Goal: Task Accomplishment & Management: Manage account settings

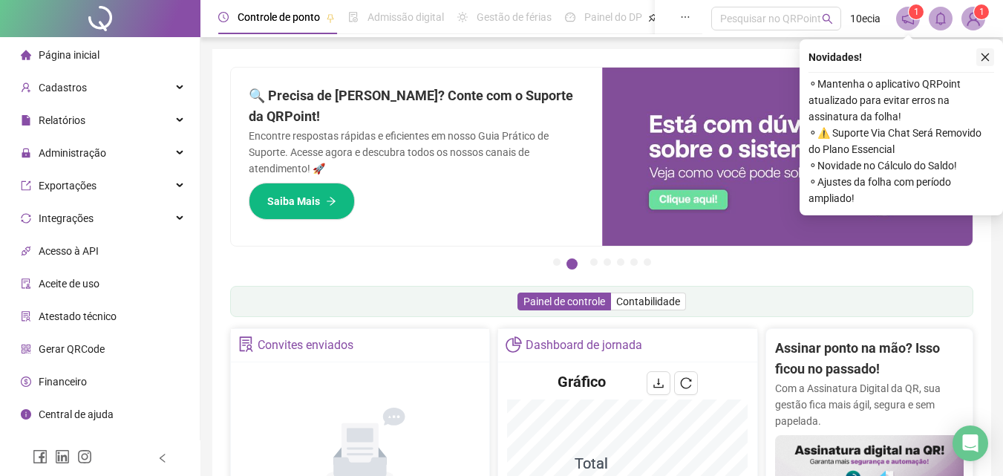
click at [988, 55] on icon "close" at bounding box center [985, 57] width 10 height 10
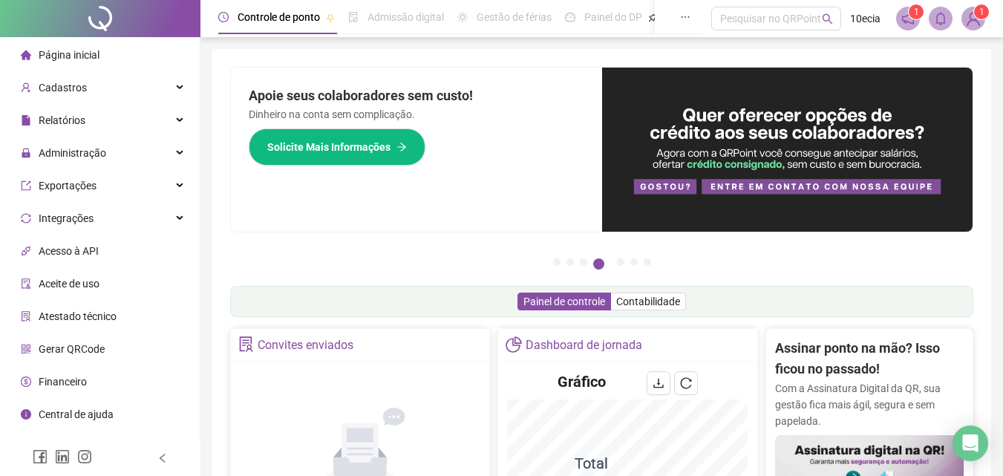
click at [916, 19] on span at bounding box center [908, 19] width 24 height 24
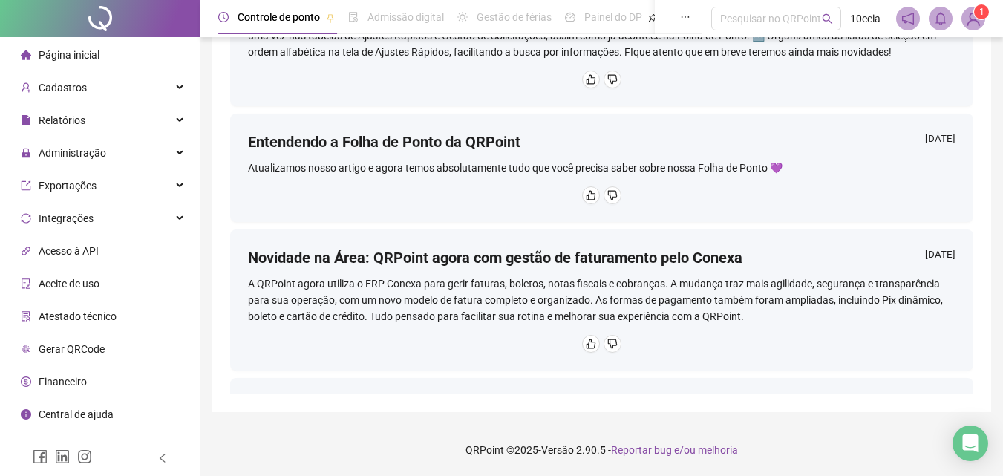
scroll to position [1018, 0]
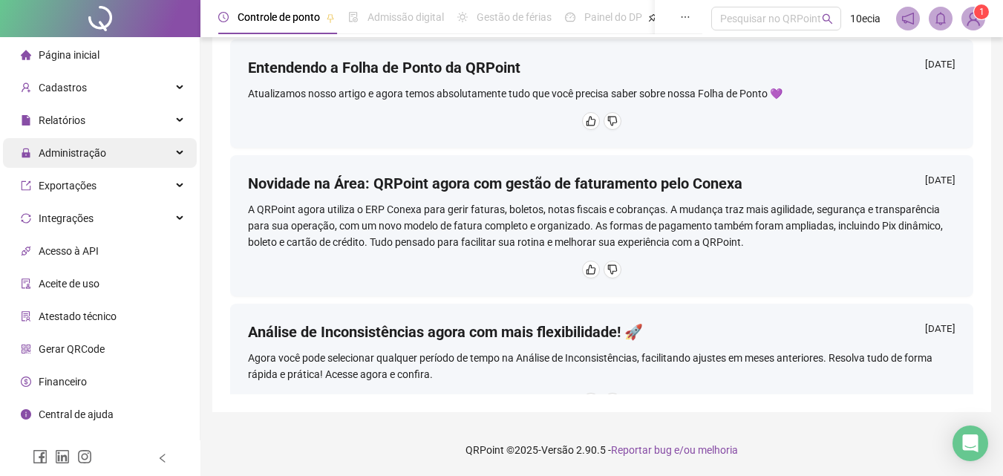
click at [57, 162] on span "Administração" at bounding box center [63, 153] width 85 height 30
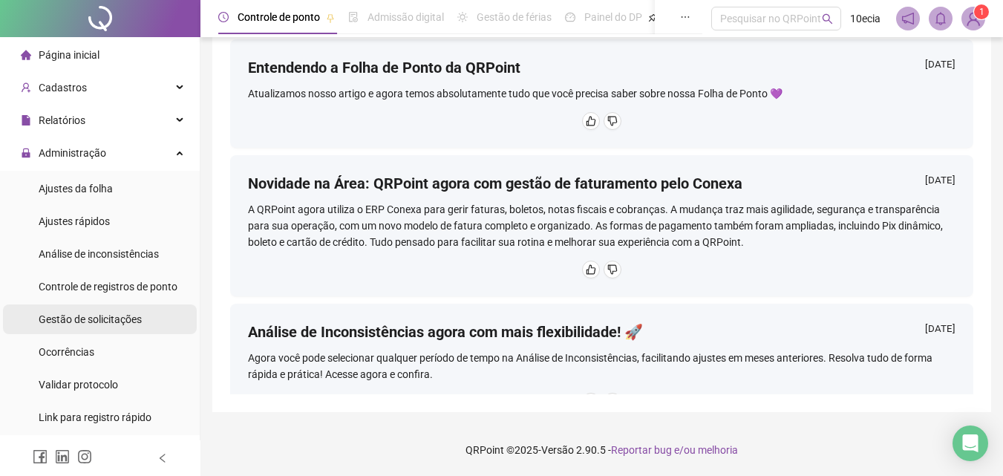
click at [81, 322] on span "Gestão de solicitações" at bounding box center [90, 319] width 103 height 12
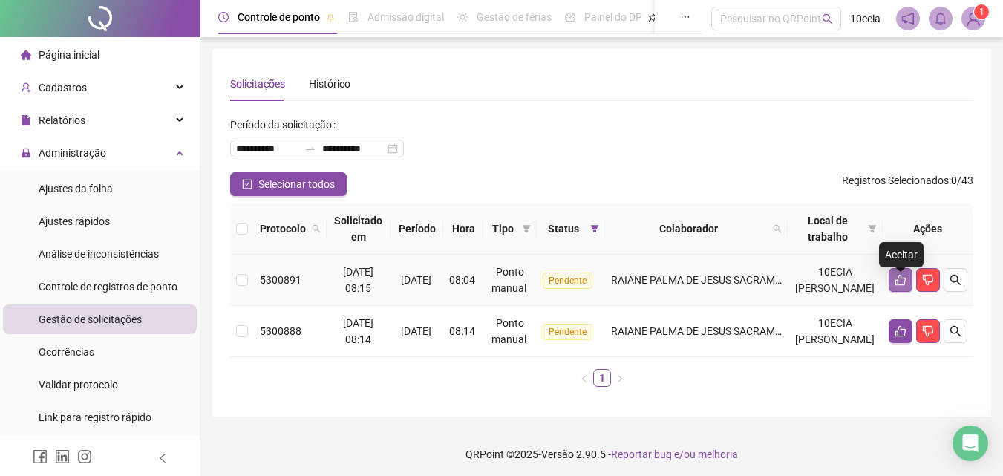
click at [897, 286] on icon "like" at bounding box center [901, 280] width 12 height 12
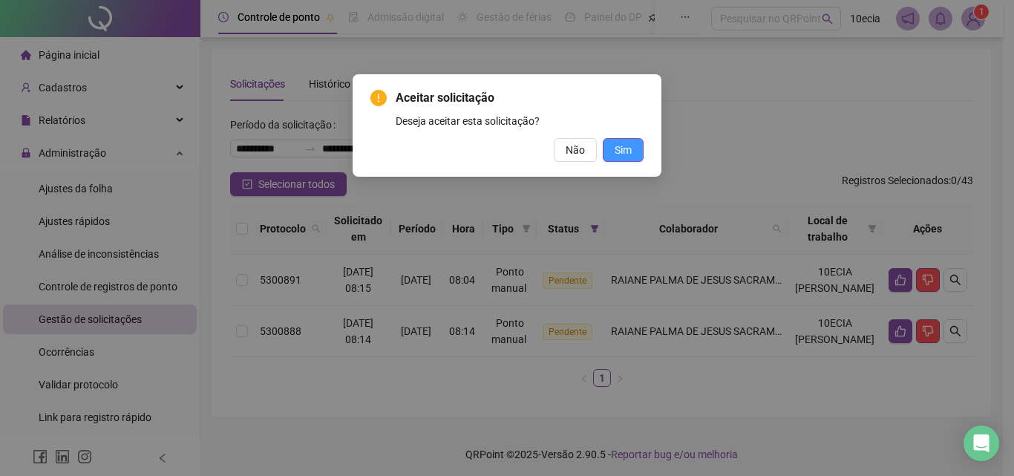
click at [629, 152] on span "Sim" at bounding box center [623, 150] width 17 height 16
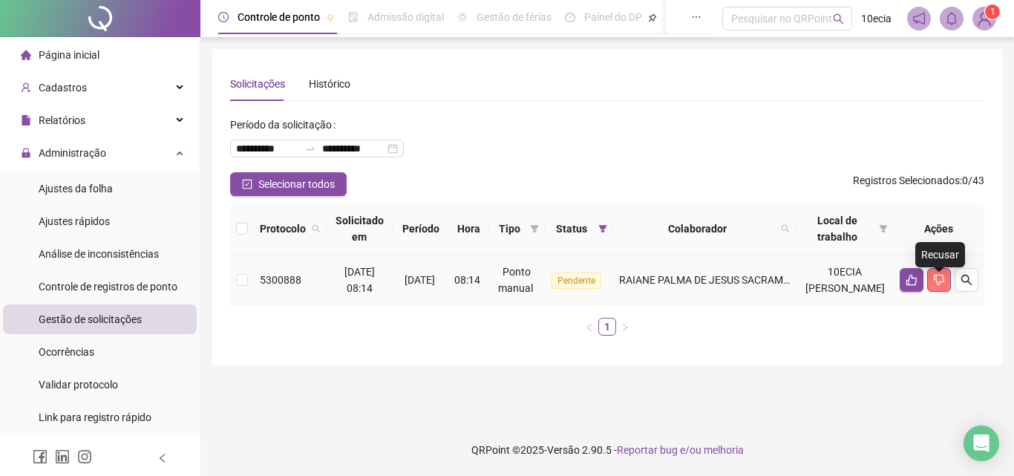
click at [944, 292] on button "button" at bounding box center [939, 280] width 24 height 24
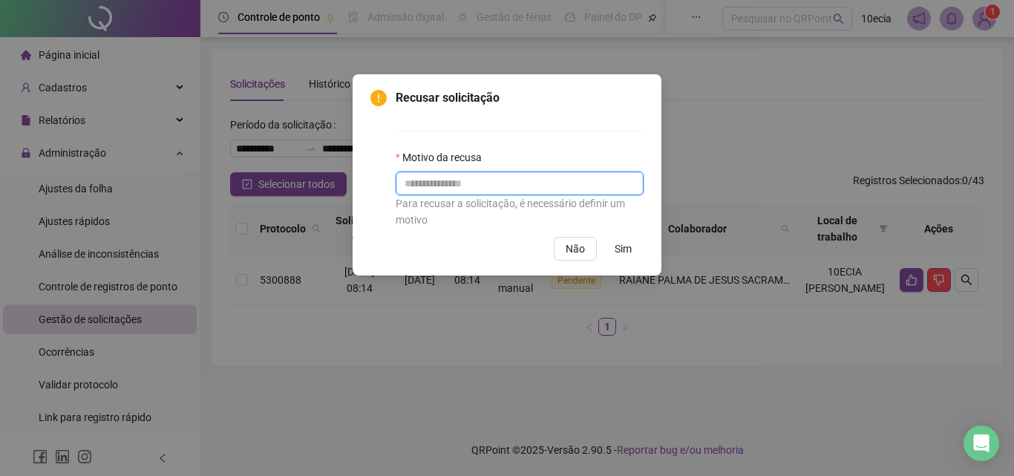
click at [480, 174] on input "text" at bounding box center [520, 183] width 248 height 24
click at [628, 255] on span "Sim" at bounding box center [623, 249] width 17 height 16
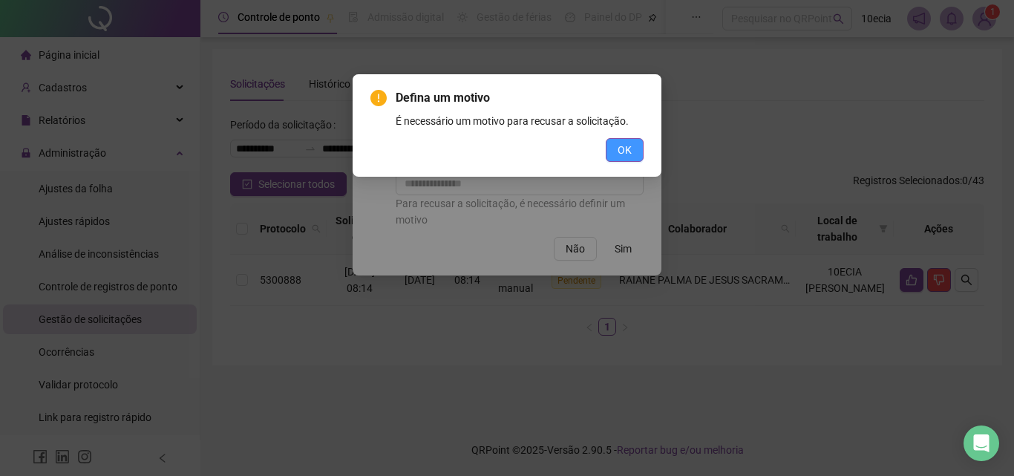
click at [621, 149] on span "OK" at bounding box center [625, 150] width 14 height 16
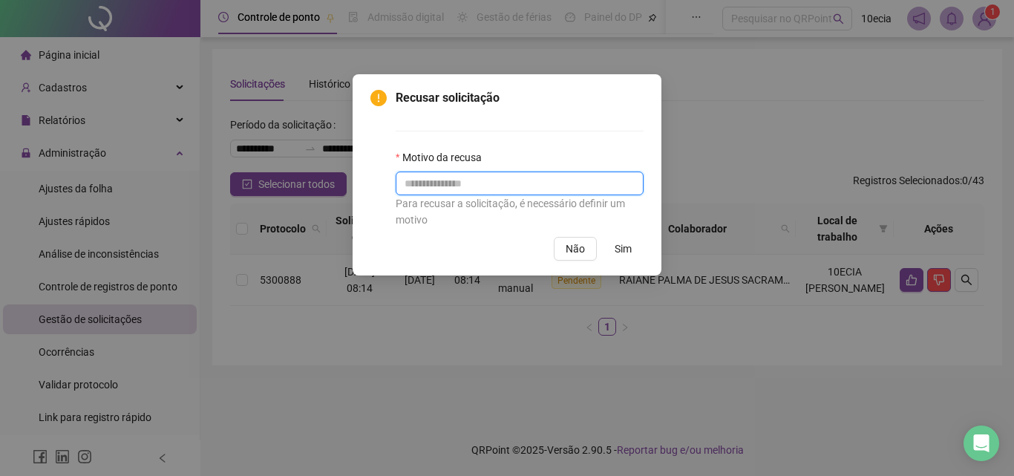
click at [565, 183] on input "text" at bounding box center [520, 183] width 248 height 24
type input "****"
click at [623, 251] on span "Sim" at bounding box center [623, 249] width 17 height 16
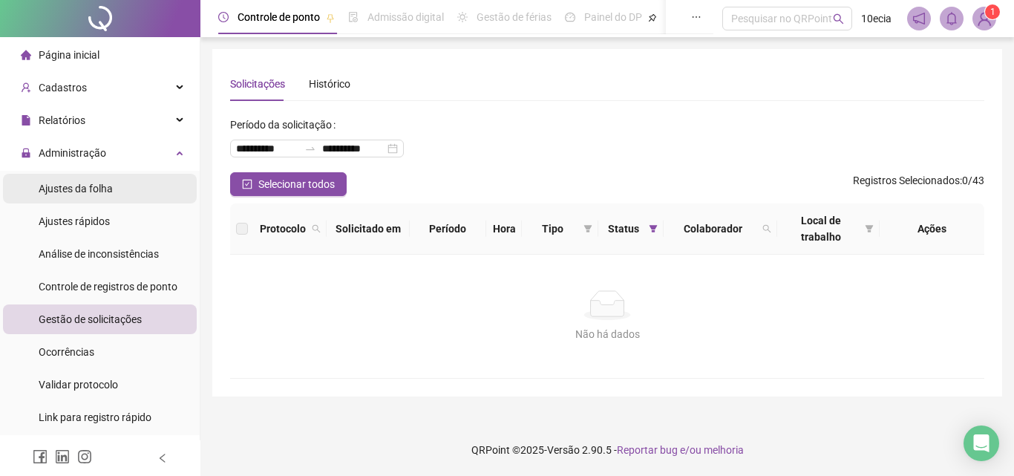
click at [75, 194] on span "Ajustes da folha" at bounding box center [76, 189] width 74 height 12
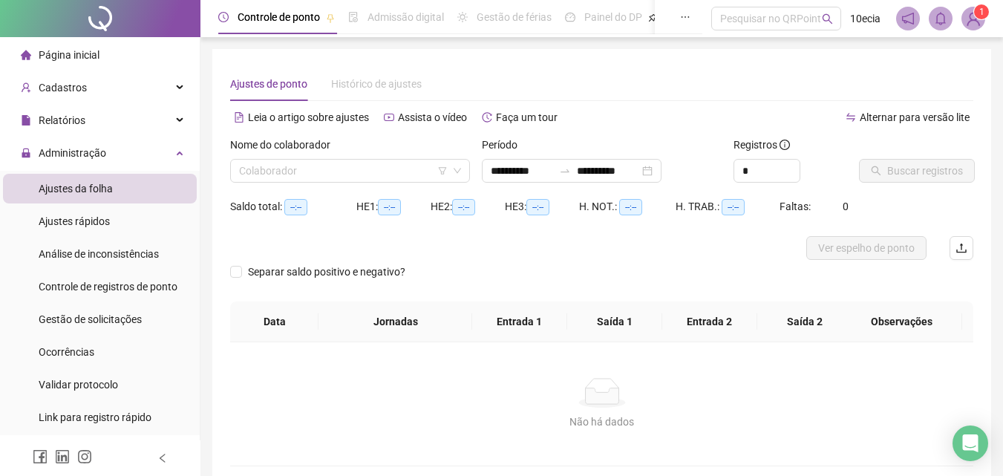
type input "**********"
click at [520, 176] on input "**********" at bounding box center [522, 171] width 62 height 16
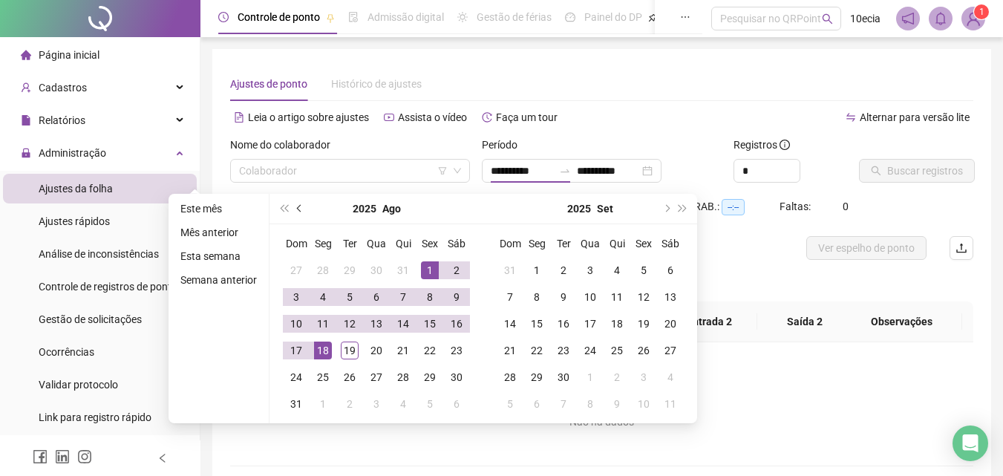
click at [299, 215] on button "prev-year" at bounding box center [300, 209] width 16 height 30
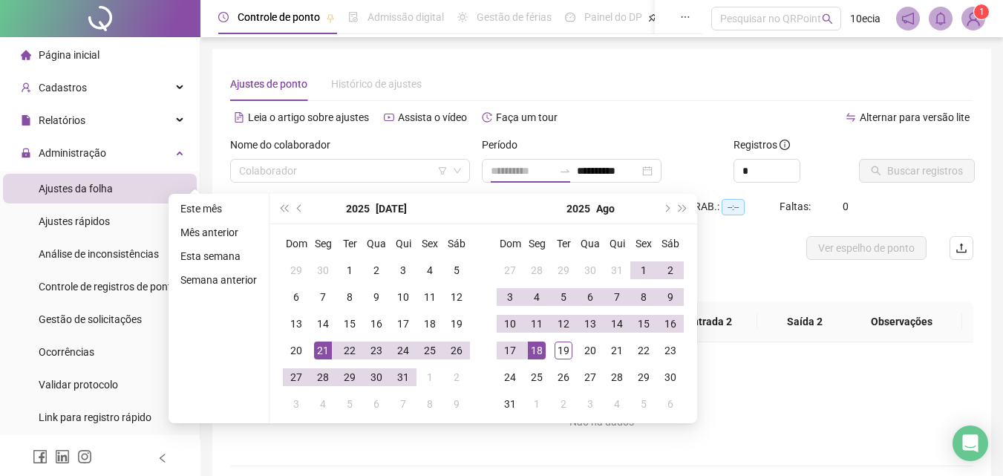
type input "**********"
click at [320, 353] on div "21" at bounding box center [323, 350] width 18 height 18
type input "**********"
click at [568, 355] on div "19" at bounding box center [564, 350] width 18 height 18
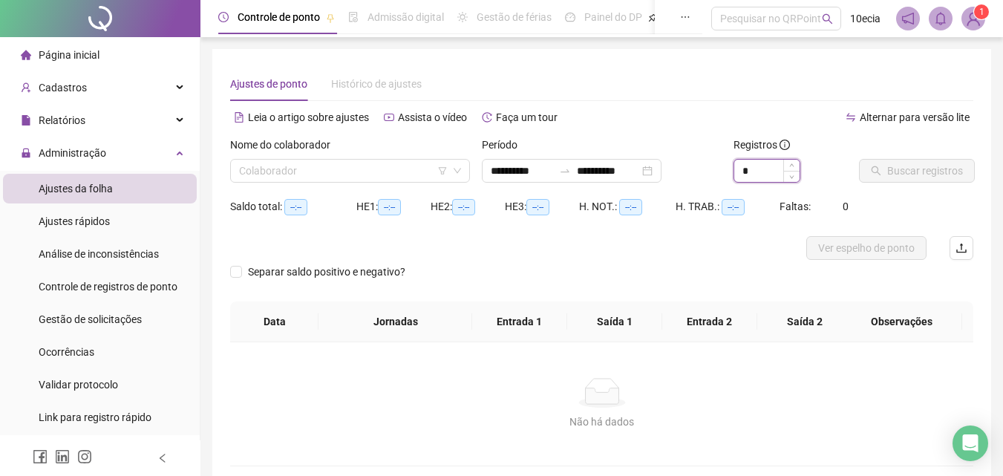
click at [755, 171] on input "*" at bounding box center [766, 171] width 65 height 22
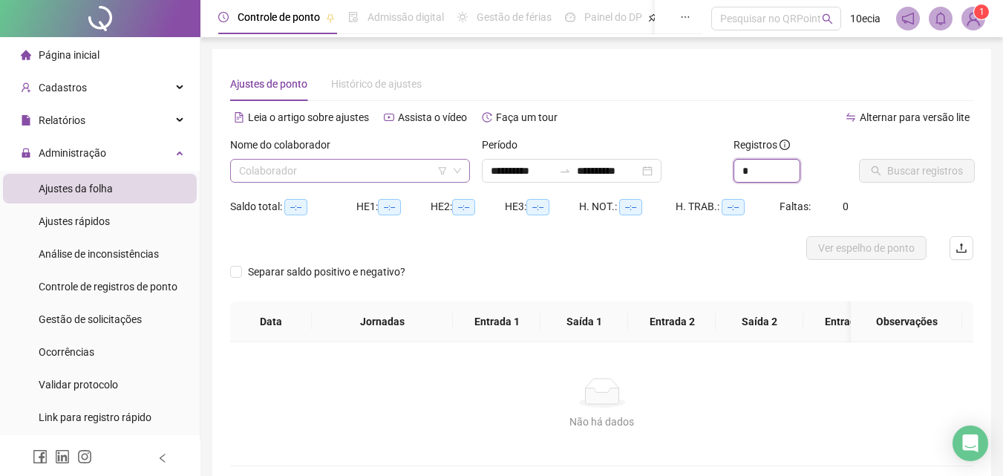
type input "*"
click at [328, 175] on input "search" at bounding box center [343, 171] width 209 height 22
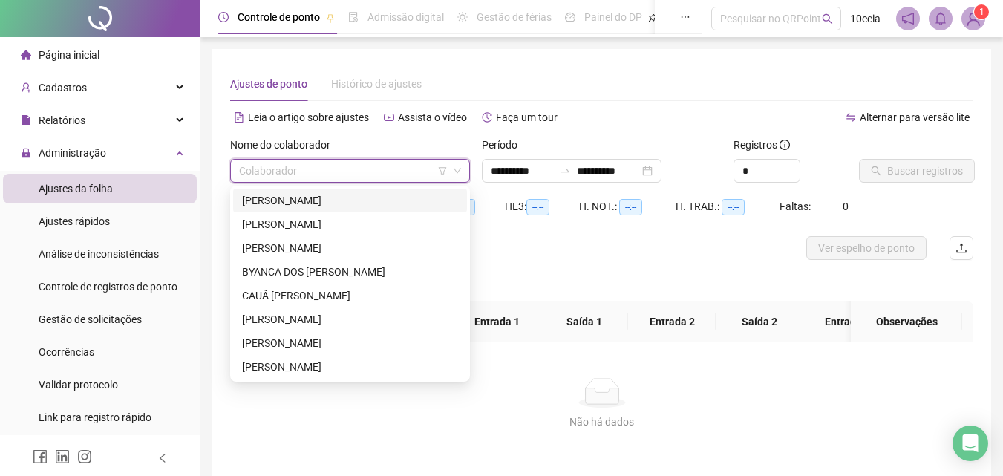
click at [345, 197] on div "[PERSON_NAME]" at bounding box center [350, 200] width 216 height 16
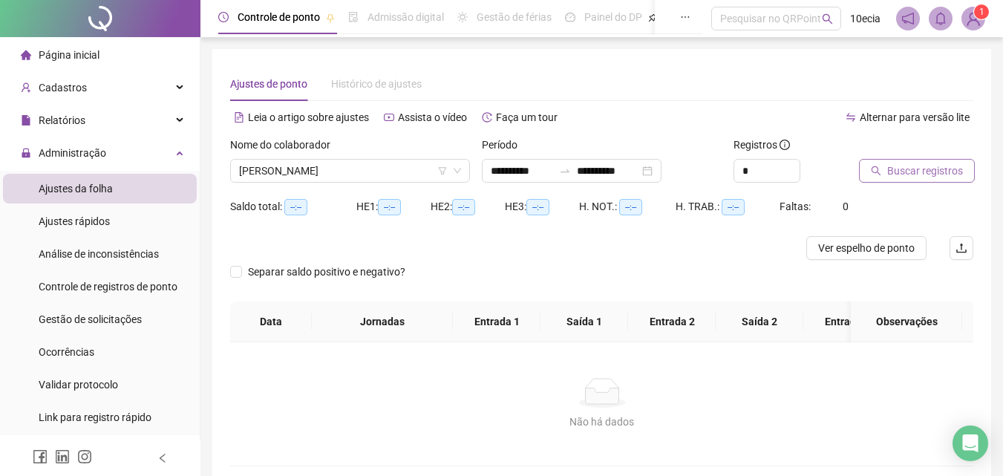
click at [871, 177] on button "Buscar registros" at bounding box center [917, 171] width 116 height 24
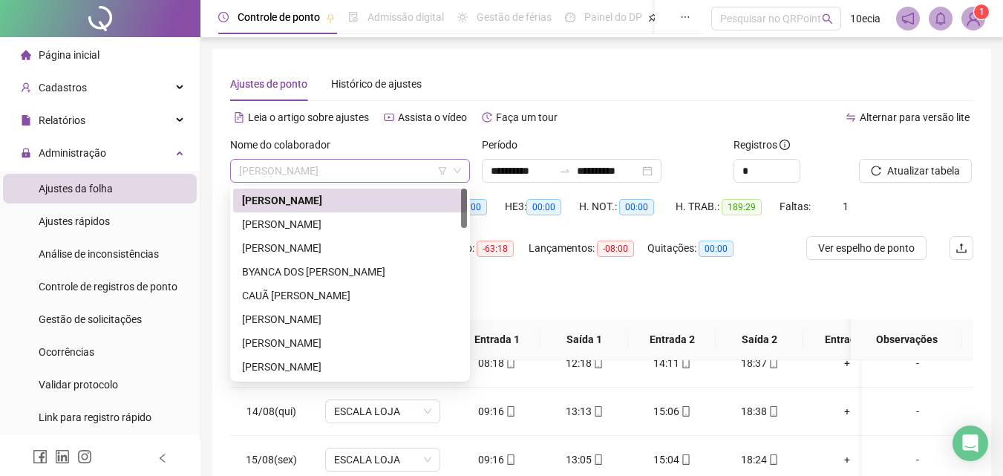
click at [362, 178] on span "[PERSON_NAME]" at bounding box center [350, 171] width 222 height 22
click at [333, 223] on div "[PERSON_NAME]" at bounding box center [350, 224] width 216 height 16
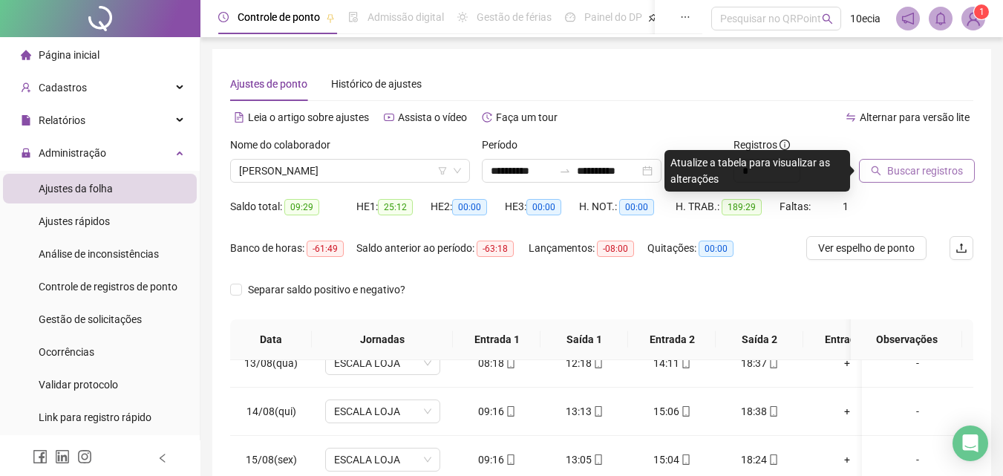
click at [908, 163] on span "Buscar registros" at bounding box center [925, 171] width 76 height 16
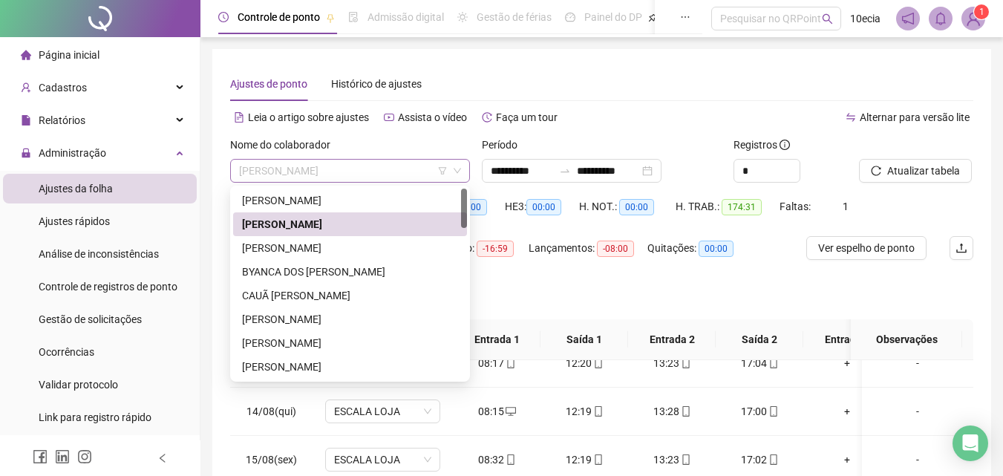
click at [271, 168] on span "[PERSON_NAME]" at bounding box center [350, 171] width 222 height 22
click at [287, 242] on div "[PERSON_NAME]" at bounding box center [350, 248] width 216 height 16
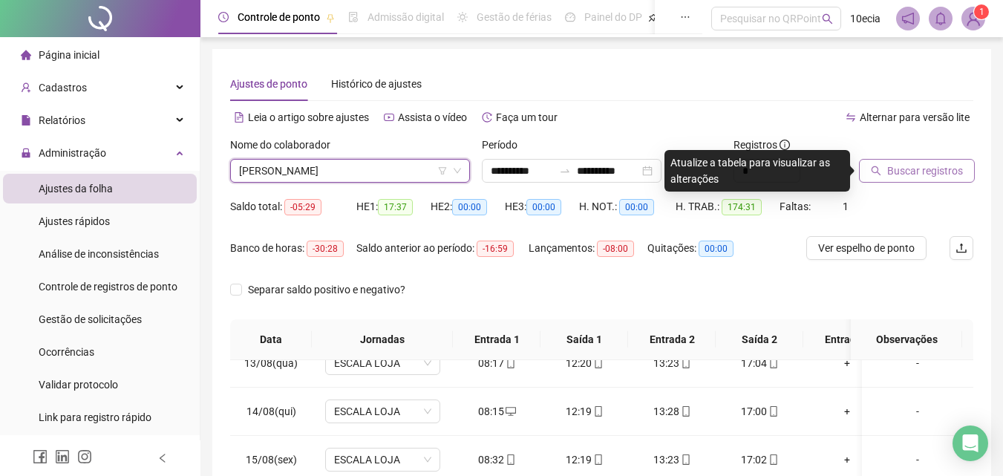
click at [922, 178] on span "Buscar registros" at bounding box center [925, 171] width 76 height 16
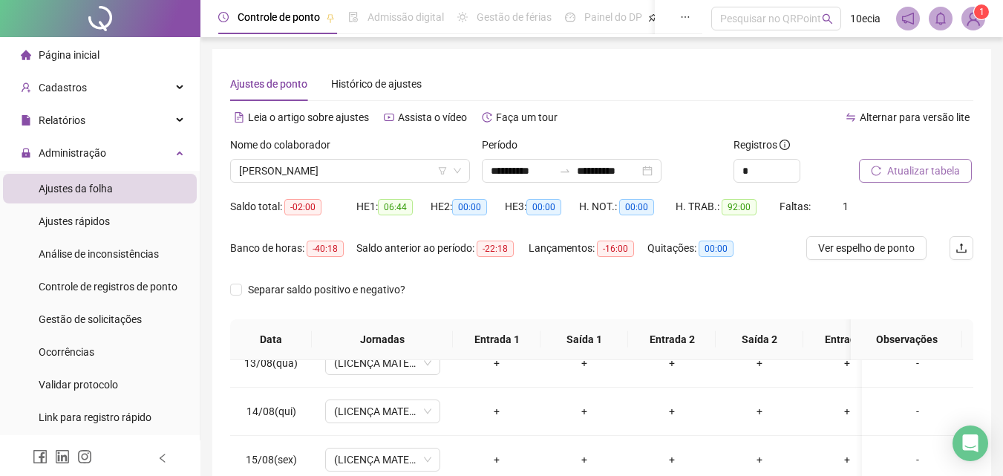
click at [922, 178] on span "Atualizar tabela" at bounding box center [923, 171] width 73 height 16
click at [298, 169] on span "[PERSON_NAME]" at bounding box center [350, 171] width 222 height 22
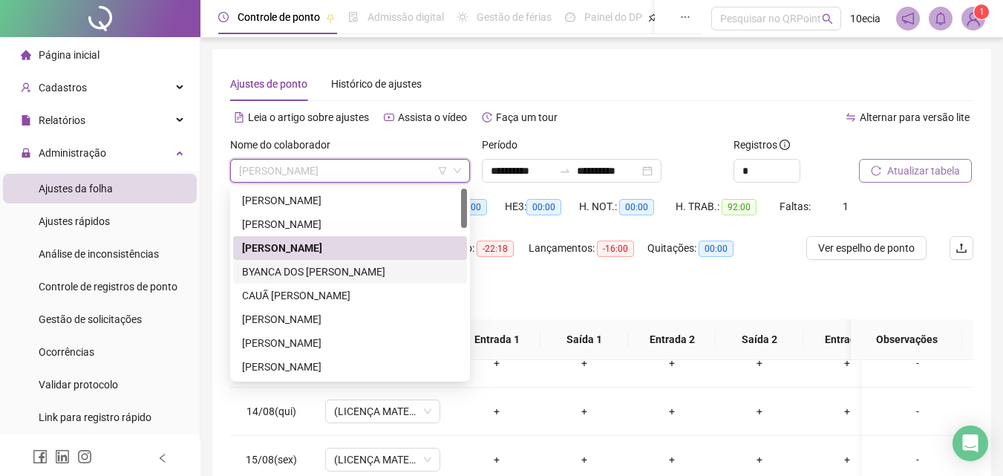
click at [261, 272] on div "BYANCA DOS [PERSON_NAME]" at bounding box center [350, 272] width 216 height 16
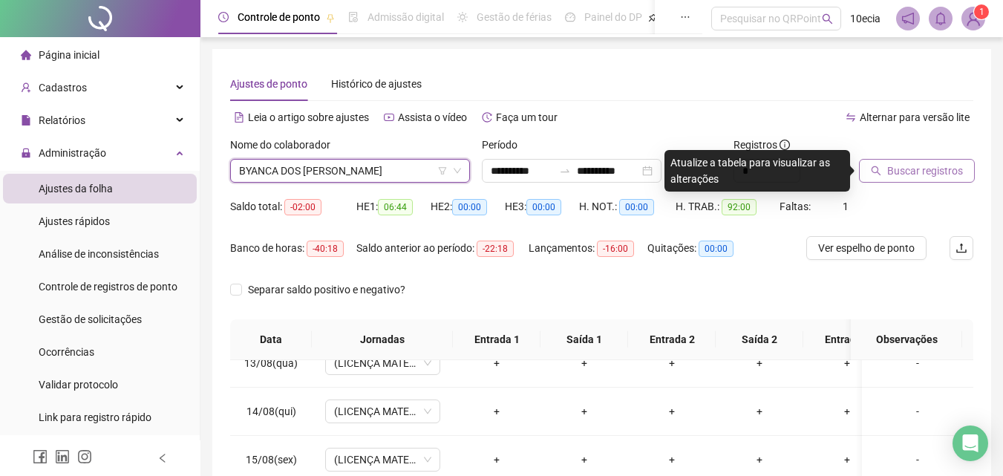
click at [889, 165] on span "Buscar registros" at bounding box center [925, 171] width 76 height 16
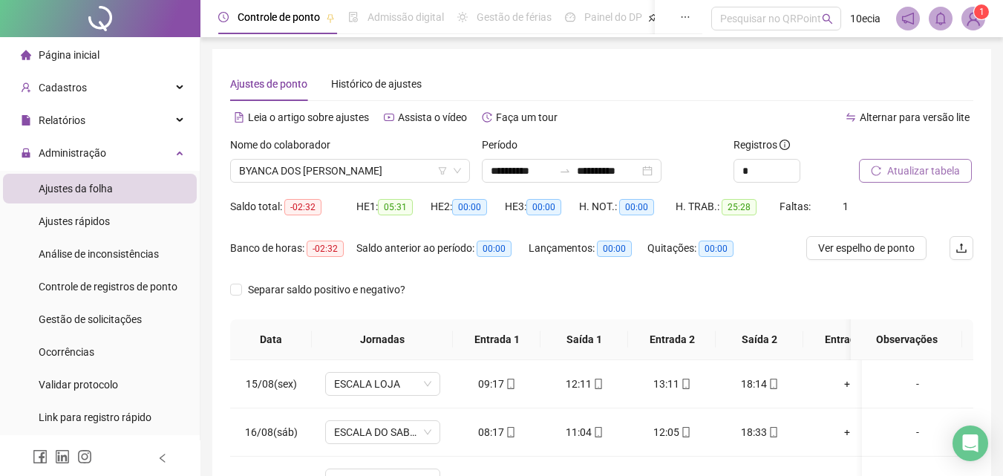
click at [316, 158] on div "Nome do colaborador" at bounding box center [350, 148] width 240 height 22
click at [315, 163] on span "BYANCA DOS [PERSON_NAME]" at bounding box center [350, 171] width 222 height 22
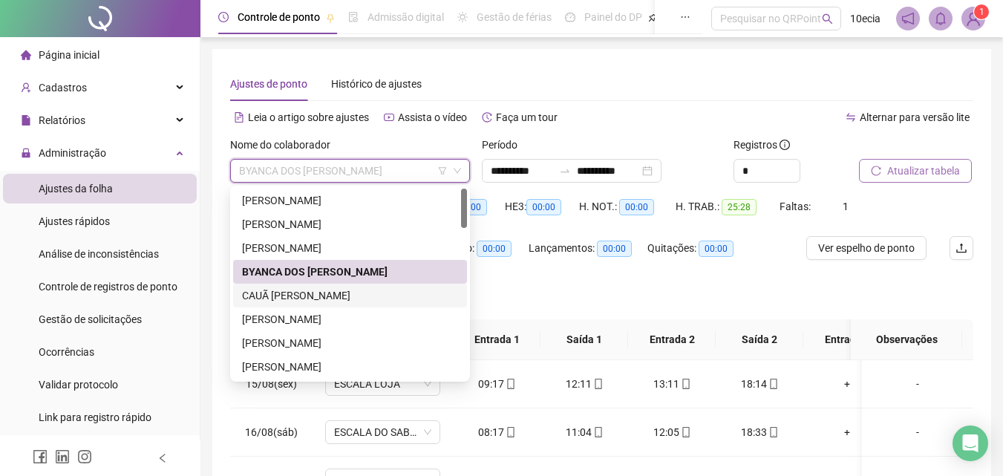
click at [291, 292] on div "CAUÃ [PERSON_NAME]" at bounding box center [350, 295] width 216 height 16
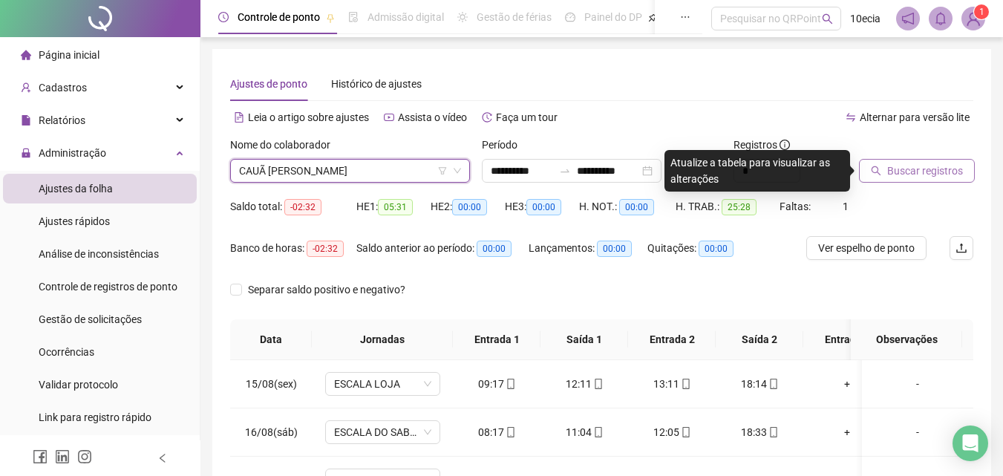
click at [901, 166] on span "Buscar registros" at bounding box center [925, 171] width 76 height 16
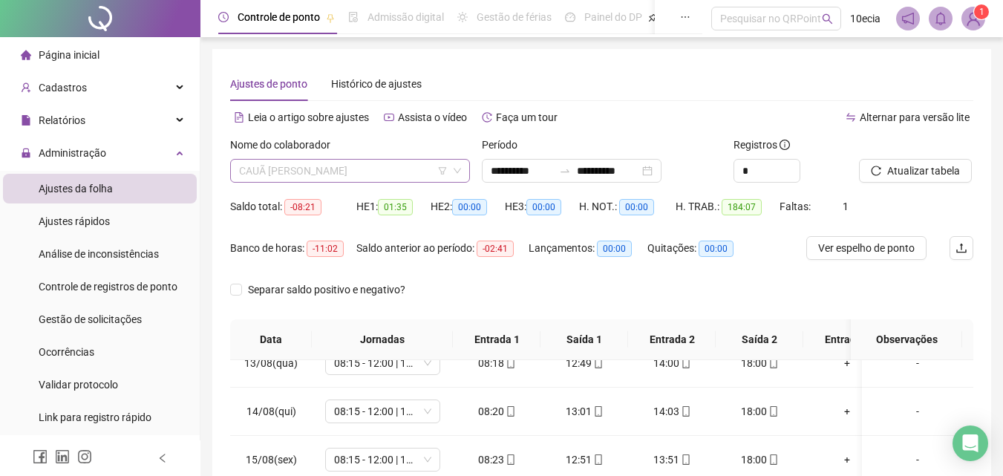
click at [251, 179] on span "CAUÃ [PERSON_NAME]" at bounding box center [350, 171] width 222 height 22
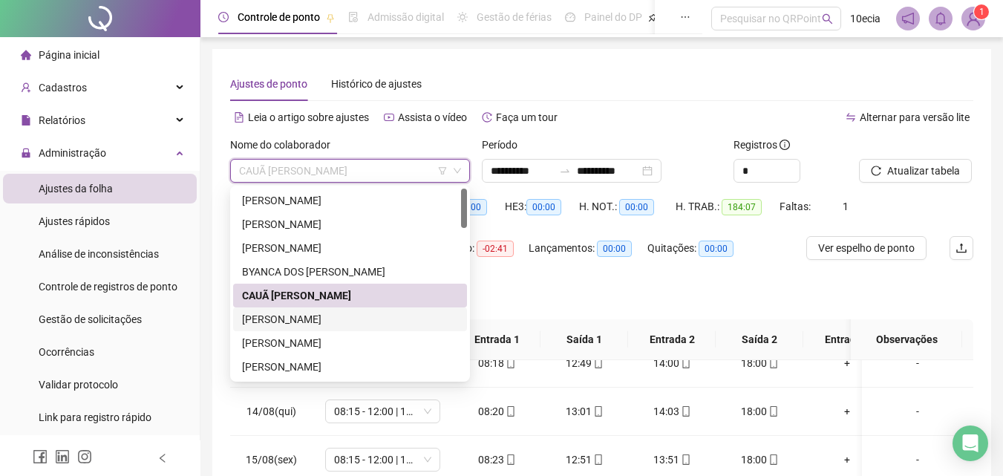
click at [264, 321] on div "[PERSON_NAME]" at bounding box center [350, 319] width 216 height 16
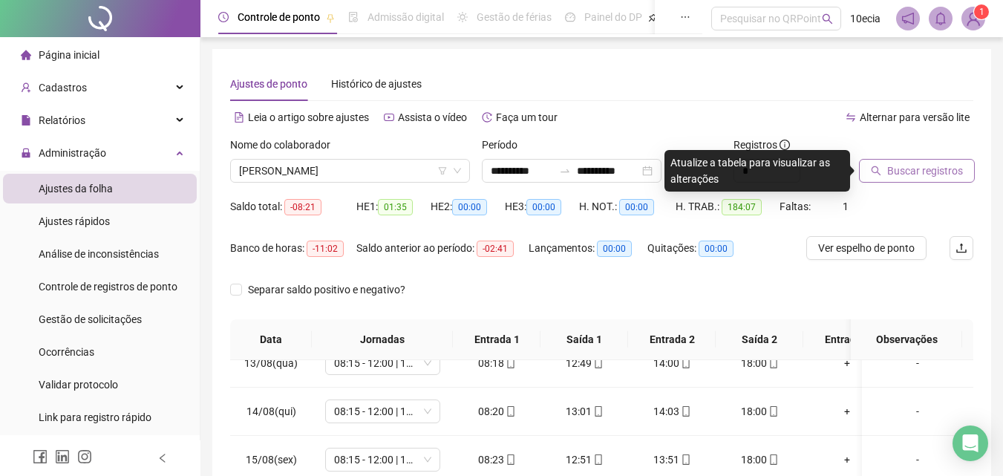
click at [877, 161] on button "Buscar registros" at bounding box center [917, 171] width 116 height 24
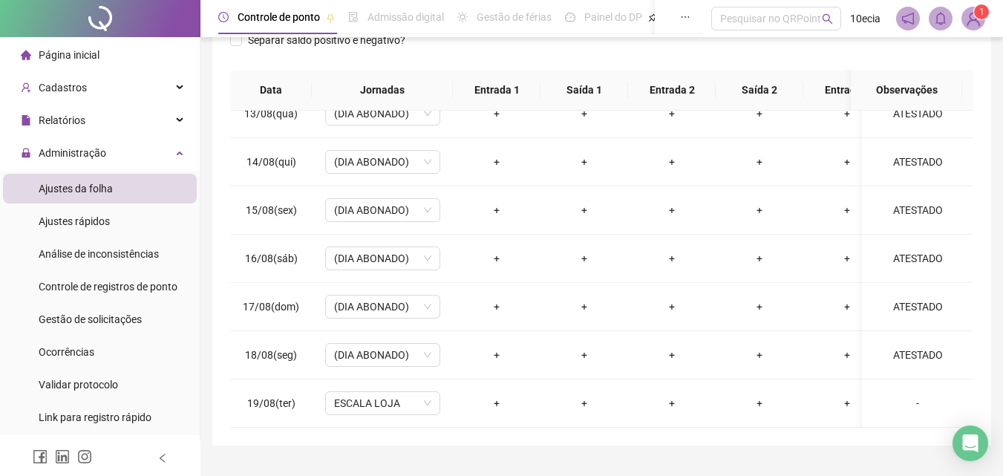
scroll to position [283, 0]
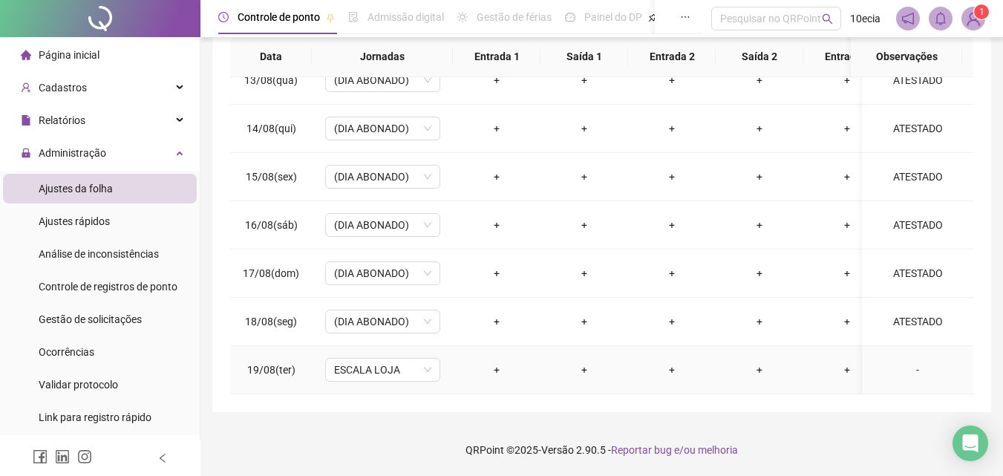
click at [909, 362] on div "-" at bounding box center [918, 370] width 88 height 16
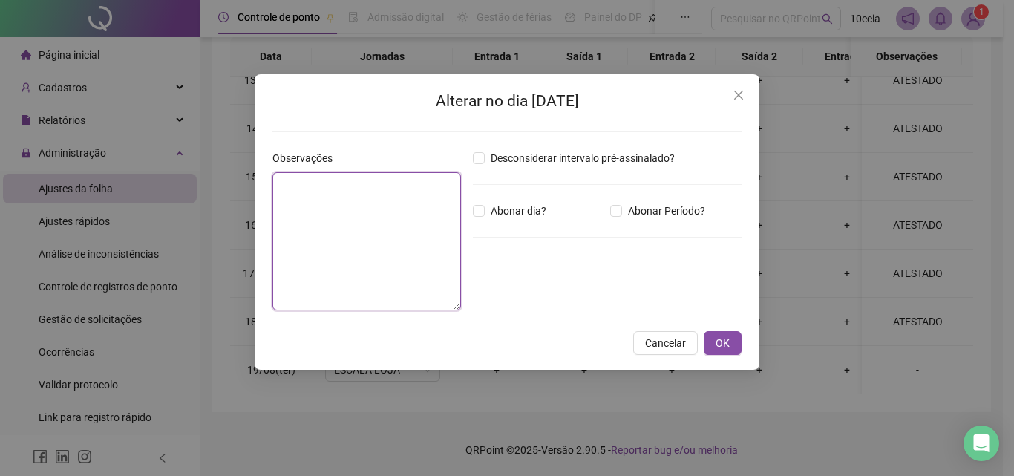
click at [390, 256] on textarea at bounding box center [366, 241] width 189 height 138
type textarea "*"
click at [303, 182] on textarea "********" at bounding box center [366, 241] width 189 height 138
click at [300, 182] on textarea "*******" at bounding box center [366, 241] width 189 height 138
click at [307, 180] on textarea "*******" at bounding box center [366, 241] width 189 height 138
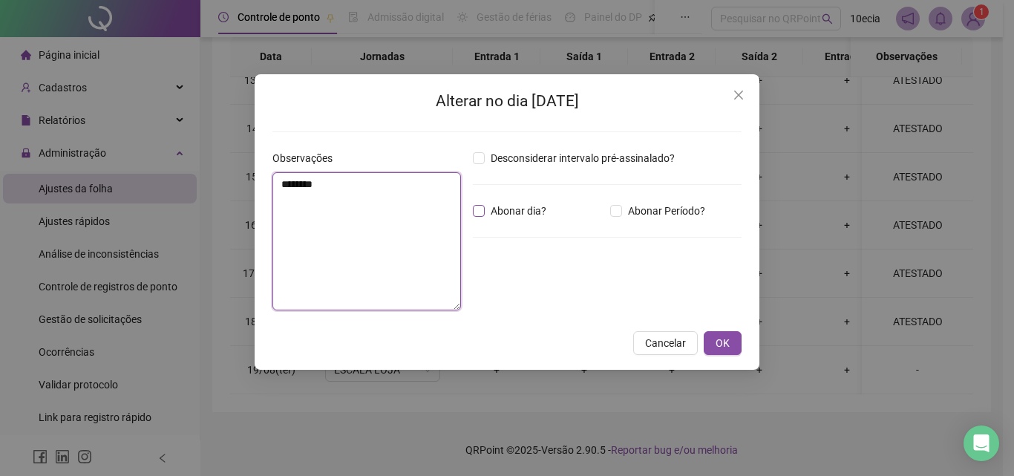
type textarea "********"
click at [523, 204] on span "Abonar dia?" at bounding box center [519, 211] width 68 height 16
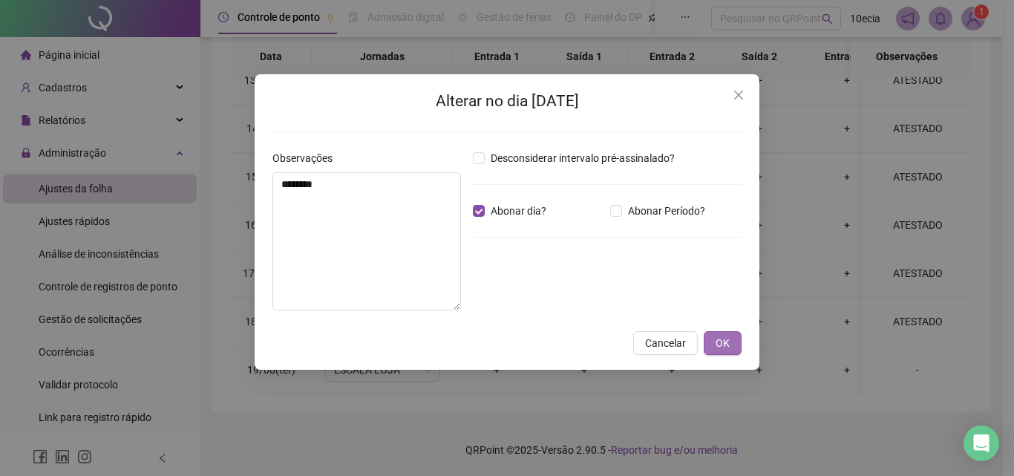
click at [736, 343] on button "OK" at bounding box center [723, 343] width 38 height 24
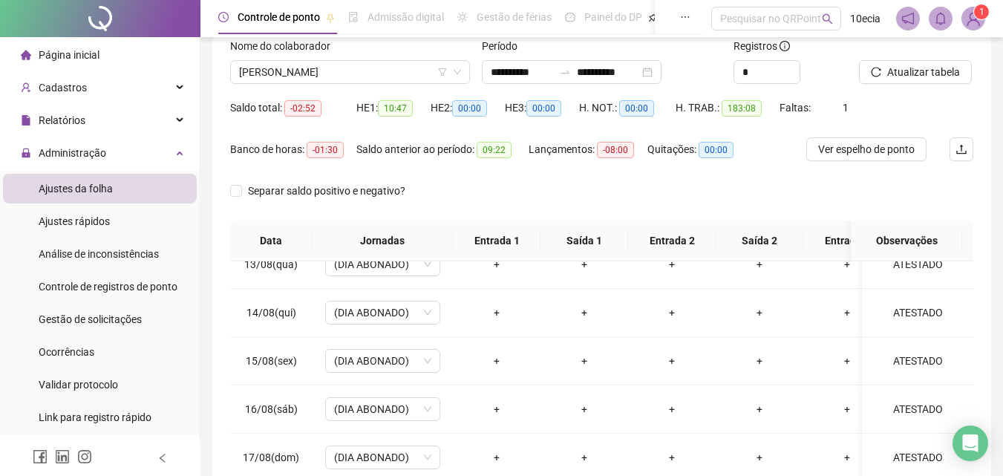
scroll to position [0, 0]
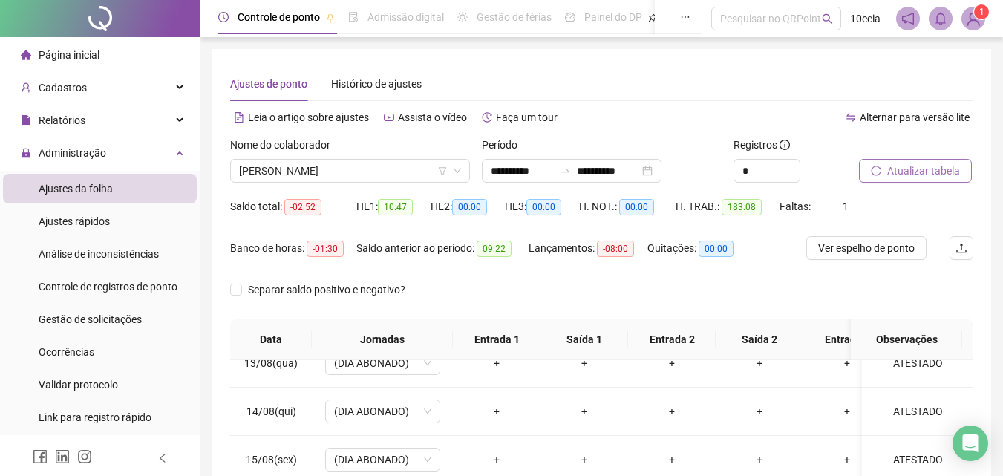
click at [963, 178] on button "Atualizar tabela" at bounding box center [915, 171] width 113 height 24
click at [321, 173] on span "[PERSON_NAME]" at bounding box center [350, 171] width 222 height 22
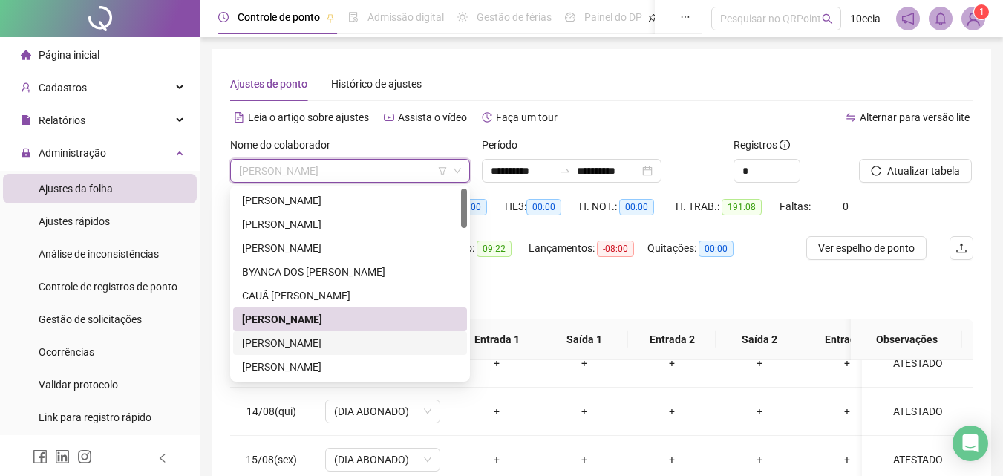
click at [273, 346] on div "[PERSON_NAME]" at bounding box center [350, 343] width 216 height 16
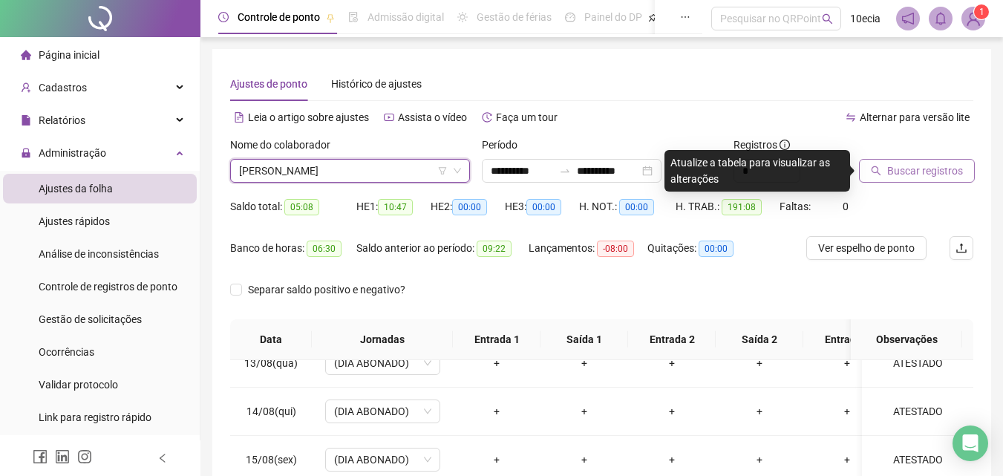
click at [935, 166] on span "Buscar registros" at bounding box center [925, 171] width 76 height 16
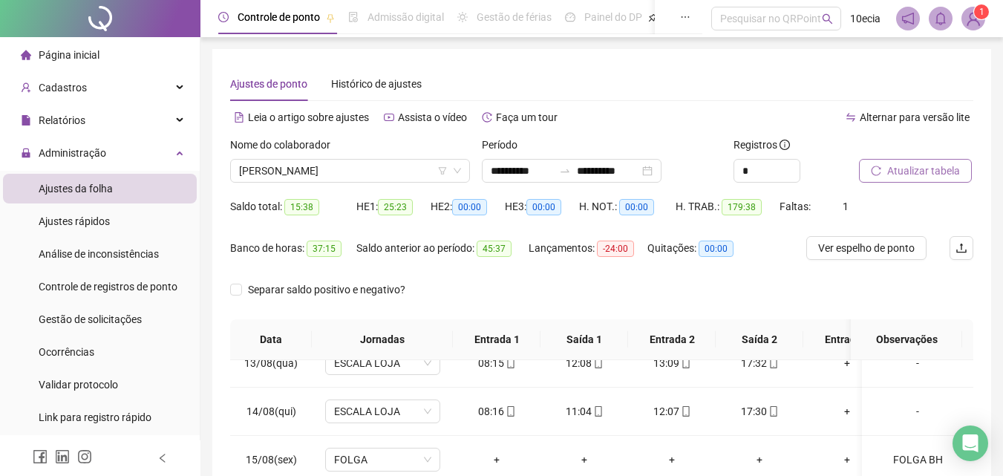
click at [936, 177] on span "Atualizar tabela" at bounding box center [923, 171] width 73 height 16
click at [359, 169] on span "[PERSON_NAME]" at bounding box center [350, 171] width 222 height 22
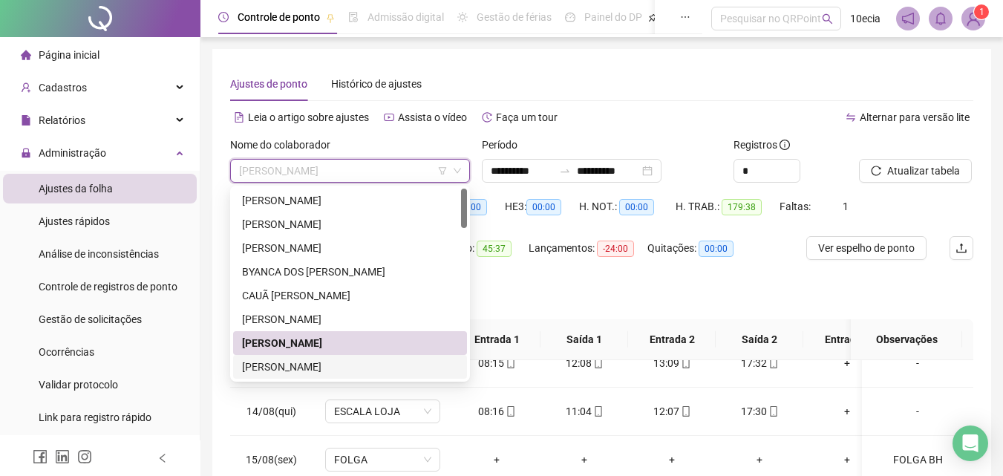
drag, startPoint x: 301, startPoint y: 367, endPoint x: 368, endPoint y: 322, distance: 80.7
click at [301, 367] on div "[PERSON_NAME]" at bounding box center [350, 367] width 216 height 16
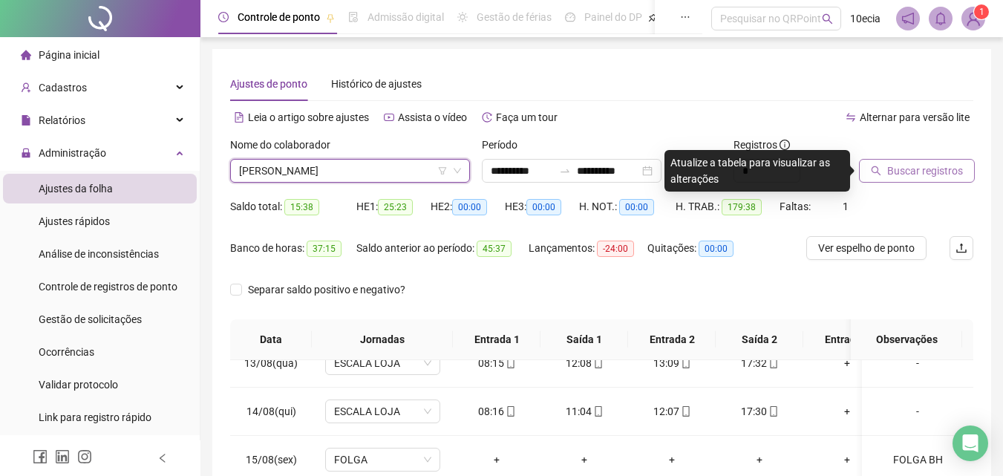
click at [911, 171] on span "Buscar registros" at bounding box center [925, 171] width 76 height 16
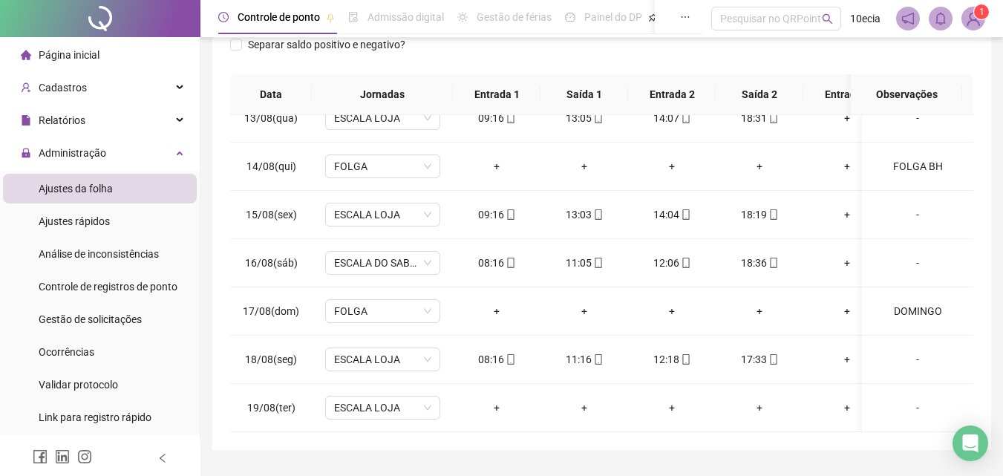
scroll to position [283, 0]
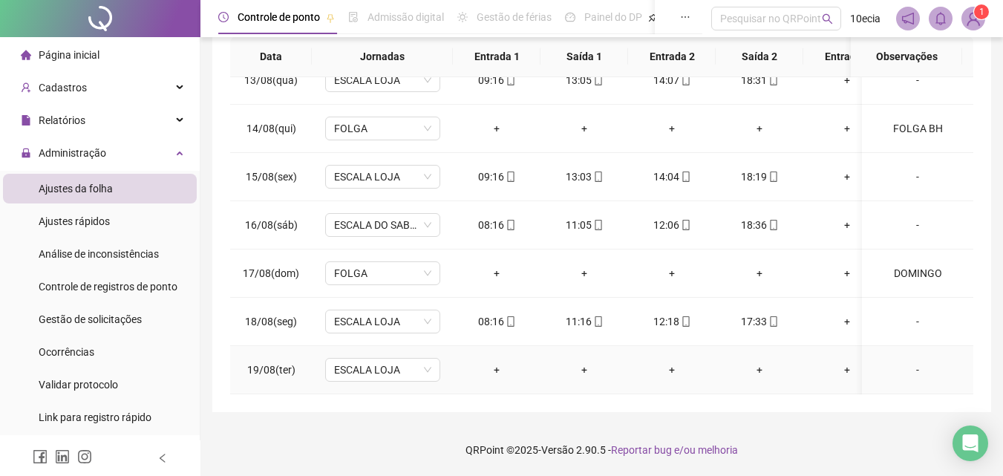
click at [909, 362] on div "-" at bounding box center [918, 370] width 88 height 16
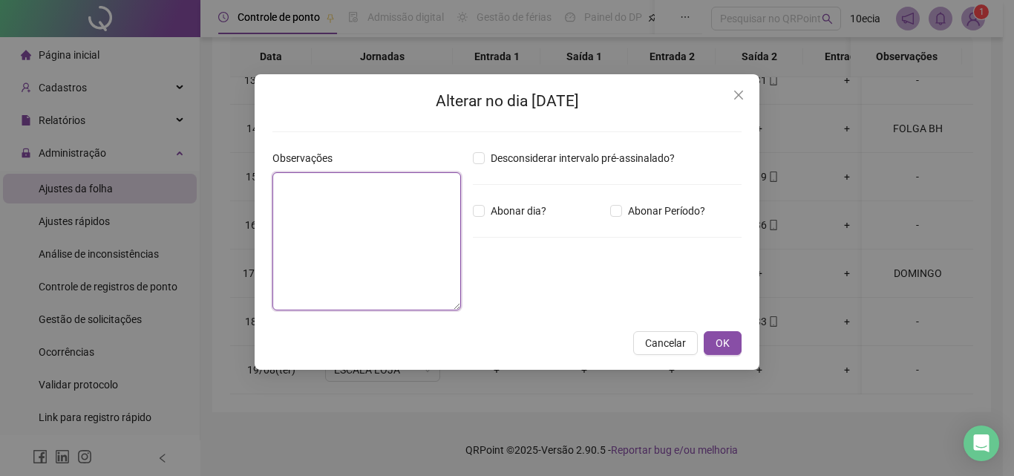
click at [350, 266] on textarea at bounding box center [366, 241] width 189 height 138
type textarea "********"
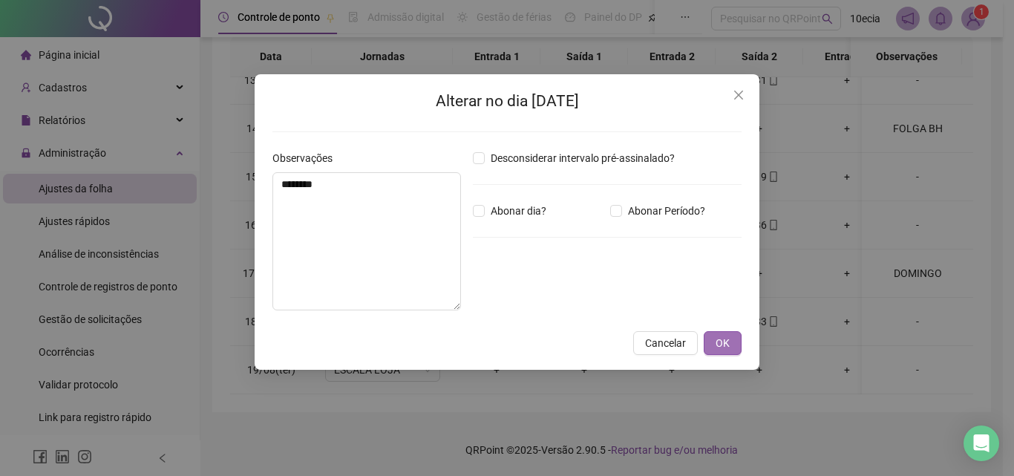
click at [728, 339] on span "OK" at bounding box center [723, 343] width 14 height 16
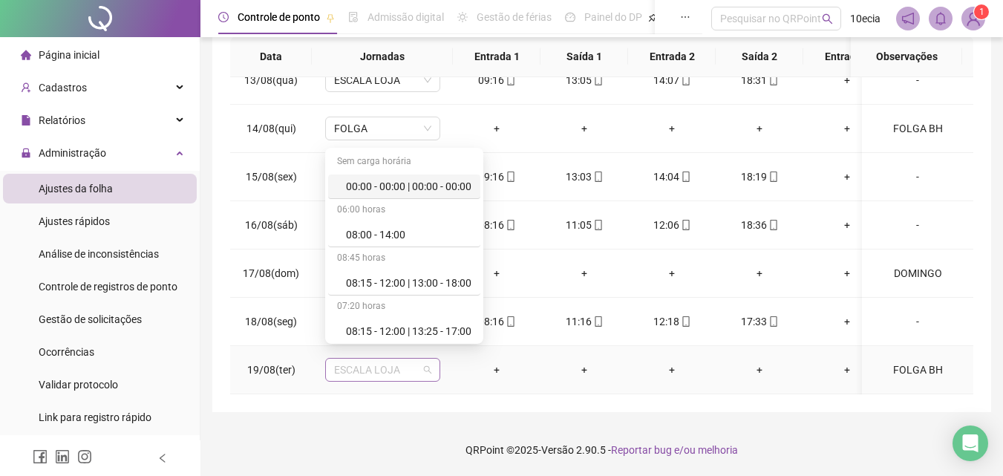
click at [391, 364] on span "ESCALA LOJA" at bounding box center [382, 370] width 97 height 22
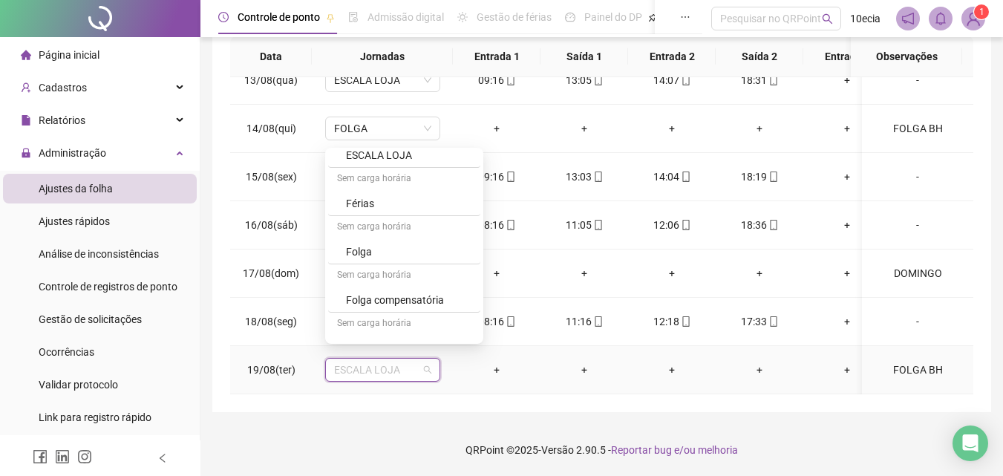
scroll to position [520, 0]
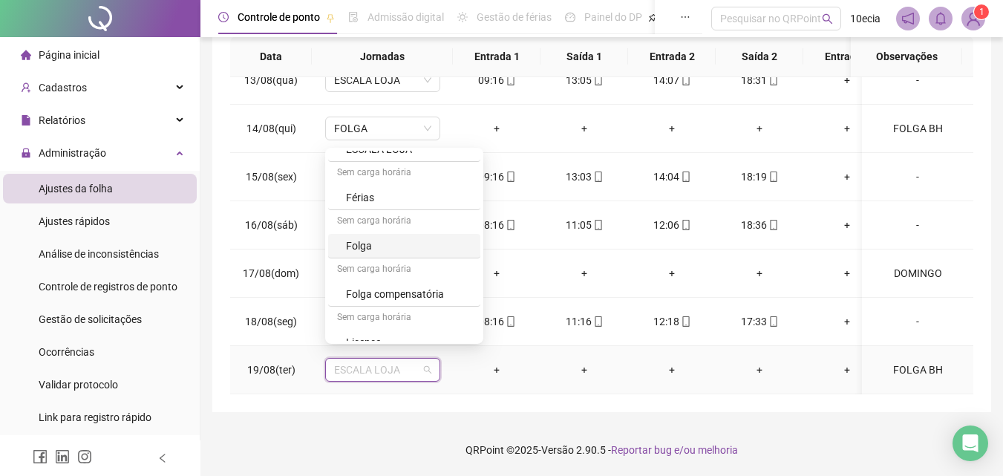
click at [356, 242] on div "Folga" at bounding box center [408, 246] width 125 height 16
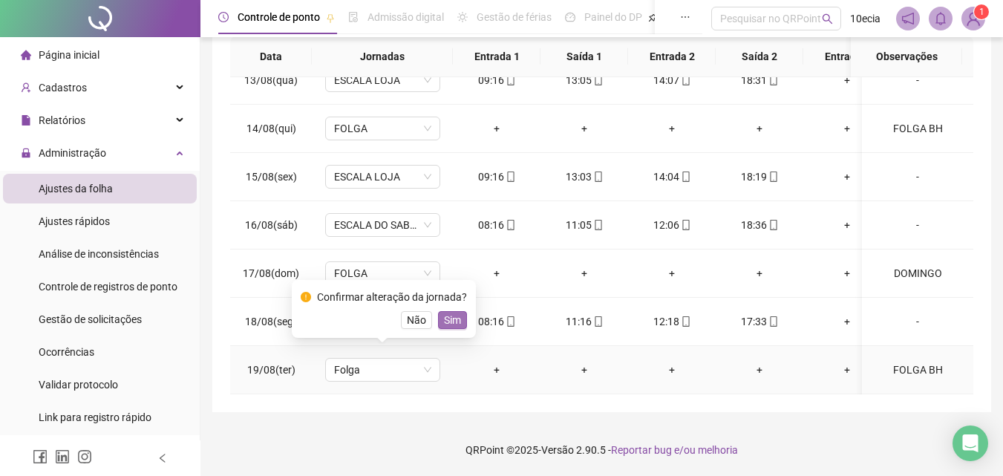
click at [439, 324] on button "Sim" at bounding box center [452, 320] width 29 height 18
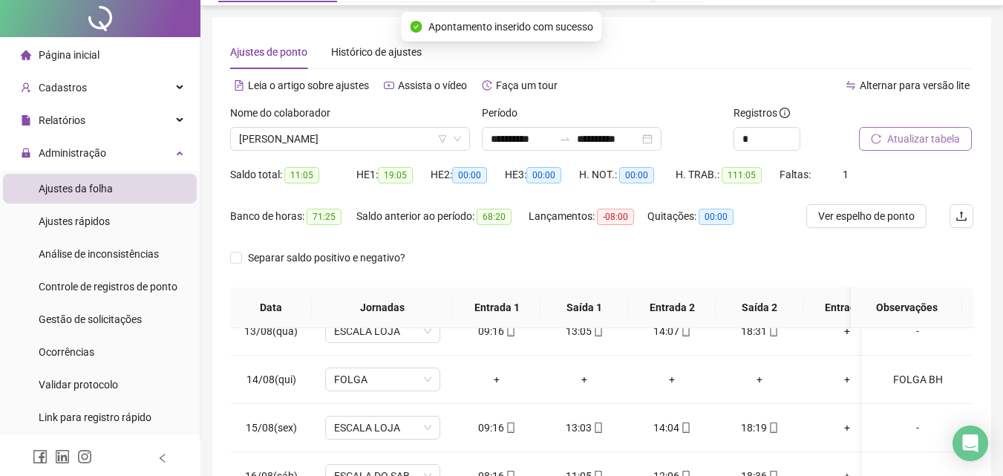
scroll to position [0, 0]
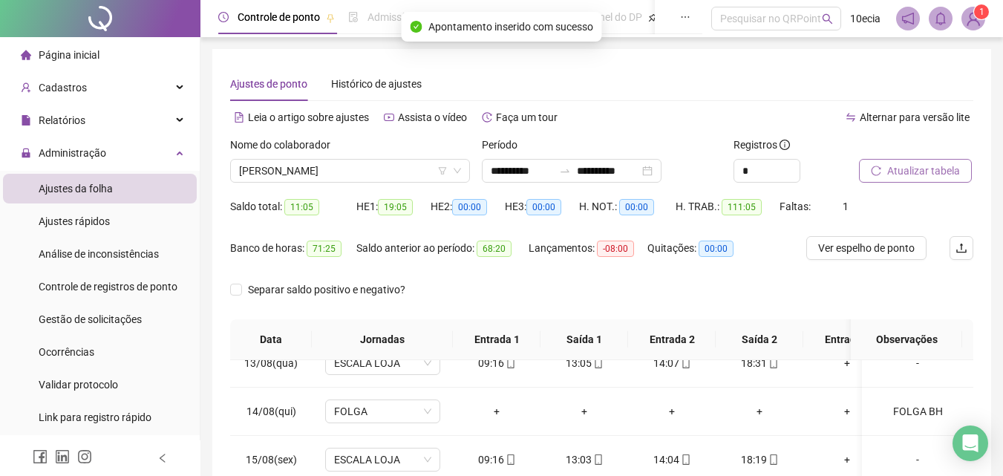
click at [923, 178] on span "Atualizar tabela" at bounding box center [923, 171] width 73 height 16
click at [372, 174] on span "[PERSON_NAME]" at bounding box center [350, 171] width 222 height 22
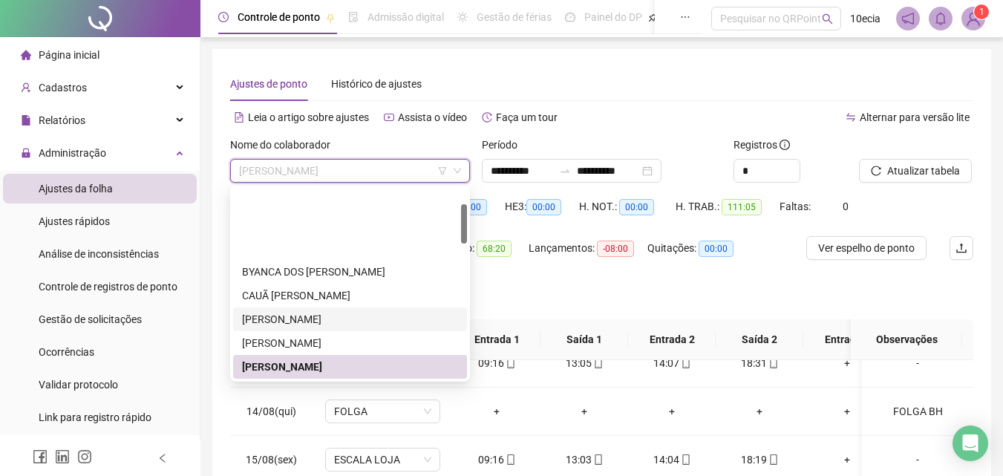
scroll to position [148, 0]
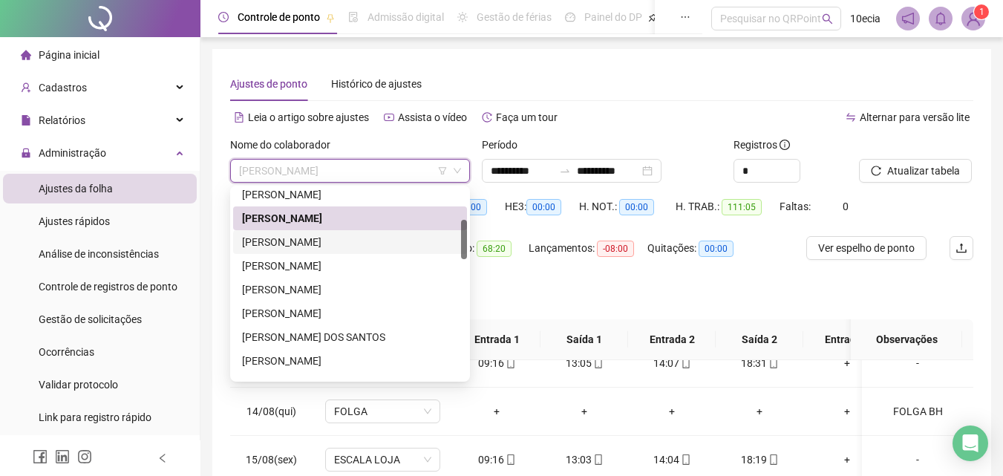
click at [334, 241] on div "[PERSON_NAME]" at bounding box center [350, 242] width 216 height 16
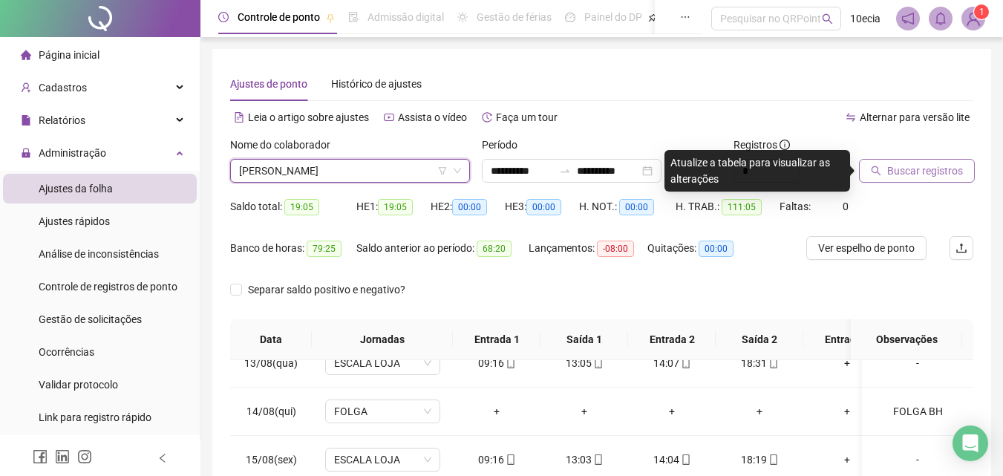
click at [930, 181] on div "Buscar registros" at bounding box center [916, 166] width 126 height 58
click at [936, 174] on span "Buscar registros" at bounding box center [925, 171] width 76 height 16
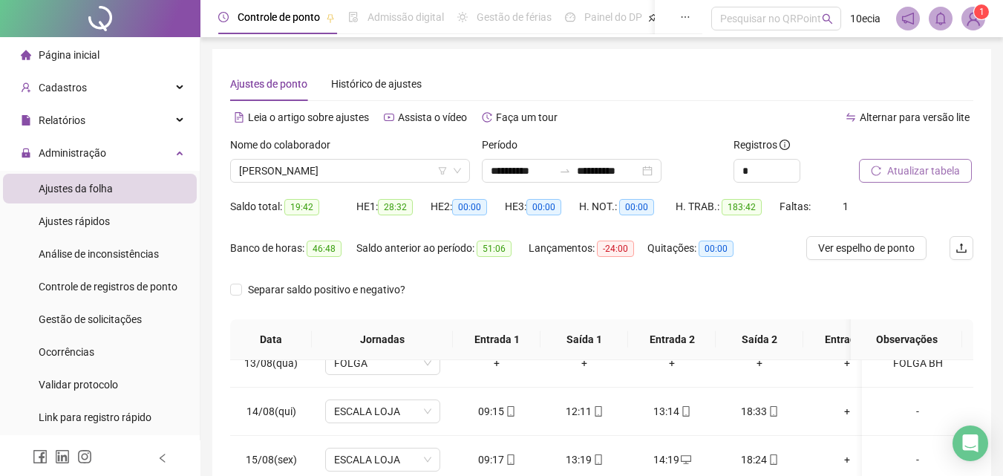
click at [933, 167] on span "Atualizar tabela" at bounding box center [923, 171] width 73 height 16
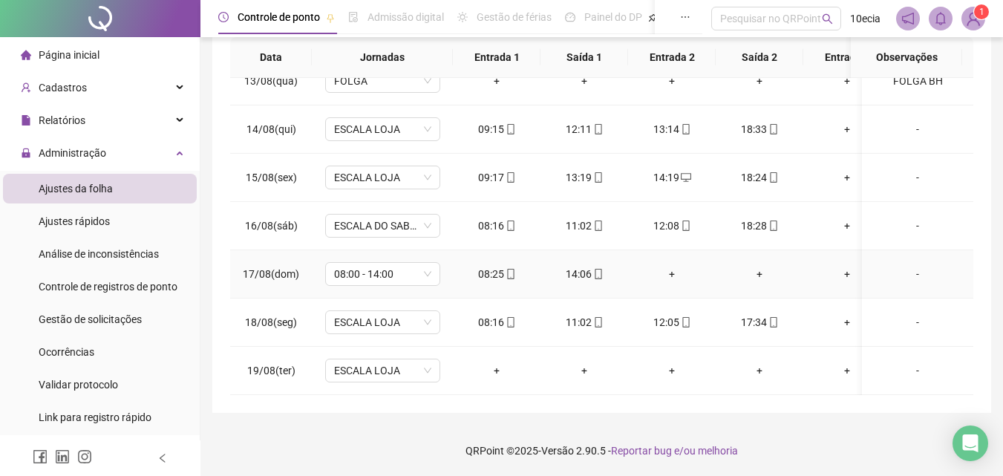
scroll to position [283, 0]
click at [901, 362] on div "-" at bounding box center [918, 370] width 88 height 16
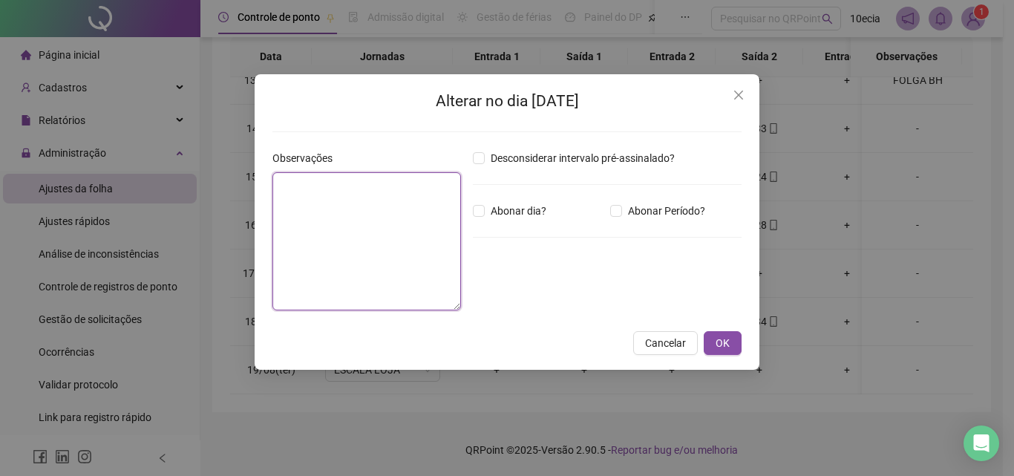
click at [343, 269] on textarea at bounding box center [366, 241] width 189 height 138
type textarea "**********"
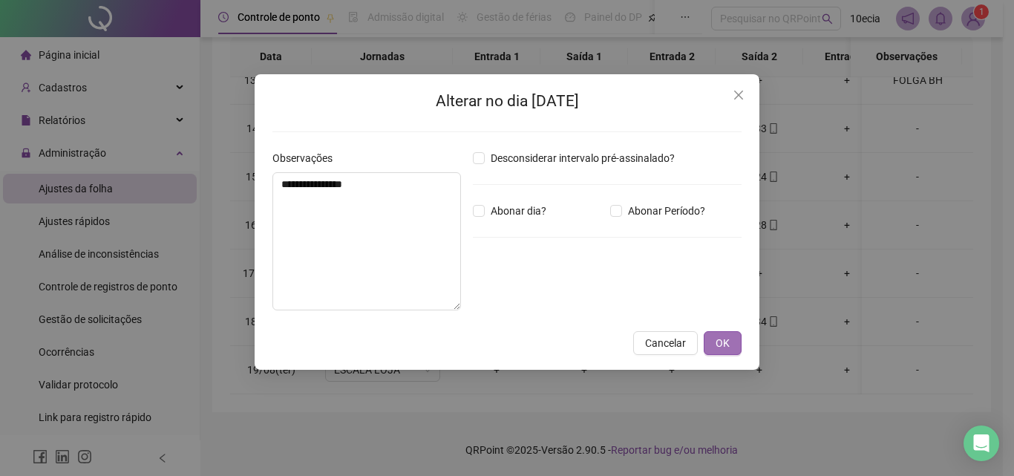
click at [713, 336] on button "OK" at bounding box center [723, 343] width 38 height 24
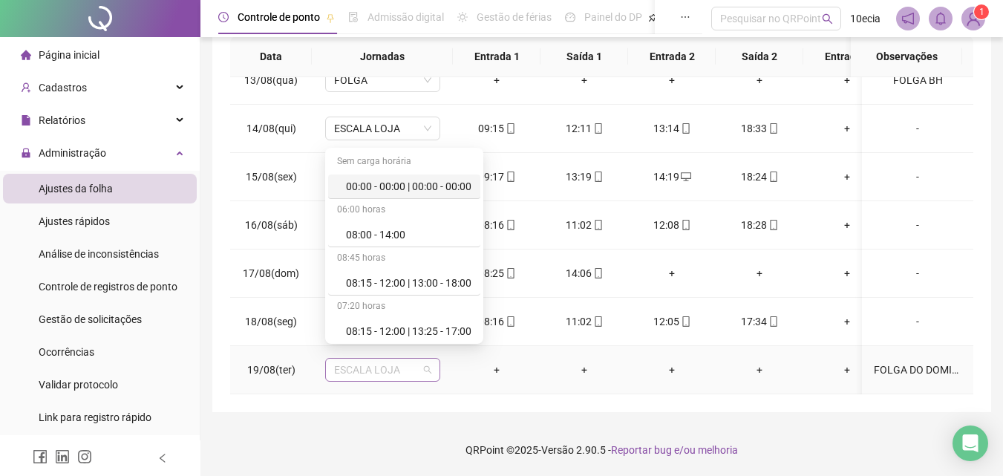
click at [394, 365] on span "ESCALA LOJA" at bounding box center [382, 370] width 97 height 22
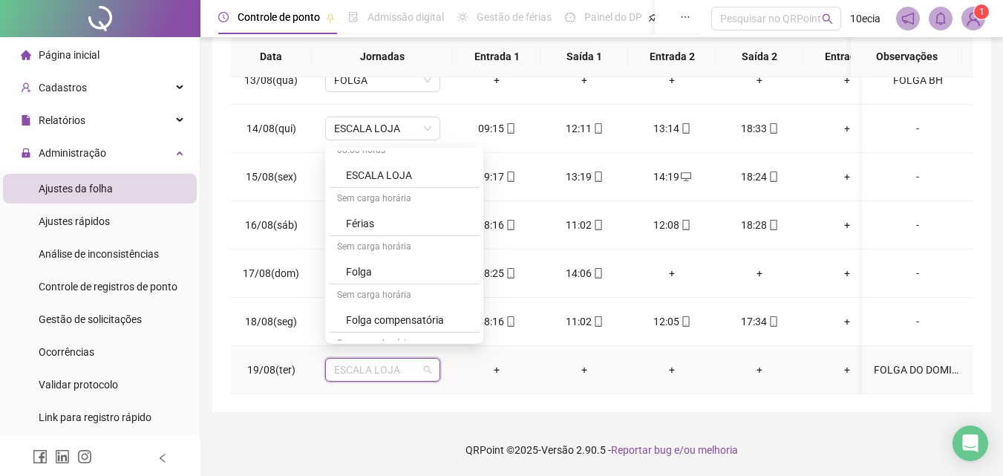
scroll to position [520, 0]
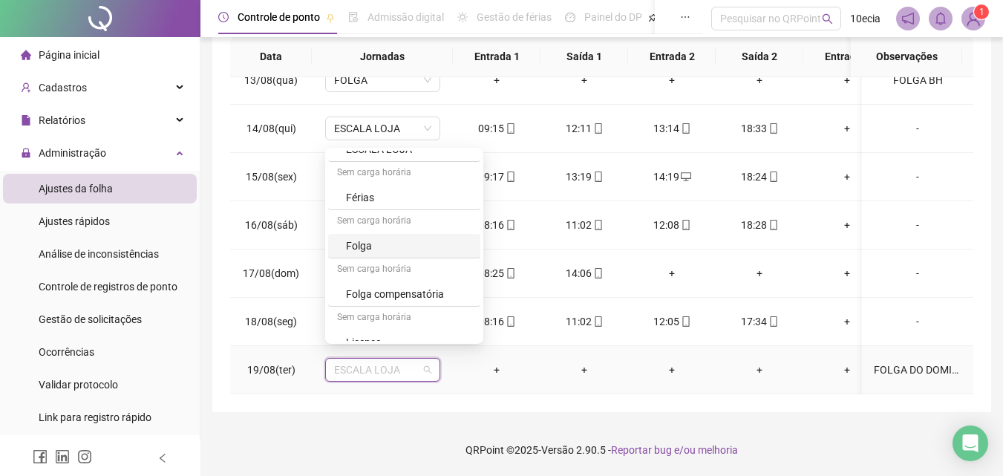
click at [353, 246] on div "Folga" at bounding box center [408, 246] width 125 height 16
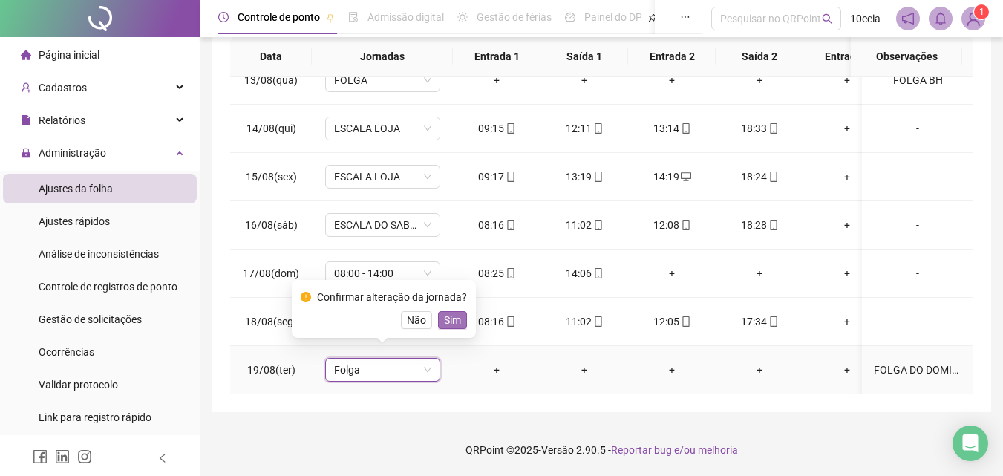
click at [451, 318] on span "Sim" at bounding box center [452, 320] width 17 height 16
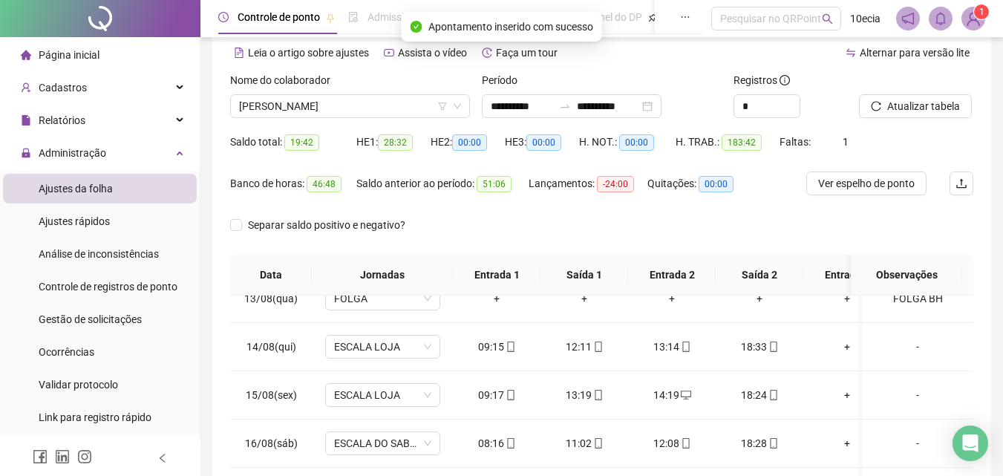
scroll to position [60, 0]
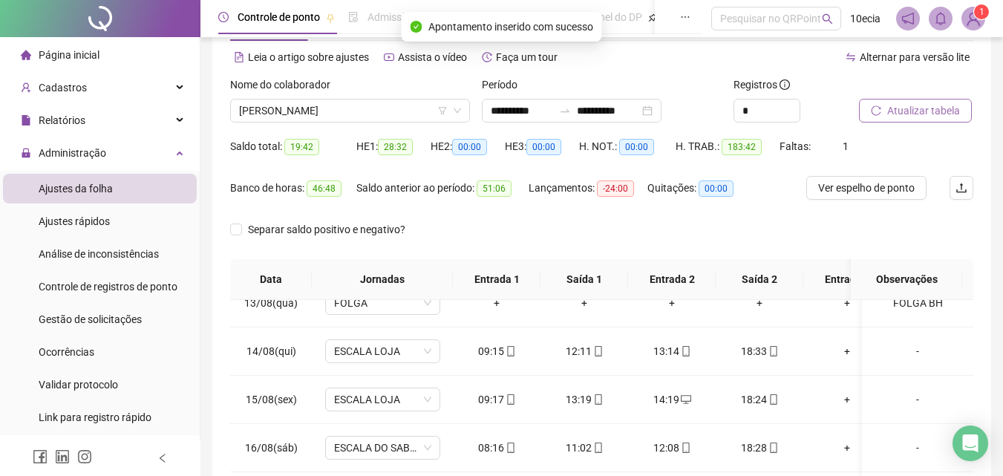
click at [929, 111] on span "Atualizar tabela" at bounding box center [923, 110] width 73 height 16
click at [329, 110] on span "[PERSON_NAME]" at bounding box center [350, 110] width 222 height 22
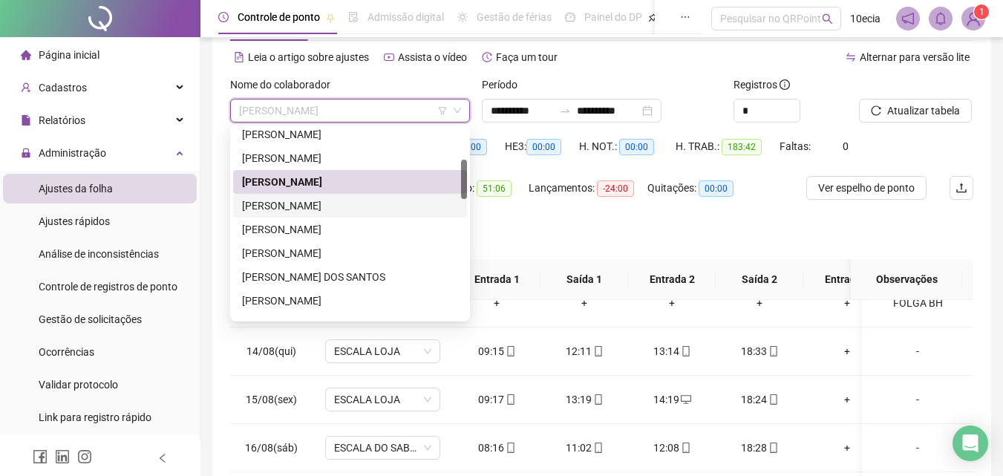
click at [327, 203] on div "[PERSON_NAME]" at bounding box center [350, 205] width 216 height 16
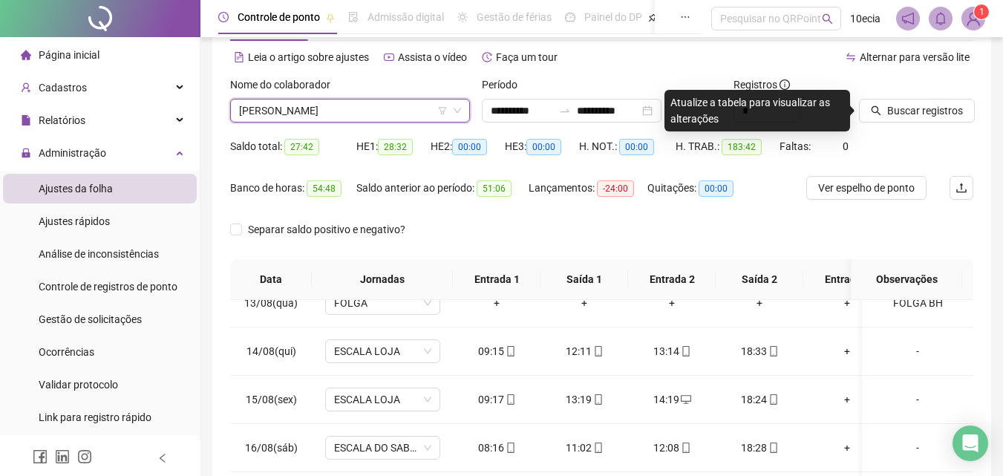
click at [339, 111] on span "[PERSON_NAME]" at bounding box center [350, 110] width 222 height 22
click at [438, 105] on span "[PERSON_NAME]" at bounding box center [350, 110] width 222 height 22
click at [444, 108] on icon "filter" at bounding box center [443, 110] width 8 height 7
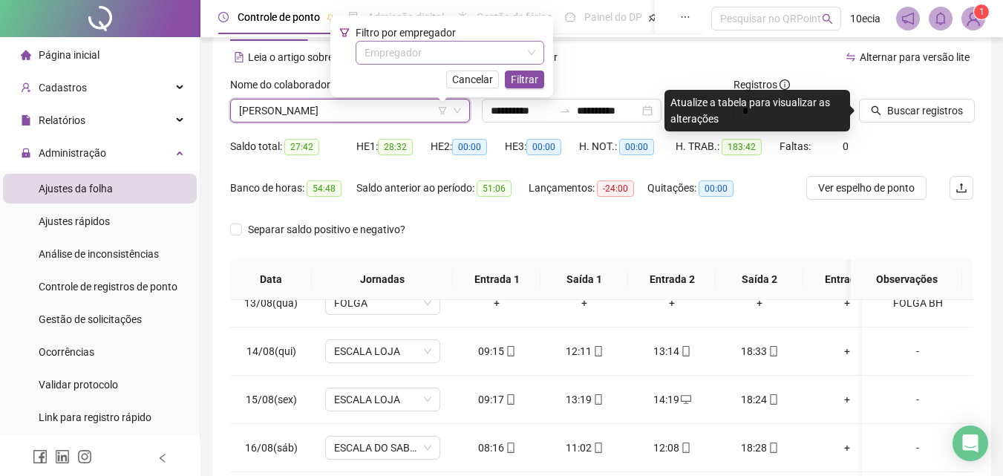
click at [443, 53] on input "search" at bounding box center [442, 53] width 157 height 22
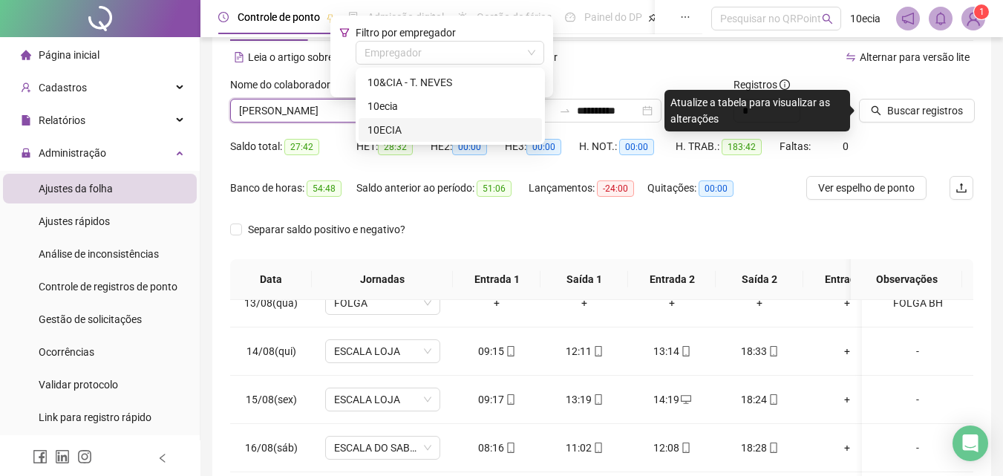
click at [384, 129] on div "10ECIA" at bounding box center [450, 130] width 166 height 16
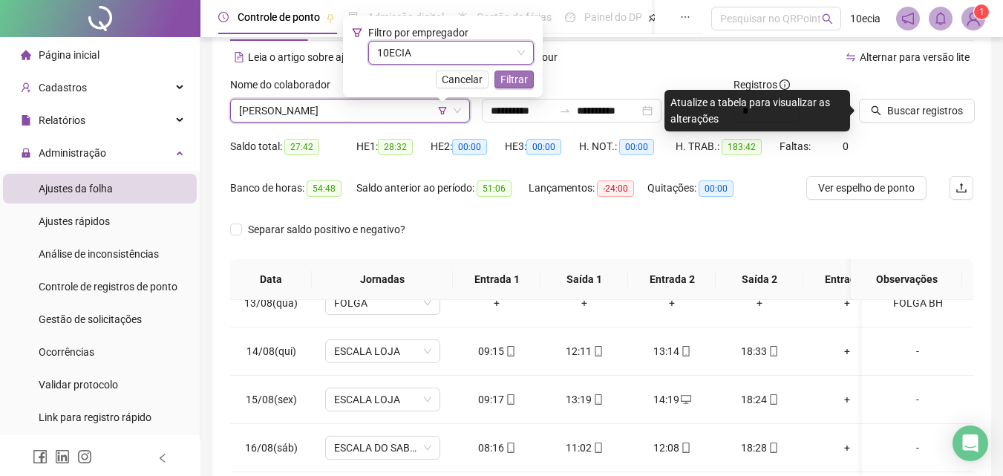
click at [520, 82] on span "Filtrar" at bounding box center [513, 79] width 27 height 16
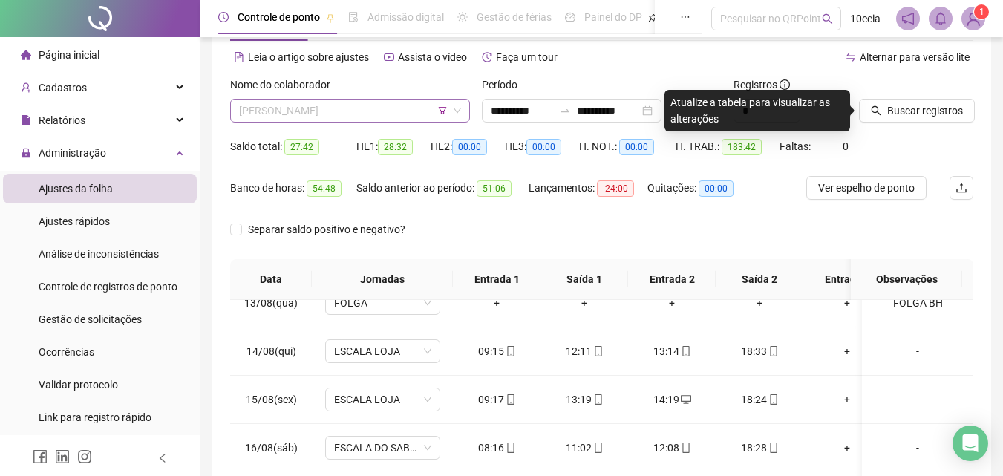
click at [363, 118] on span "[PERSON_NAME]" at bounding box center [350, 110] width 222 height 22
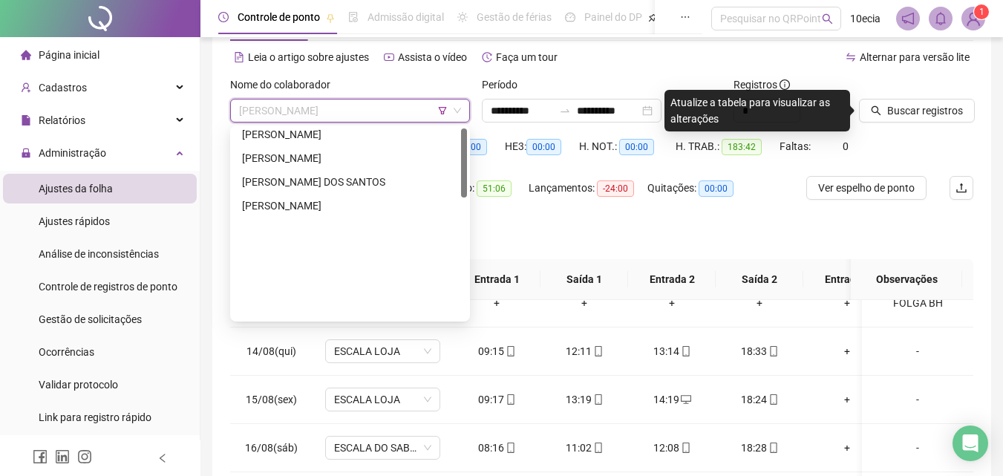
scroll to position [0, 0]
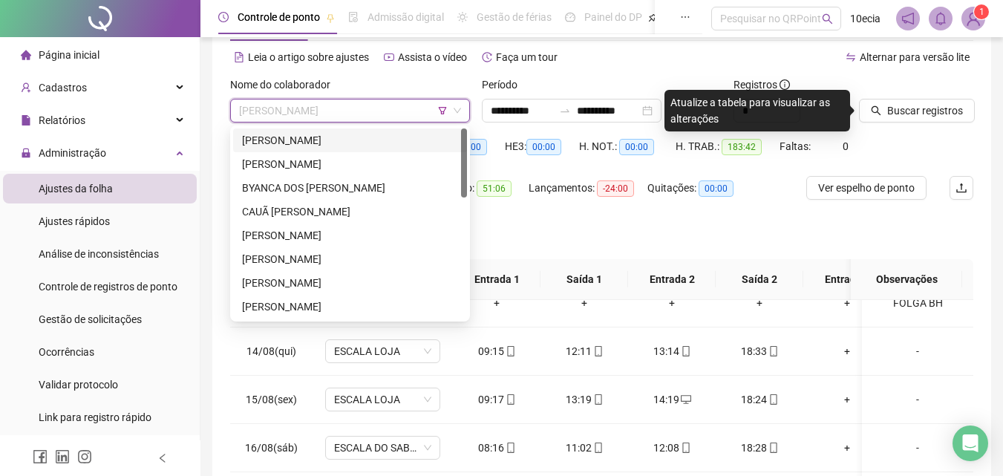
click at [323, 140] on div "[PERSON_NAME]" at bounding box center [350, 140] width 216 height 16
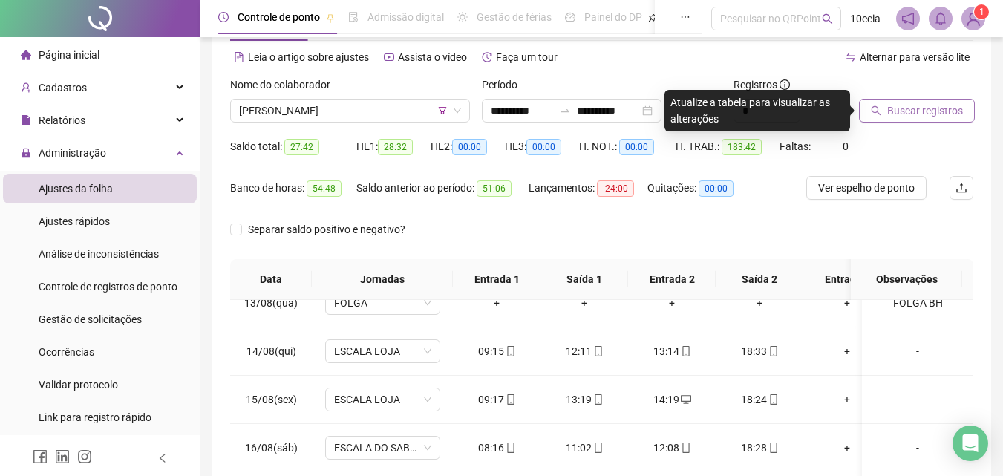
click at [893, 107] on span "Buscar registros" at bounding box center [925, 110] width 76 height 16
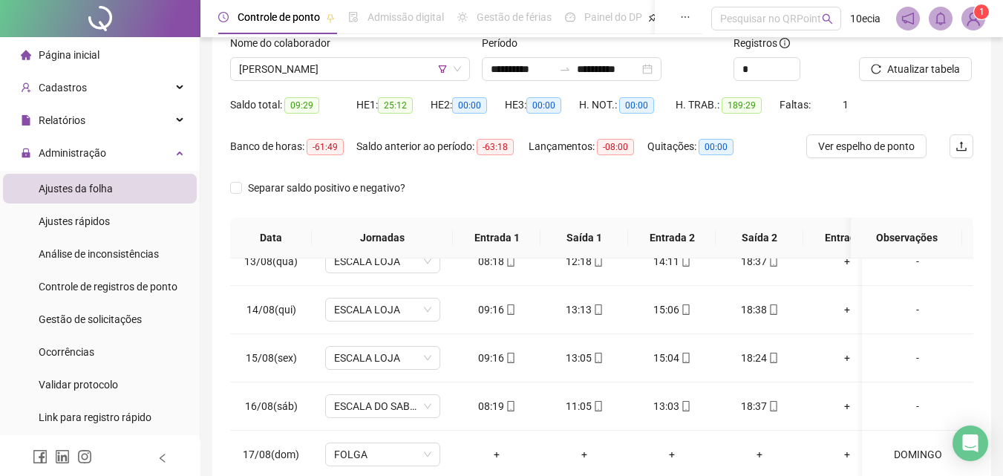
scroll to position [60, 0]
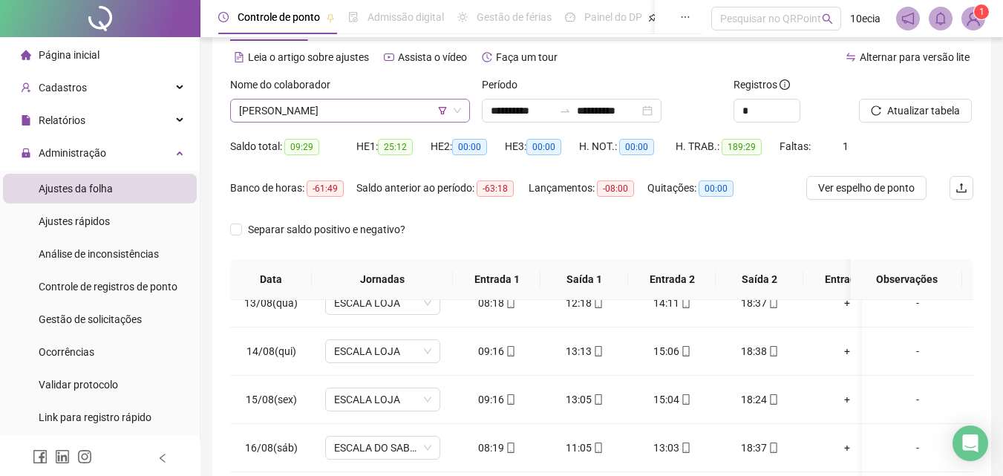
click at [380, 118] on span "[PERSON_NAME]" at bounding box center [350, 110] width 222 height 22
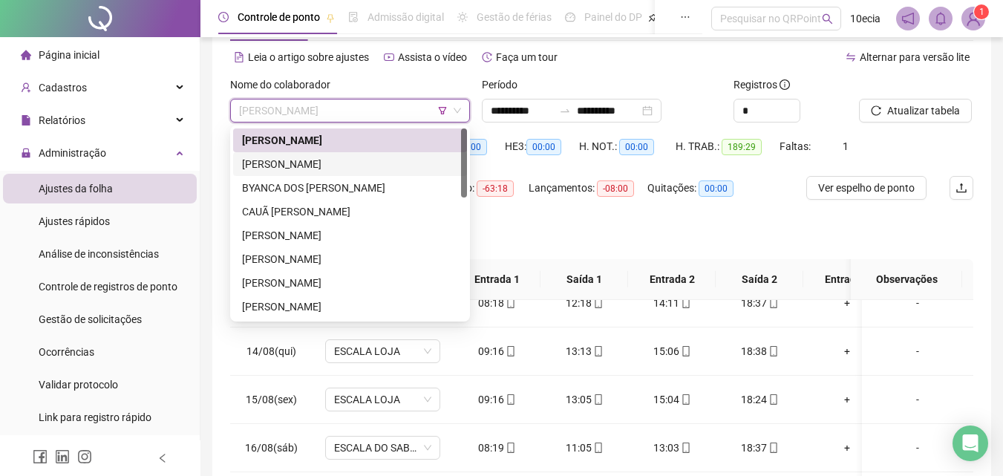
click at [306, 166] on div "[PERSON_NAME]" at bounding box center [350, 164] width 216 height 16
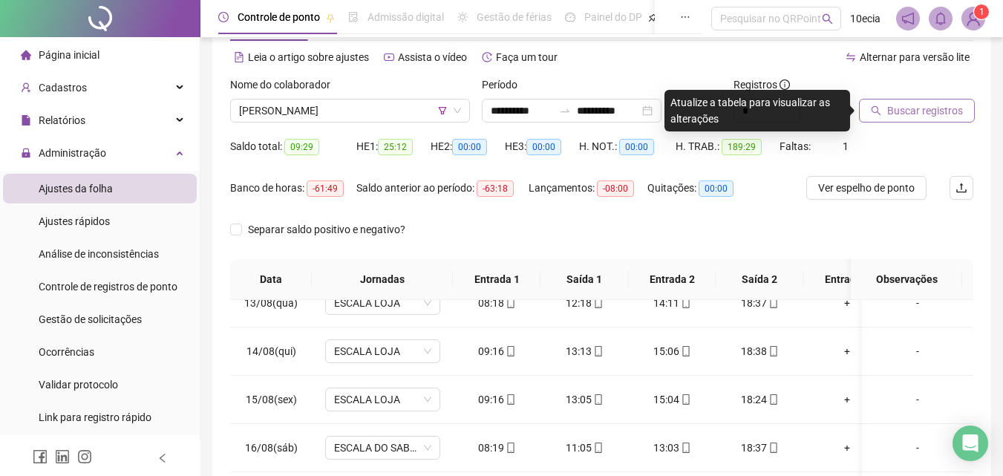
click at [892, 107] on span "Buscar registros" at bounding box center [925, 110] width 76 height 16
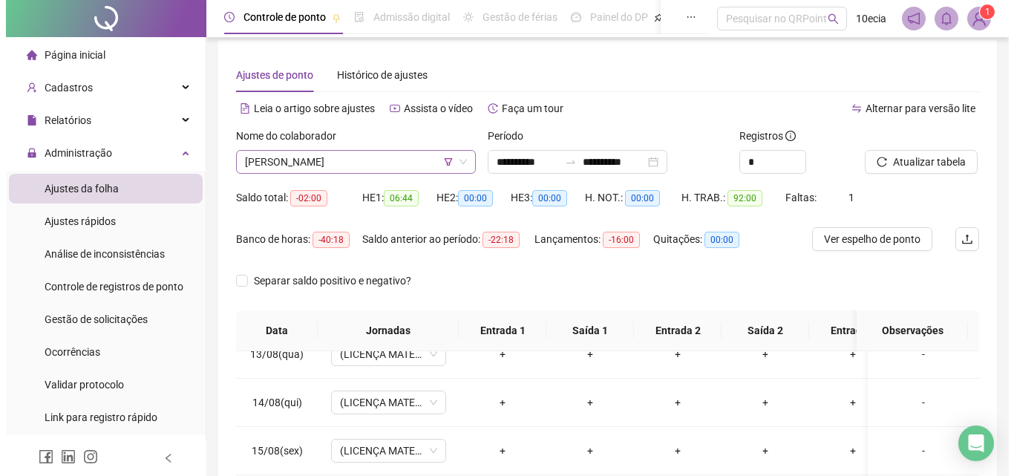
scroll to position [0, 0]
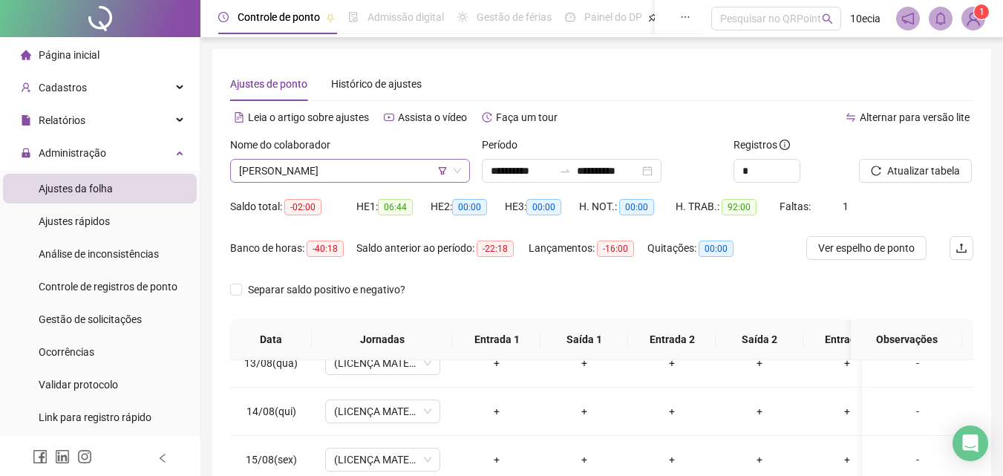
click at [324, 168] on span "[PERSON_NAME]" at bounding box center [350, 171] width 222 height 22
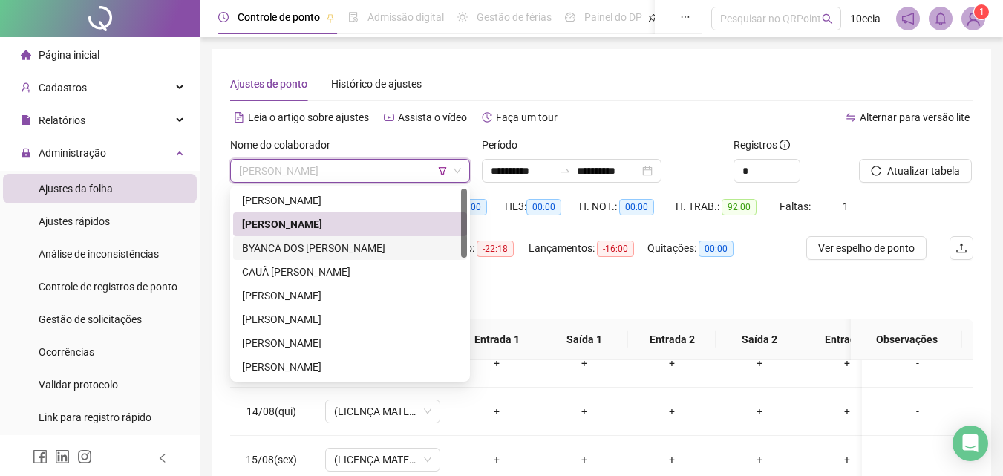
drag, startPoint x: 296, startPoint y: 246, endPoint x: 336, endPoint y: 243, distance: 40.1
click at [296, 246] on div "BYANCA DOS [PERSON_NAME]" at bounding box center [350, 248] width 216 height 16
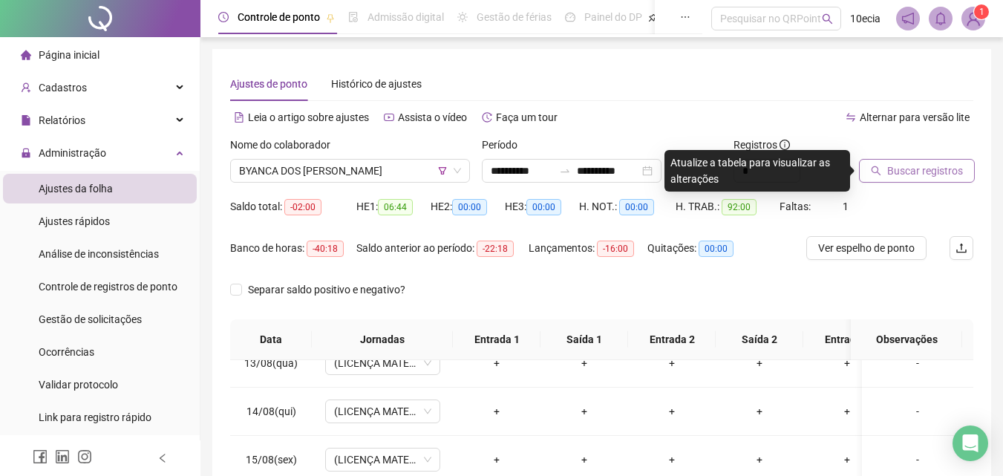
click at [901, 176] on span "Buscar registros" at bounding box center [925, 171] width 76 height 16
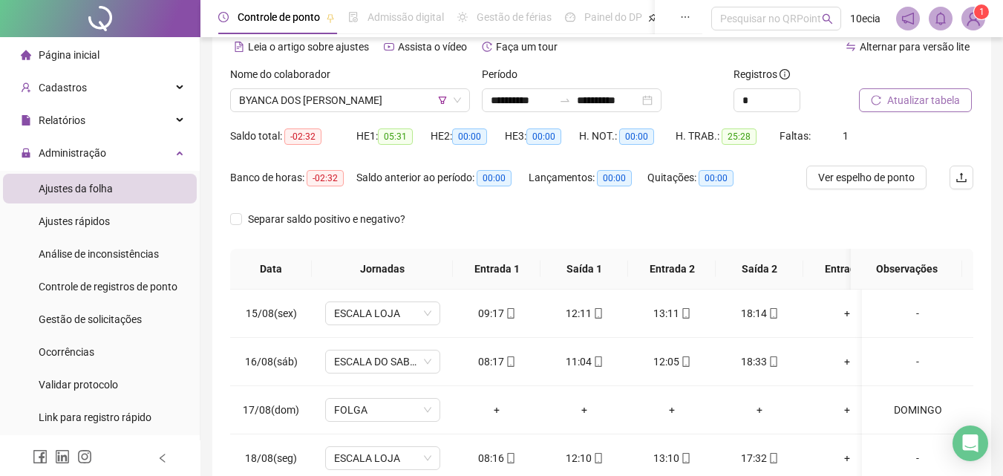
scroll to position [70, 0]
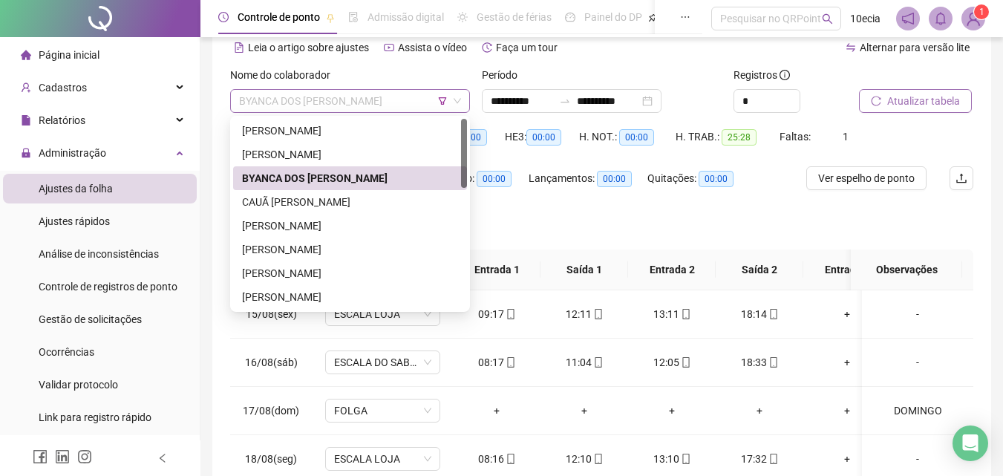
click at [276, 91] on span "BYANCA DOS [PERSON_NAME]" at bounding box center [350, 101] width 222 height 22
click at [271, 200] on div "CAUÃ [PERSON_NAME]" at bounding box center [350, 202] width 216 height 16
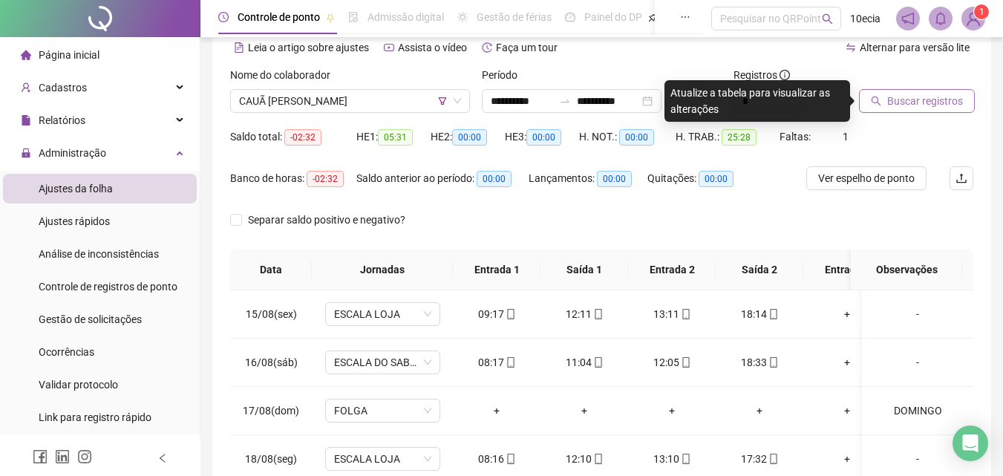
click at [921, 94] on span "Buscar registros" at bounding box center [925, 101] width 76 height 16
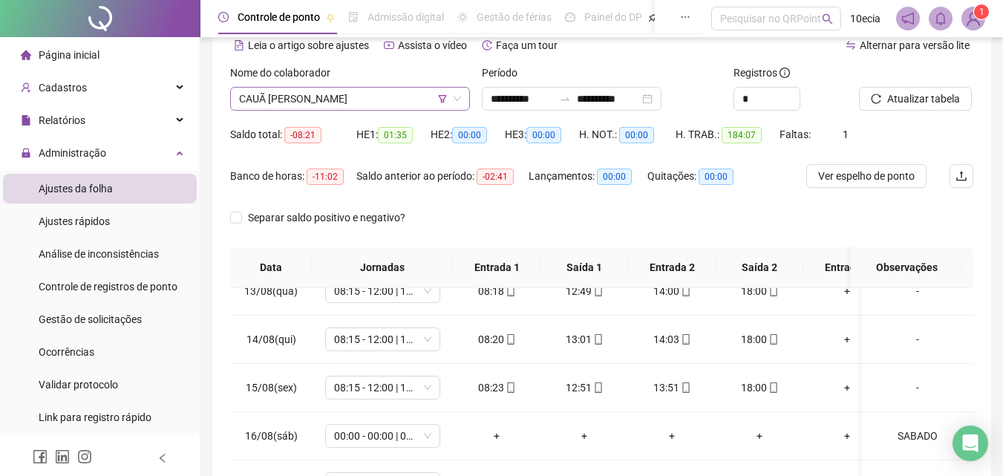
scroll to position [0, 0]
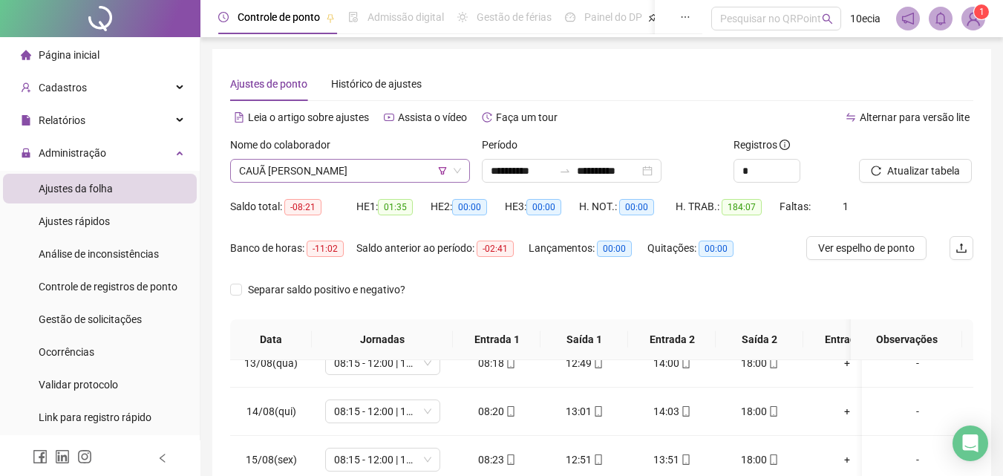
click at [354, 170] on span "CAUÃ [PERSON_NAME]" at bounding box center [350, 171] width 222 height 22
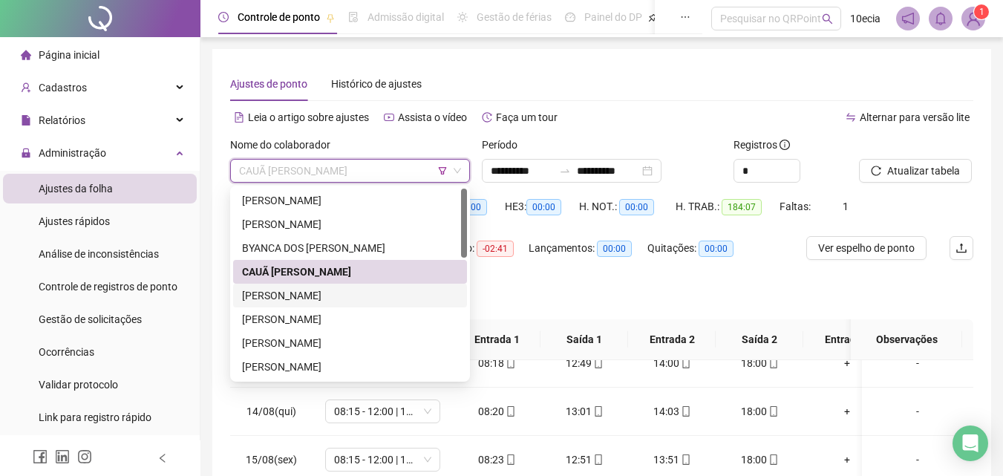
click at [293, 297] on div "[PERSON_NAME]" at bounding box center [350, 295] width 216 height 16
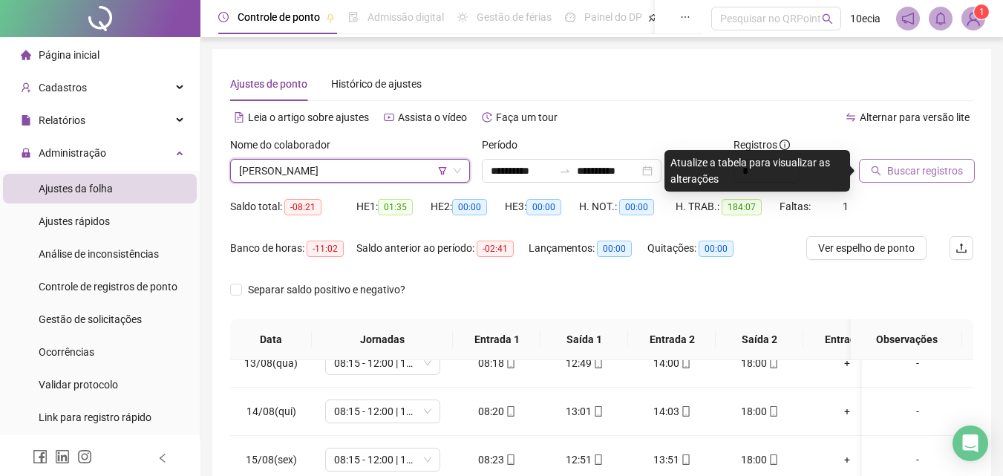
click at [924, 170] on span "Buscar registros" at bounding box center [925, 171] width 76 height 16
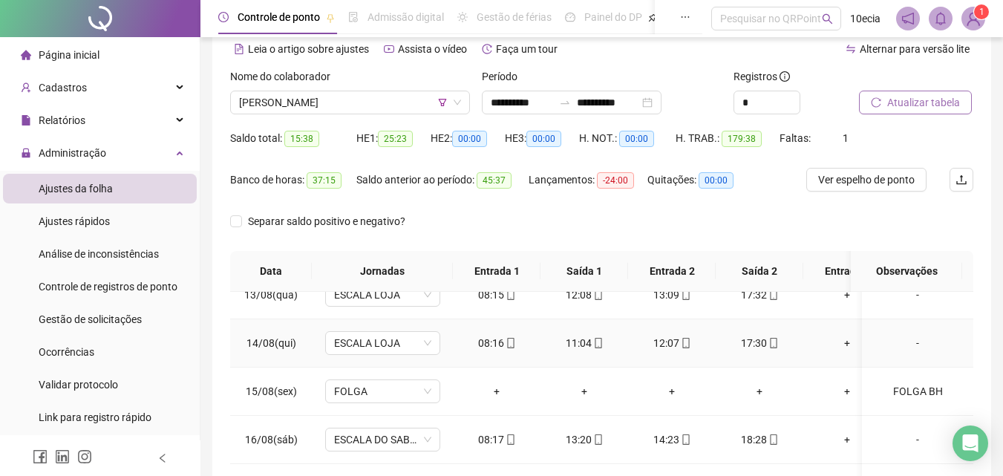
scroll to position [60, 0]
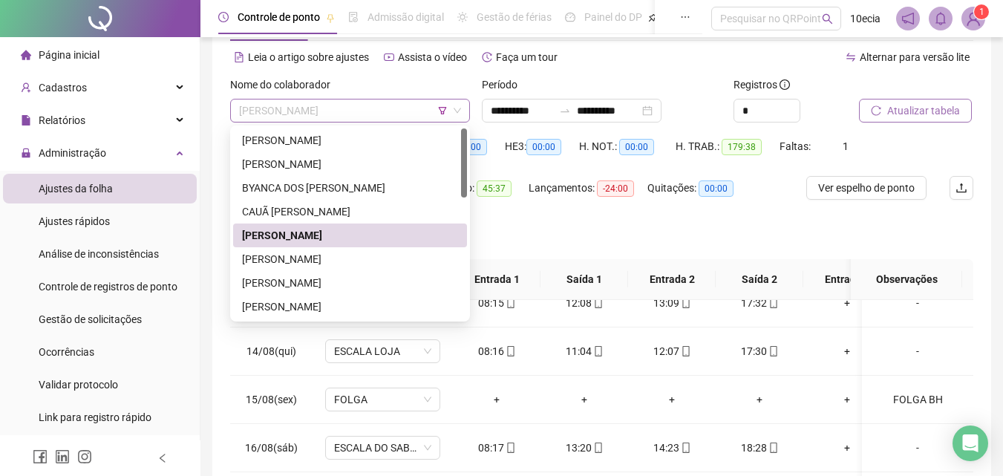
click at [371, 115] on span "[PERSON_NAME]" at bounding box center [350, 110] width 222 height 22
click at [336, 259] on div "[PERSON_NAME]" at bounding box center [350, 259] width 216 height 16
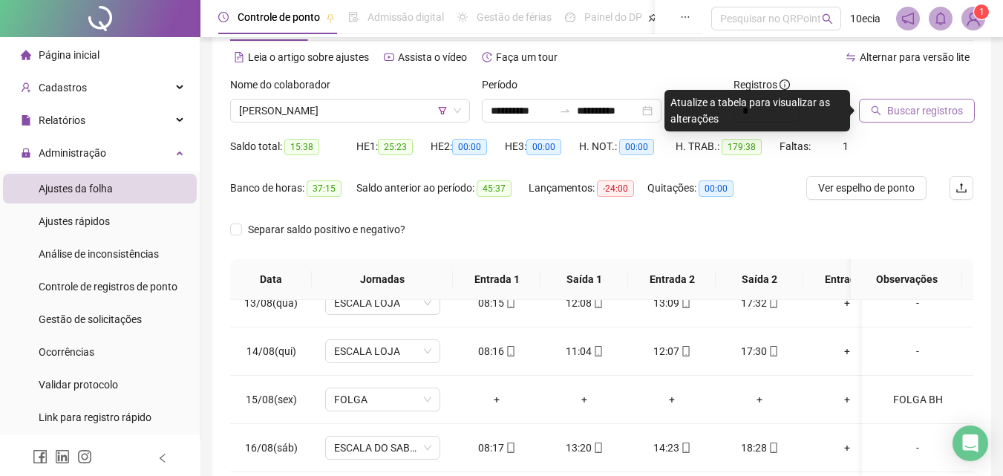
click at [917, 114] on span "Buscar registros" at bounding box center [925, 110] width 76 height 16
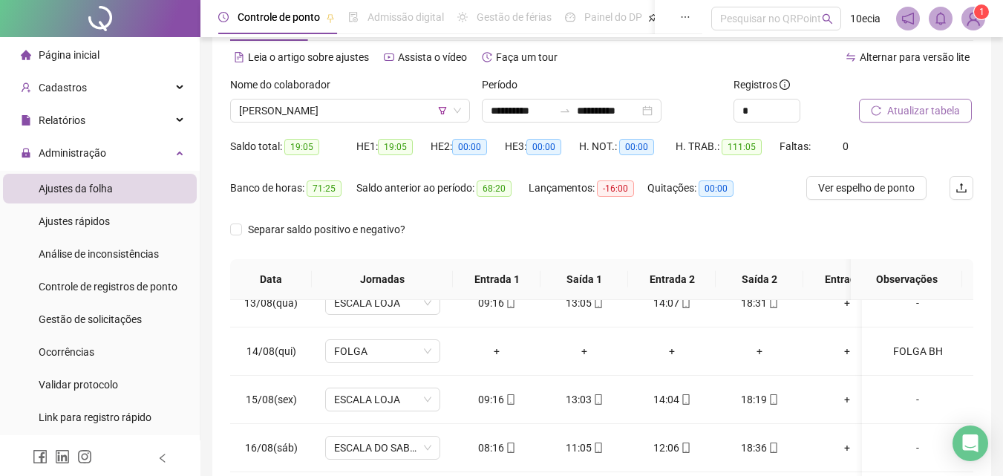
drag, startPoint x: 313, startPoint y: 108, endPoint x: 314, endPoint y: 240, distance: 132.1
click at [312, 108] on span "[PERSON_NAME]" at bounding box center [350, 110] width 222 height 22
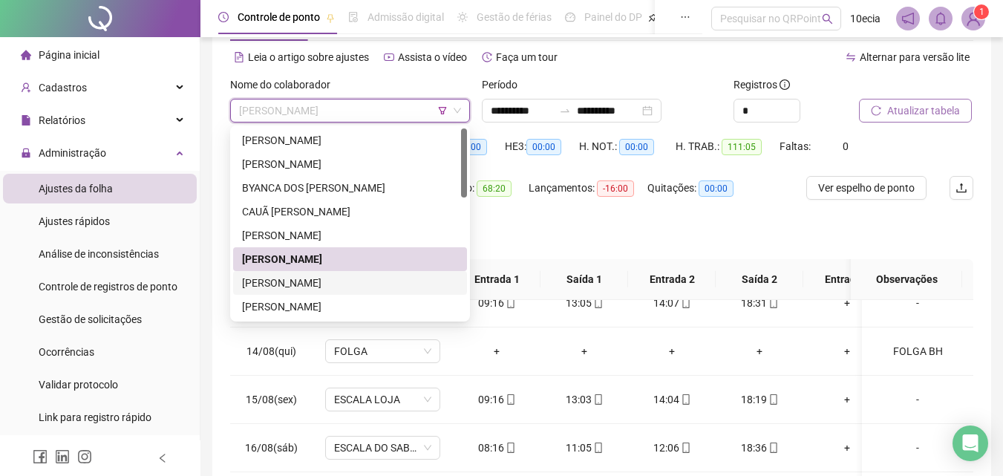
drag, startPoint x: 306, startPoint y: 280, endPoint x: 373, endPoint y: 241, distance: 77.5
click at [306, 281] on div "[PERSON_NAME]" at bounding box center [350, 283] width 216 height 16
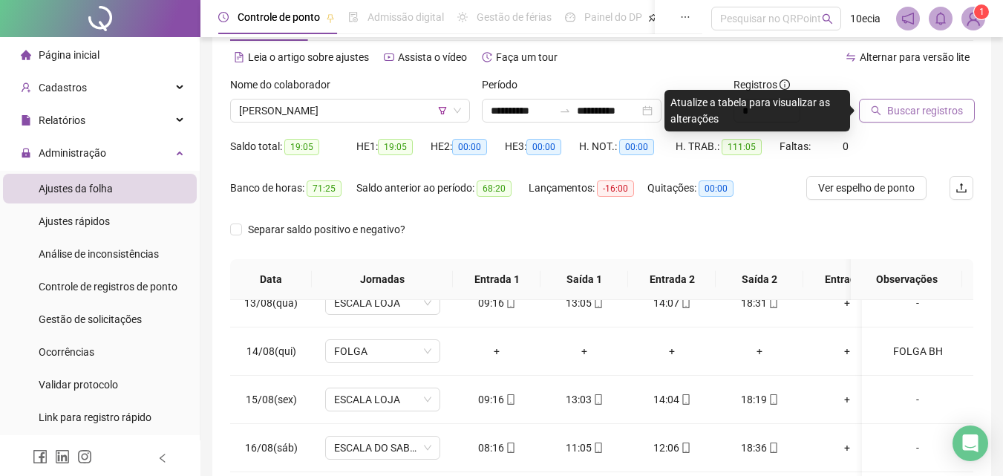
click at [919, 108] on span "Buscar registros" at bounding box center [925, 110] width 76 height 16
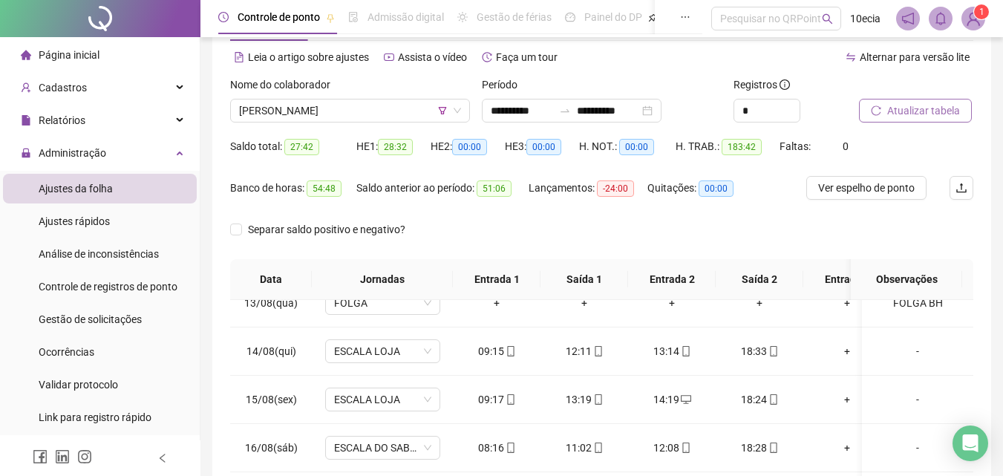
click at [882, 107] on button "Atualizar tabela" at bounding box center [915, 111] width 113 height 24
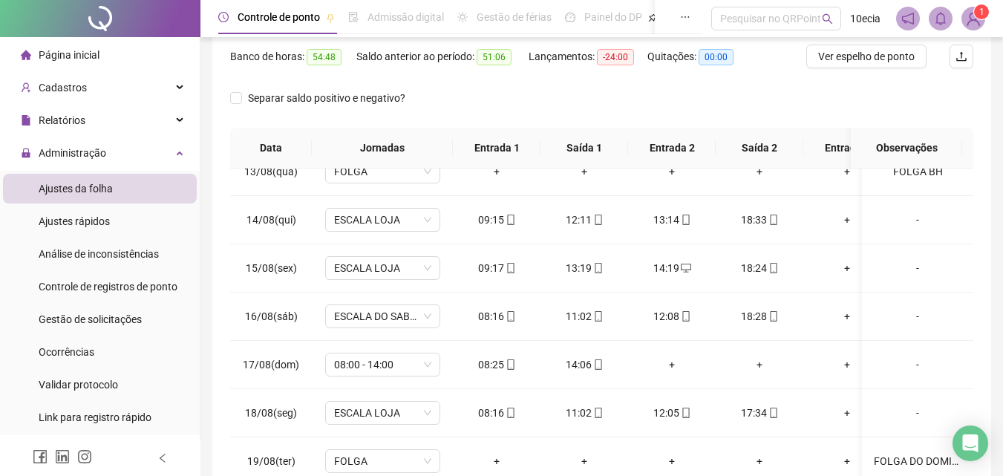
scroll to position [0, 0]
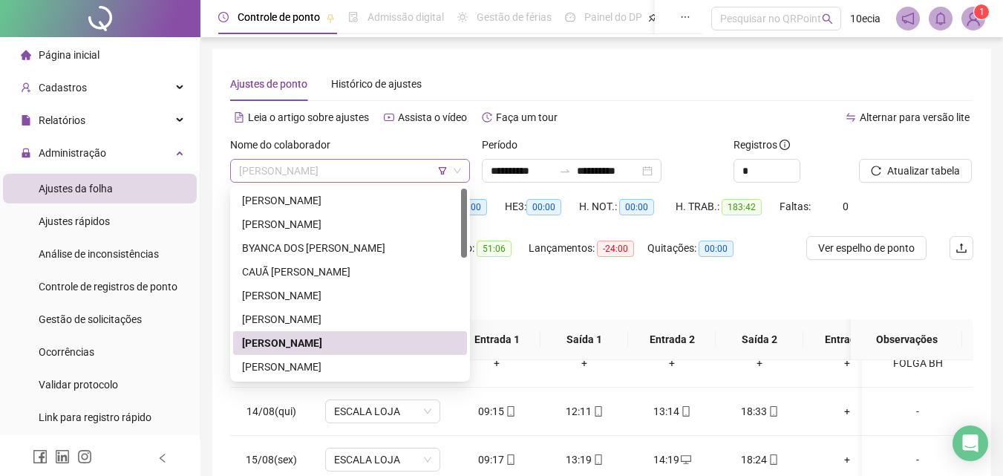
click at [363, 175] on span "[PERSON_NAME]" at bounding box center [350, 171] width 222 height 22
click at [299, 359] on div "[PERSON_NAME]" at bounding box center [350, 367] width 216 height 16
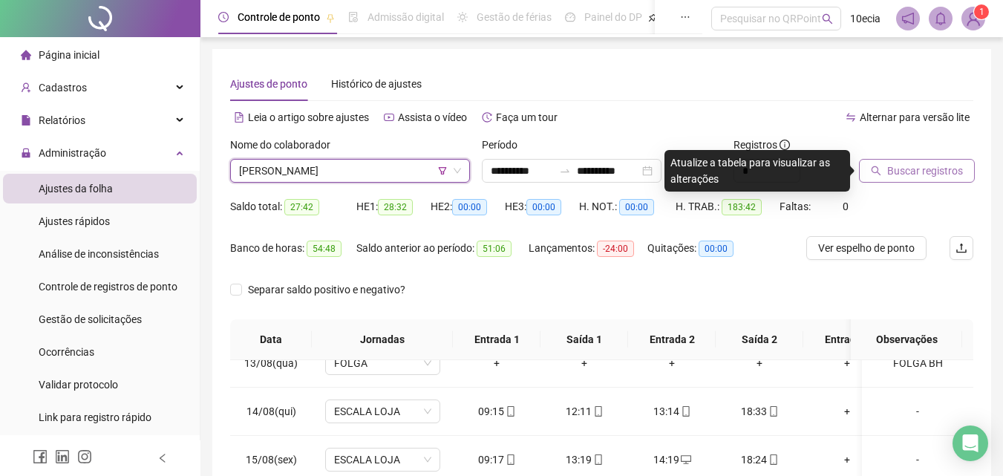
click at [919, 168] on span "Buscar registros" at bounding box center [925, 171] width 76 height 16
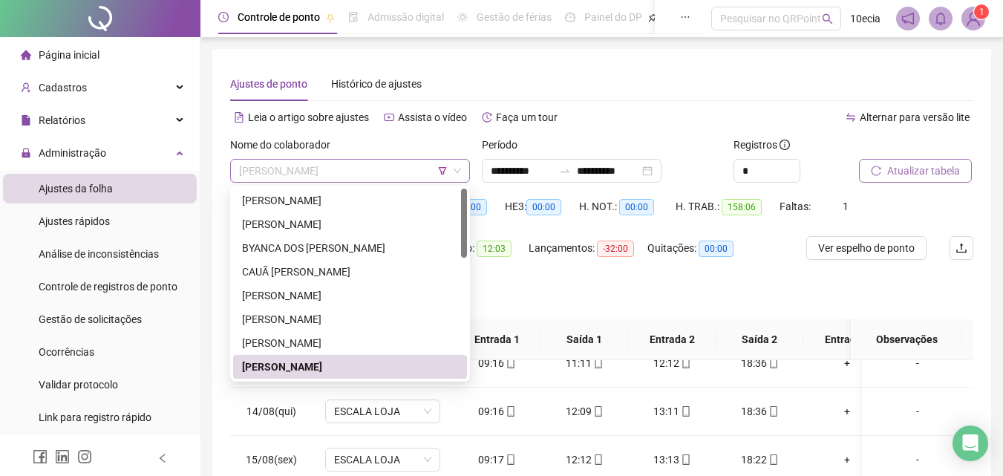
click at [371, 168] on span "[PERSON_NAME]" at bounding box center [350, 171] width 222 height 22
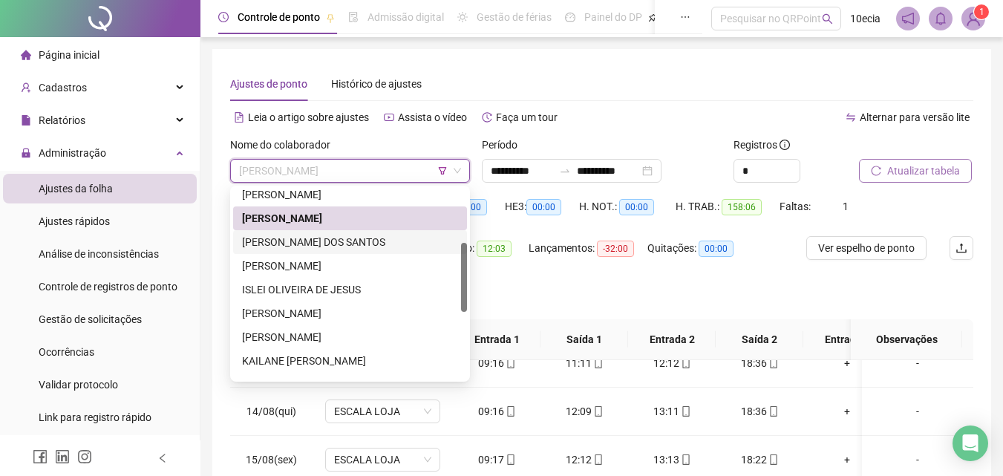
click at [287, 245] on div "[PERSON_NAME] DOS SANTOS" at bounding box center [350, 242] width 216 height 16
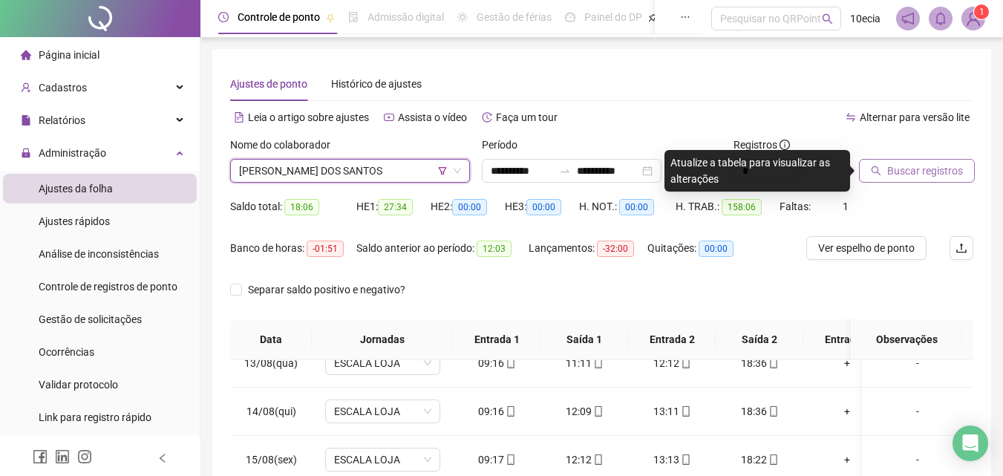
click at [900, 180] on button "Buscar registros" at bounding box center [917, 171] width 116 height 24
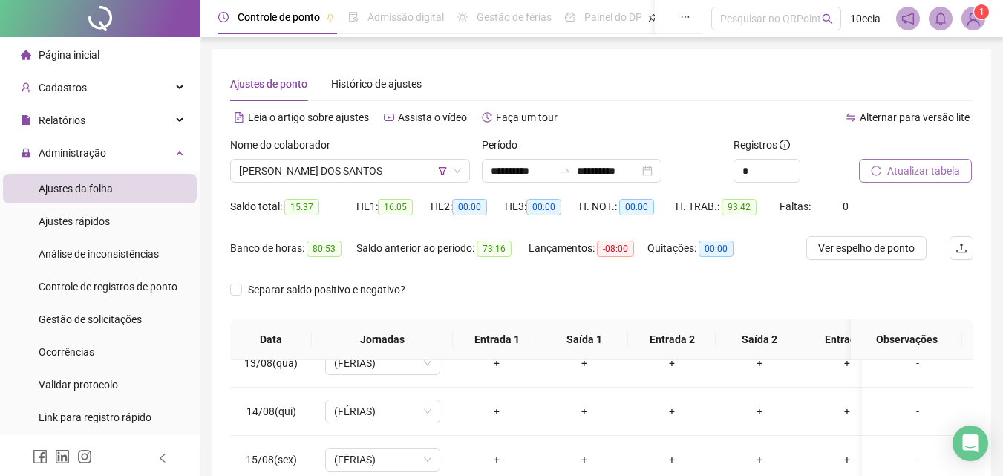
click at [955, 175] on span "Atualizar tabela" at bounding box center [923, 171] width 73 height 16
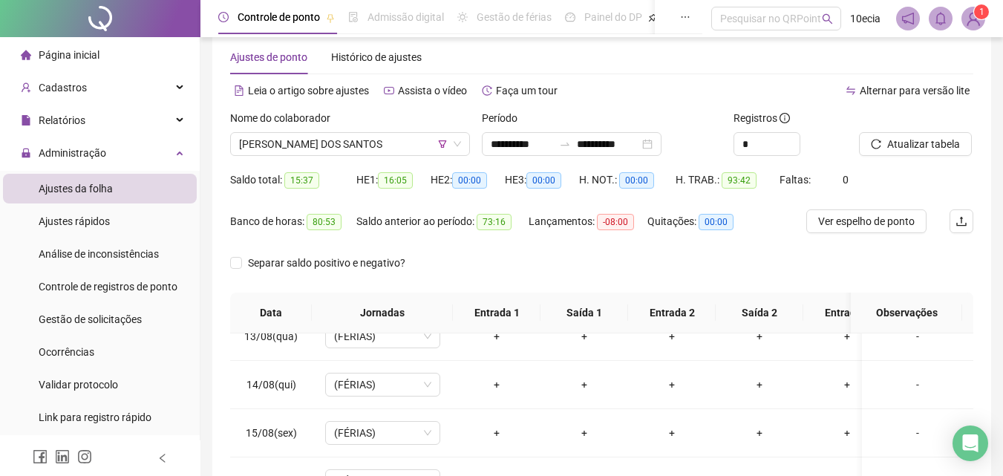
scroll to position [0, 0]
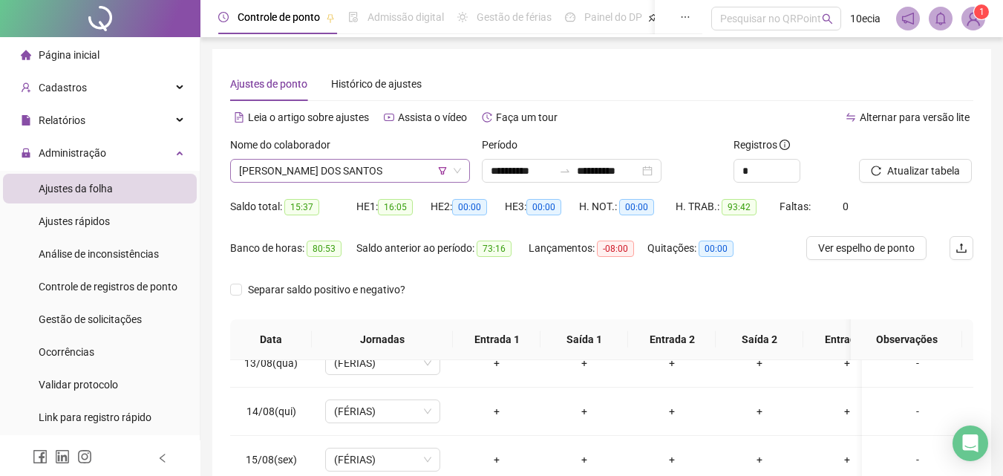
click at [315, 170] on span "[PERSON_NAME] DOS SANTOS" at bounding box center [350, 171] width 222 height 22
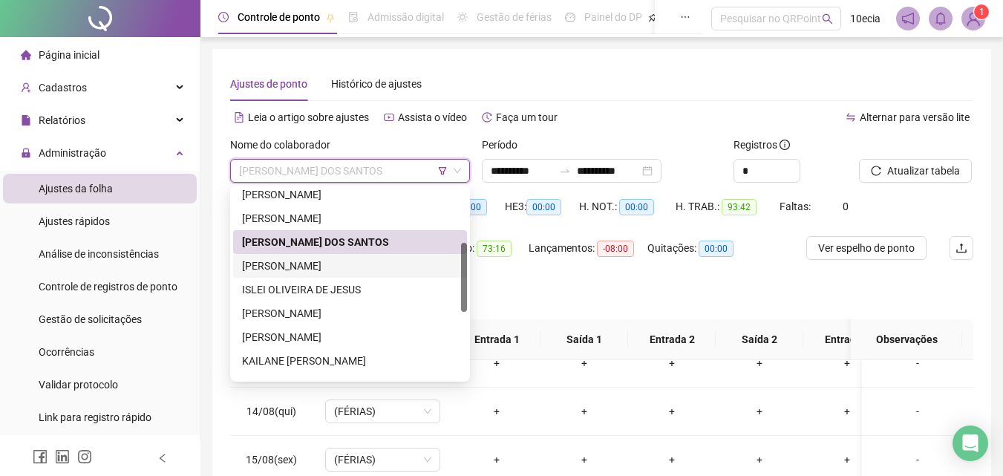
click at [293, 266] on div "[PERSON_NAME]" at bounding box center [350, 266] width 216 height 16
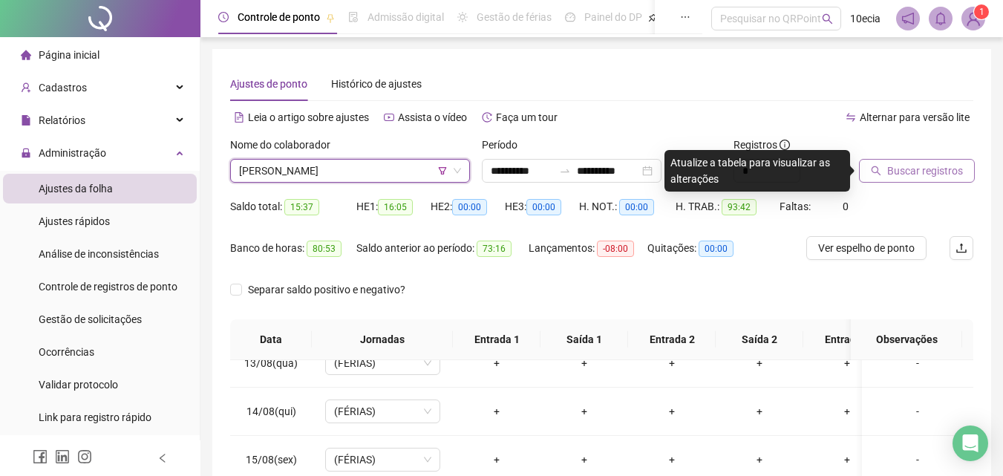
click at [964, 178] on button "Buscar registros" at bounding box center [917, 171] width 116 height 24
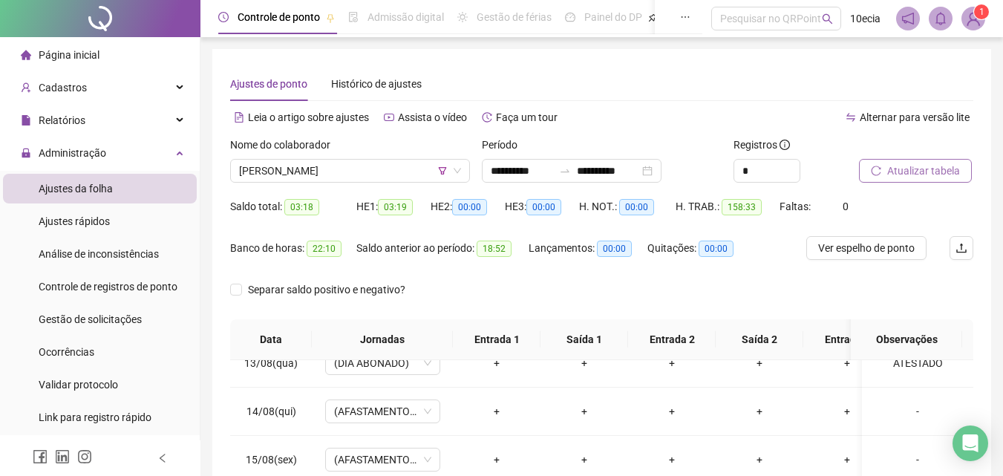
click at [926, 173] on span "Atualizar tabela" at bounding box center [923, 171] width 73 height 16
click at [292, 180] on span "[PERSON_NAME]" at bounding box center [350, 171] width 222 height 22
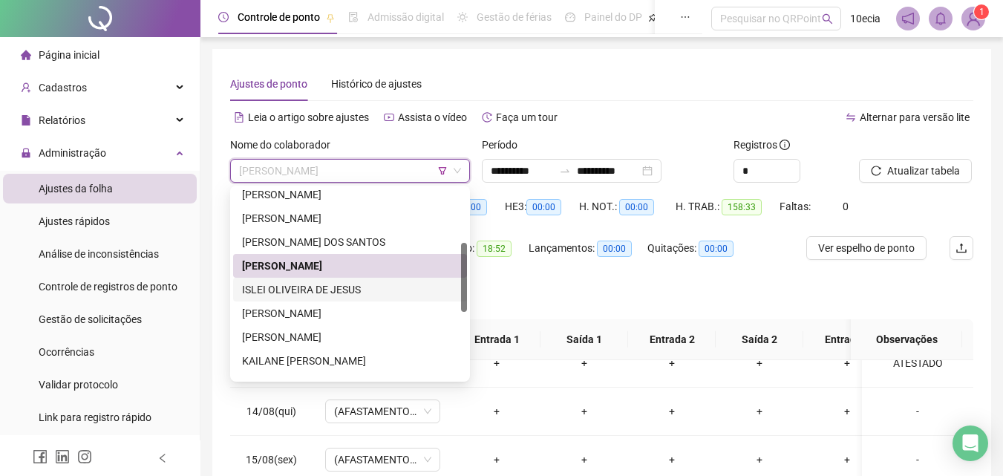
click at [273, 284] on div "ISLEI OLIVEIRA DE JESUS" at bounding box center [350, 289] width 216 height 16
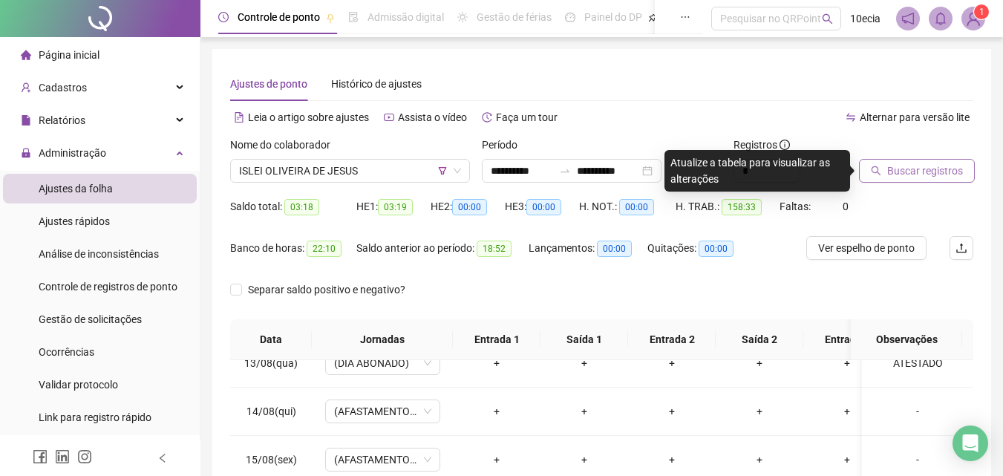
click at [905, 165] on span "Buscar registros" at bounding box center [925, 171] width 76 height 16
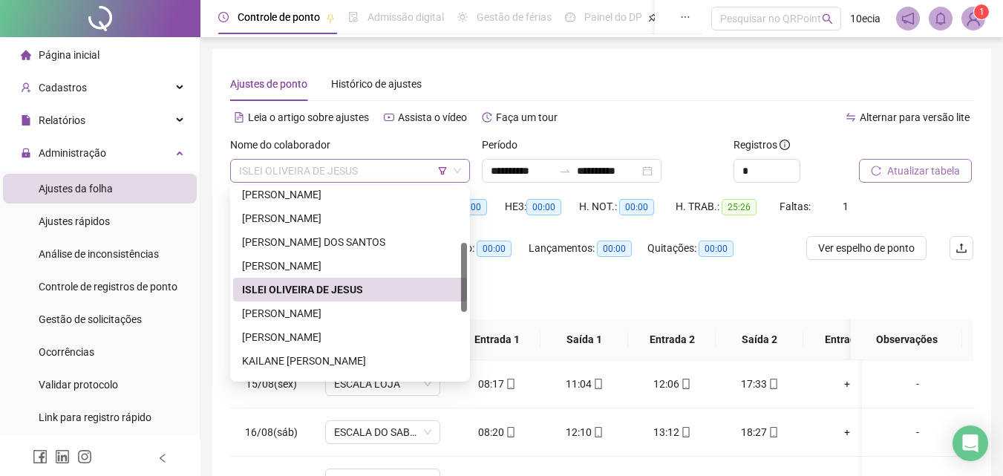
click at [371, 180] on span "ISLEI OLIVEIRA DE JESUS" at bounding box center [350, 171] width 222 height 22
click at [324, 313] on div "[PERSON_NAME]" at bounding box center [350, 313] width 216 height 16
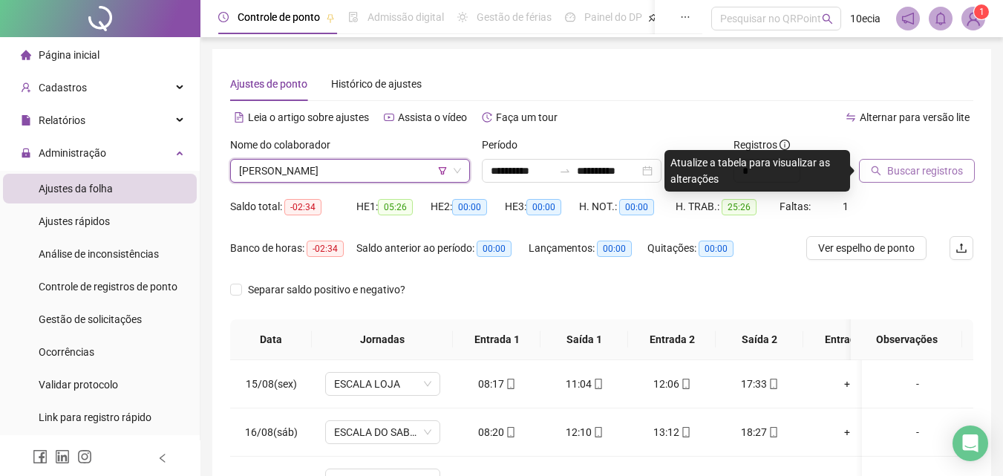
click at [943, 171] on span "Buscar registros" at bounding box center [925, 171] width 76 height 16
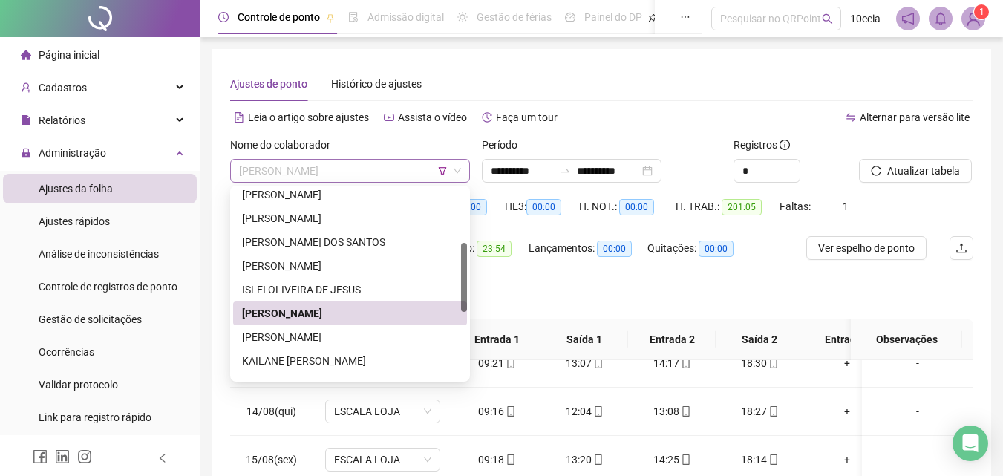
click at [278, 180] on span "[PERSON_NAME]" at bounding box center [350, 171] width 222 height 22
click at [273, 343] on div "[PERSON_NAME]" at bounding box center [350, 337] width 216 height 16
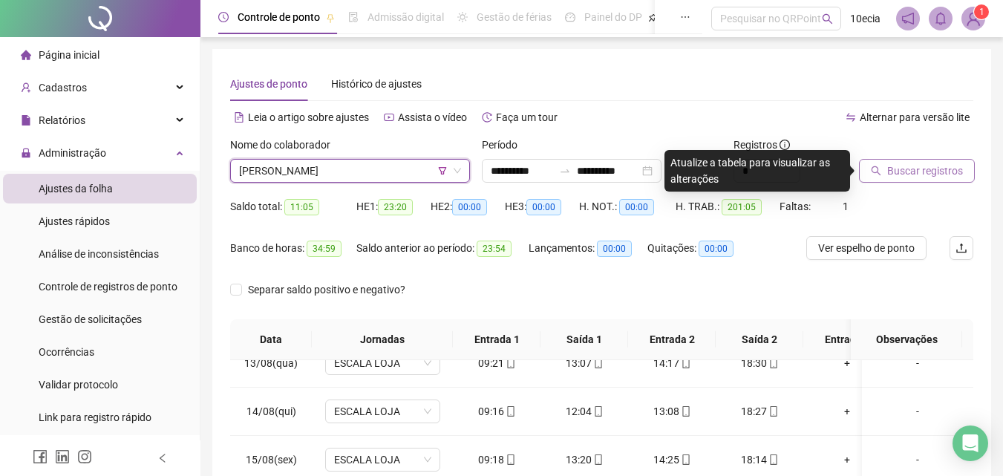
click at [897, 172] on span "Buscar registros" at bounding box center [925, 171] width 76 height 16
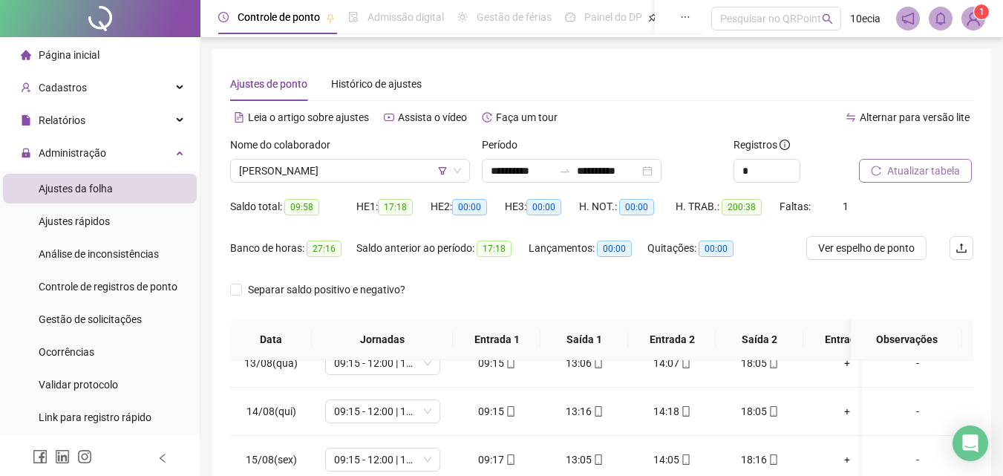
click at [926, 165] on span "Atualizar tabela" at bounding box center [923, 171] width 73 height 16
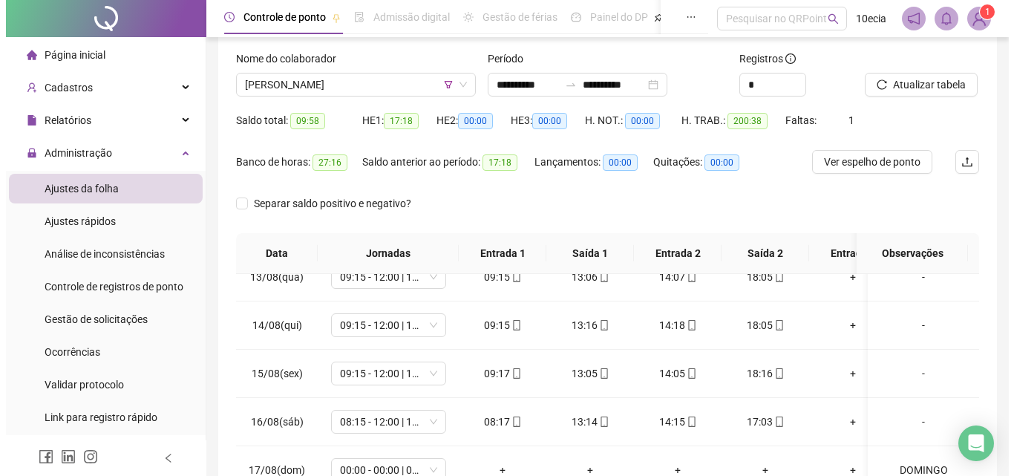
scroll to position [60, 0]
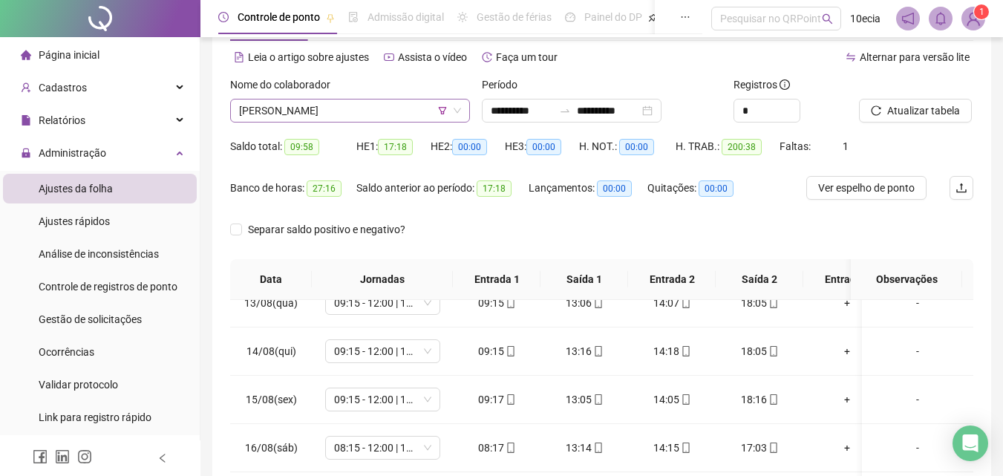
click at [292, 107] on span "[PERSON_NAME]" at bounding box center [350, 110] width 222 height 22
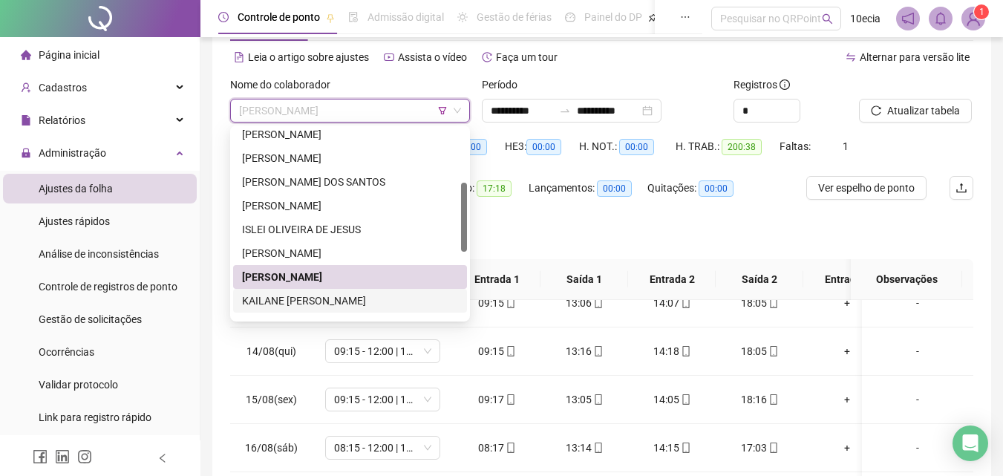
click at [300, 298] on div "KAILANE [PERSON_NAME]" at bounding box center [350, 300] width 216 height 16
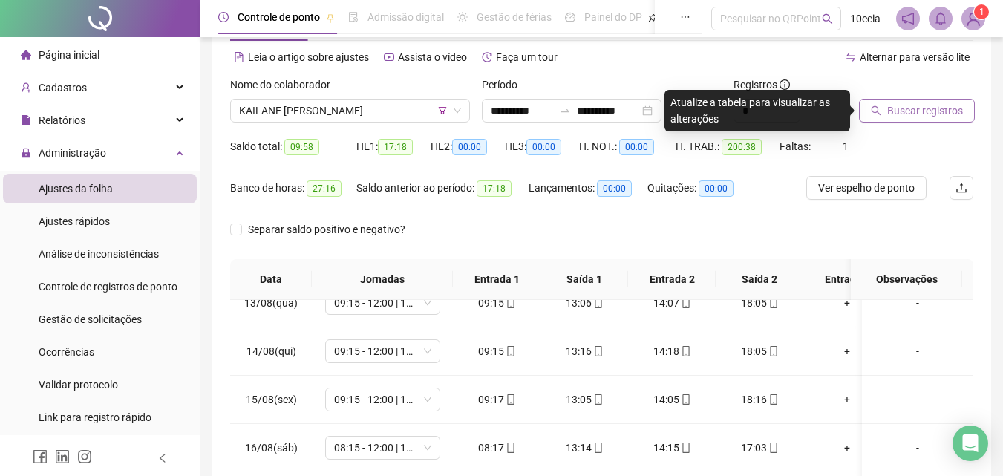
click at [932, 117] on span "Buscar registros" at bounding box center [925, 110] width 76 height 16
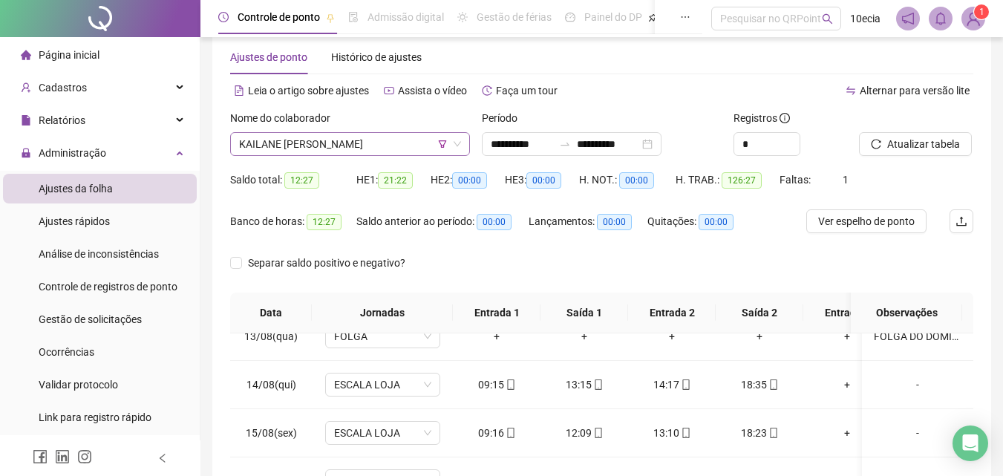
scroll to position [0, 0]
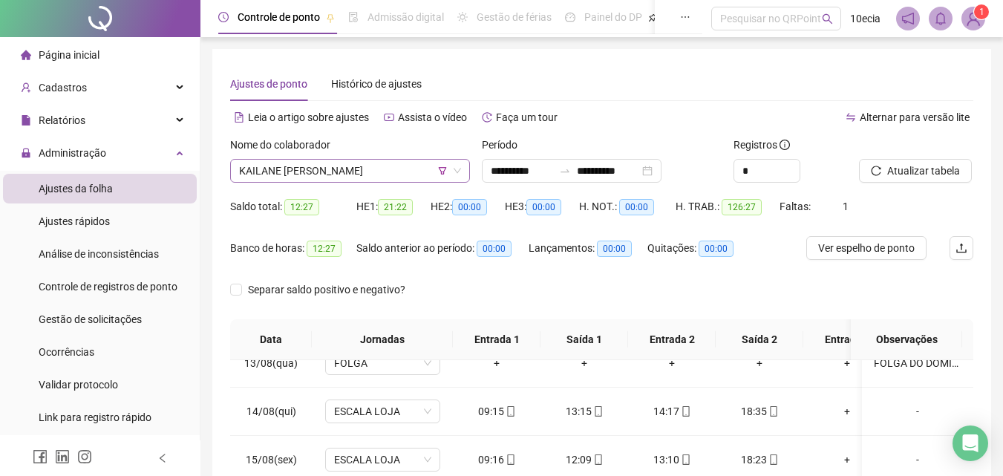
click at [264, 178] on span "KAILANE [PERSON_NAME]" at bounding box center [350, 171] width 222 height 22
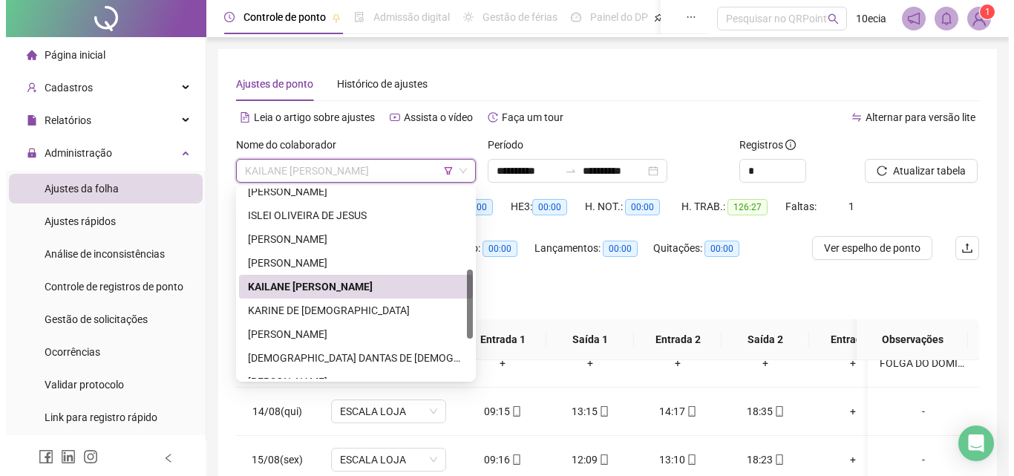
scroll to position [297, 0]
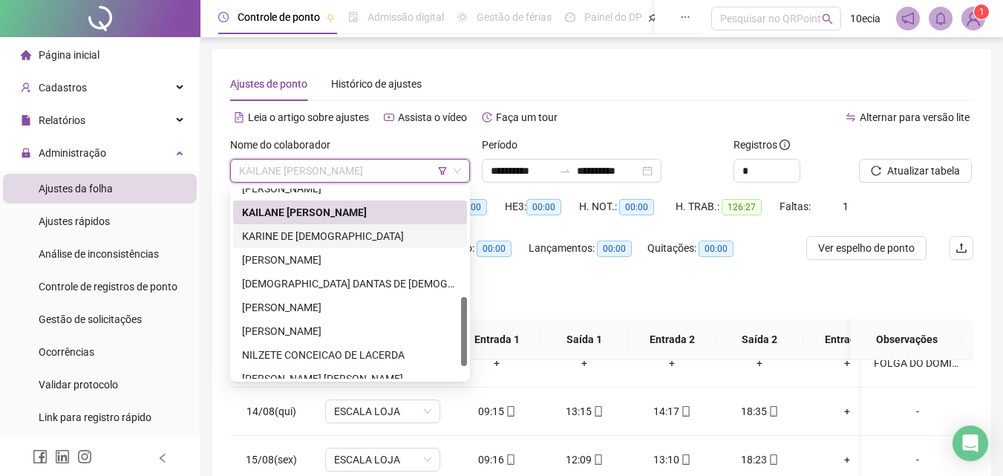
click at [302, 235] on div "KARINE DE [DEMOGRAPHIC_DATA]" at bounding box center [350, 236] width 216 height 16
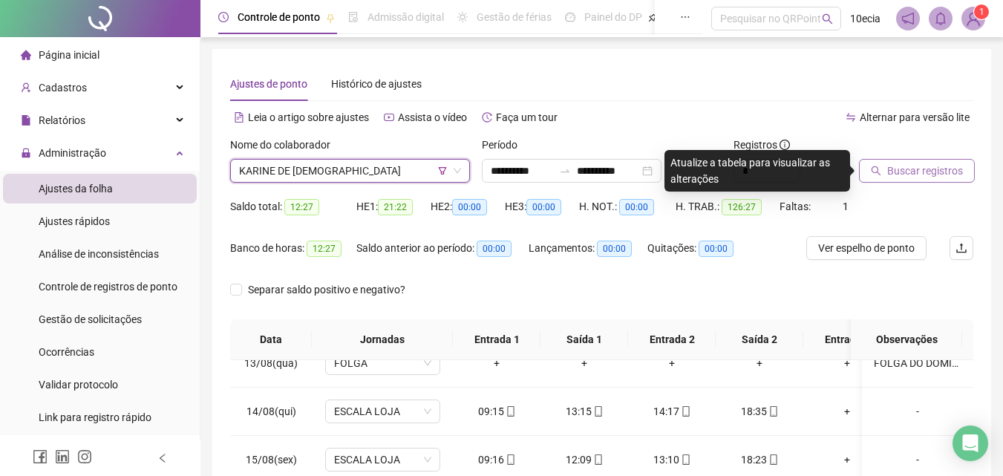
click at [919, 164] on span "Buscar registros" at bounding box center [925, 171] width 76 height 16
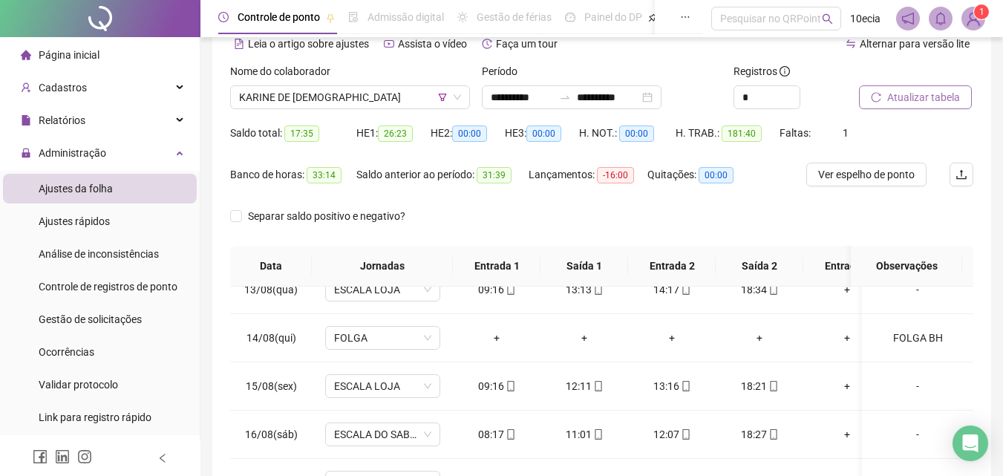
scroll to position [60, 0]
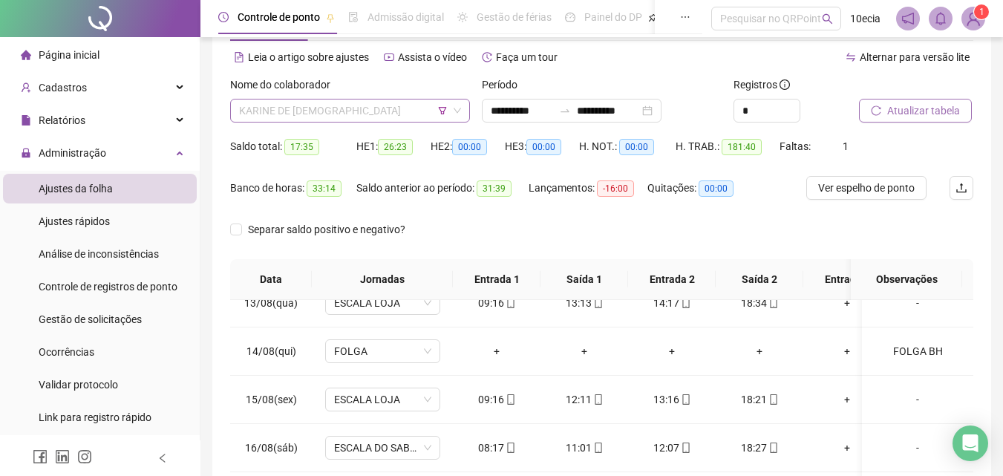
click at [271, 118] on span "KARINE DE [DEMOGRAPHIC_DATA]" at bounding box center [350, 110] width 222 height 22
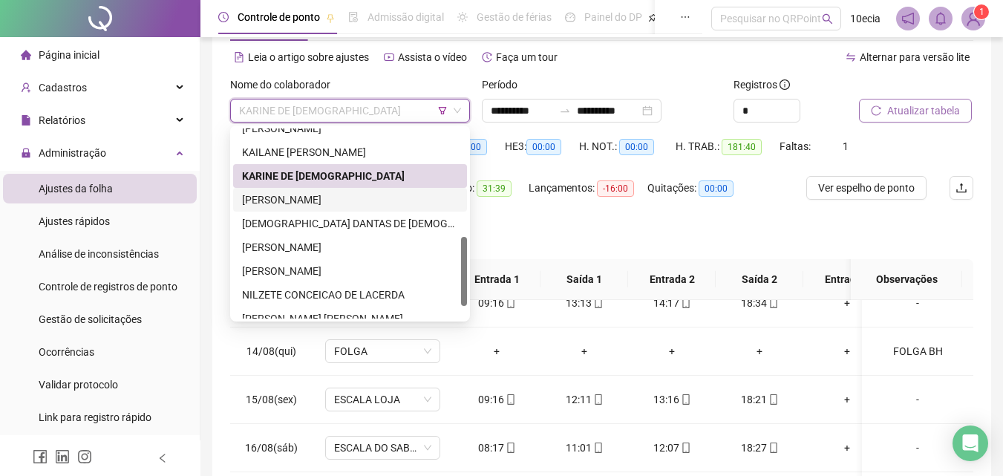
click at [267, 210] on div "[PERSON_NAME]" at bounding box center [350, 200] width 234 height 24
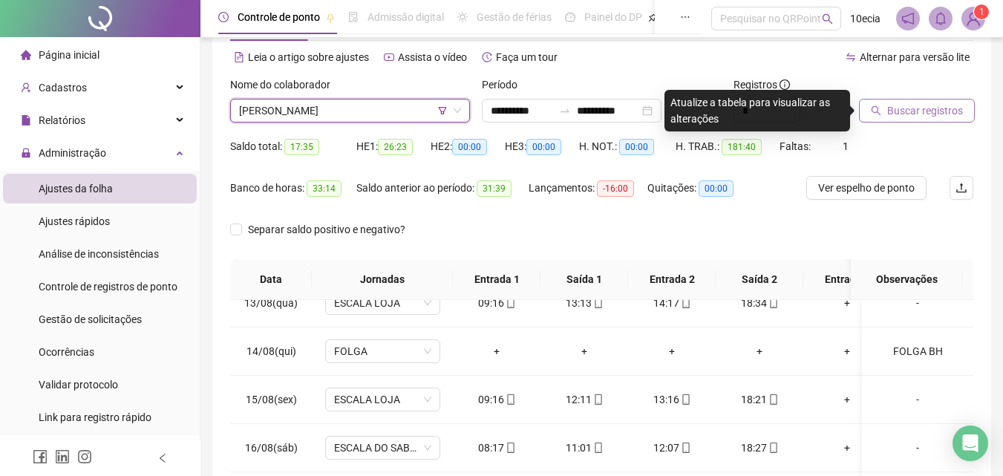
click at [895, 114] on span "Buscar registros" at bounding box center [925, 110] width 76 height 16
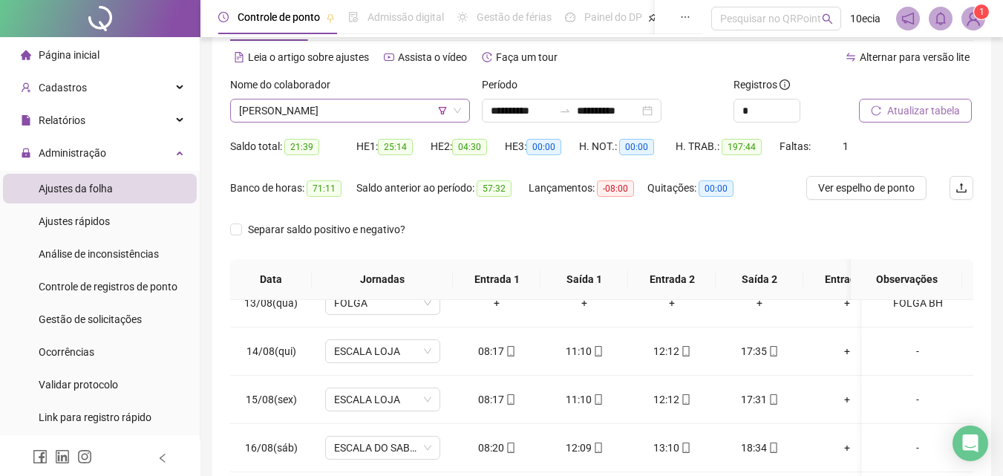
click at [359, 111] on span "[PERSON_NAME]" at bounding box center [350, 110] width 222 height 22
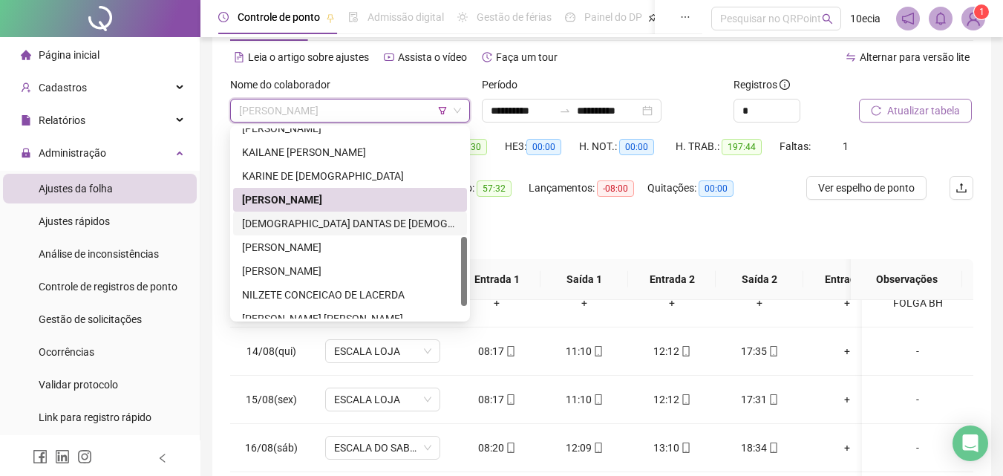
click at [285, 223] on div "[DEMOGRAPHIC_DATA] DANTAS DE [DEMOGRAPHIC_DATA]" at bounding box center [350, 223] width 216 height 16
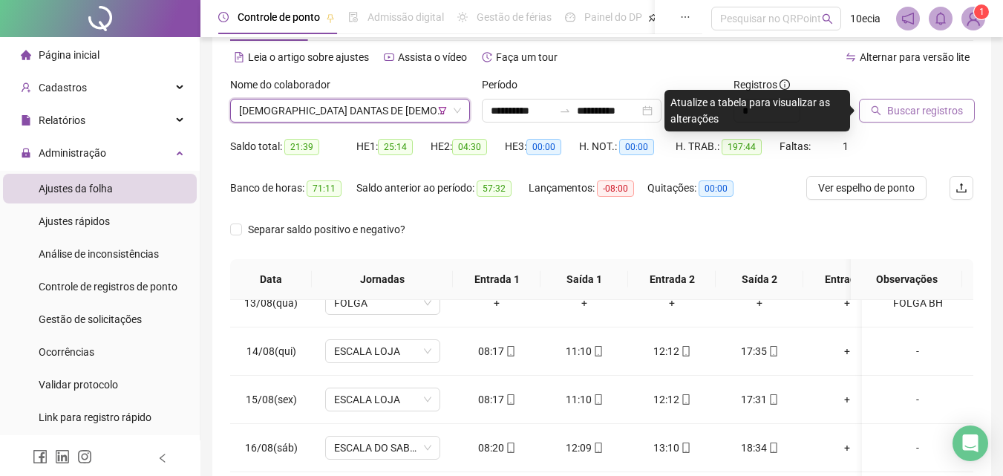
click at [917, 109] on span "Buscar registros" at bounding box center [925, 110] width 76 height 16
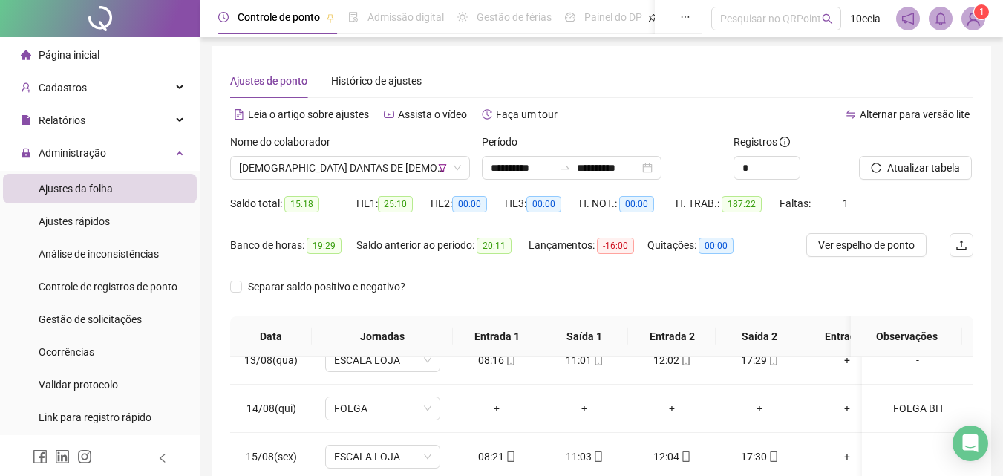
scroll to position [0, 0]
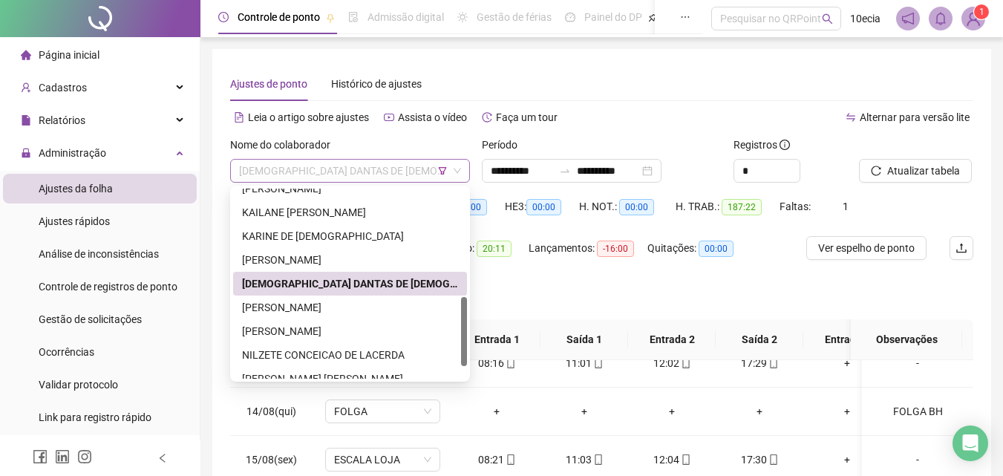
click at [310, 168] on span "[DEMOGRAPHIC_DATA] DANTAS DE [DEMOGRAPHIC_DATA]" at bounding box center [350, 171] width 222 height 22
click at [284, 304] on div "[PERSON_NAME]" at bounding box center [350, 307] width 216 height 16
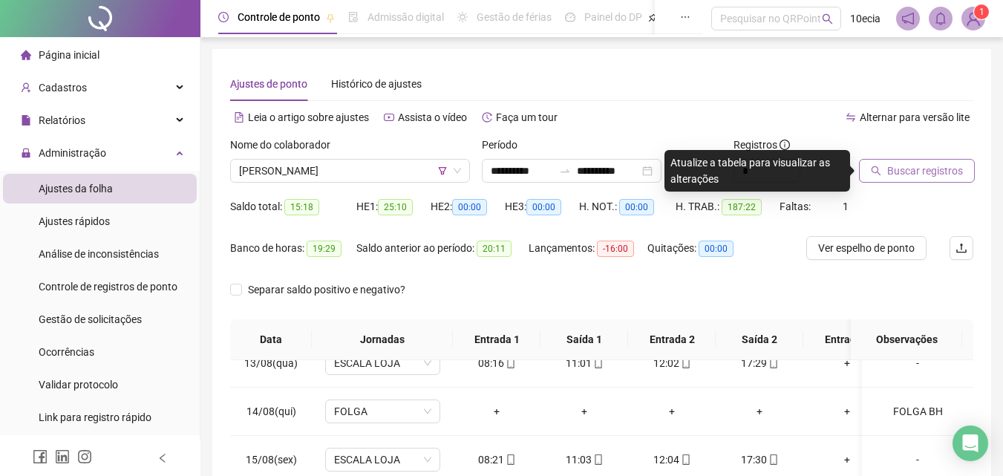
click at [923, 165] on span "Buscar registros" at bounding box center [925, 171] width 76 height 16
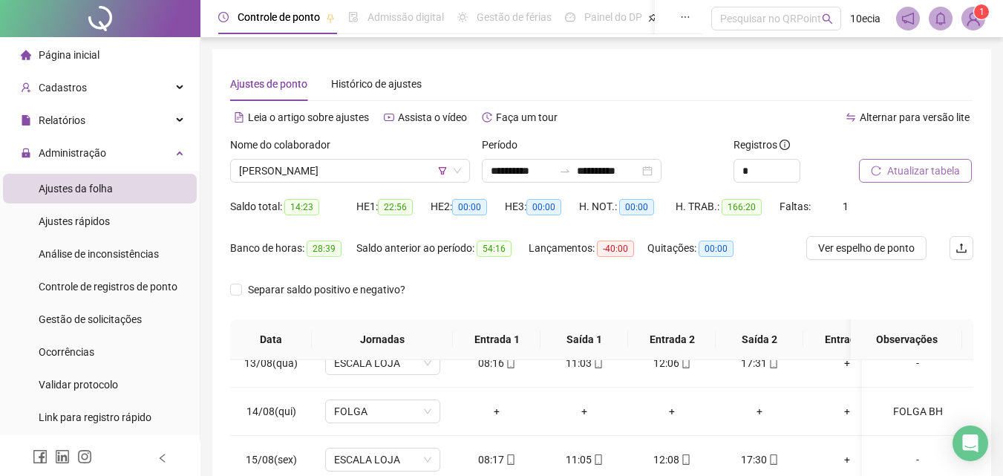
click at [892, 174] on span "Atualizar tabela" at bounding box center [923, 171] width 73 height 16
click at [269, 171] on span "[PERSON_NAME]" at bounding box center [350, 171] width 222 height 22
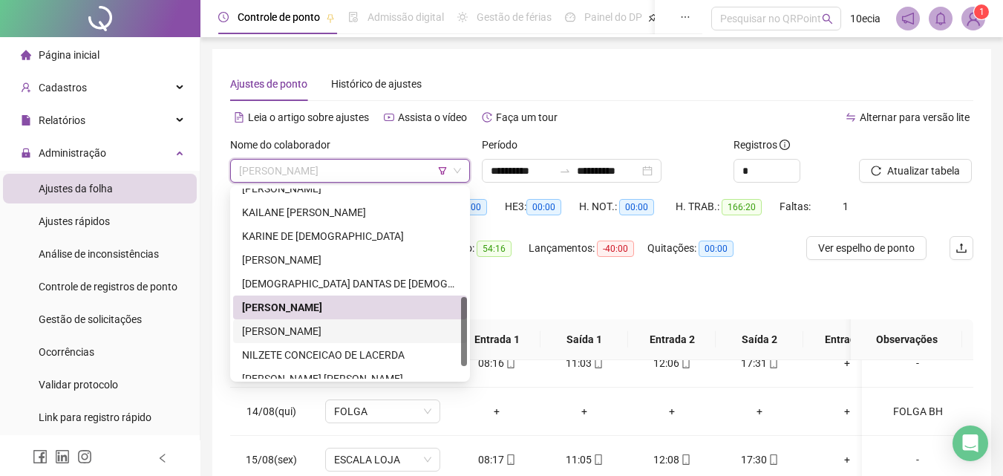
click at [263, 334] on div "[PERSON_NAME]" at bounding box center [350, 331] width 216 height 16
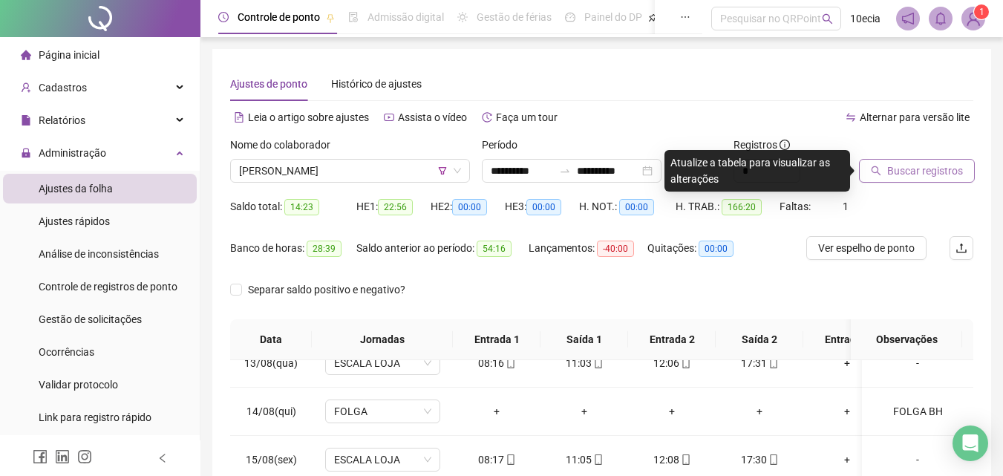
click at [912, 174] on span "Buscar registros" at bounding box center [925, 171] width 76 height 16
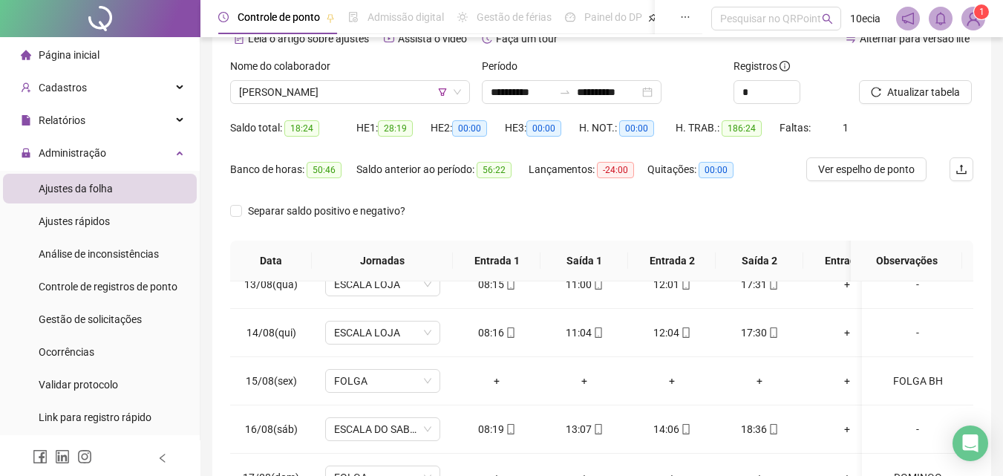
scroll to position [60, 0]
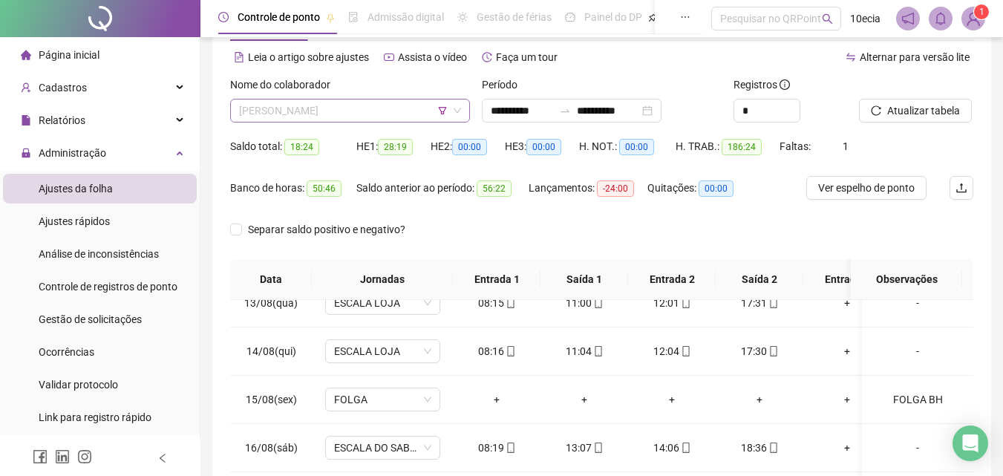
click at [361, 113] on span "[PERSON_NAME]" at bounding box center [350, 110] width 222 height 22
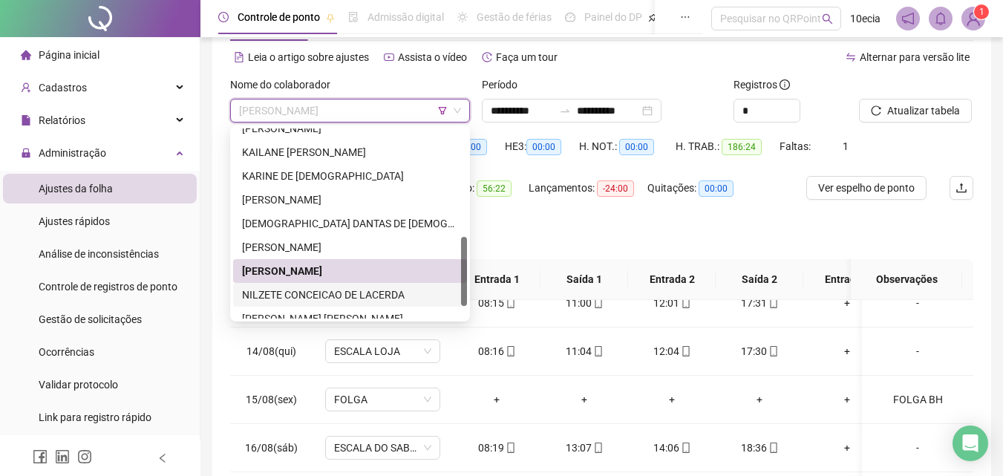
click at [264, 304] on div "NILZETE CONCEICAO DE LACERDA" at bounding box center [350, 295] width 234 height 24
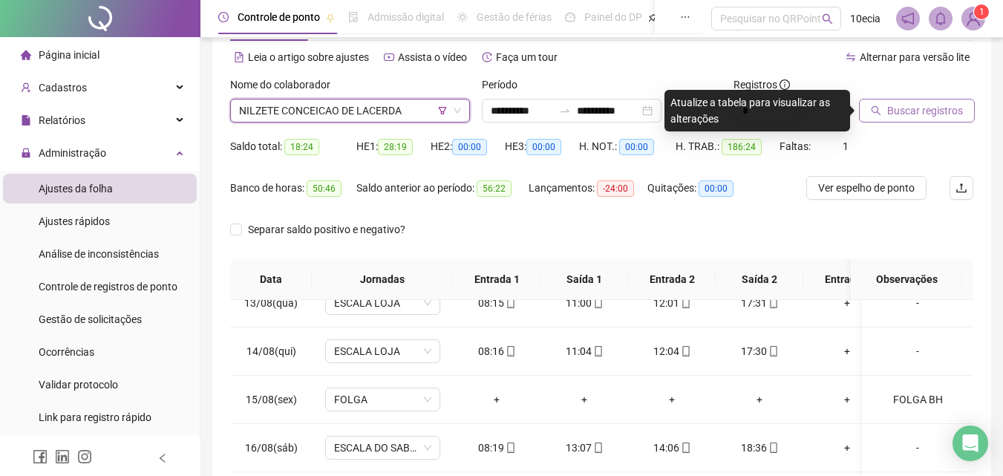
click at [913, 102] on button "Buscar registros" at bounding box center [917, 111] width 116 height 24
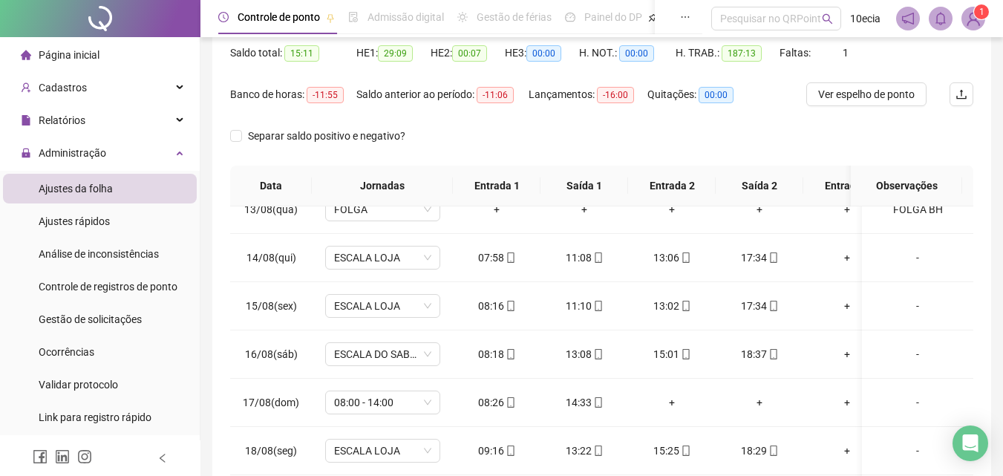
scroll to position [283, 0]
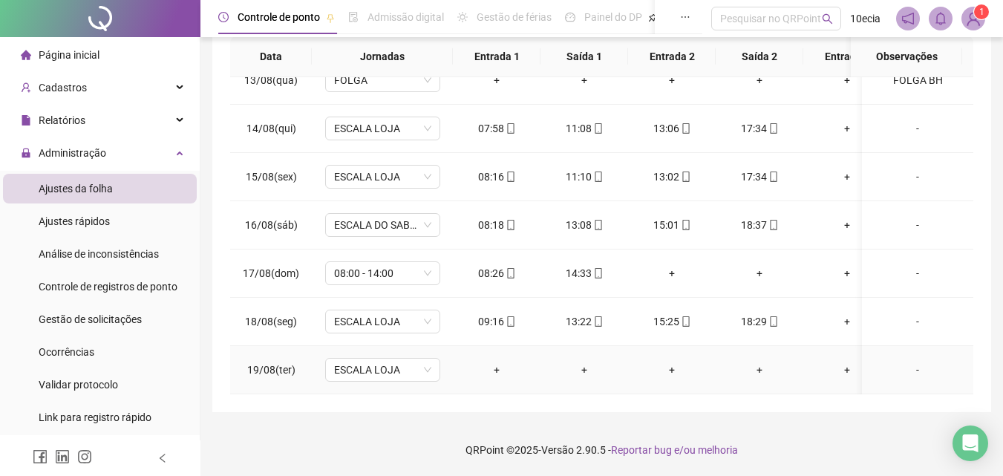
click at [919, 362] on div "-" at bounding box center [918, 370] width 88 height 16
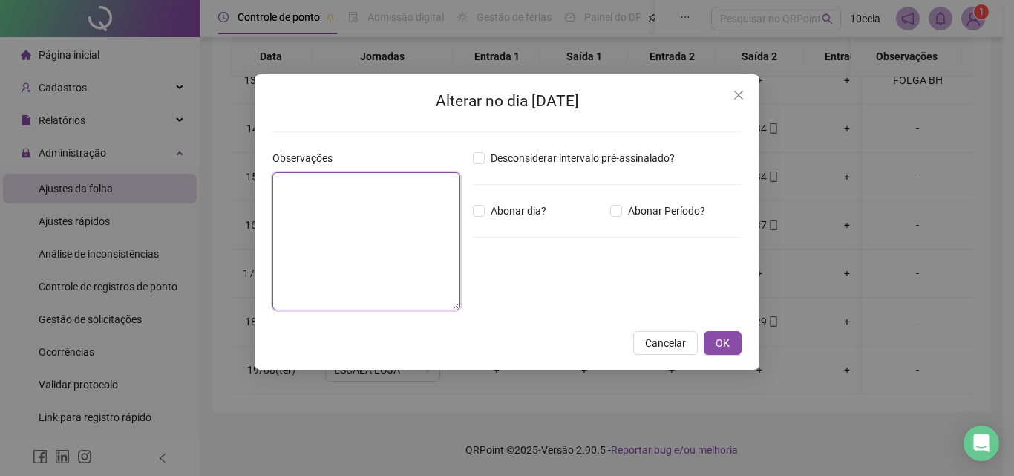
click at [344, 204] on textarea at bounding box center [366, 241] width 188 height 138
type textarea "**********"
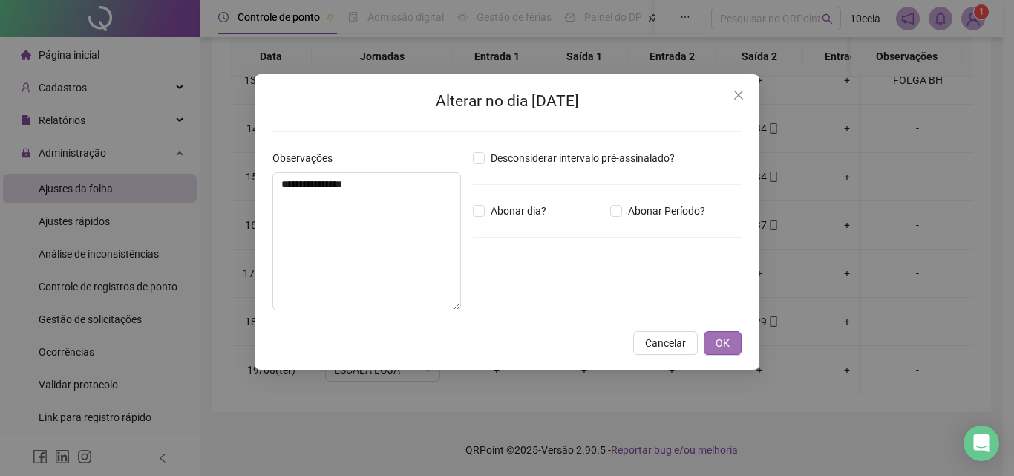
click at [707, 339] on button "OK" at bounding box center [723, 343] width 38 height 24
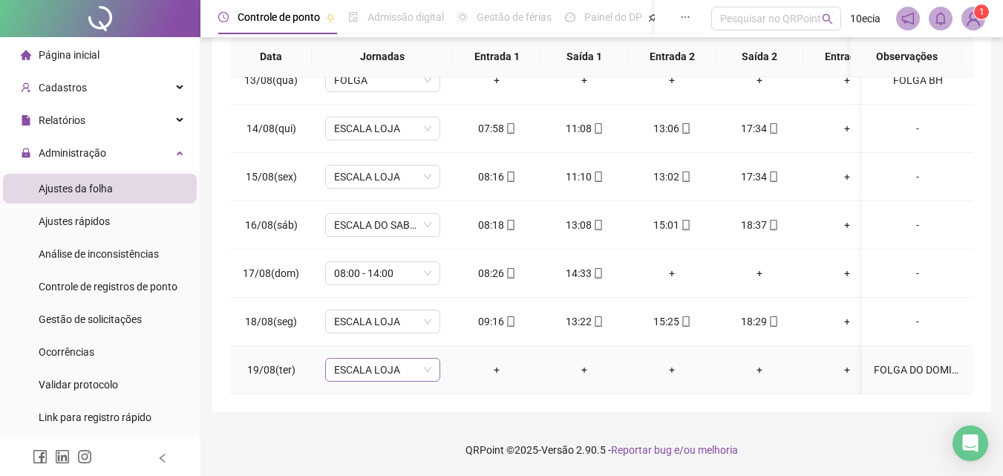
click at [419, 359] on span "ESCALA LOJA" at bounding box center [382, 370] width 97 height 22
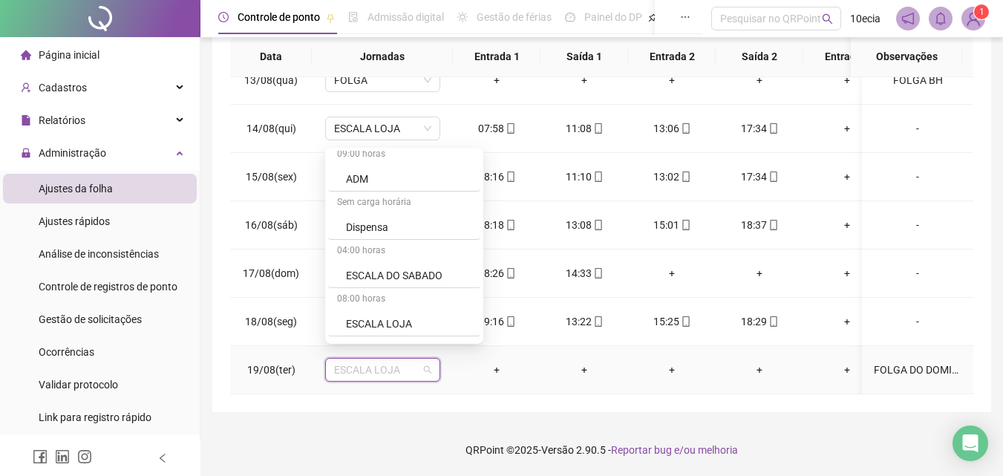
scroll to position [445, 0]
click at [359, 318] on div "Folga" at bounding box center [408, 320] width 125 height 16
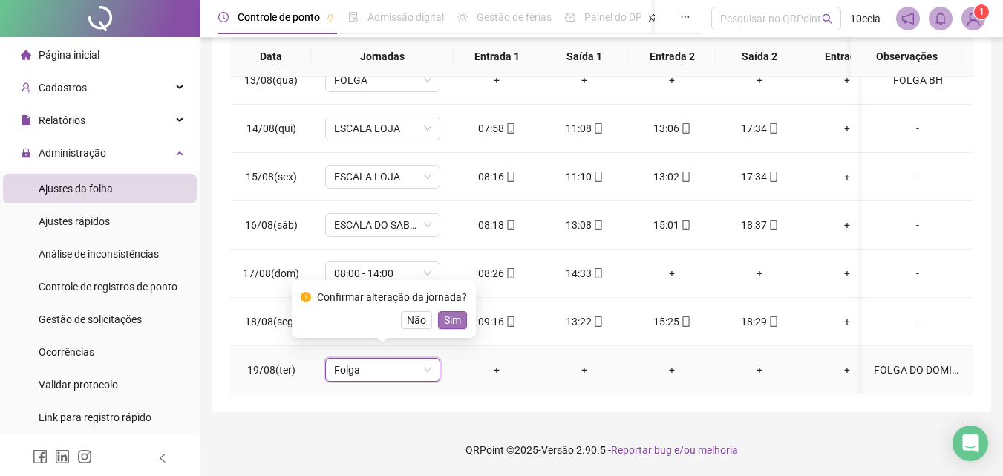
click at [448, 318] on span "Sim" at bounding box center [452, 320] width 17 height 16
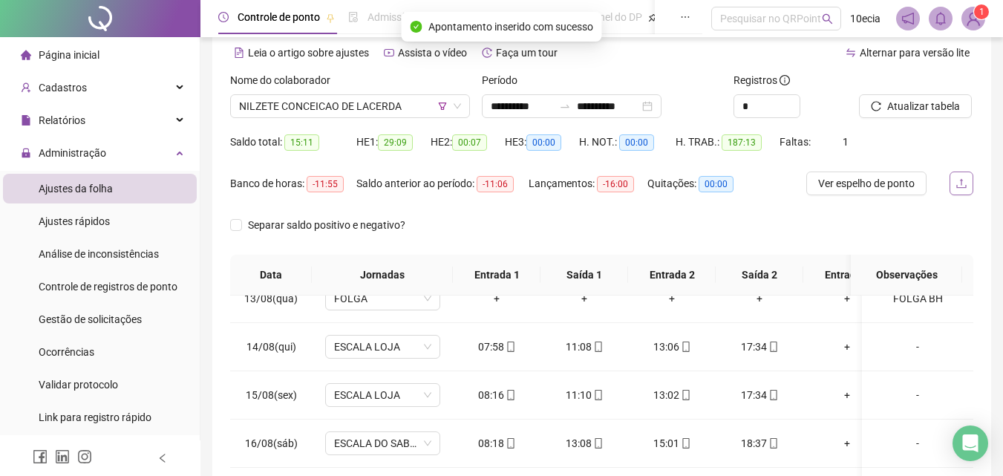
scroll to position [60, 0]
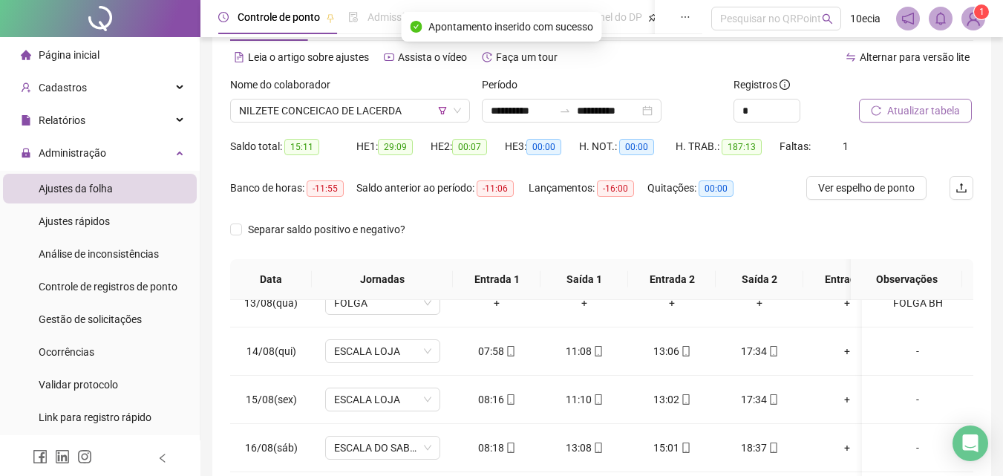
click at [934, 108] on span "Atualizar tabela" at bounding box center [923, 110] width 73 height 16
click at [271, 114] on span "NILZETE CONCEICAO DE LACERDA" at bounding box center [350, 110] width 222 height 22
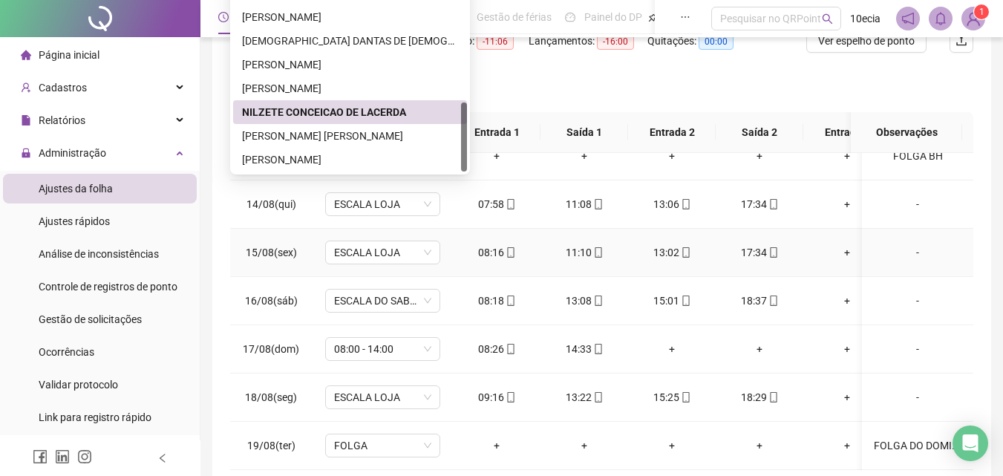
scroll to position [209, 0]
click at [282, 131] on div "[PERSON_NAME] [PERSON_NAME]" at bounding box center [350, 134] width 216 height 16
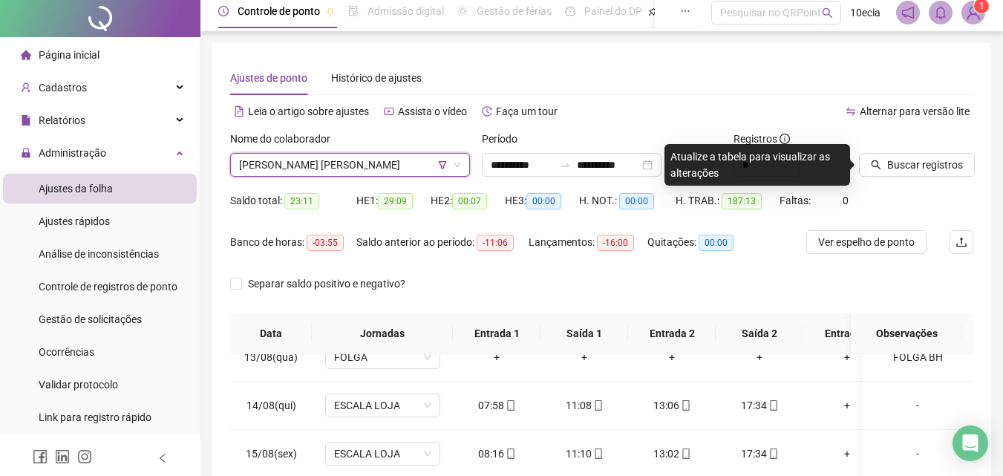
scroll to position [0, 0]
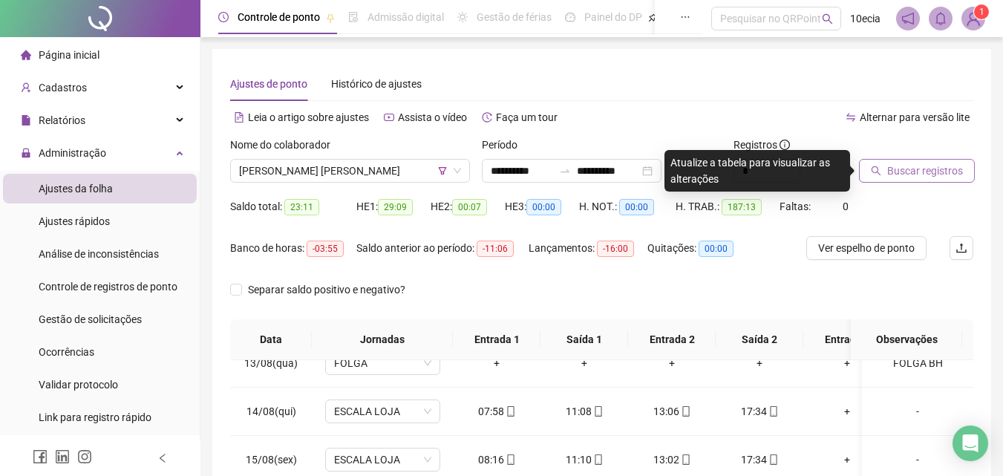
click at [941, 174] on span "Buscar registros" at bounding box center [925, 171] width 76 height 16
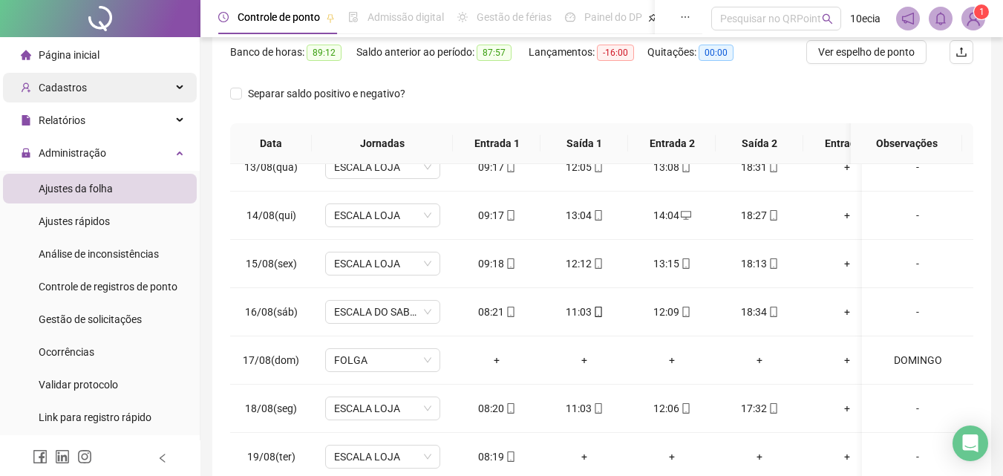
scroll to position [60, 0]
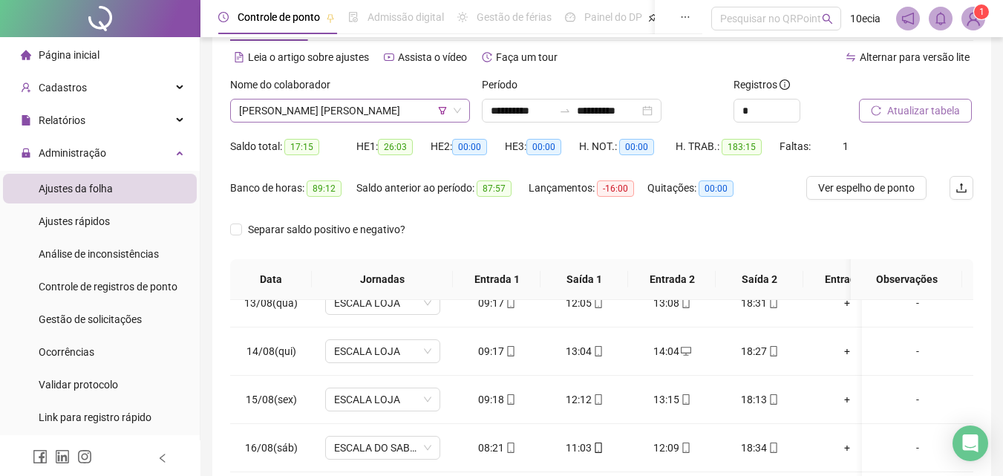
click at [286, 114] on span "[PERSON_NAME] [PERSON_NAME]" at bounding box center [350, 110] width 222 height 22
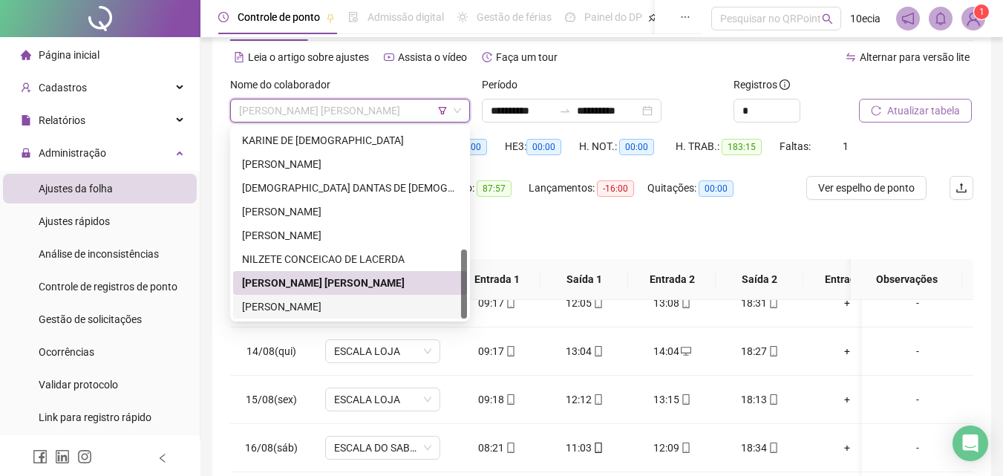
click at [279, 310] on div "[PERSON_NAME]" at bounding box center [350, 306] width 216 height 16
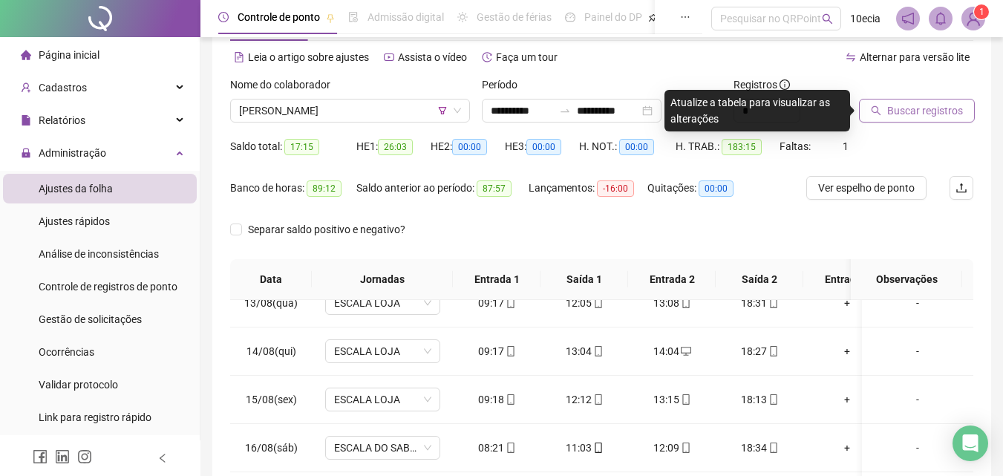
click at [897, 120] on button "Buscar registros" at bounding box center [917, 111] width 116 height 24
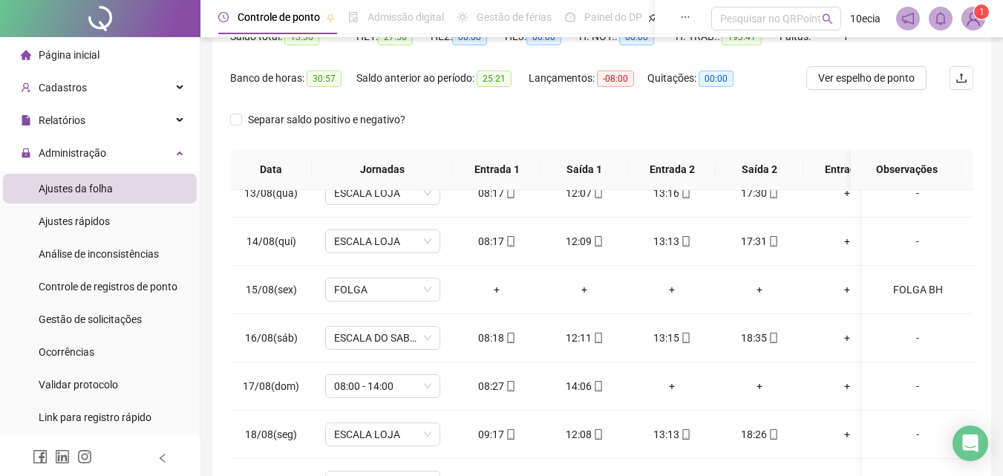
scroll to position [283, 0]
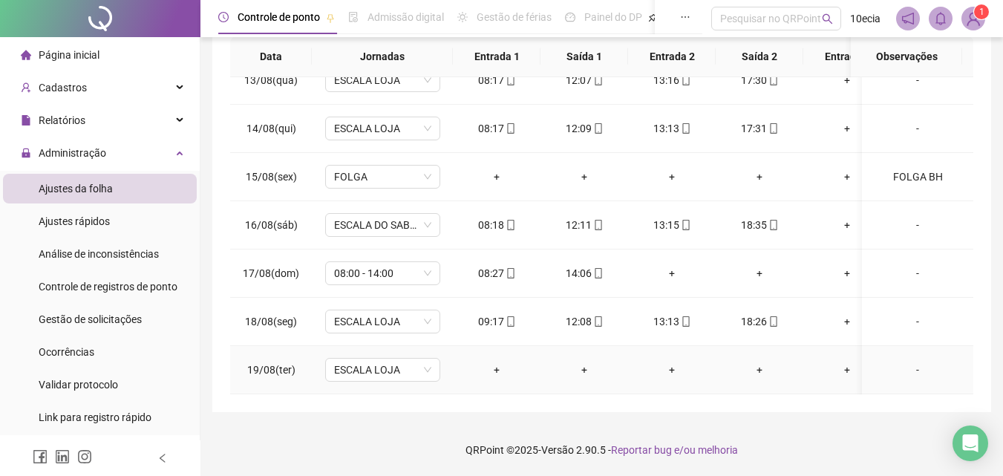
click at [914, 363] on div "-" at bounding box center [918, 370] width 88 height 16
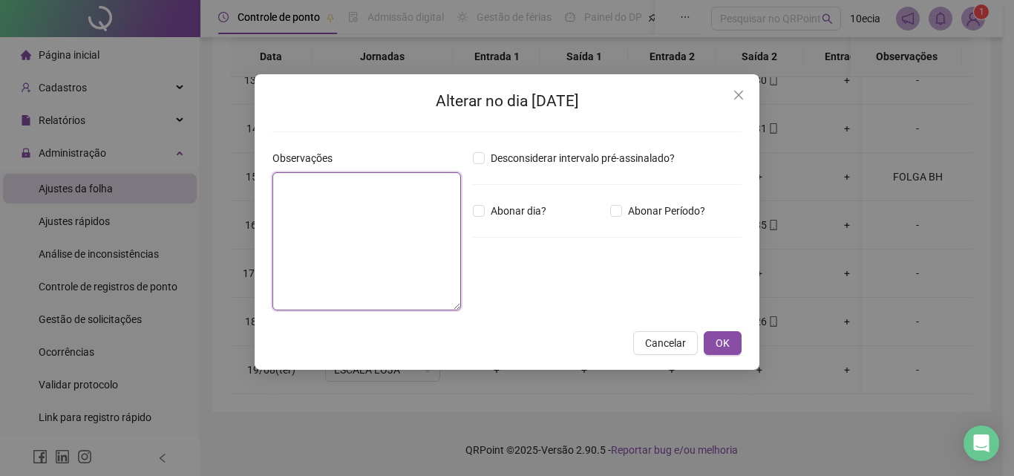
click at [341, 223] on textarea at bounding box center [366, 241] width 189 height 138
click at [355, 177] on textarea "**********" at bounding box center [366, 241] width 189 height 138
type textarea "**********"
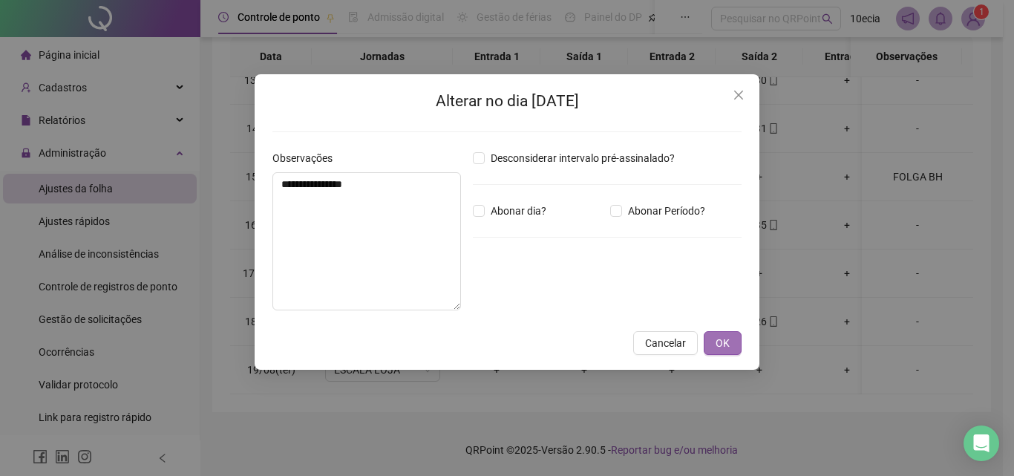
click at [729, 348] on span "OK" at bounding box center [723, 343] width 14 height 16
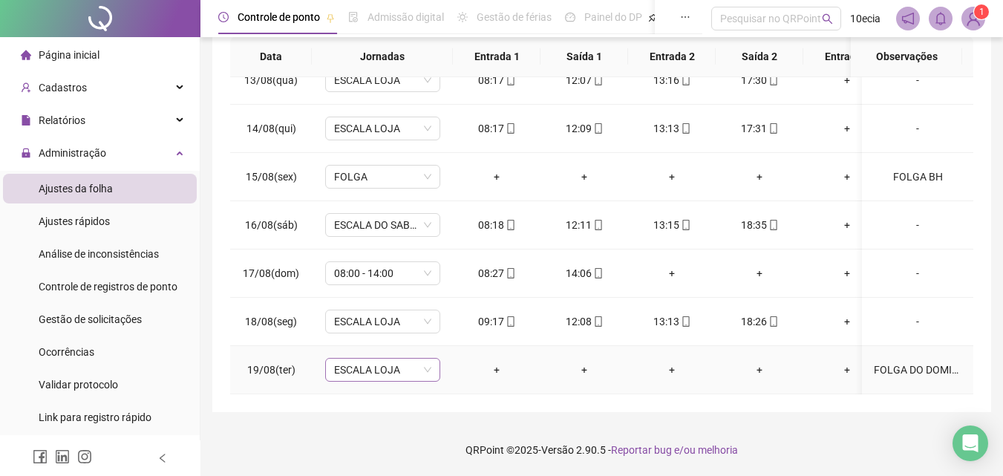
click at [402, 359] on span "ESCALA LOJA" at bounding box center [382, 370] width 97 height 22
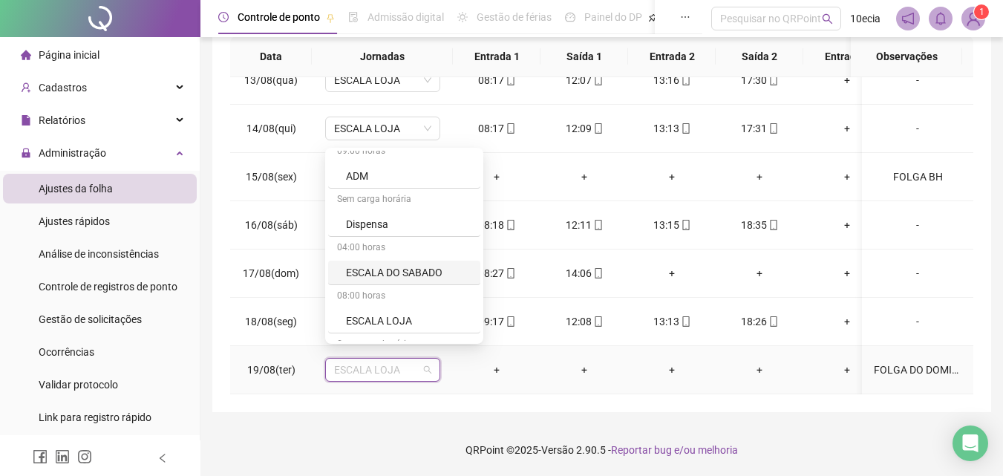
scroll to position [445, 0]
click at [355, 322] on div "Folga" at bounding box center [408, 320] width 125 height 16
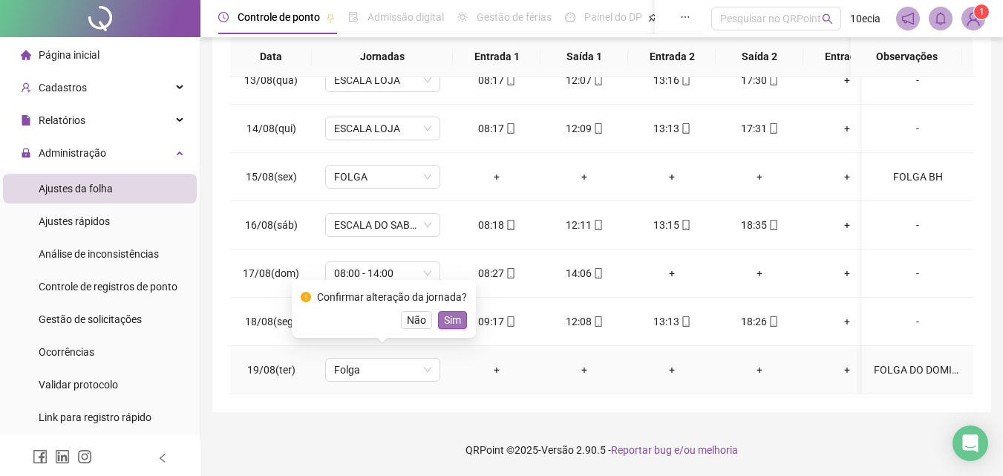
click at [439, 322] on button "Sim" at bounding box center [452, 320] width 29 height 18
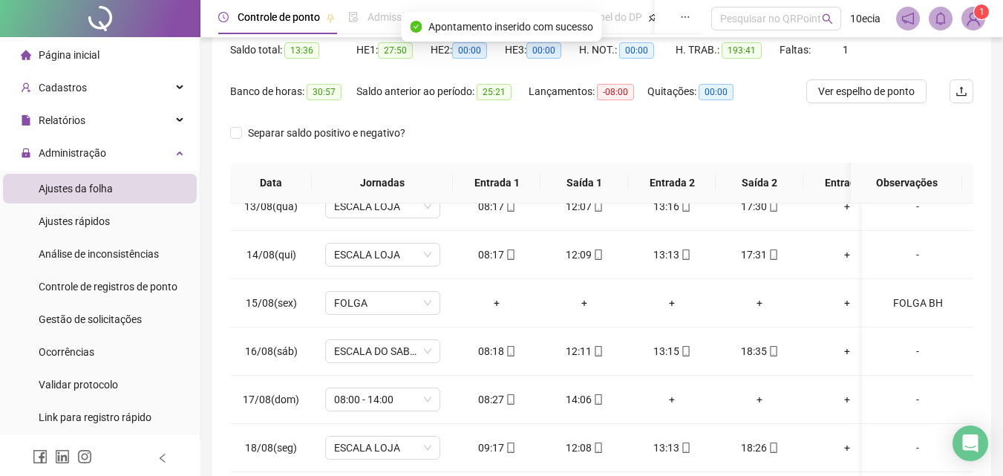
scroll to position [0, 0]
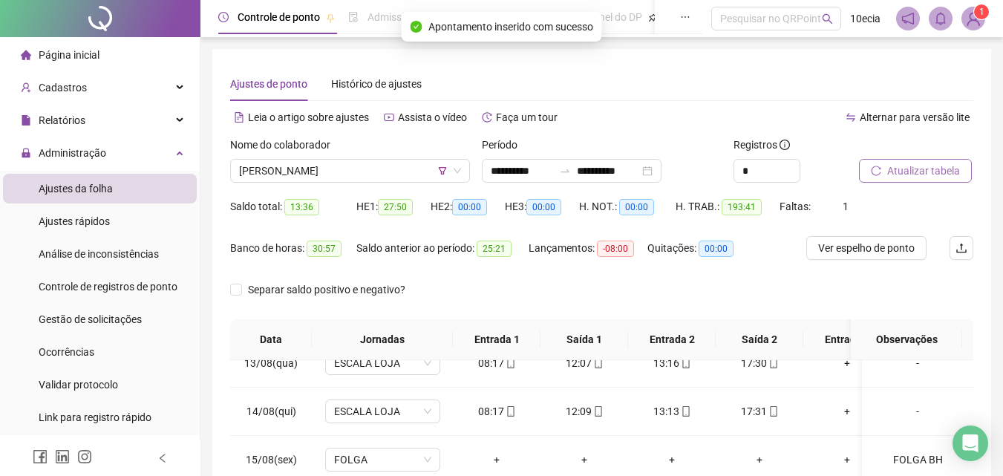
click at [926, 175] on span "Atualizar tabela" at bounding box center [923, 171] width 73 height 16
click at [941, 178] on span "Atualizar tabela" at bounding box center [923, 171] width 73 height 16
click at [419, 171] on span "[PERSON_NAME]" at bounding box center [350, 171] width 222 height 22
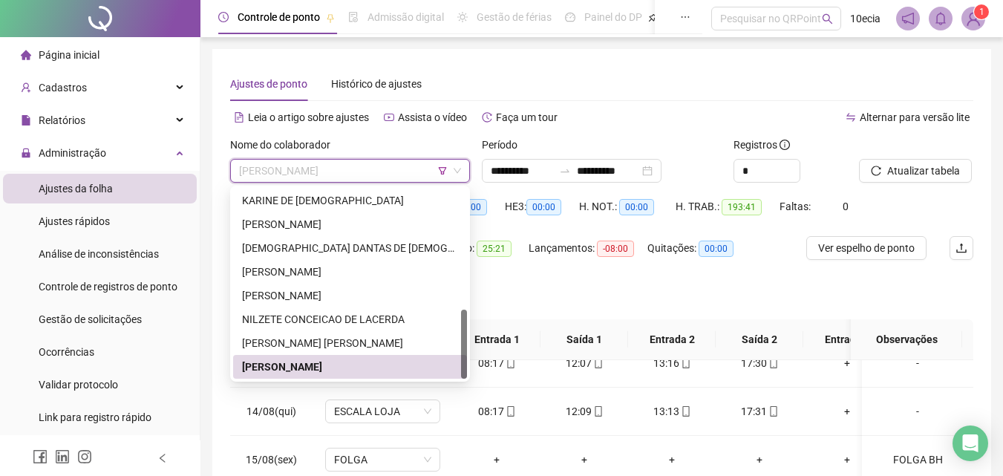
click at [445, 170] on icon "filter" at bounding box center [442, 170] width 9 height 9
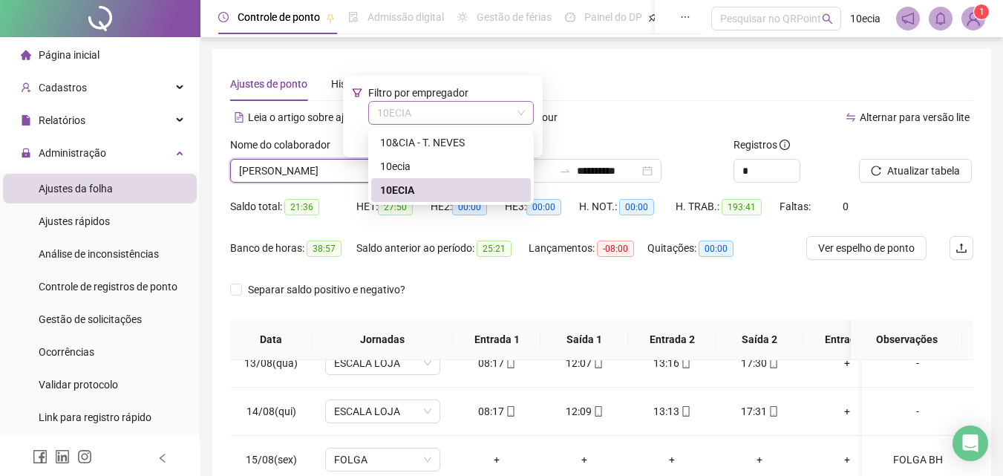
click at [442, 117] on span "10ECIA" at bounding box center [451, 113] width 148 height 22
click at [395, 143] on div "10&CIA - T. NEVES" at bounding box center [451, 142] width 142 height 16
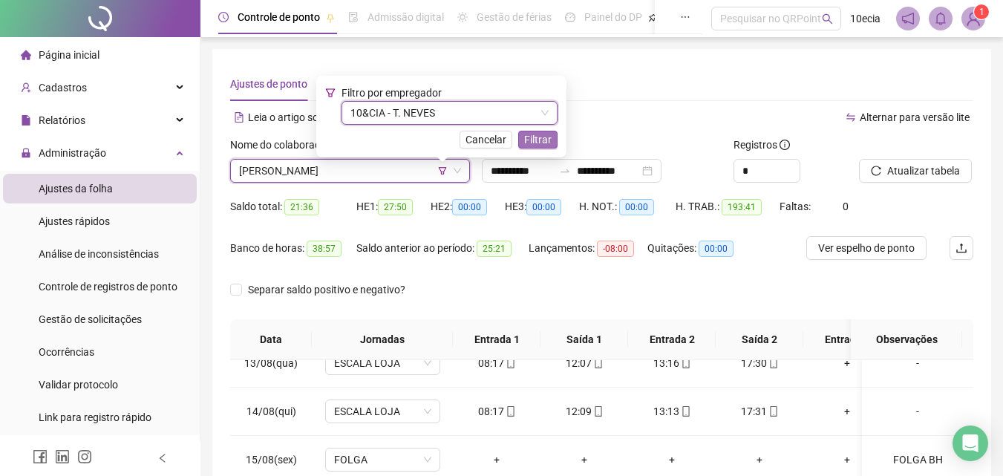
click at [549, 143] on span "Filtrar" at bounding box center [537, 139] width 27 height 16
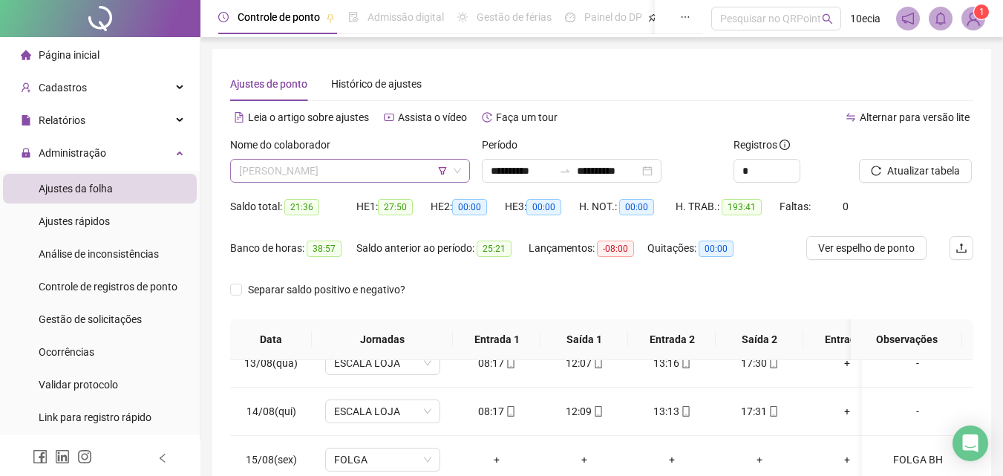
scroll to position [190, 0]
click at [407, 168] on span "[PERSON_NAME]" at bounding box center [350, 171] width 222 height 22
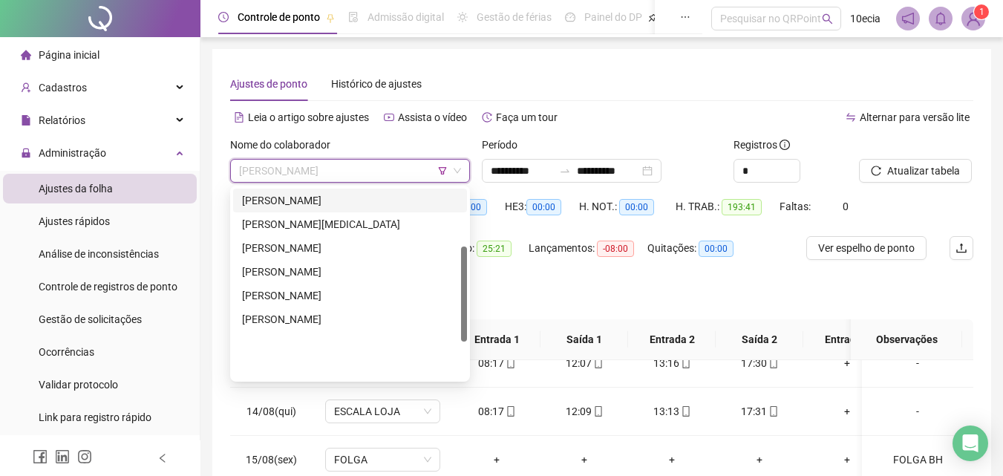
scroll to position [0, 0]
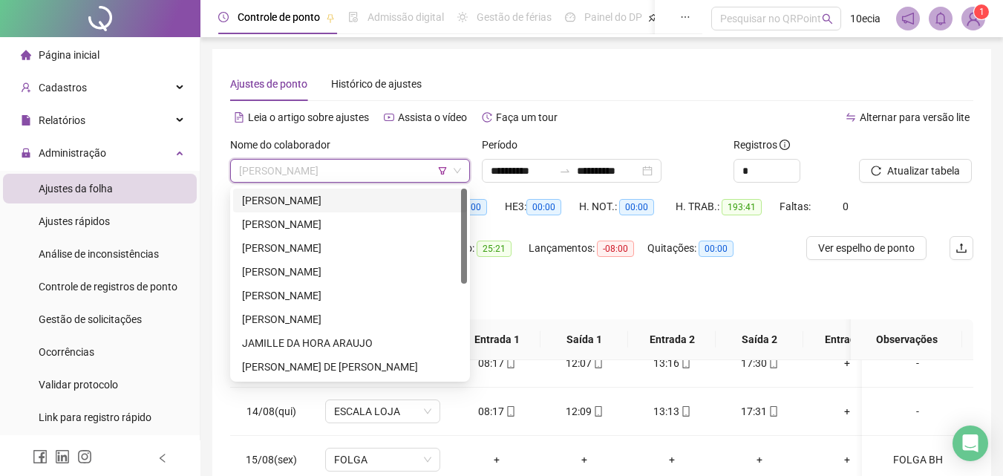
click at [330, 200] on div "[PERSON_NAME]" at bounding box center [350, 200] width 216 height 16
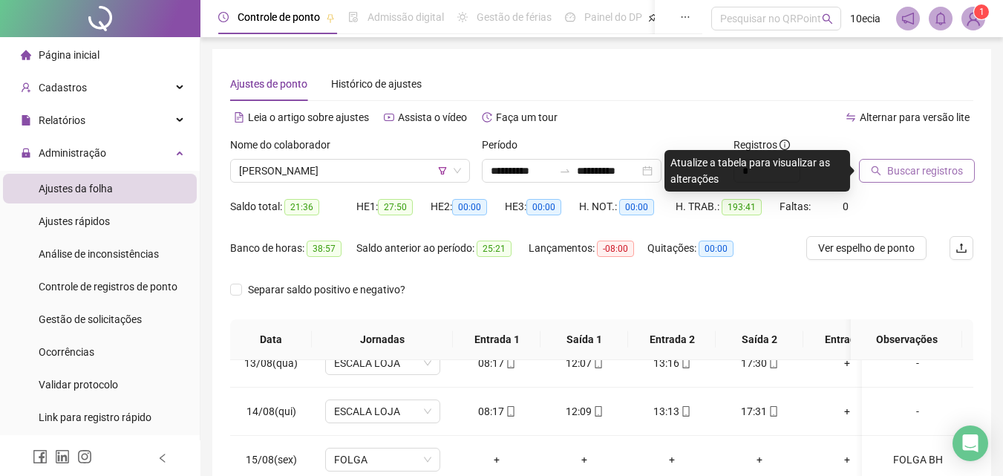
click at [933, 177] on span "Buscar registros" at bounding box center [925, 171] width 76 height 16
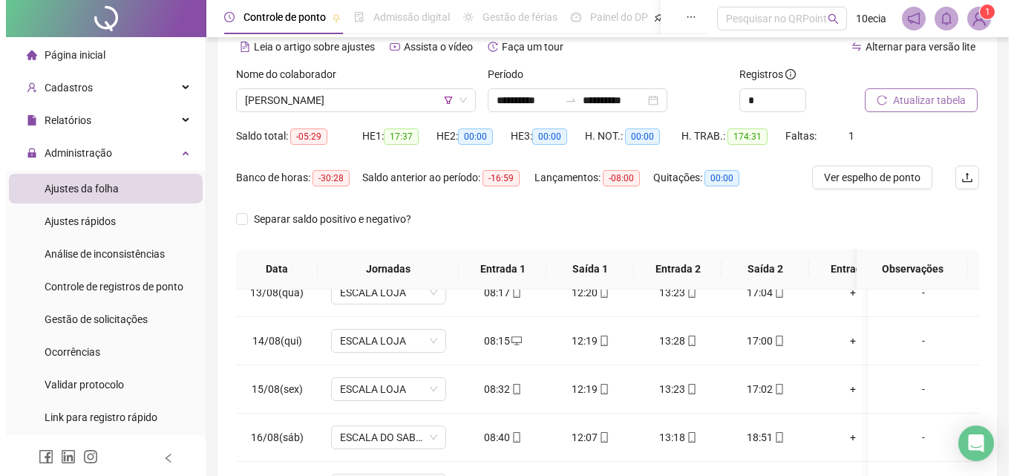
scroll to position [60, 0]
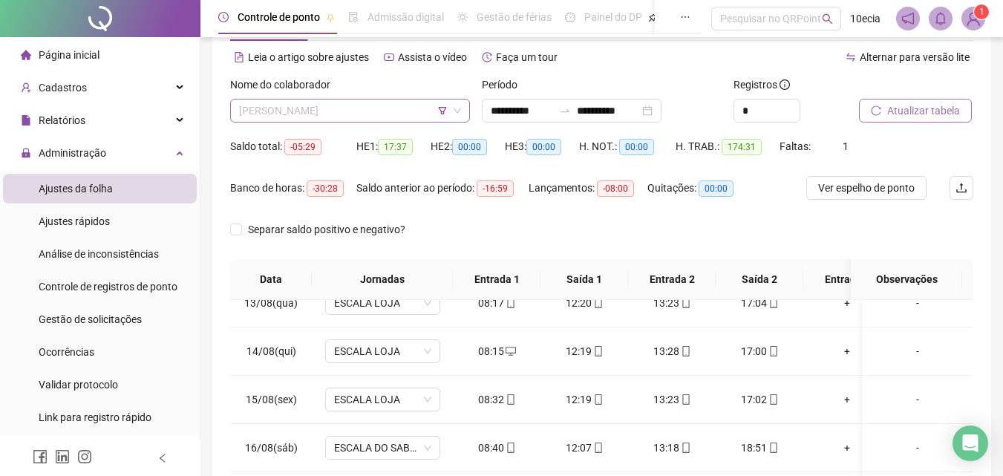
click at [371, 117] on span "[PERSON_NAME]" at bounding box center [350, 110] width 222 height 22
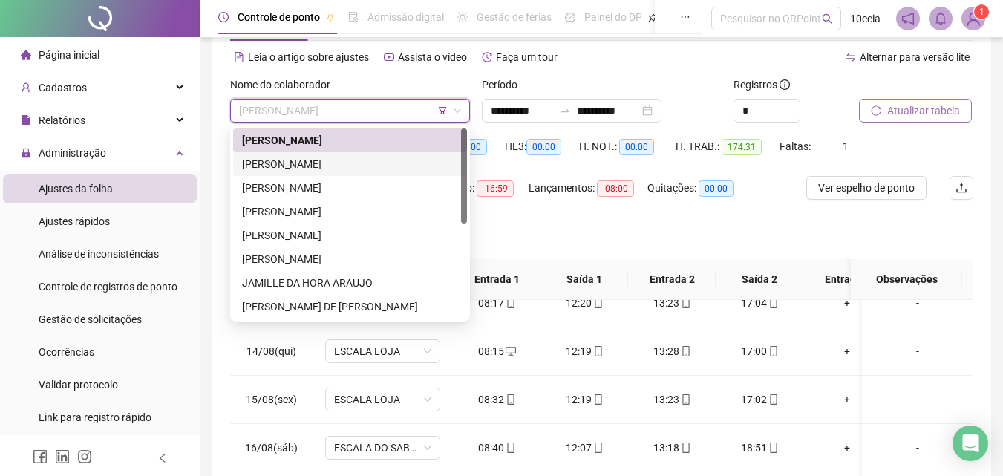
click at [314, 160] on div "[PERSON_NAME]" at bounding box center [350, 164] width 216 height 16
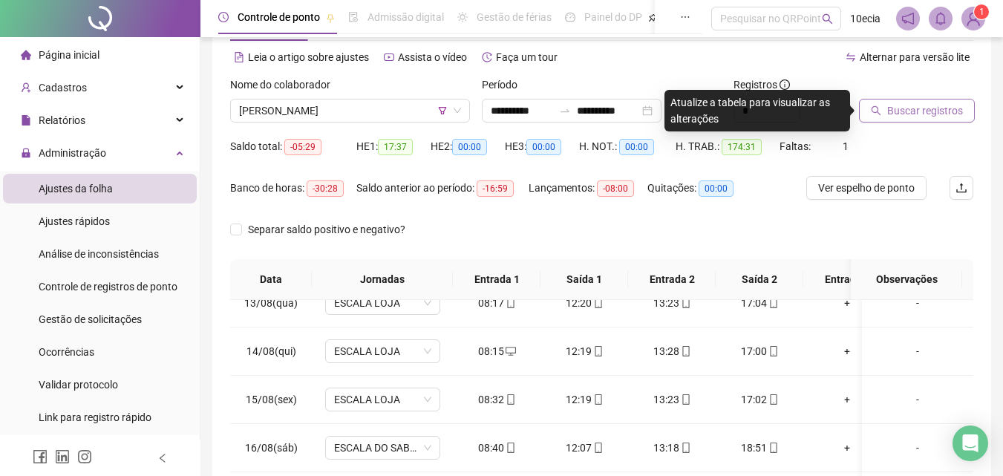
click at [905, 117] on span "Buscar registros" at bounding box center [925, 110] width 76 height 16
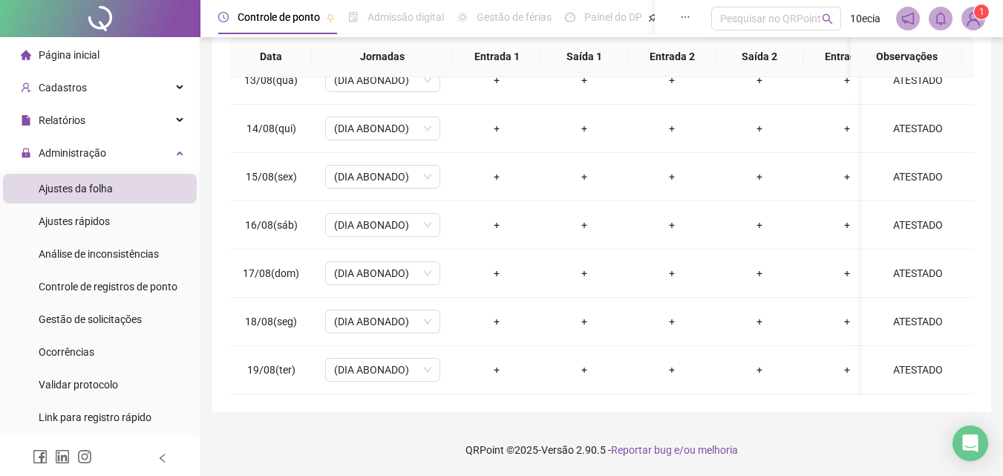
scroll to position [0, 0]
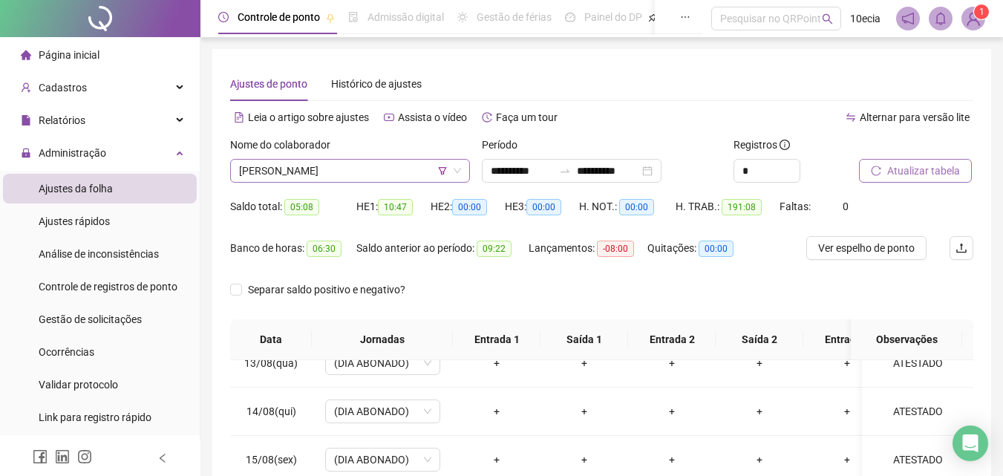
click at [396, 180] on span "[PERSON_NAME]" at bounding box center [350, 171] width 222 height 22
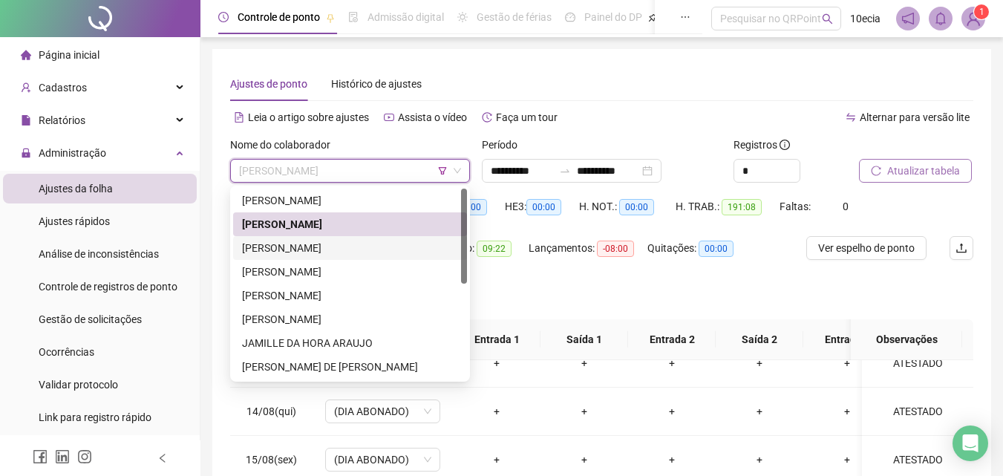
click at [315, 252] on div "[PERSON_NAME]" at bounding box center [350, 248] width 216 height 16
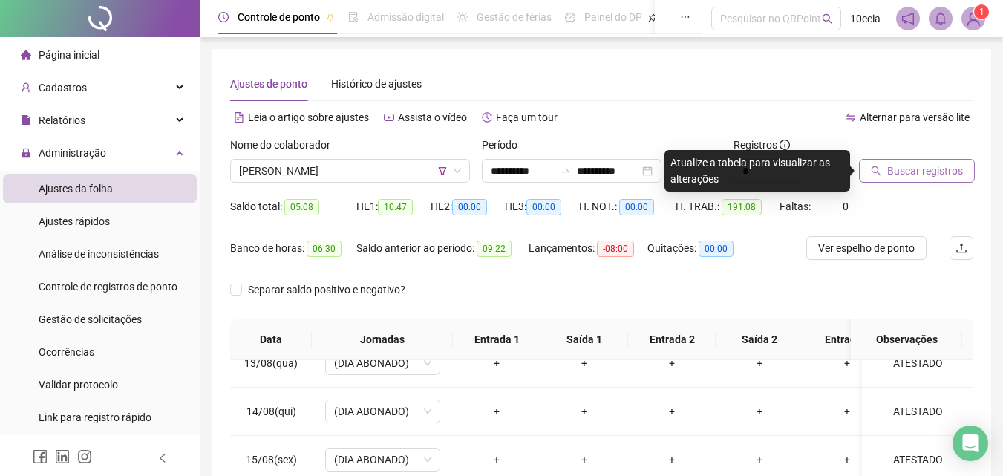
click at [922, 172] on span "Buscar registros" at bounding box center [925, 171] width 76 height 16
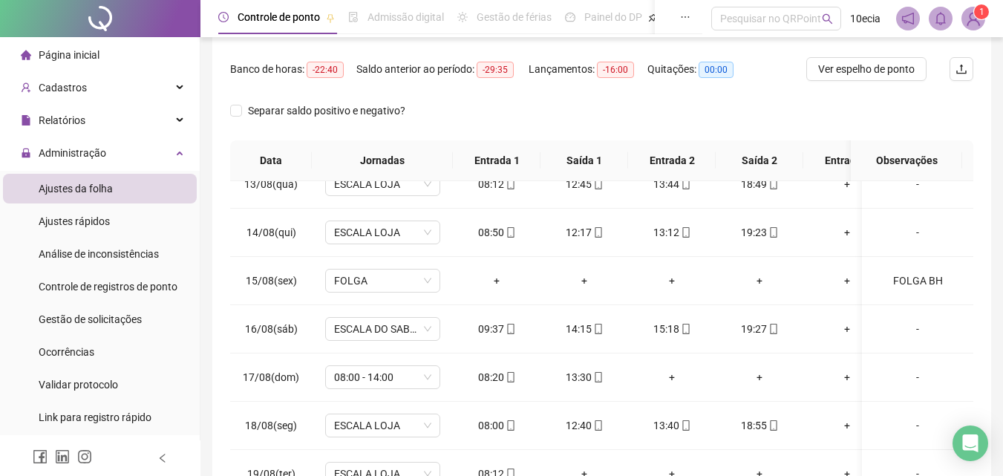
scroll to position [60, 0]
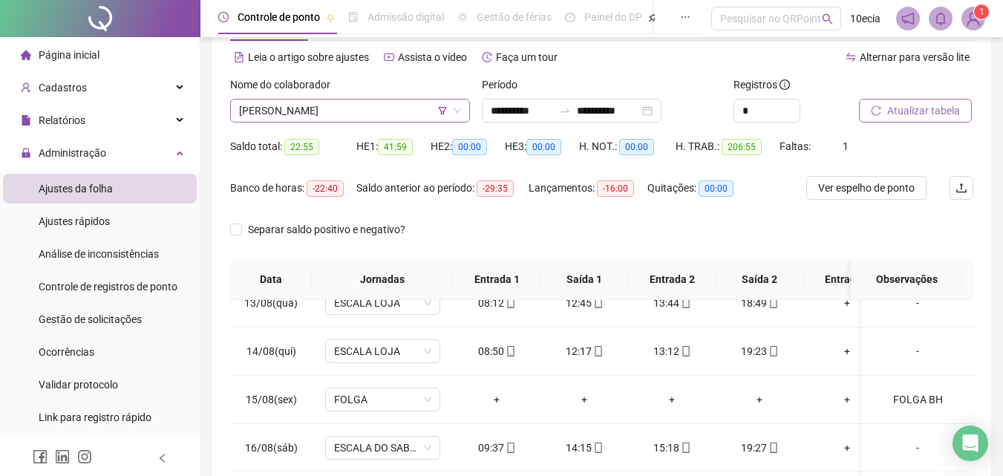
click at [339, 118] on span "[PERSON_NAME]" at bounding box center [350, 110] width 222 height 22
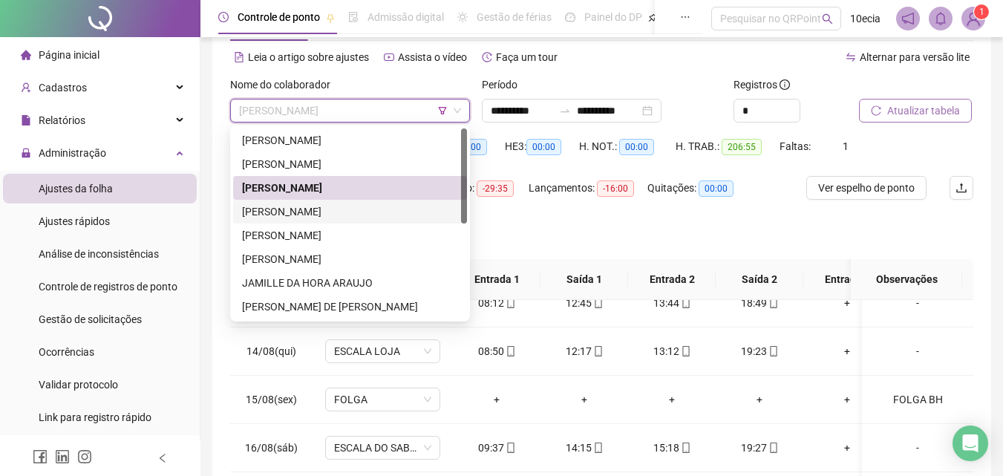
click at [308, 211] on div "[PERSON_NAME]" at bounding box center [350, 211] width 216 height 16
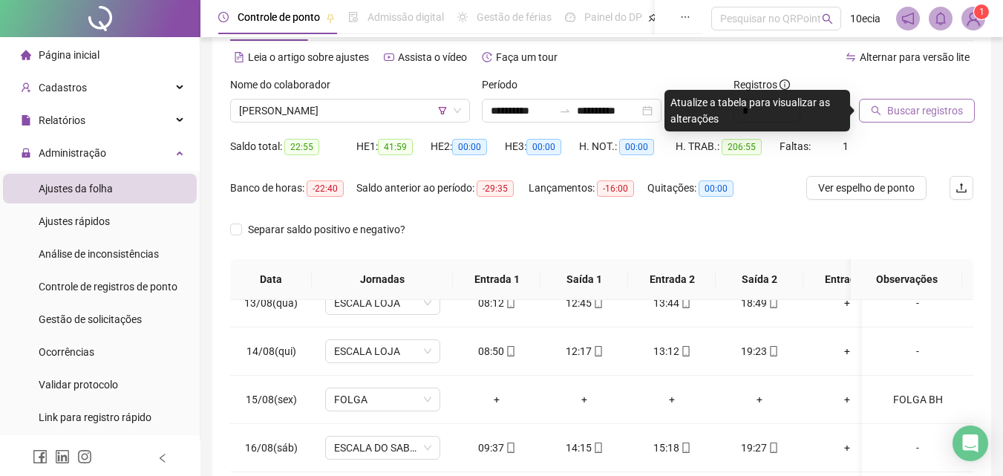
click at [912, 117] on span "Buscar registros" at bounding box center [925, 110] width 76 height 16
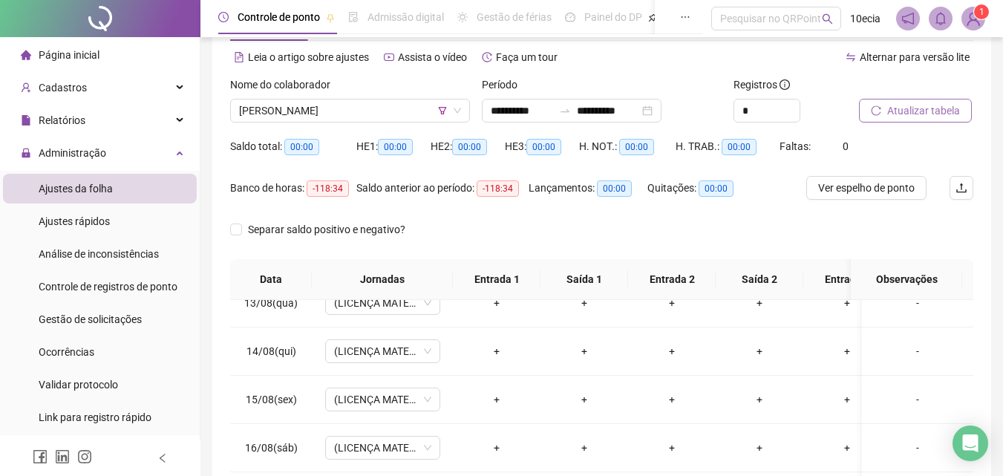
click at [911, 111] on span "Atualizar tabela" at bounding box center [923, 110] width 73 height 16
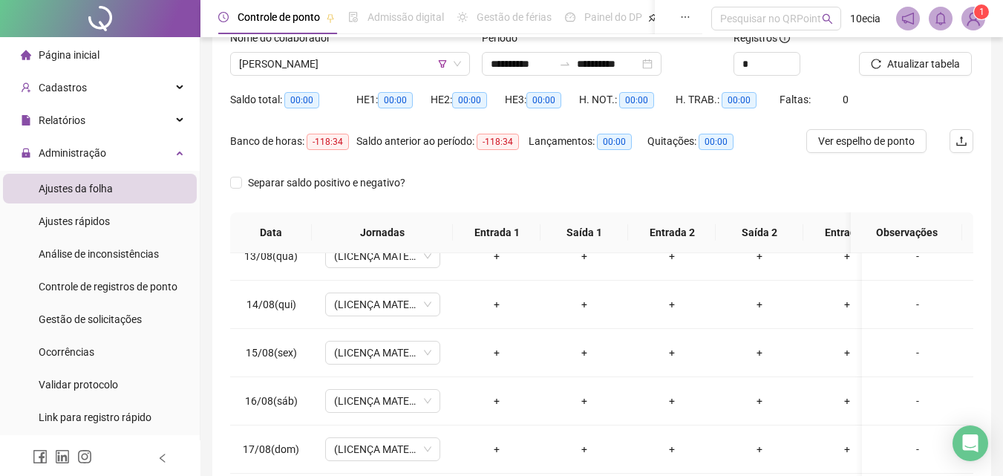
scroll to position [0, 0]
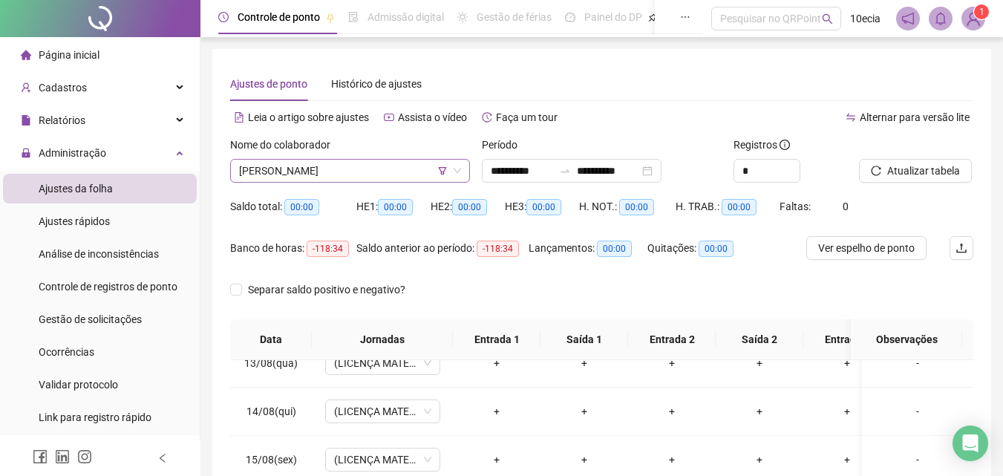
click at [394, 166] on span "[PERSON_NAME]" at bounding box center [350, 171] width 222 height 22
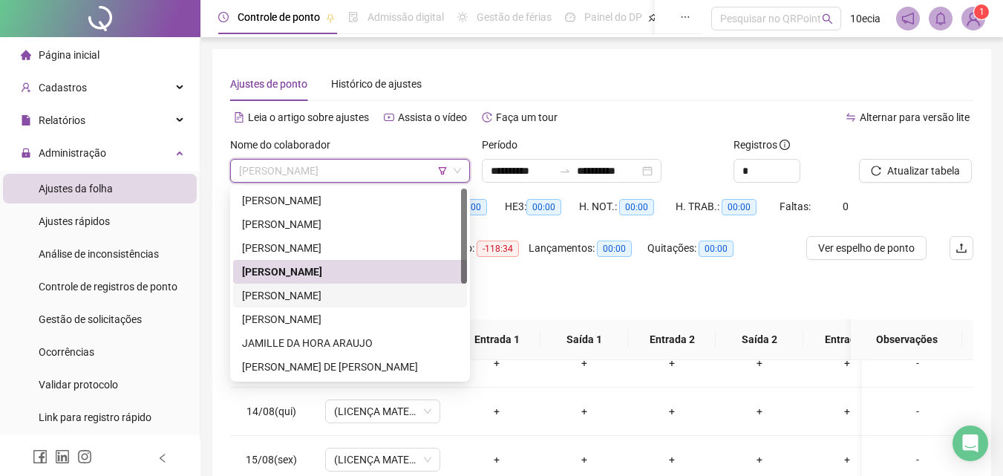
click at [265, 294] on div "[PERSON_NAME]" at bounding box center [350, 295] width 216 height 16
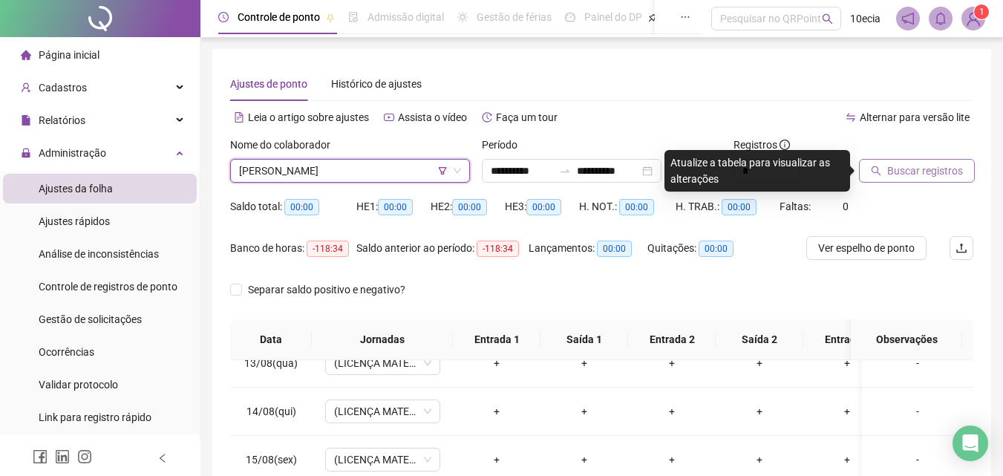
click at [946, 177] on span "Buscar registros" at bounding box center [925, 171] width 76 height 16
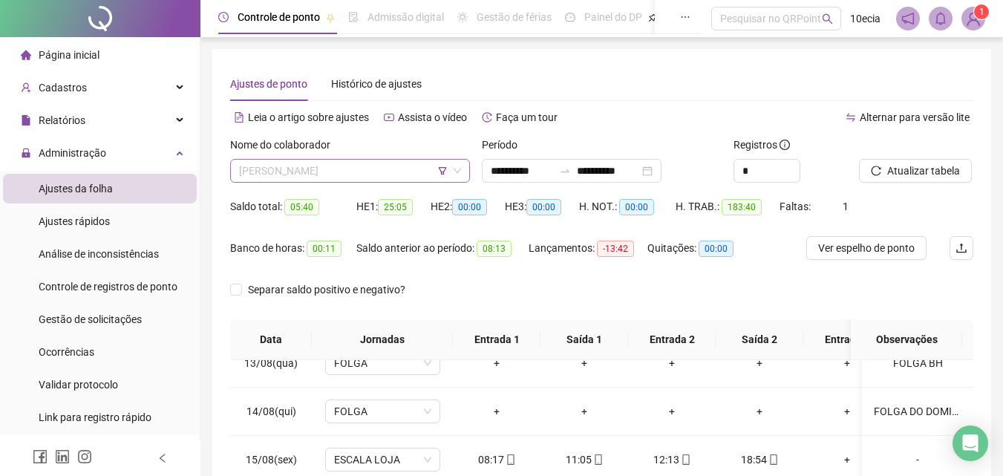
click at [268, 172] on span "[PERSON_NAME]" at bounding box center [350, 171] width 222 height 22
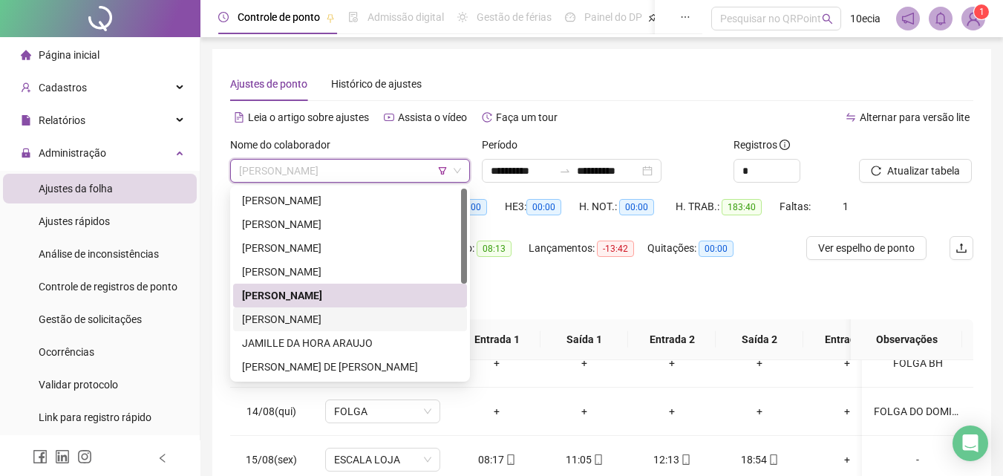
click at [258, 315] on div "[PERSON_NAME]" at bounding box center [350, 319] width 216 height 16
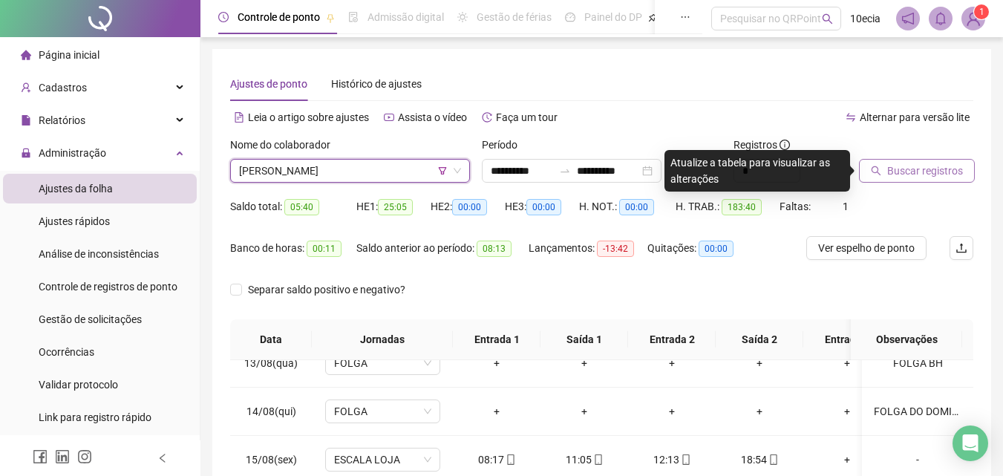
click at [958, 167] on span "Buscar registros" at bounding box center [925, 171] width 76 height 16
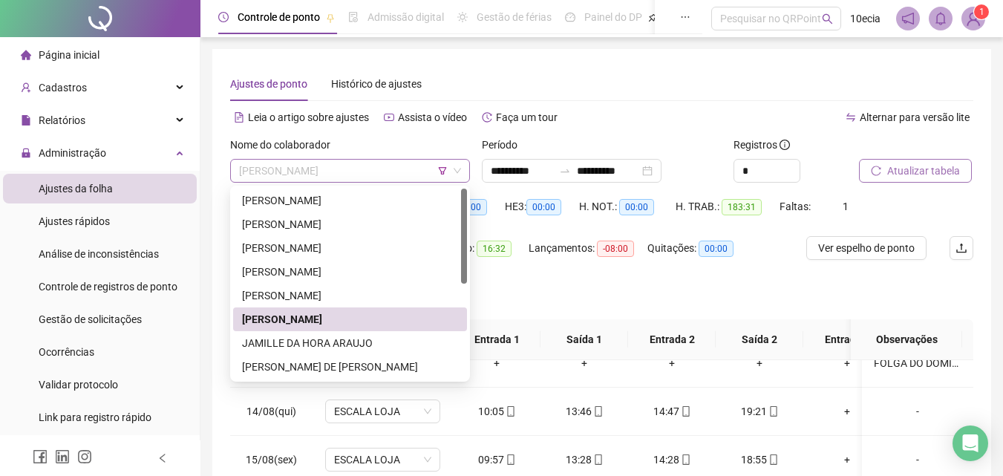
click at [351, 169] on span "[PERSON_NAME]" at bounding box center [350, 171] width 222 height 22
click at [313, 290] on div "[PERSON_NAME]" at bounding box center [350, 295] width 216 height 16
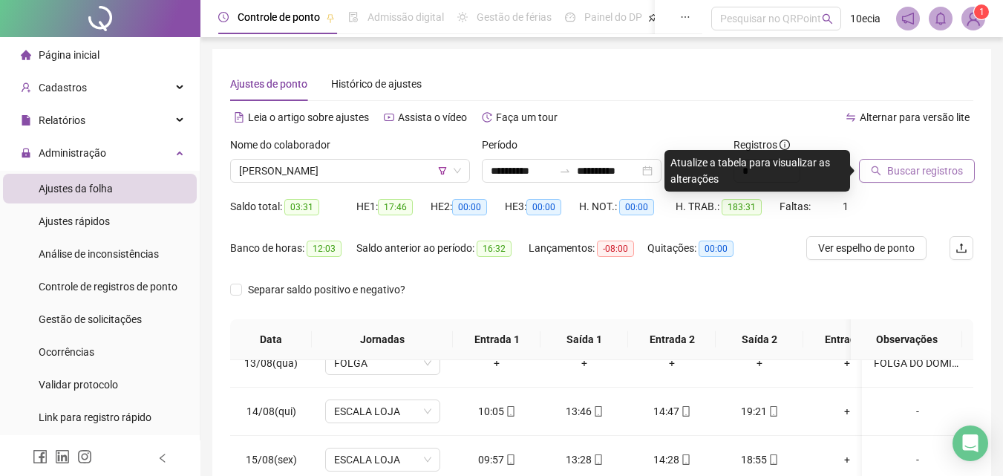
click at [915, 157] on div at bounding box center [897, 148] width 77 height 22
click at [913, 171] on span "Buscar registros" at bounding box center [925, 171] width 76 height 16
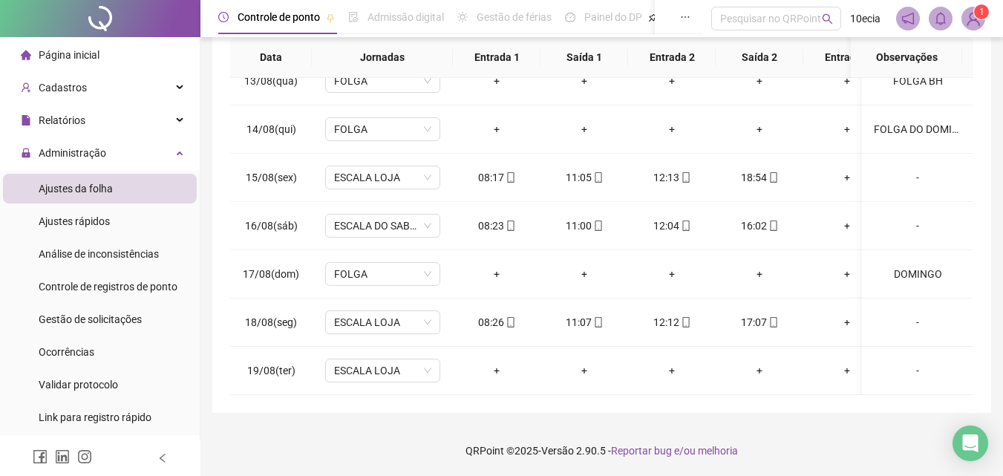
scroll to position [283, 0]
click at [913, 362] on div "-" at bounding box center [918, 370] width 88 height 16
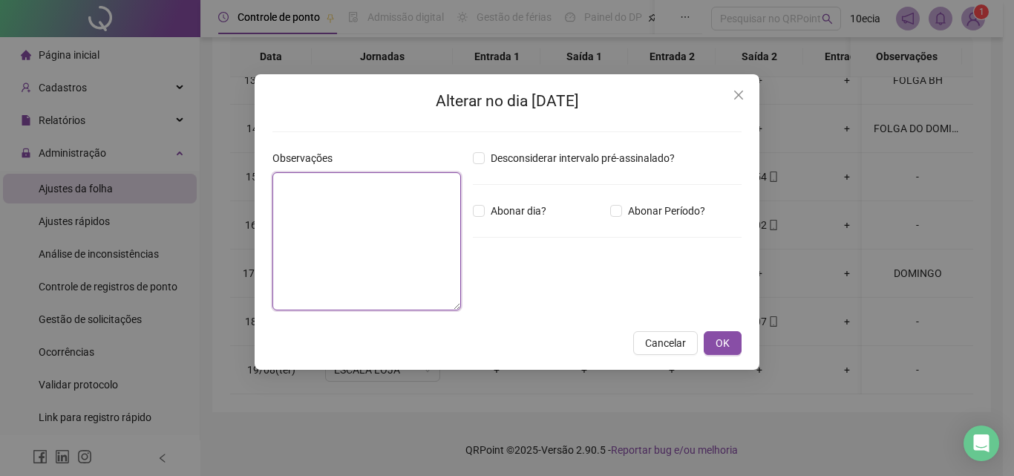
click at [364, 209] on textarea at bounding box center [366, 241] width 189 height 138
type textarea "*"
type textarea "**********"
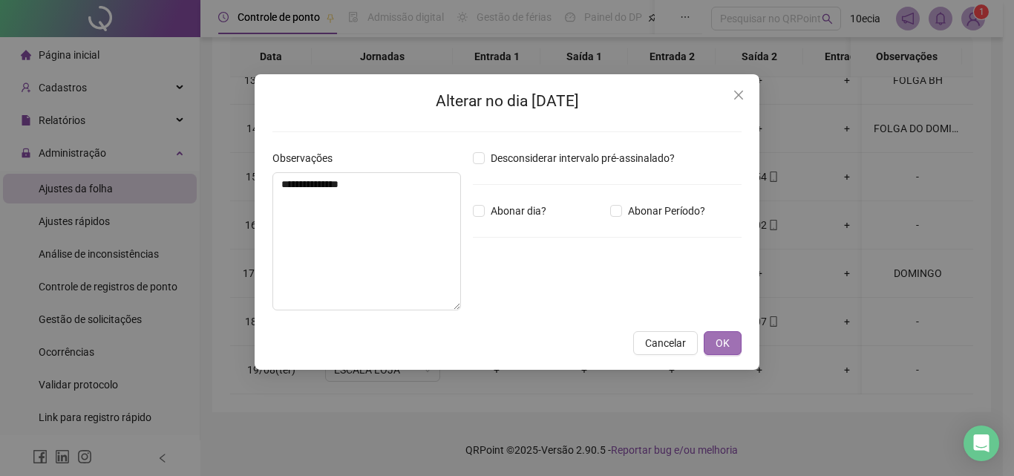
click at [734, 343] on button "OK" at bounding box center [723, 343] width 38 height 24
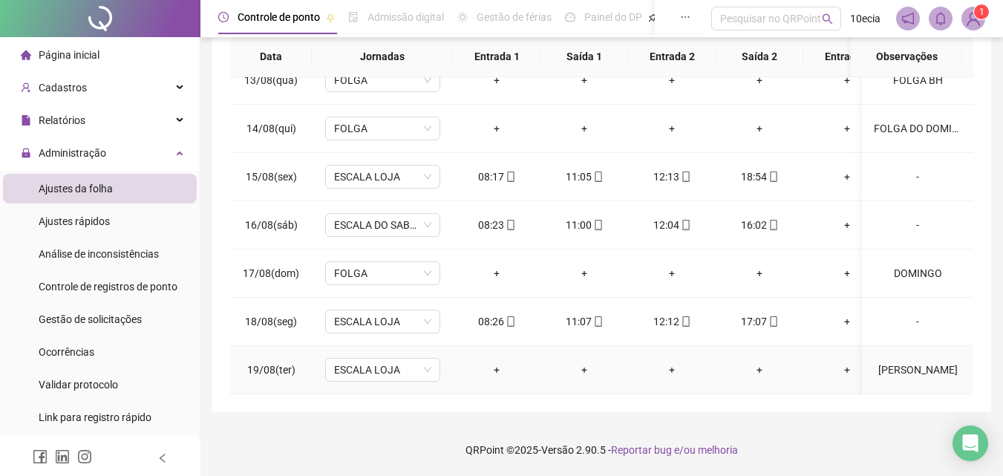
click at [334, 359] on span "ESCALA LOJA" at bounding box center [382, 370] width 97 height 22
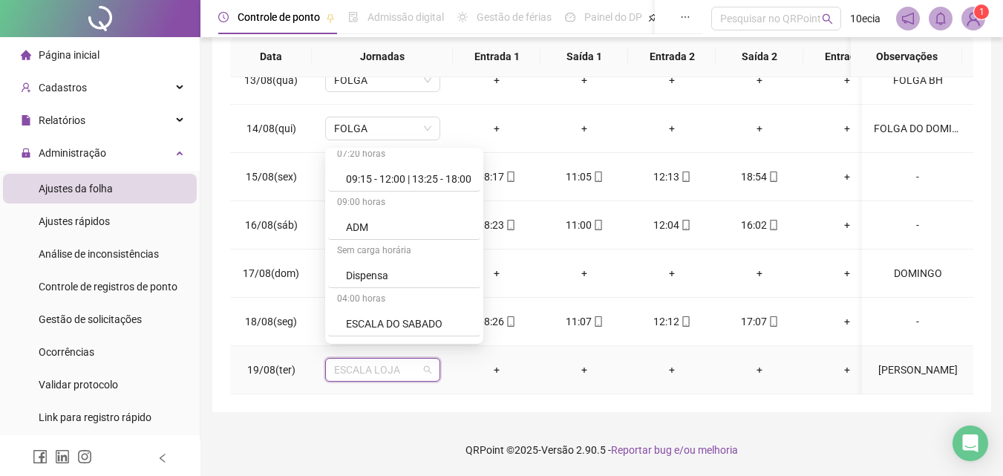
scroll to position [445, 0]
click at [365, 318] on div "Folga" at bounding box center [408, 320] width 125 height 16
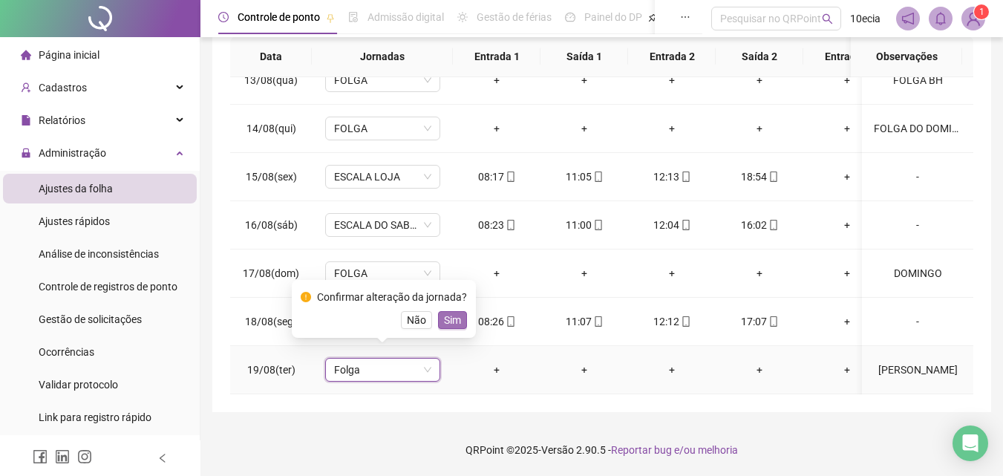
click at [454, 324] on span "Sim" at bounding box center [452, 320] width 17 height 16
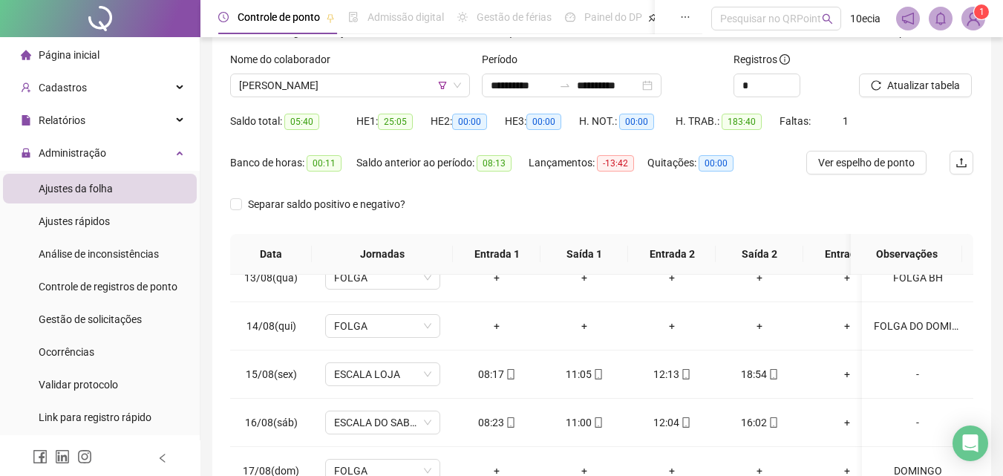
scroll to position [60, 0]
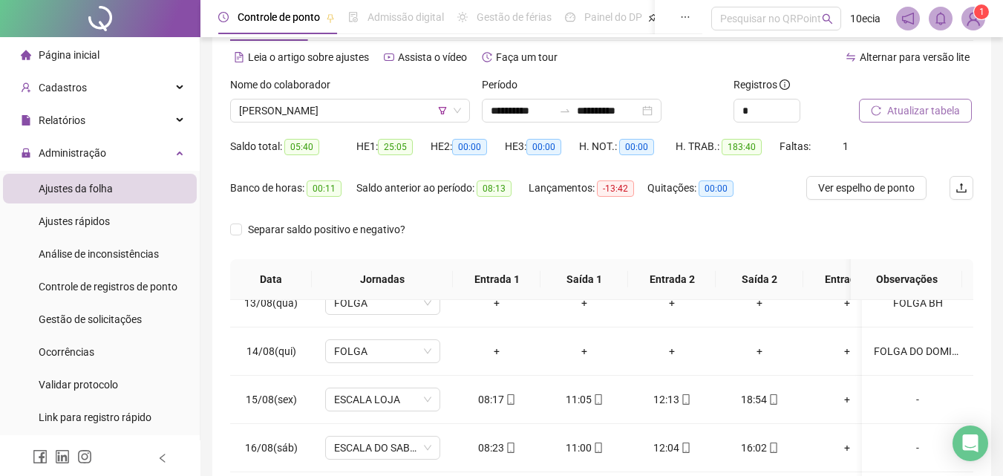
click at [927, 103] on span "Atualizar tabela" at bounding box center [923, 110] width 73 height 16
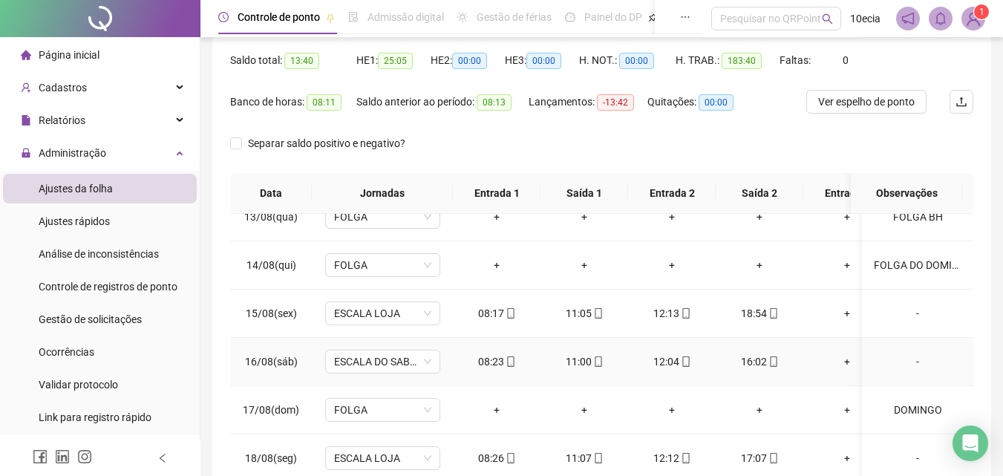
scroll to position [283, 0]
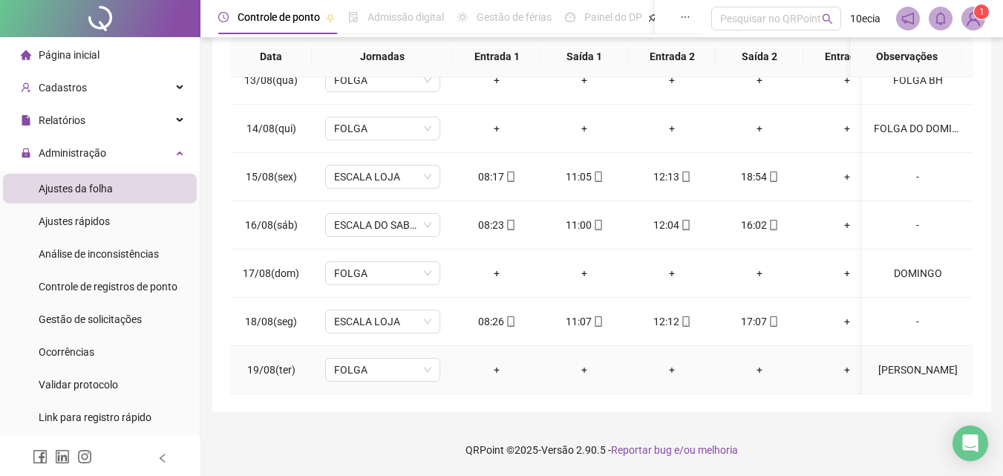
click at [912, 362] on div "[PERSON_NAME]" at bounding box center [918, 370] width 88 height 16
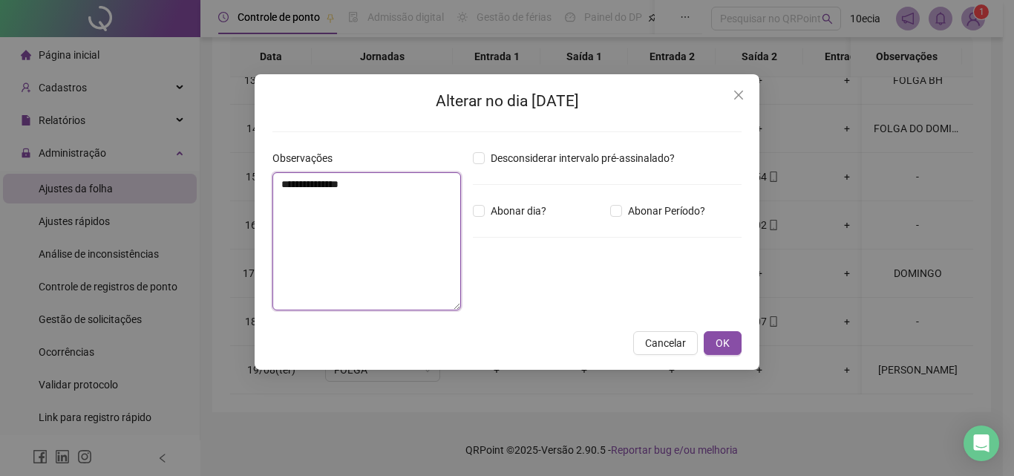
click at [276, 181] on textarea "**********" at bounding box center [366, 241] width 189 height 138
type textarea "**********"
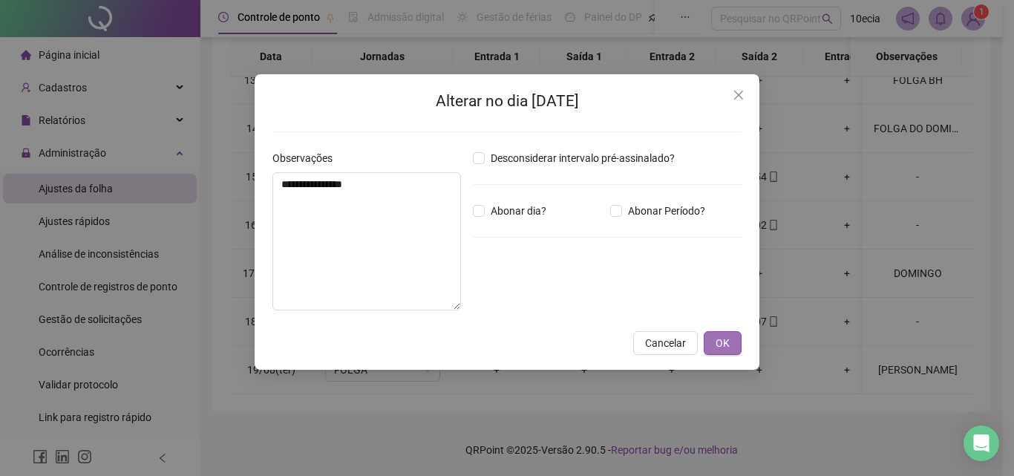
click at [721, 335] on span "OK" at bounding box center [723, 343] width 14 height 16
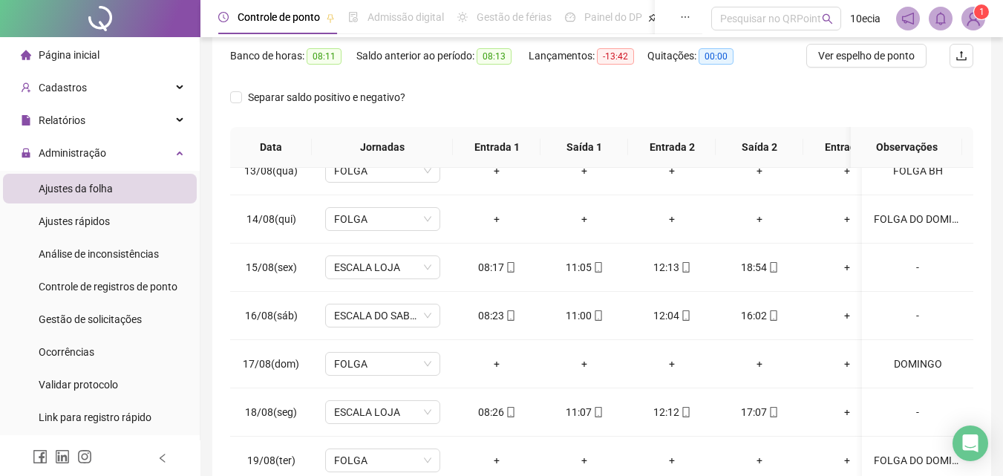
scroll to position [60, 0]
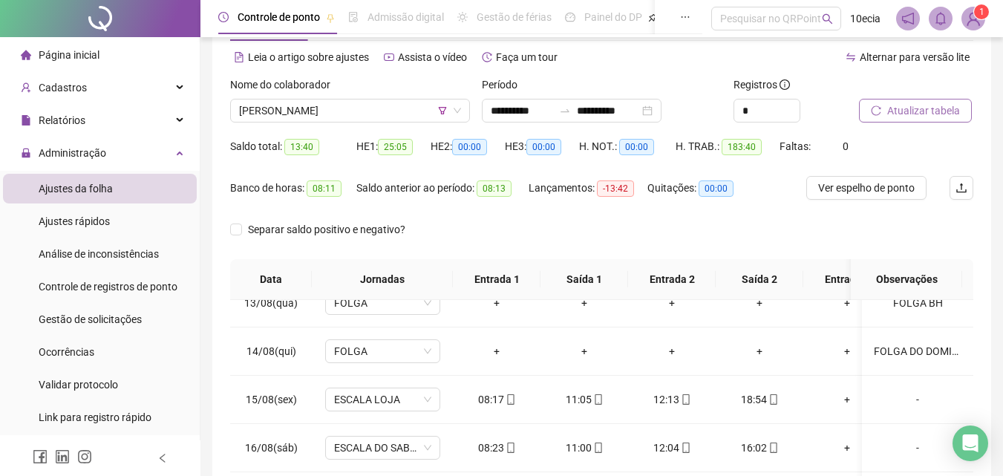
click at [923, 109] on span "Atualizar tabela" at bounding box center [923, 110] width 73 height 16
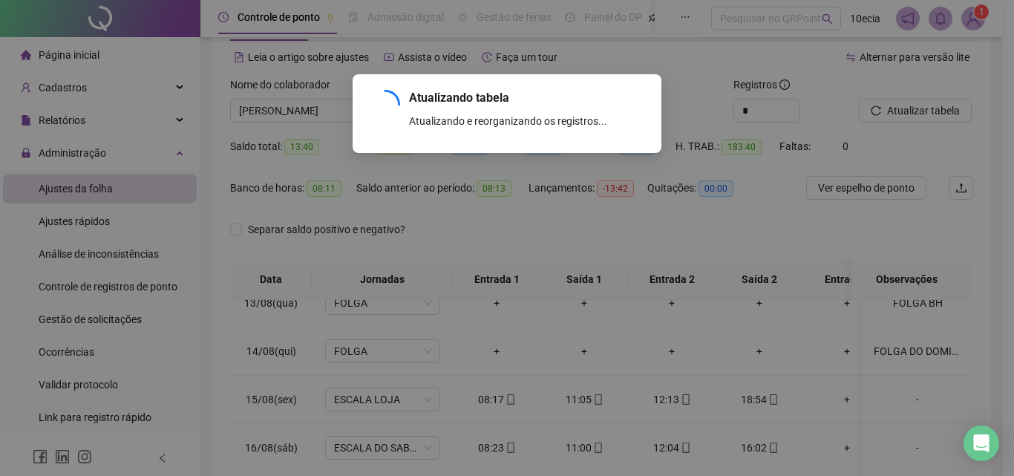
click at [290, 114] on div "Atualizando tabela Atualizando e reorganizando os registros... OK" at bounding box center [507, 238] width 1014 height 476
click at [296, 111] on div "Atualizando tabela Atualizando e reorganizando os registros... OK" at bounding box center [507, 238] width 1014 height 476
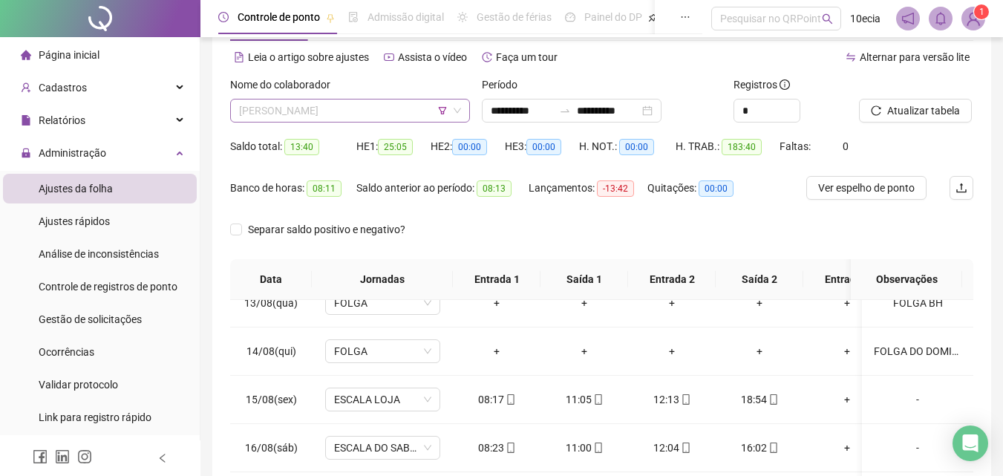
click at [411, 117] on span "[PERSON_NAME]" at bounding box center [350, 110] width 222 height 22
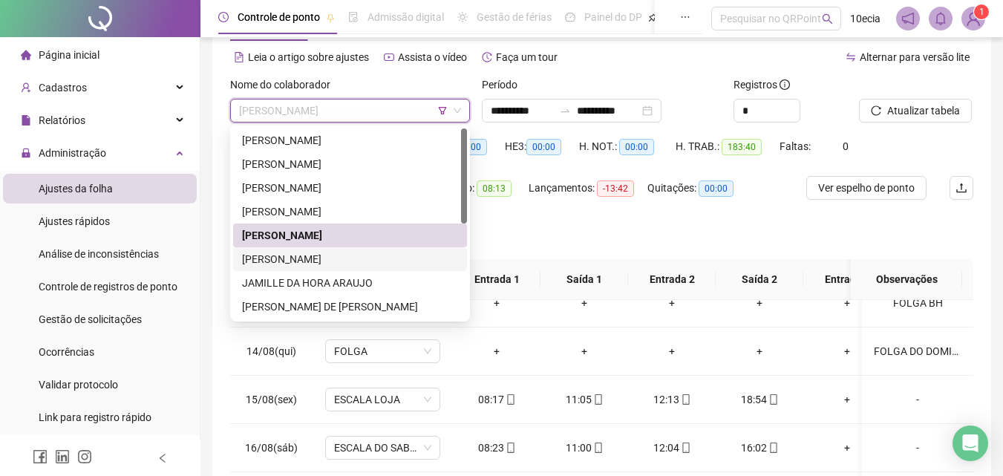
click at [313, 264] on div "[PERSON_NAME]" at bounding box center [350, 259] width 216 height 16
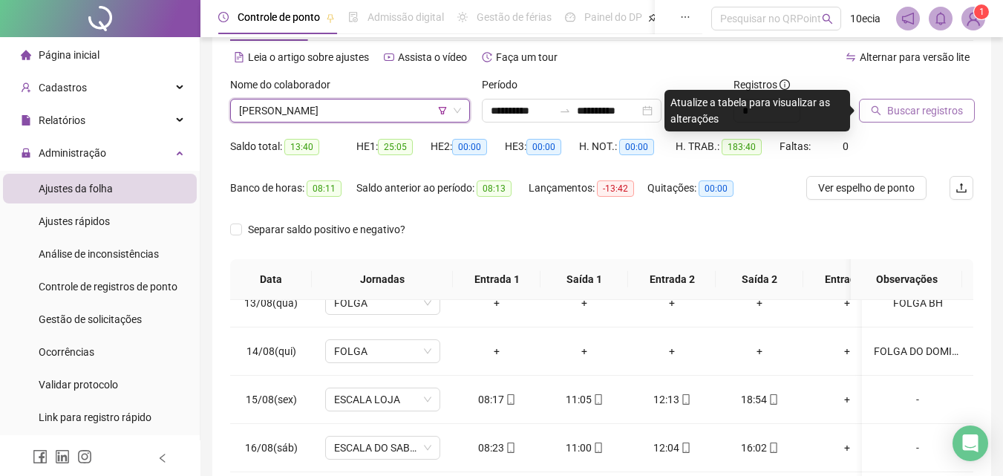
click at [904, 107] on span "Buscar registros" at bounding box center [925, 110] width 76 height 16
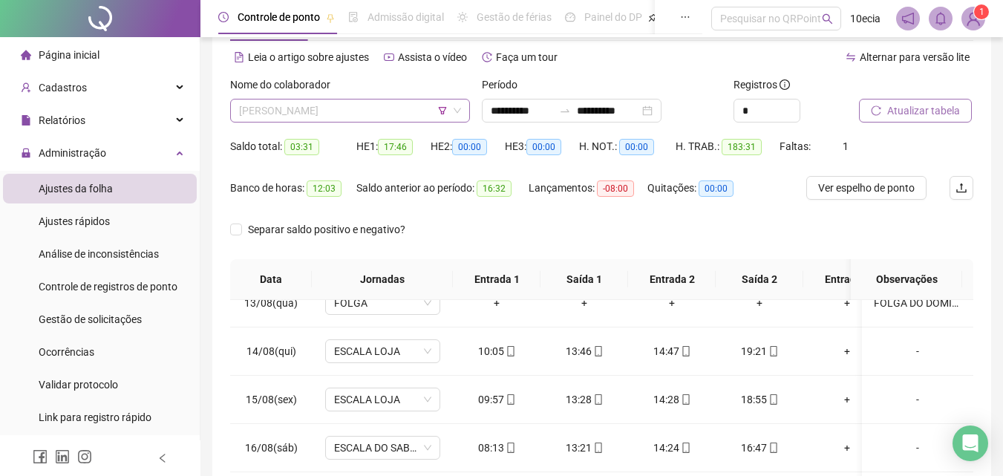
click at [403, 108] on span "[PERSON_NAME]" at bounding box center [350, 110] width 222 height 22
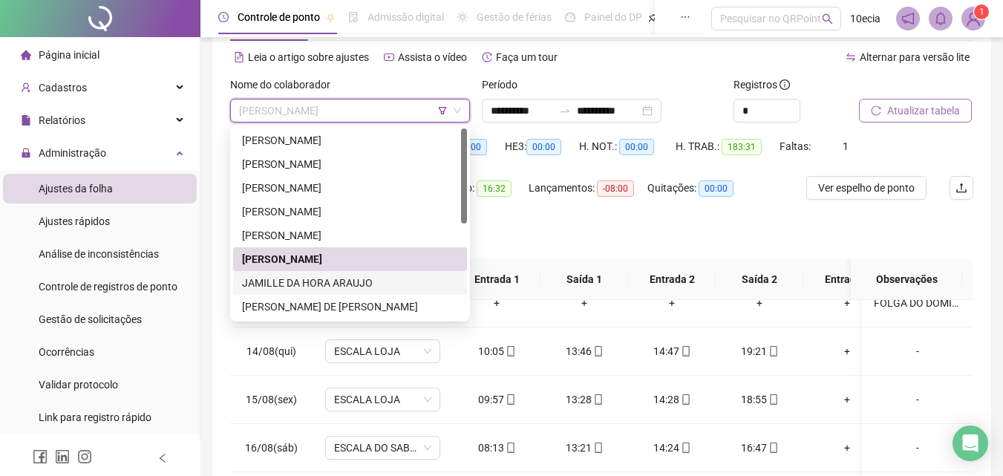
click at [320, 284] on div "JAMILLE DA HORA ARAUJO" at bounding box center [350, 283] width 216 height 16
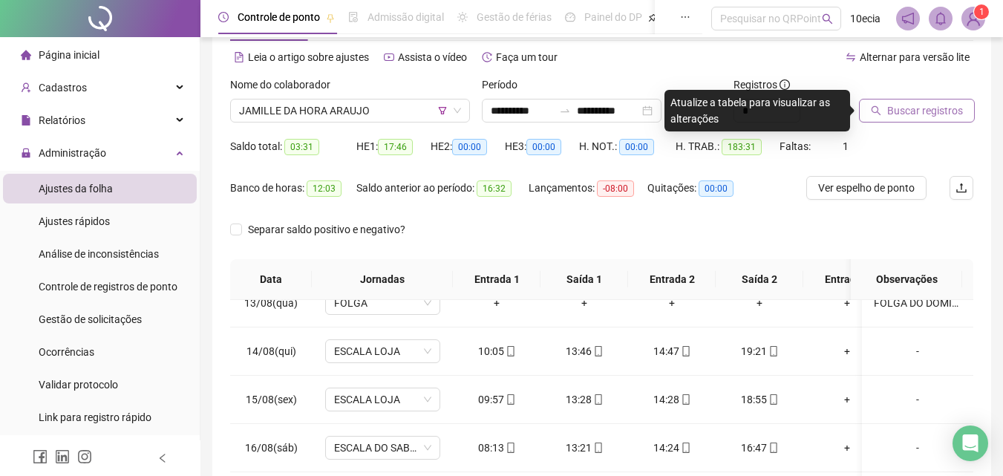
click at [897, 114] on span "Buscar registros" at bounding box center [925, 110] width 76 height 16
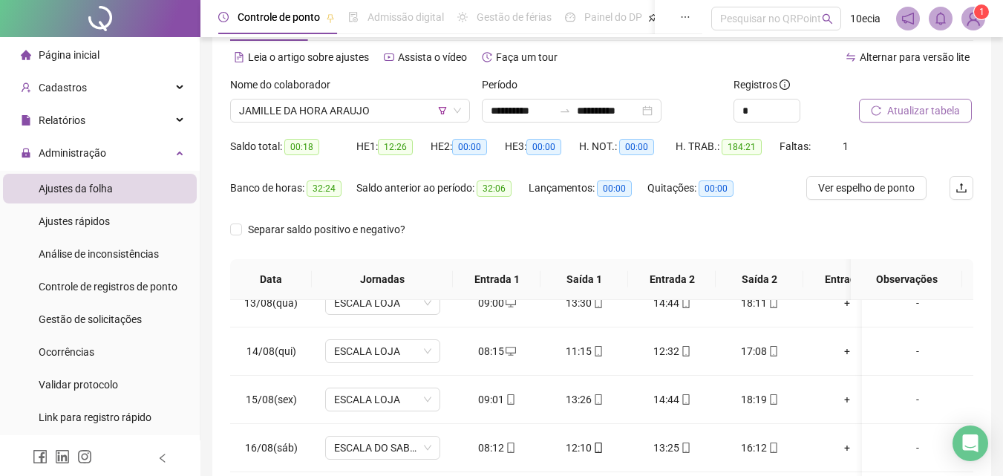
click at [431, 126] on div "Nome do colaborador JAMILLE DA HORA [PERSON_NAME]" at bounding box center [350, 105] width 252 height 58
click at [428, 119] on span "JAMILLE DA HORA ARAUJO" at bounding box center [350, 110] width 222 height 22
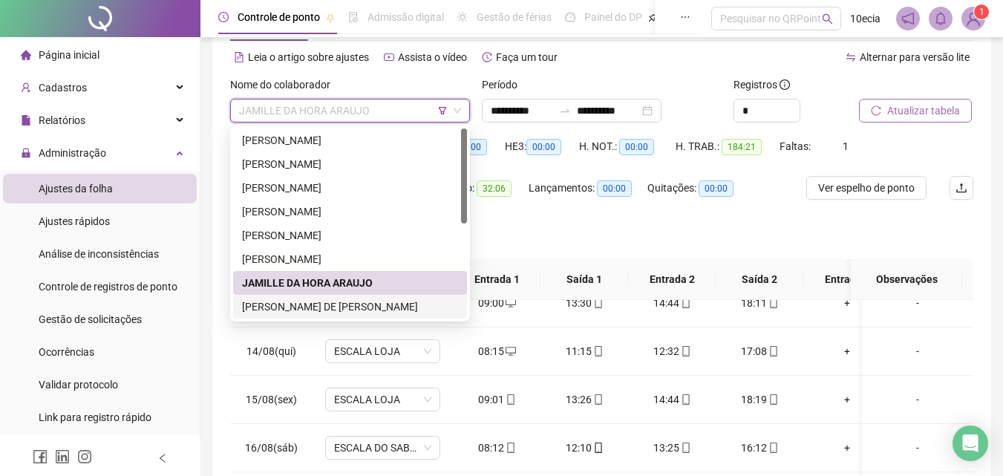
click at [292, 311] on div "[PERSON_NAME] DE [PERSON_NAME]" at bounding box center [350, 306] width 216 height 16
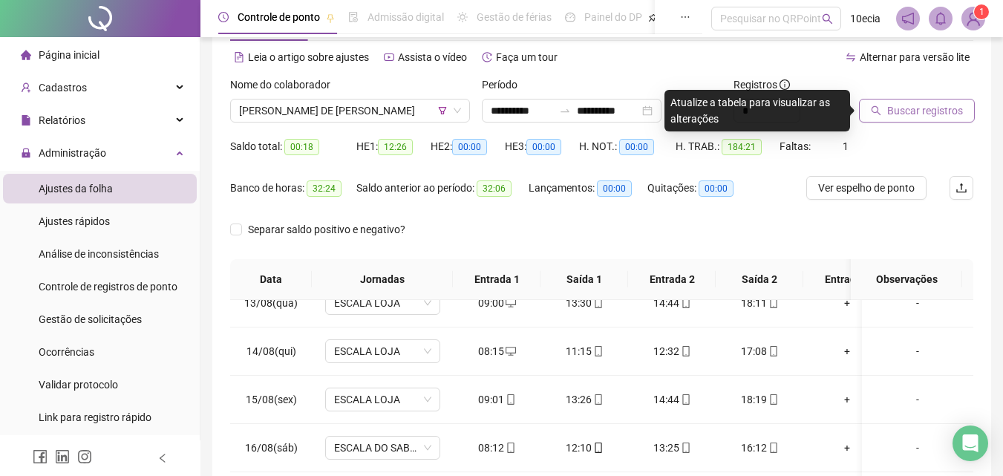
click at [881, 108] on icon "search" at bounding box center [876, 110] width 10 height 10
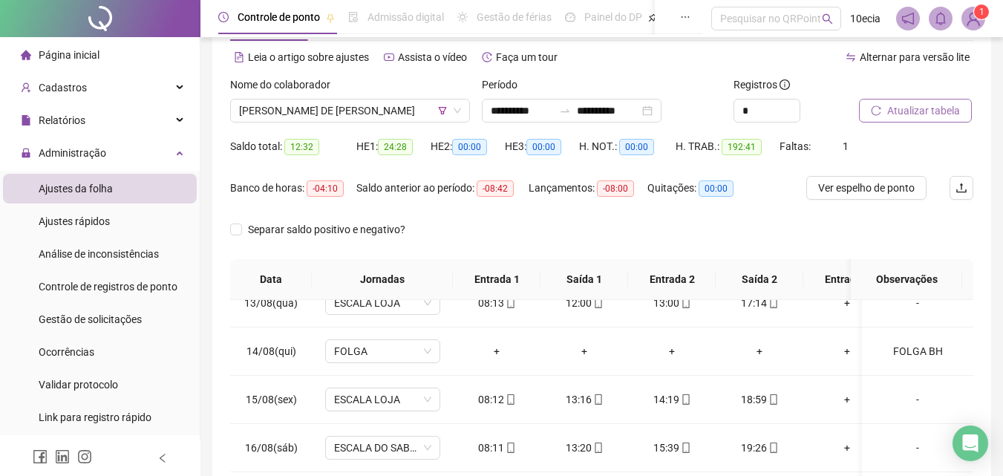
click at [882, 105] on button "Atualizar tabela" at bounding box center [915, 111] width 113 height 24
click at [946, 102] on span "Atualizar tabela" at bounding box center [923, 110] width 73 height 16
click at [370, 123] on div "Nome do colaborador [PERSON_NAME] DE [PERSON_NAME]" at bounding box center [350, 105] width 252 height 58
click at [376, 118] on span "[PERSON_NAME] DE [PERSON_NAME]" at bounding box center [350, 110] width 222 height 22
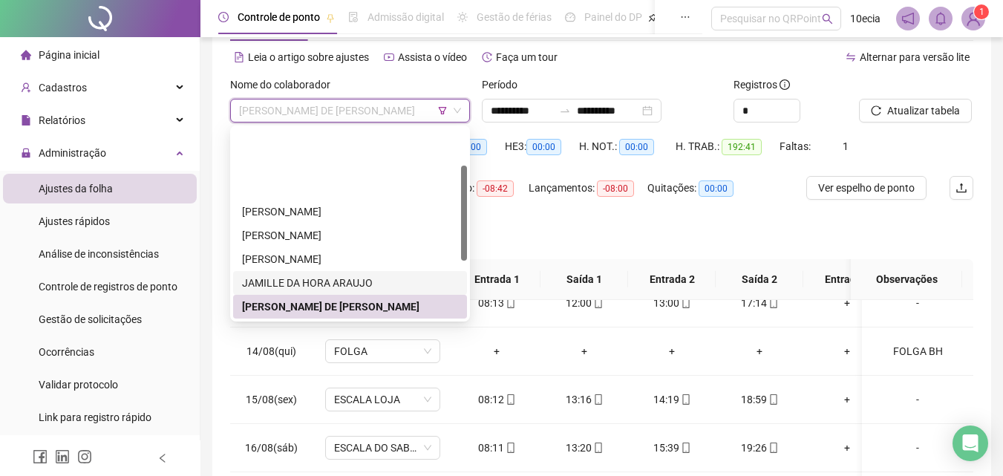
scroll to position [74, 0]
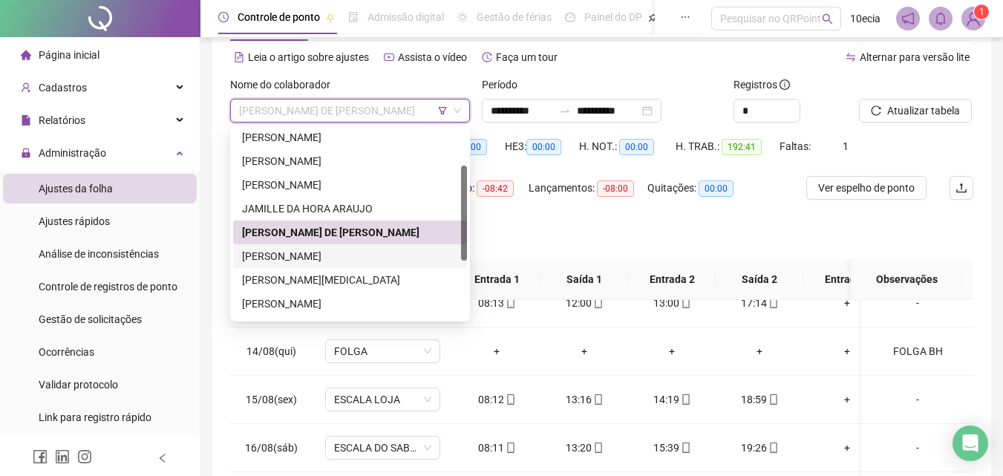
click at [293, 249] on div "[PERSON_NAME]" at bounding box center [350, 256] width 216 height 16
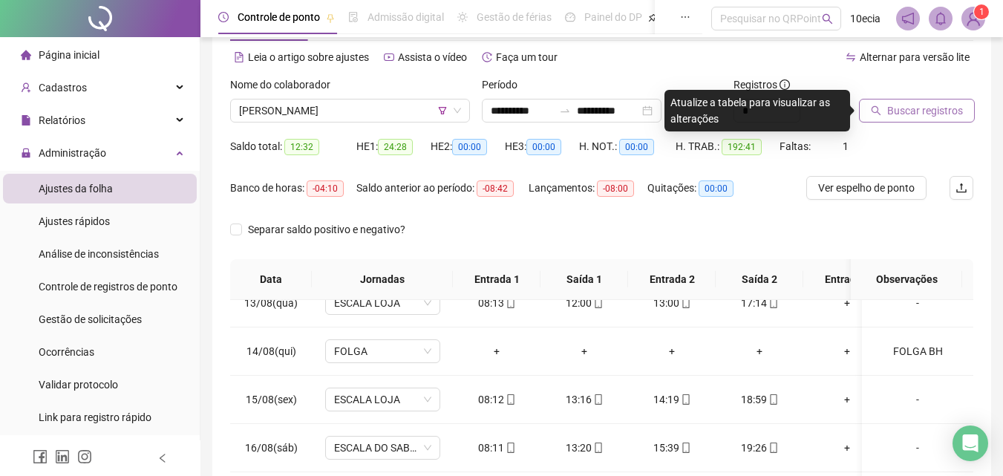
click at [906, 108] on span "Buscar registros" at bounding box center [925, 110] width 76 height 16
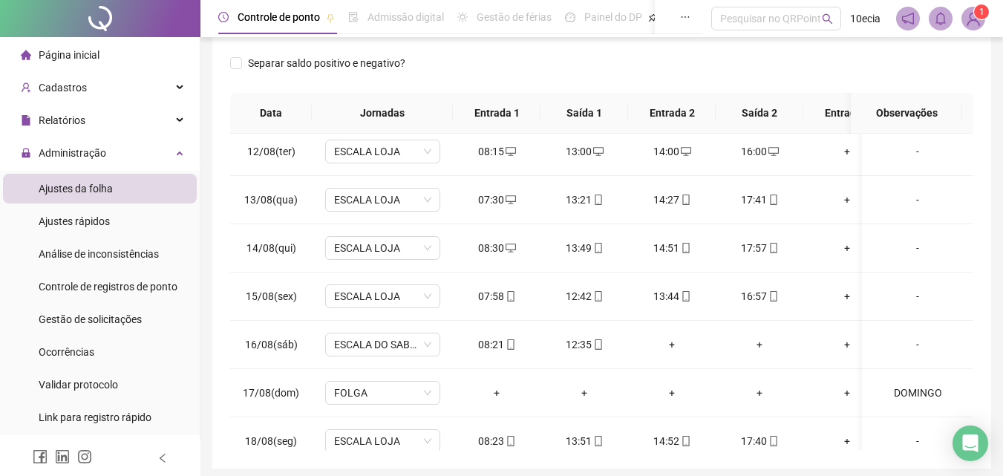
scroll to position [134, 0]
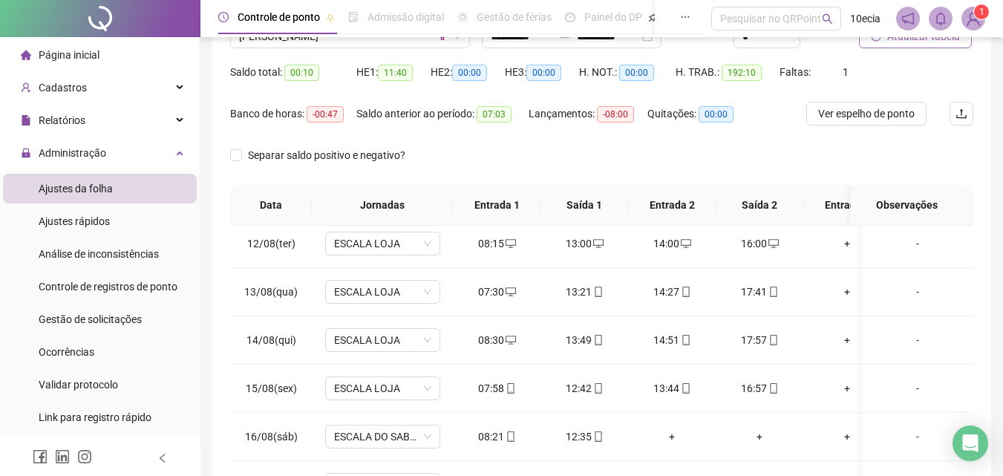
click at [937, 47] on button "Atualizar tabela" at bounding box center [915, 36] width 113 height 24
click at [333, 46] on span "[PERSON_NAME]" at bounding box center [350, 36] width 222 height 22
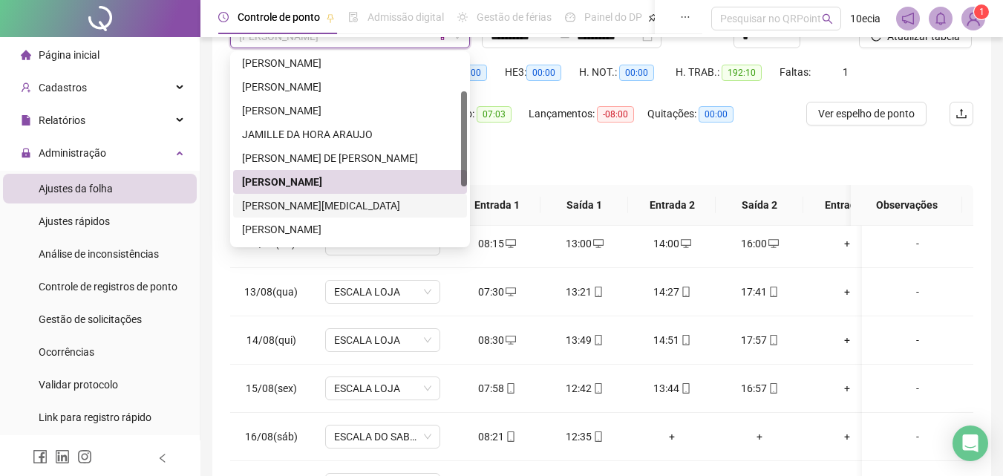
click at [285, 209] on div "[PERSON_NAME][MEDICAL_DATA]" at bounding box center [350, 205] width 216 height 16
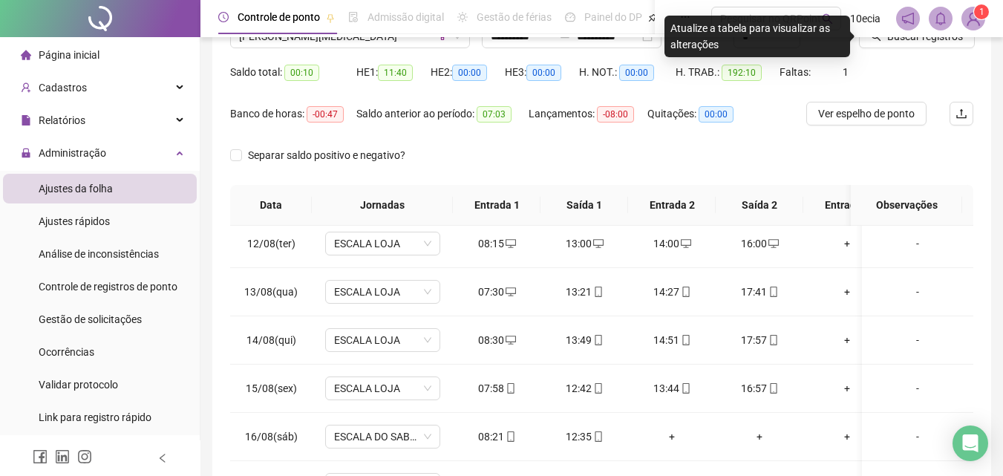
click at [894, 49] on div "Buscar registros" at bounding box center [916, 31] width 126 height 58
click at [896, 45] on button "Buscar registros" at bounding box center [917, 36] width 116 height 24
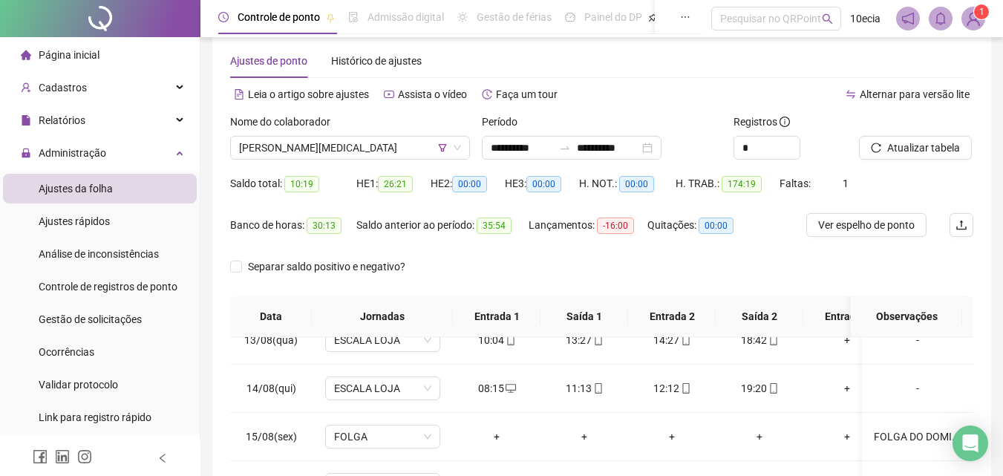
scroll to position [0, 0]
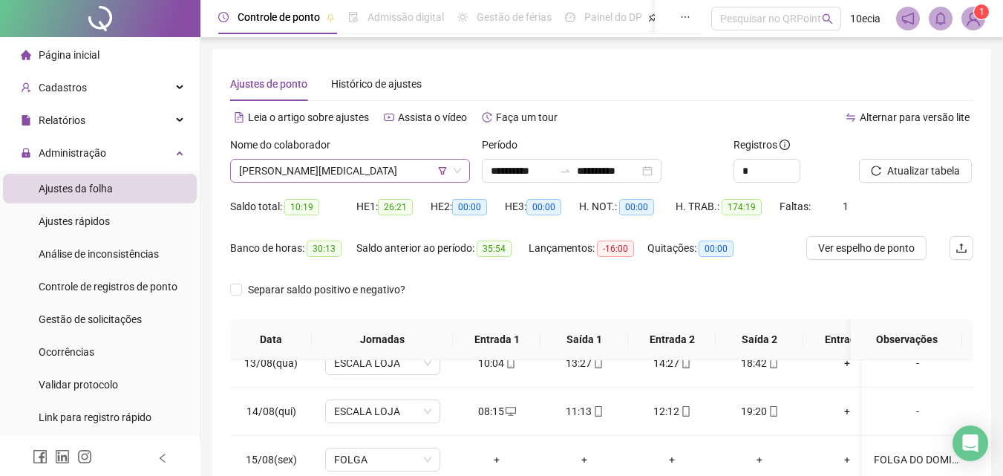
click at [404, 169] on span "[PERSON_NAME][MEDICAL_DATA]" at bounding box center [350, 171] width 222 height 22
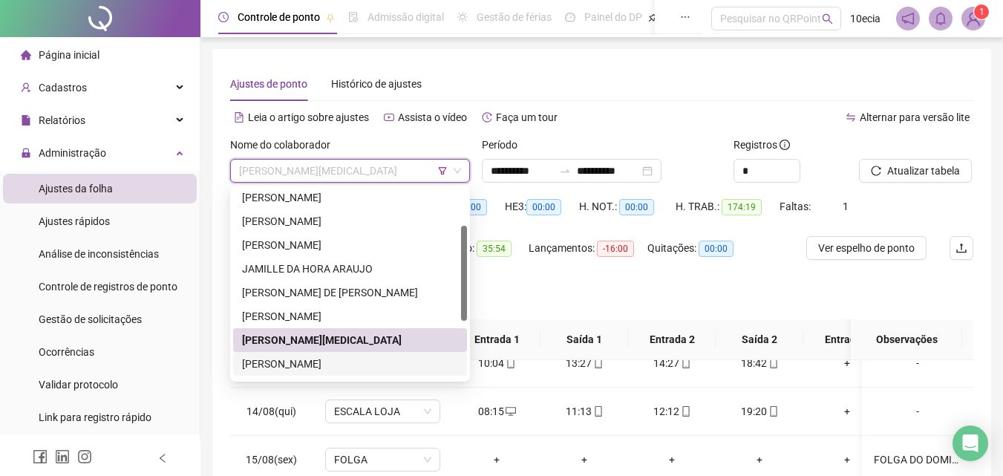
click at [287, 363] on div "[PERSON_NAME]" at bounding box center [350, 364] width 216 height 16
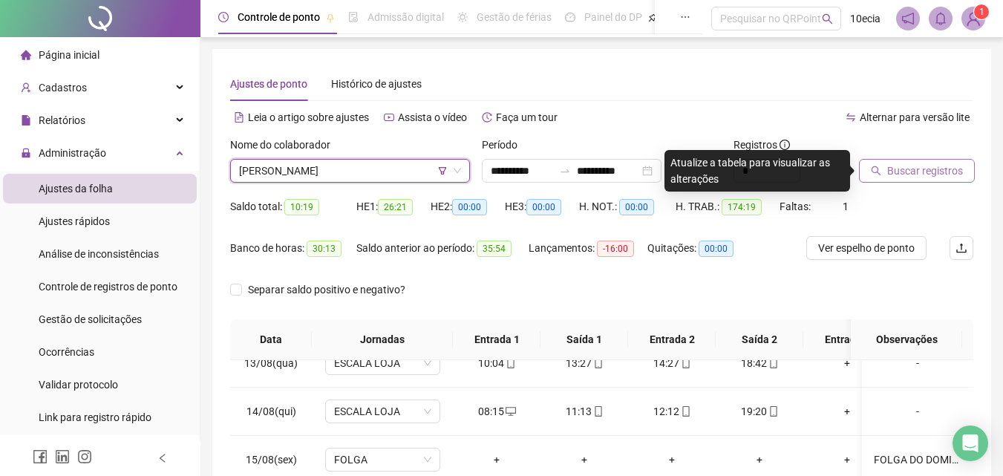
click at [889, 164] on span "Buscar registros" at bounding box center [925, 171] width 76 height 16
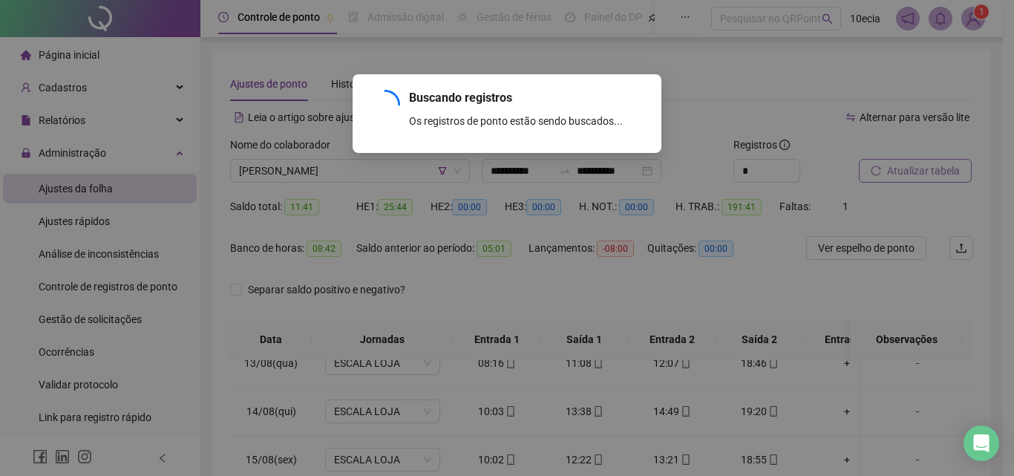
click at [929, 176] on div "Buscando registros Os registros de ponto estão sendo buscados... OK" at bounding box center [507, 238] width 1014 height 476
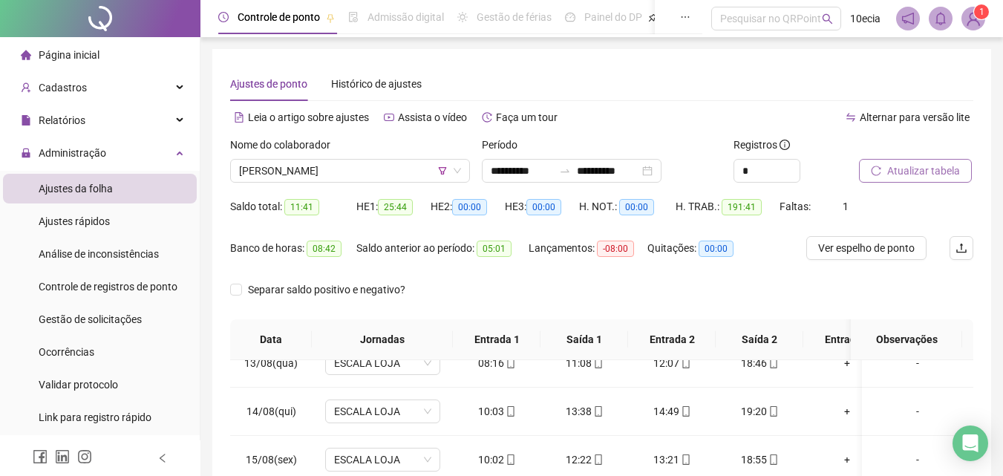
click at [910, 174] on span "Atualizar tabela" at bounding box center [923, 171] width 73 height 16
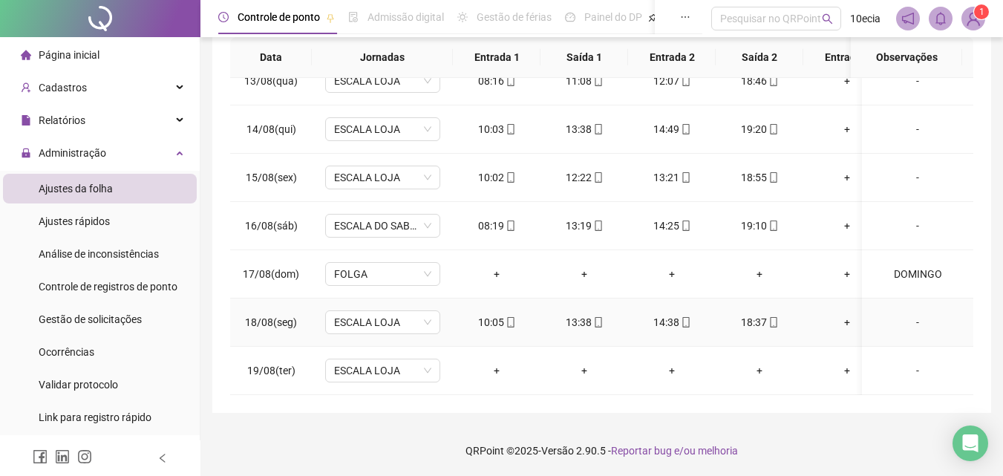
scroll to position [283, 0]
click at [908, 362] on div "-" at bounding box center [918, 370] width 88 height 16
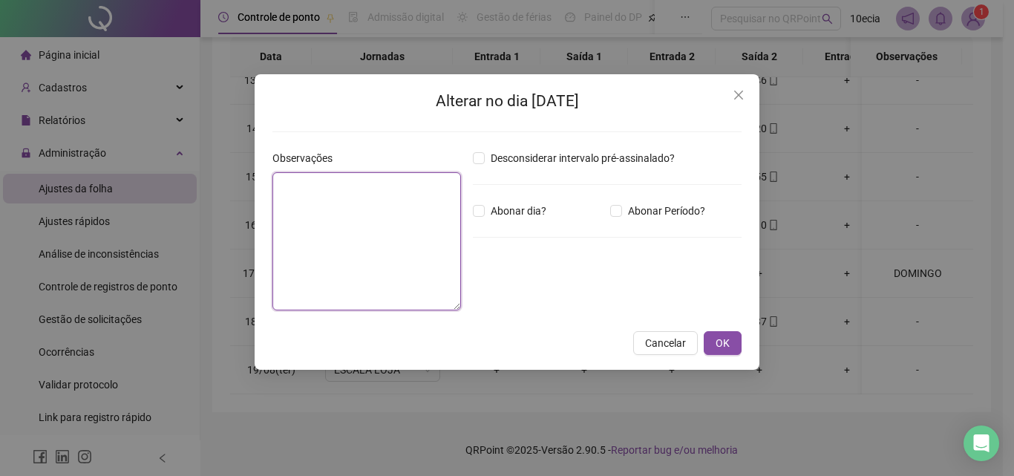
click at [318, 261] on textarea at bounding box center [366, 241] width 189 height 138
type textarea "**********"
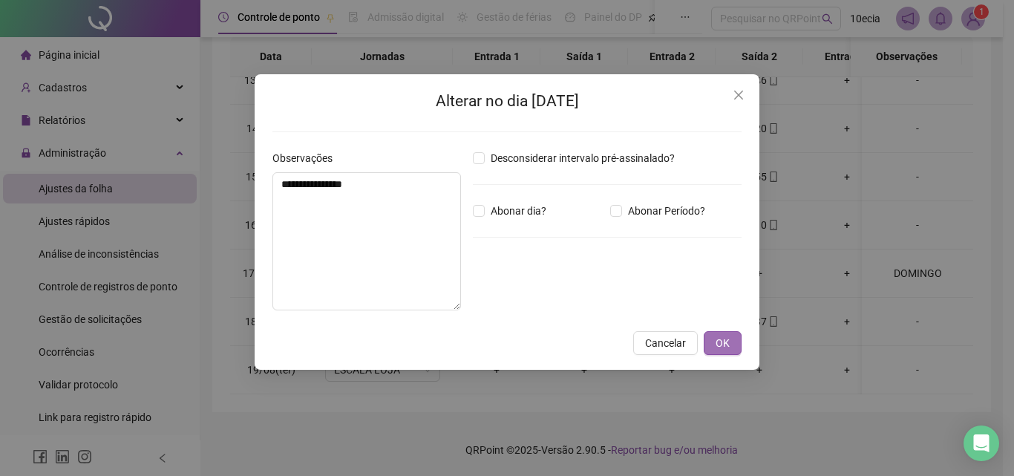
click at [726, 341] on span "OK" at bounding box center [723, 343] width 14 height 16
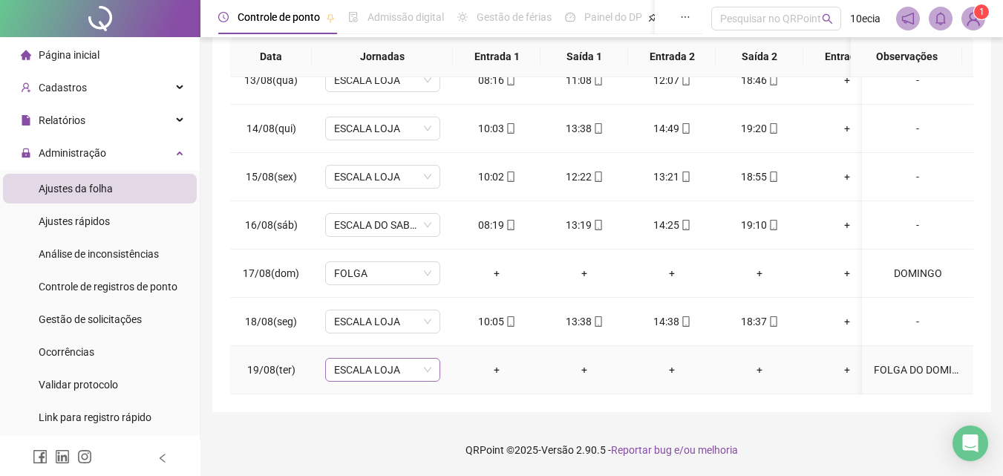
click at [347, 363] on span "ESCALA LOJA" at bounding box center [382, 370] width 97 height 22
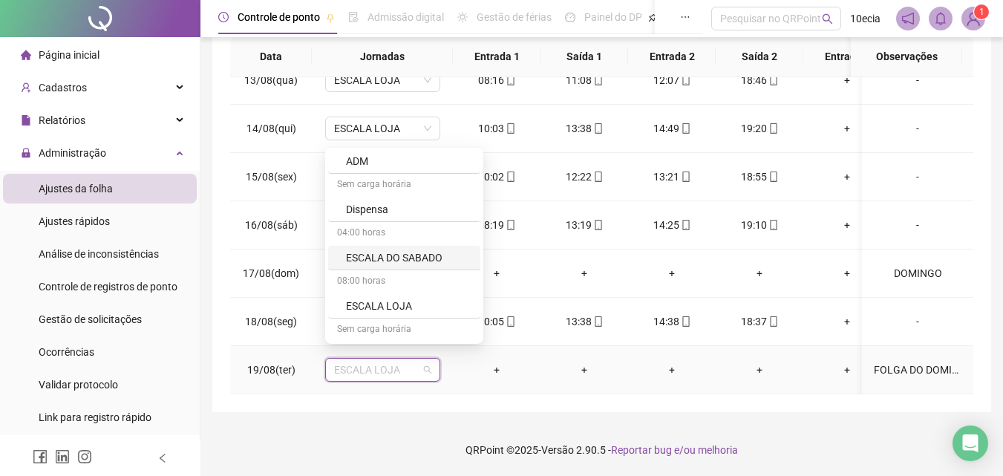
scroll to position [445, 0]
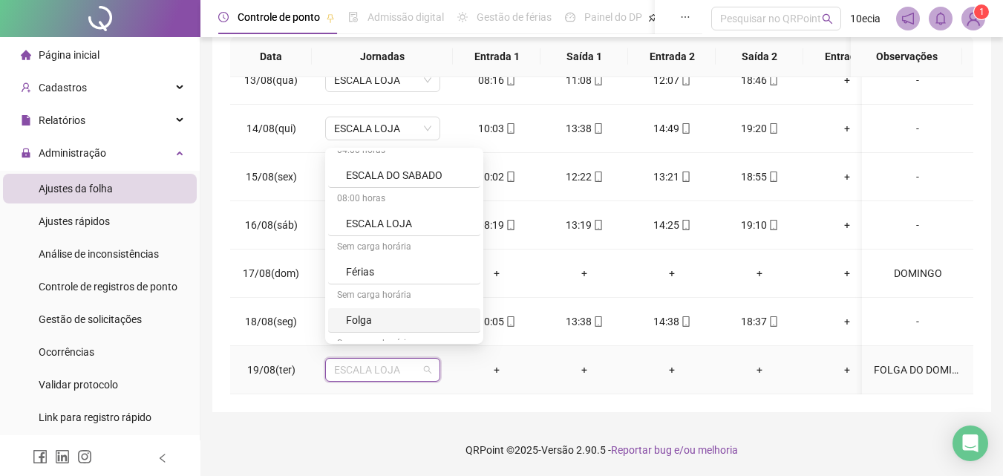
click at [358, 318] on div "Folga" at bounding box center [408, 320] width 125 height 16
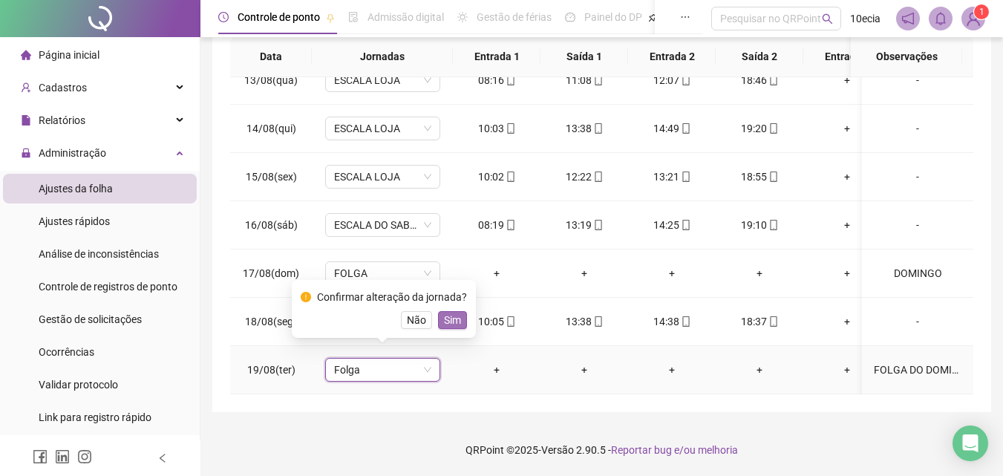
click at [453, 320] on span "Sim" at bounding box center [452, 320] width 17 height 16
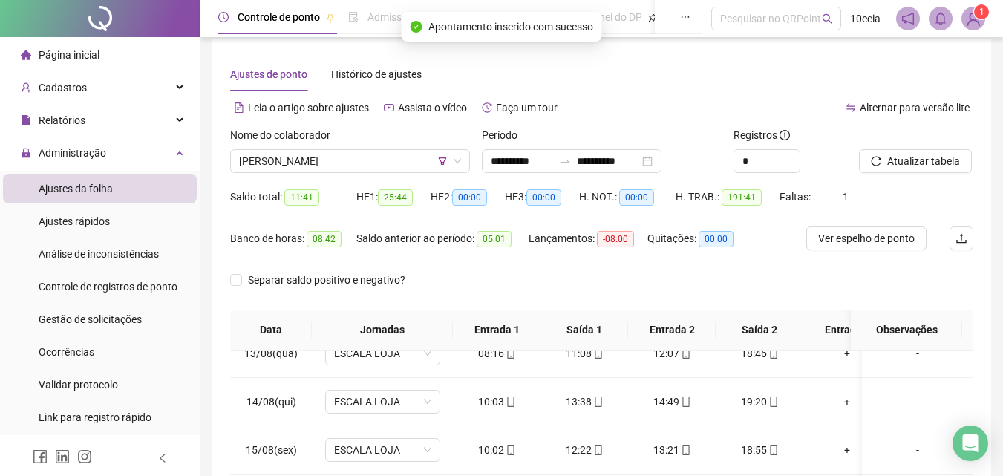
scroll to position [0, 0]
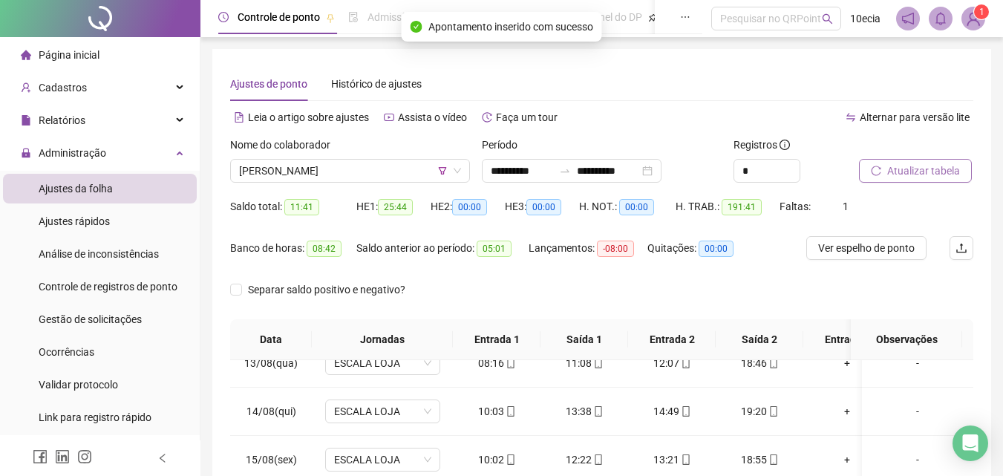
click at [900, 177] on span "Atualizar tabela" at bounding box center [923, 171] width 73 height 16
click at [340, 166] on span "[PERSON_NAME]" at bounding box center [350, 171] width 222 height 22
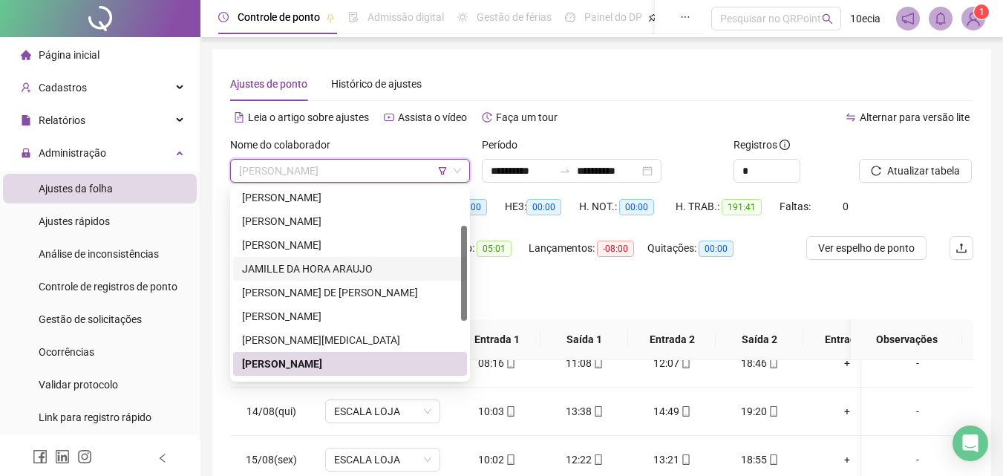
scroll to position [190, 0]
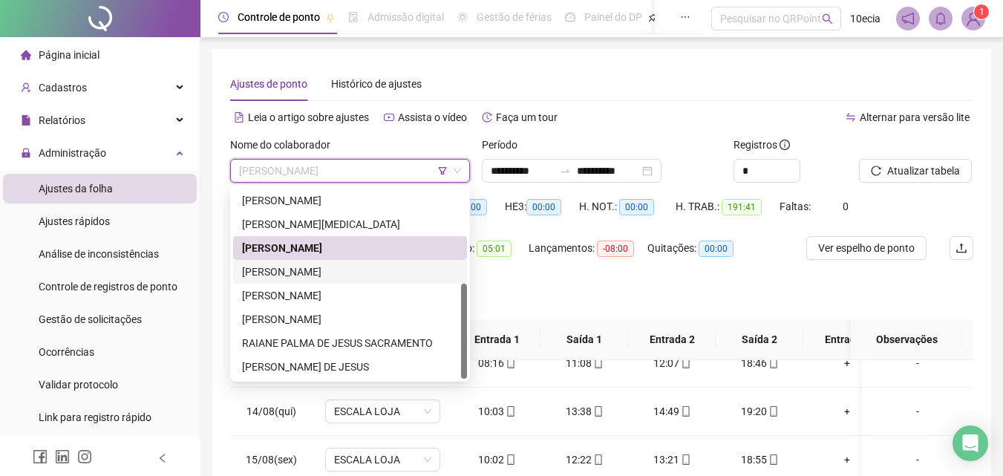
click at [317, 264] on div "[PERSON_NAME]" at bounding box center [350, 272] width 216 height 16
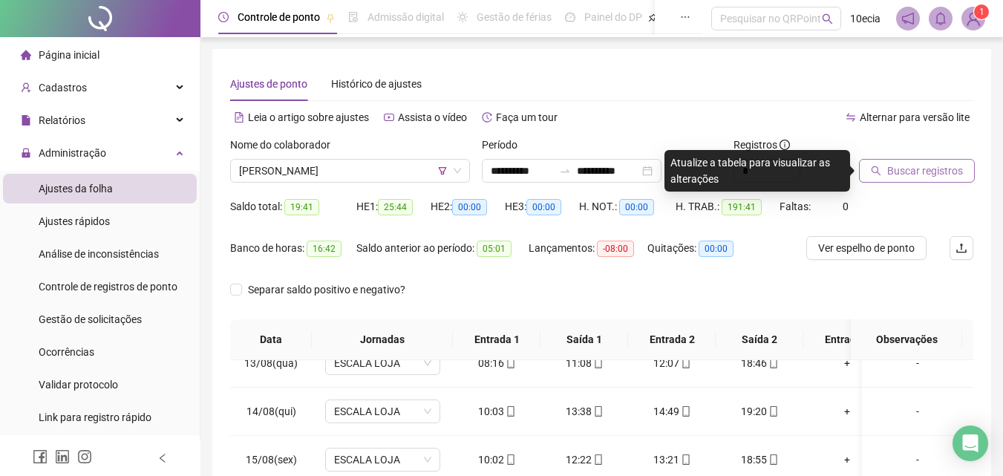
click at [894, 181] on button "Buscar registros" at bounding box center [917, 171] width 116 height 24
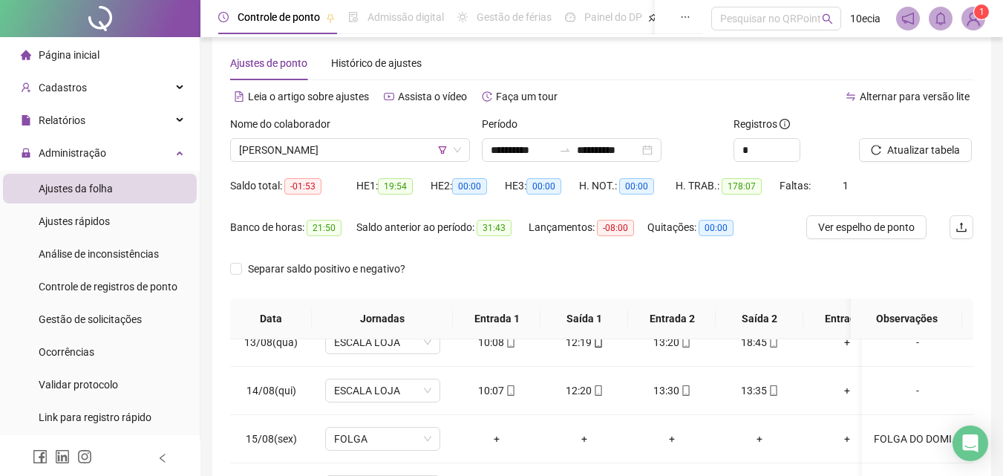
scroll to position [0, 0]
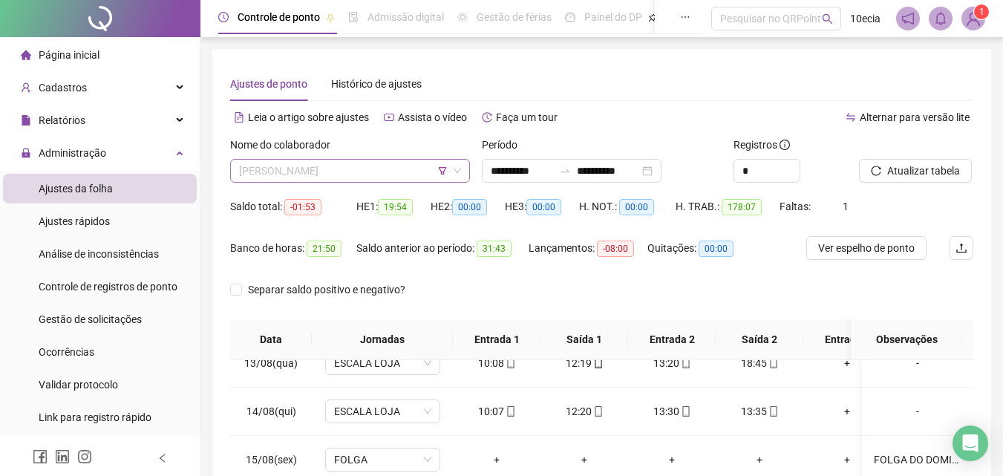
click at [357, 172] on span "[PERSON_NAME]" at bounding box center [350, 171] width 222 height 22
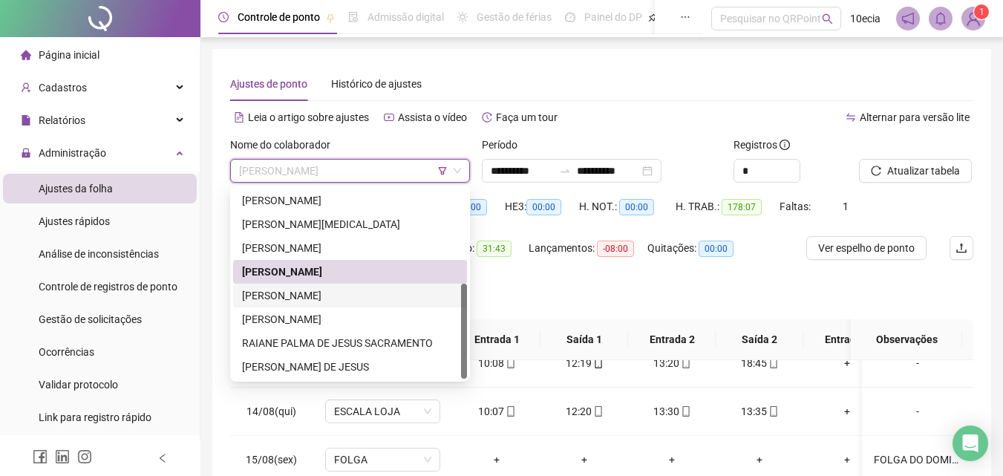
click at [295, 293] on div "[PERSON_NAME]" at bounding box center [350, 295] width 216 height 16
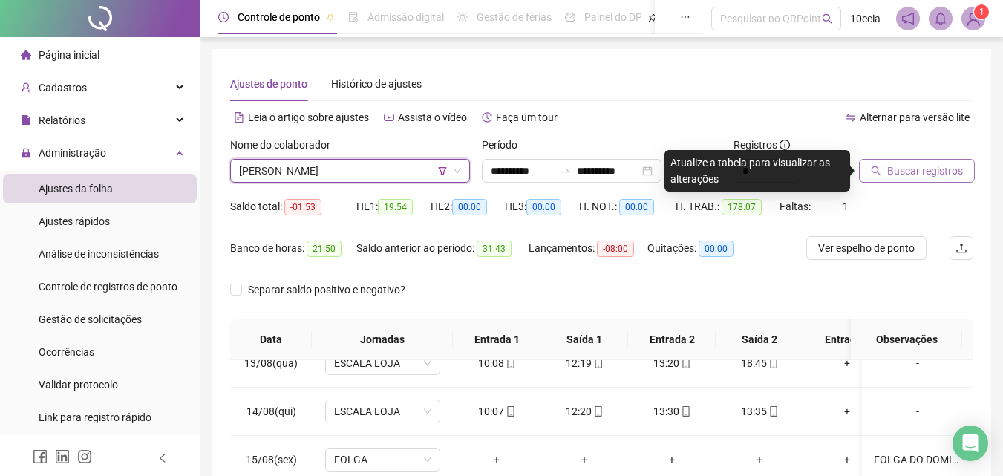
click at [893, 171] on span "Buscar registros" at bounding box center [925, 171] width 76 height 16
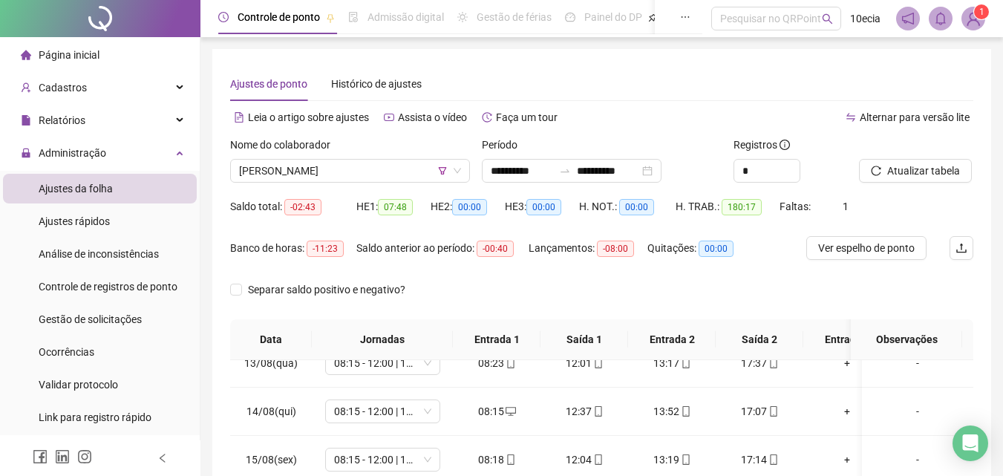
click at [356, 190] on div "Nome do colaborador [PERSON_NAME]" at bounding box center [350, 166] width 252 height 58
click at [365, 177] on span "[PERSON_NAME]" at bounding box center [350, 171] width 222 height 22
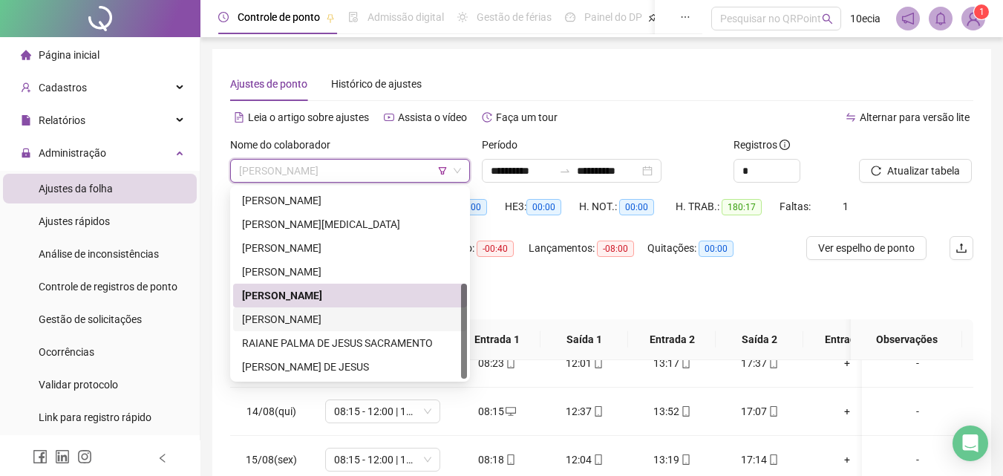
click at [313, 314] on div "[PERSON_NAME]" at bounding box center [350, 319] width 216 height 16
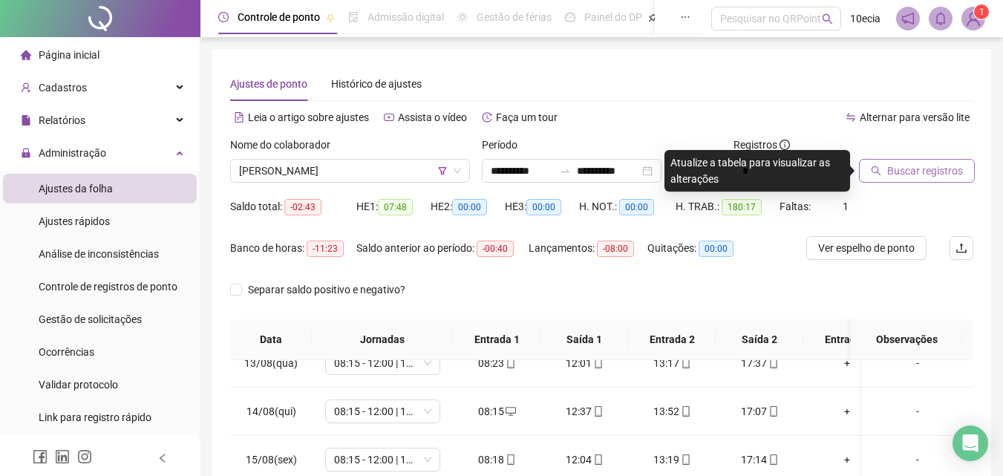
click at [916, 164] on span "Buscar registros" at bounding box center [925, 171] width 76 height 16
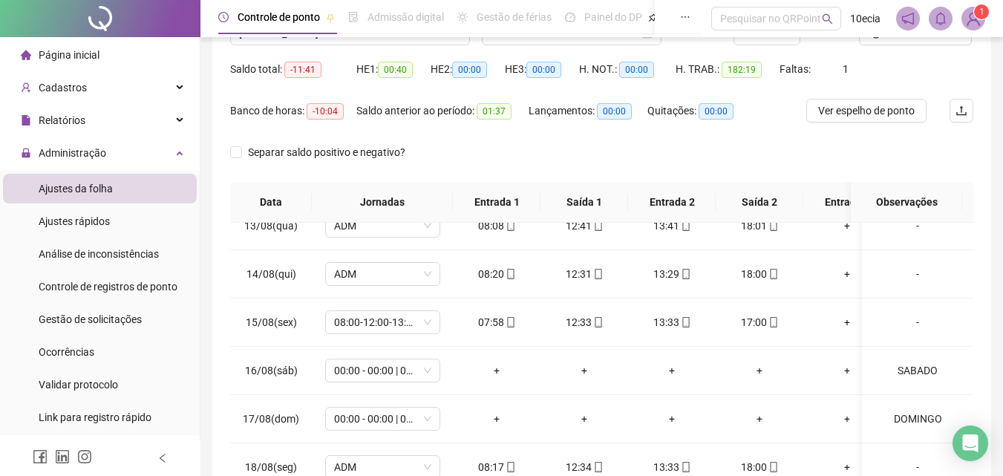
scroll to position [60, 0]
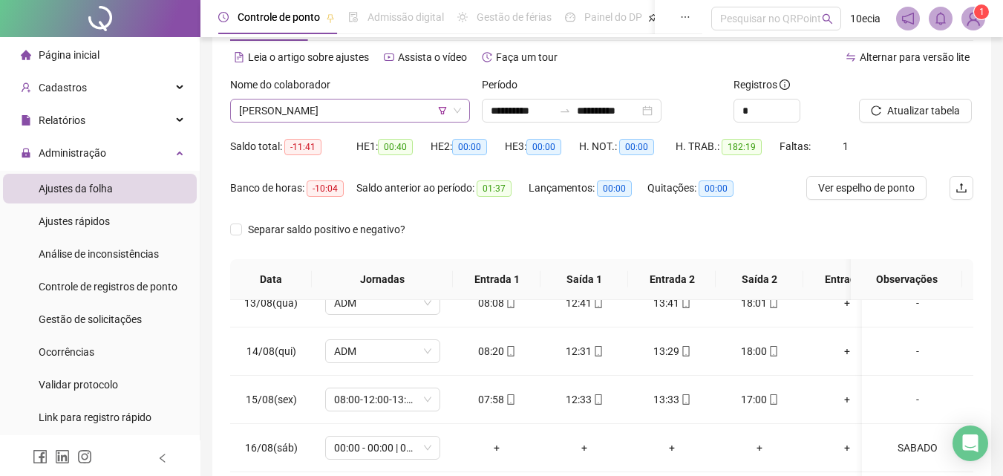
click at [356, 117] on span "[PERSON_NAME]" at bounding box center [350, 110] width 222 height 22
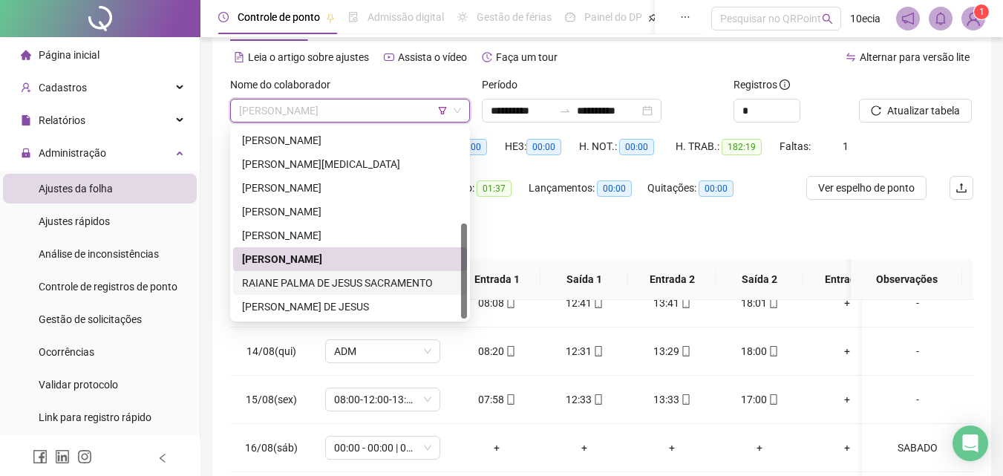
click at [313, 281] on div "RAIANE PALMA DE JESUS SACRAMENTO" at bounding box center [350, 283] width 216 height 16
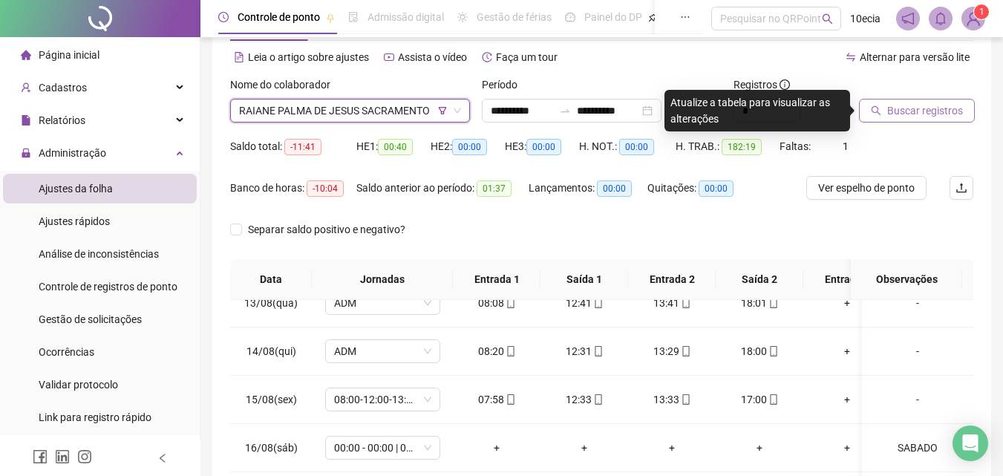
click at [903, 107] on span "Buscar registros" at bounding box center [925, 110] width 76 height 16
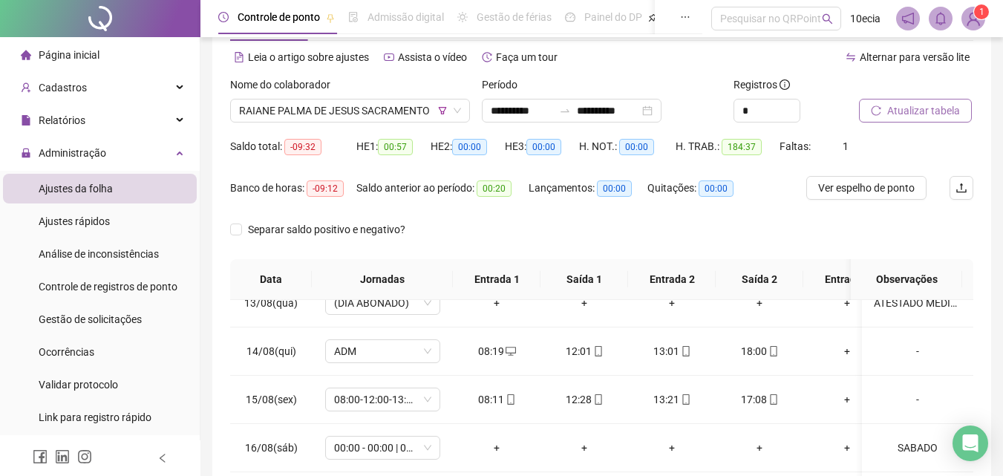
scroll to position [0, 0]
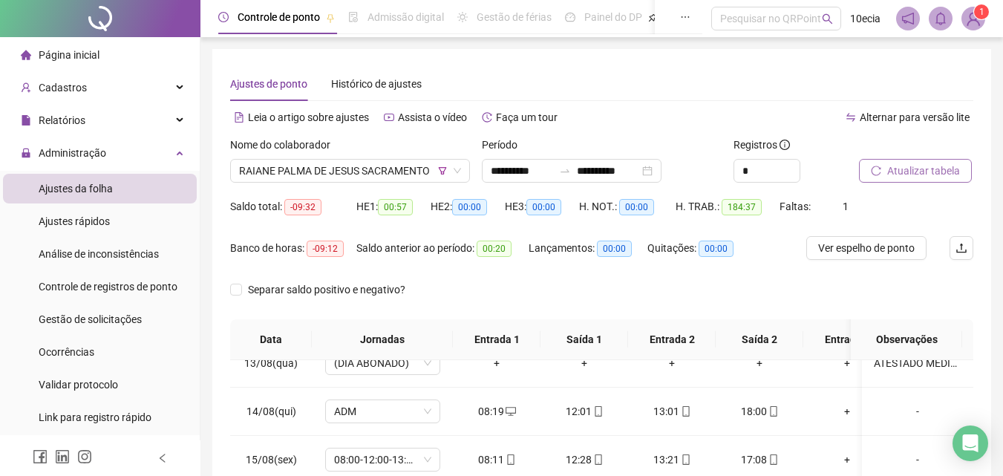
click at [903, 170] on span "Atualizar tabela" at bounding box center [923, 171] width 73 height 16
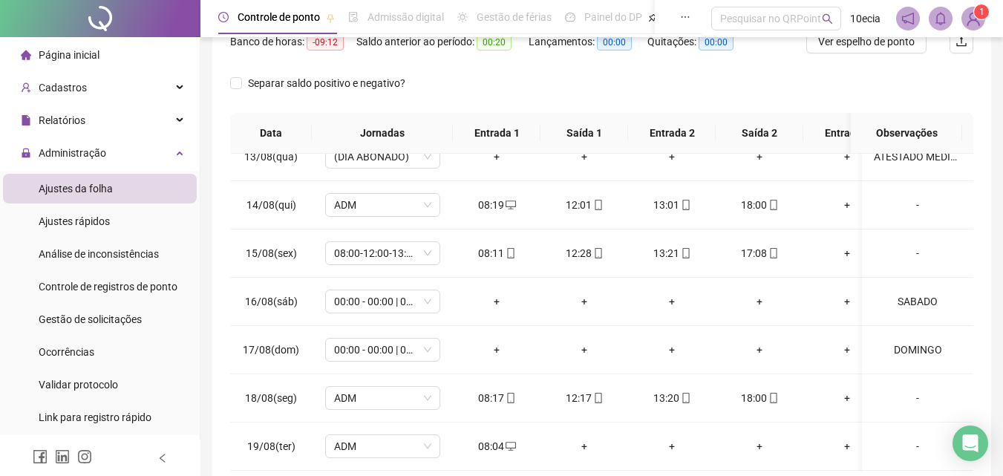
scroll to position [60, 0]
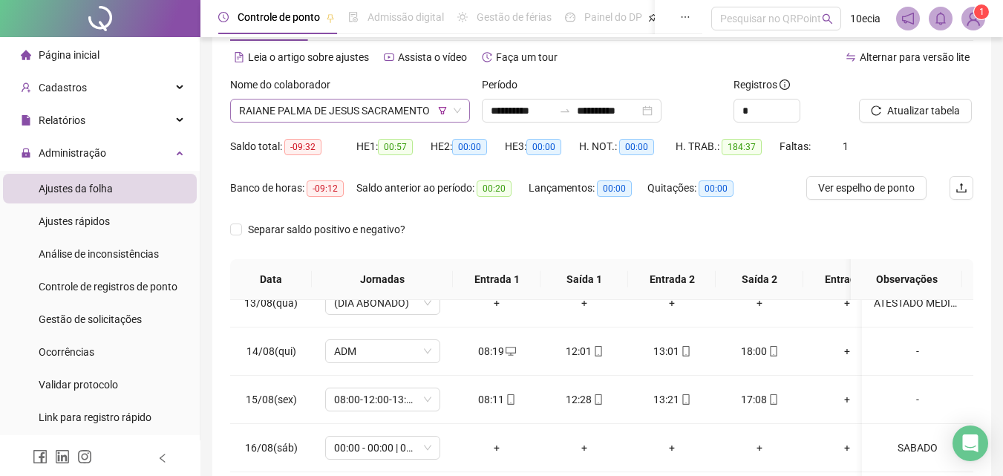
click at [370, 107] on span "RAIANE PALMA DE JESUS SACRAMENTO" at bounding box center [350, 110] width 222 height 22
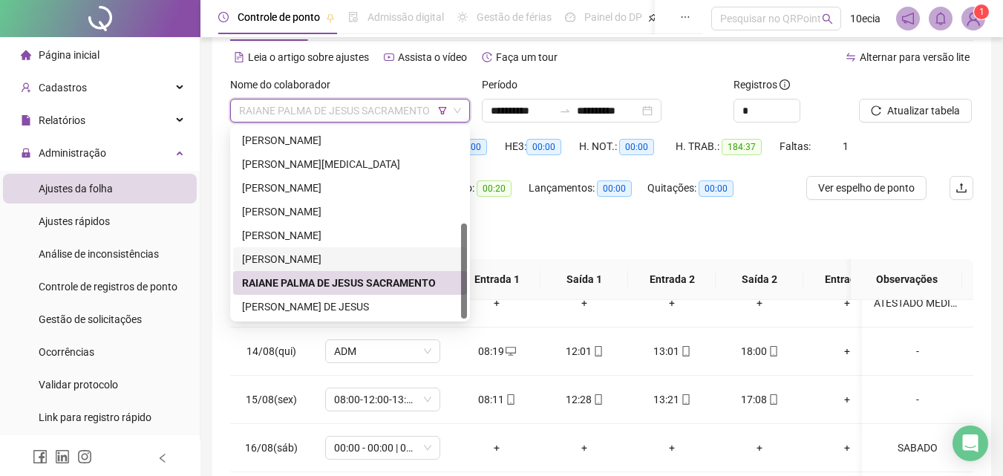
click at [320, 258] on div "[PERSON_NAME]" at bounding box center [350, 259] width 216 height 16
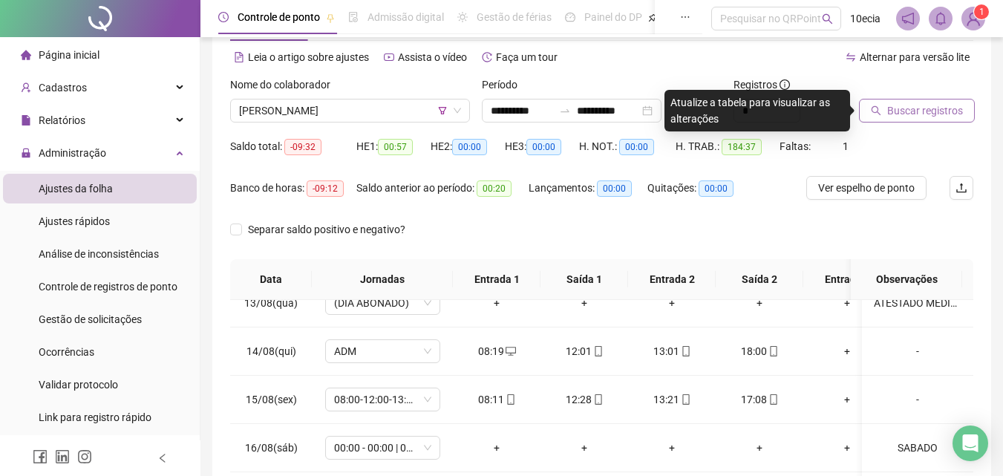
click at [883, 109] on button "Buscar registros" at bounding box center [917, 111] width 116 height 24
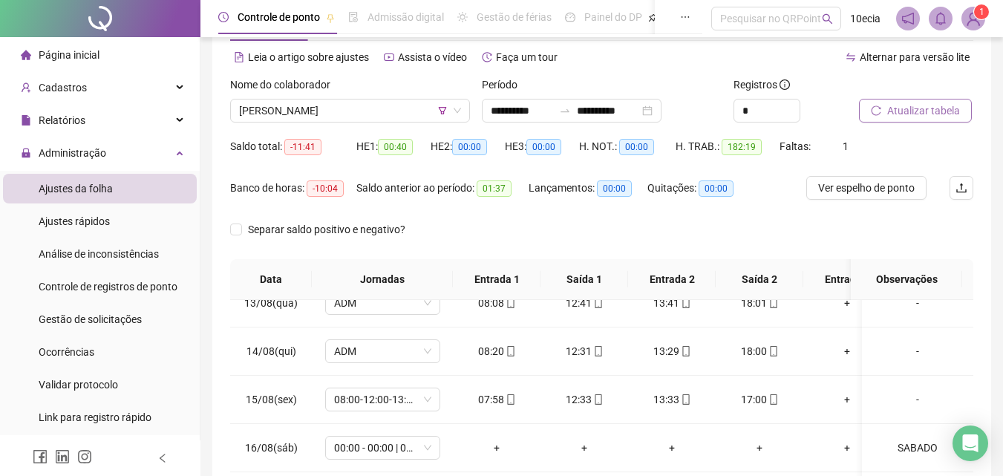
click at [922, 111] on span "Atualizar tabela" at bounding box center [923, 110] width 73 height 16
click at [258, 122] on div "Nome do colaborador [PERSON_NAME]" at bounding box center [350, 105] width 252 height 58
click at [266, 114] on span "[PERSON_NAME]" at bounding box center [350, 110] width 222 height 22
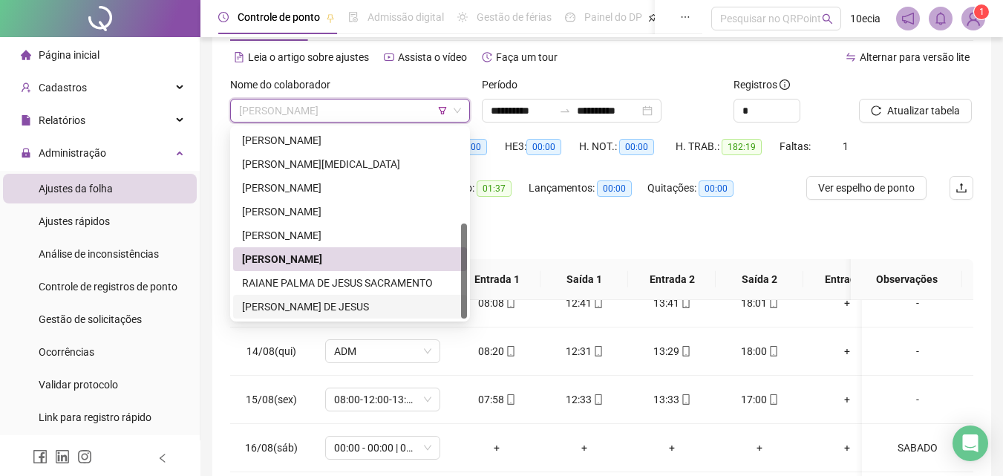
click at [275, 304] on div "[PERSON_NAME] DE JESUS" at bounding box center [350, 306] width 216 height 16
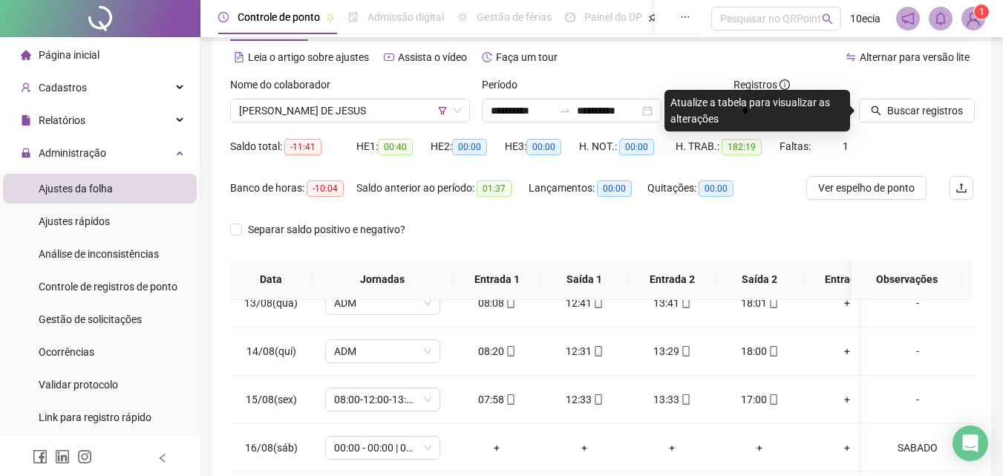
click at [909, 98] on div at bounding box center [897, 87] width 77 height 22
click at [908, 105] on span "Buscar registros" at bounding box center [925, 110] width 76 height 16
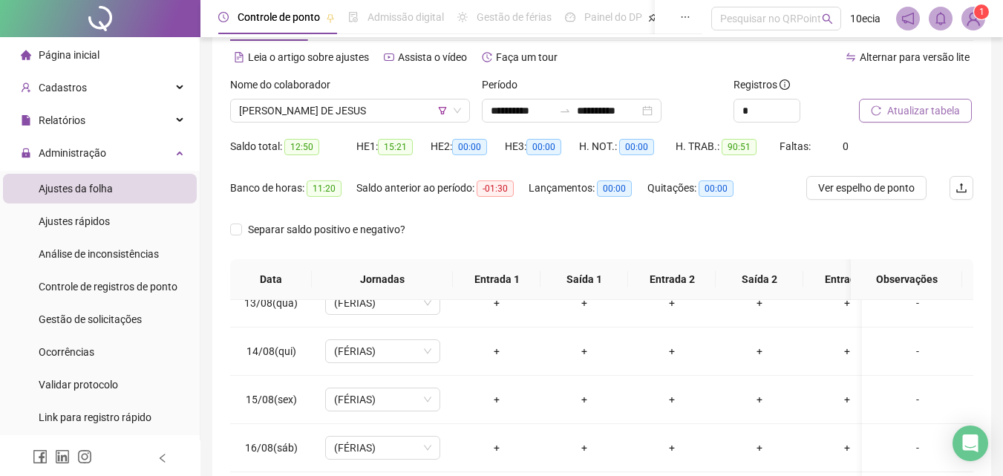
click at [906, 111] on span "Atualizar tabela" at bounding box center [923, 110] width 73 height 16
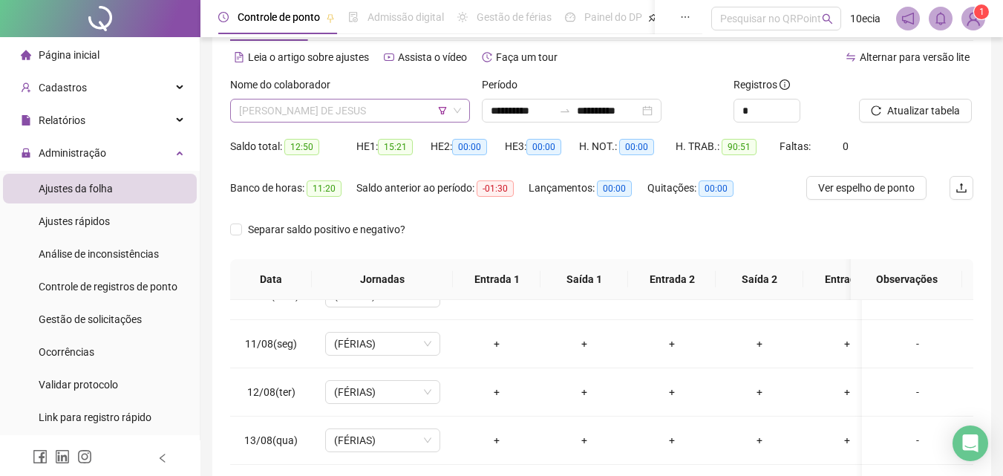
click at [366, 100] on span "[PERSON_NAME] DE JESUS" at bounding box center [350, 110] width 222 height 22
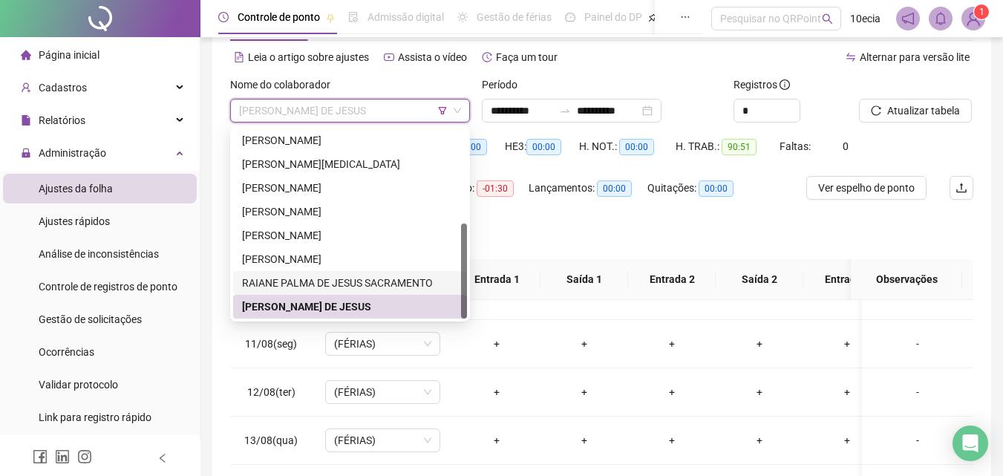
click at [306, 284] on div "RAIANE PALMA DE JESUS SACRAMENTO" at bounding box center [350, 283] width 216 height 16
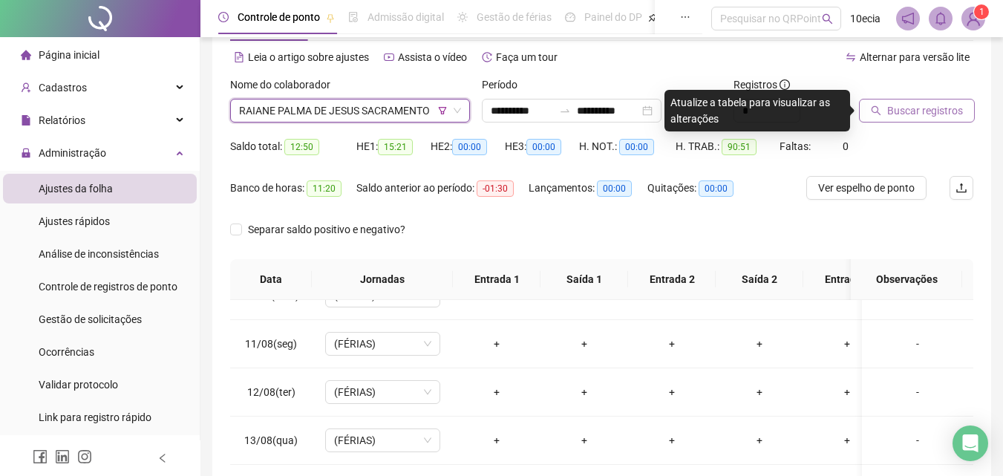
click at [903, 111] on span "Buscar registros" at bounding box center [925, 110] width 76 height 16
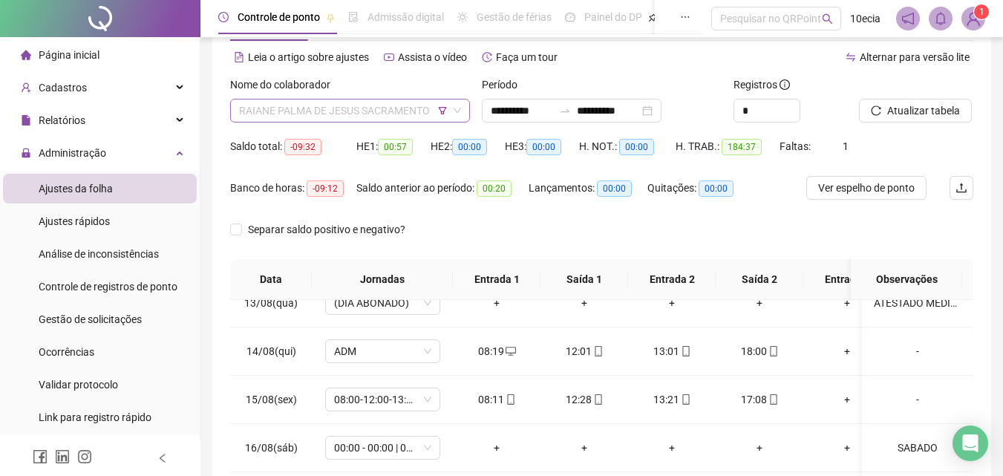
click at [332, 104] on span "RAIANE PALMA DE JESUS SACRAMENTO" at bounding box center [350, 110] width 222 height 22
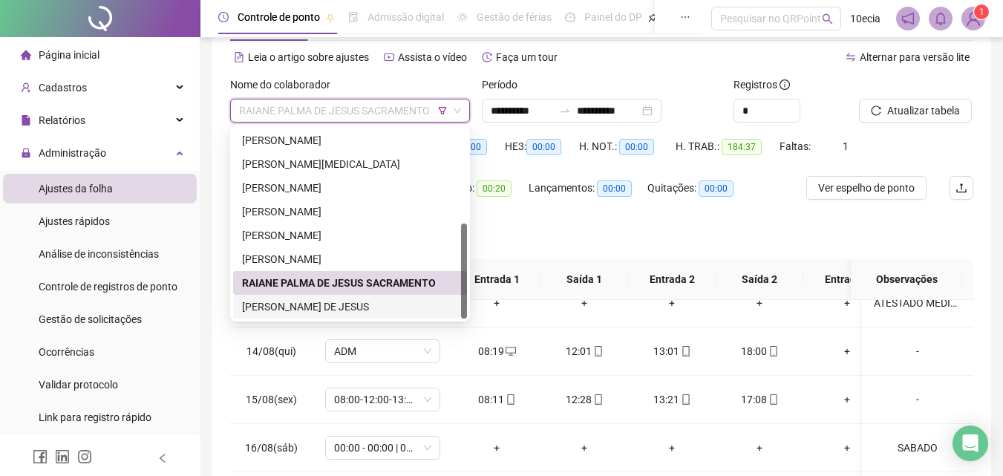
click at [292, 304] on div "[PERSON_NAME] DE JESUS" at bounding box center [350, 306] width 216 height 16
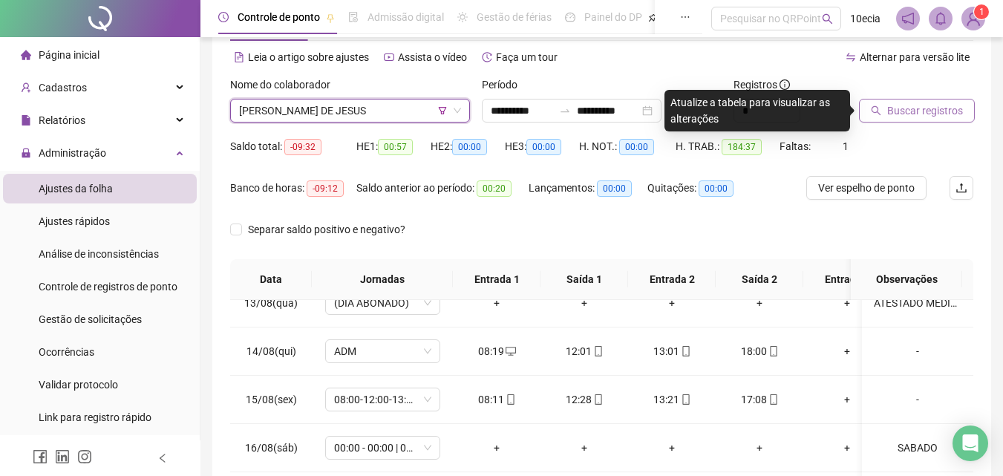
click at [883, 115] on button "Buscar registros" at bounding box center [917, 111] width 116 height 24
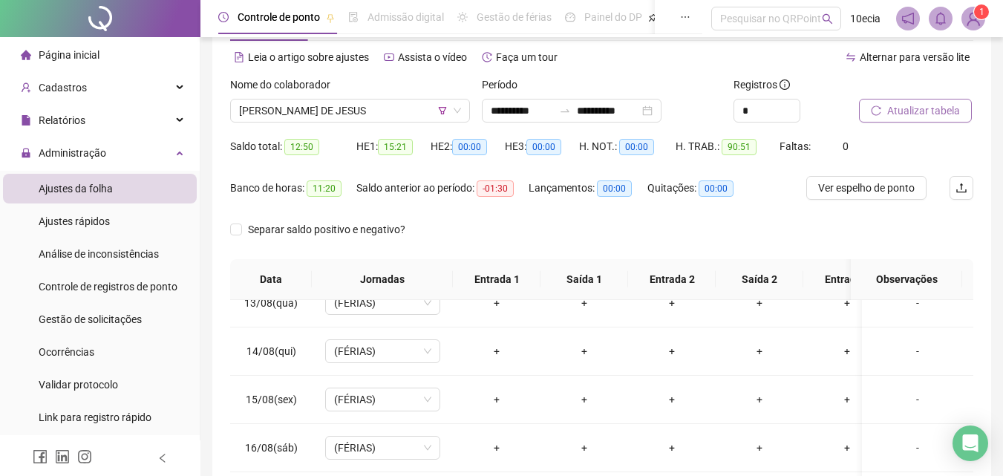
click at [925, 105] on span "Atualizar tabela" at bounding box center [923, 110] width 73 height 16
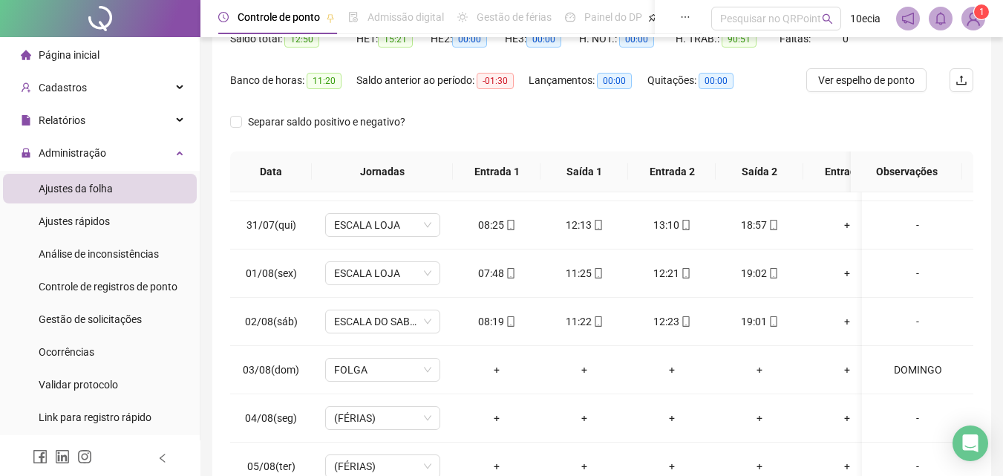
scroll to position [0, 0]
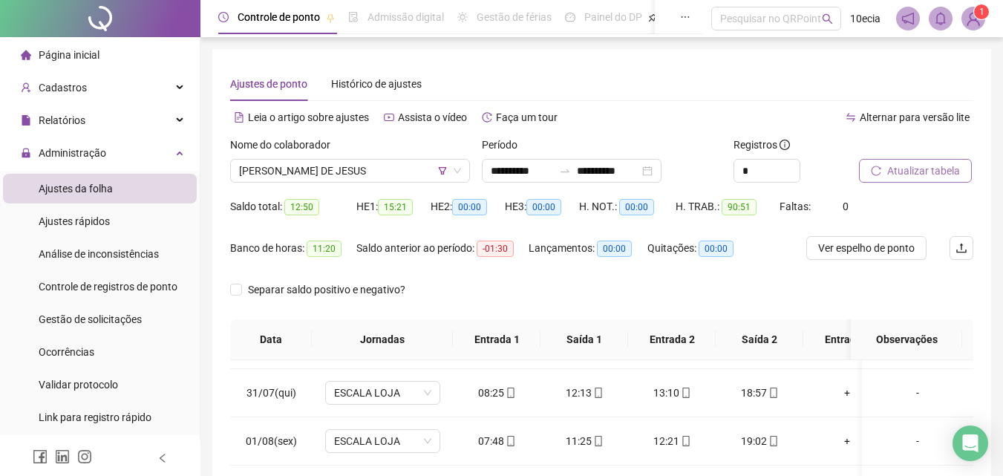
click at [914, 169] on span "Atualizar tabela" at bounding box center [923, 171] width 73 height 16
click at [634, 116] on div "Alternar para versão lite" at bounding box center [788, 117] width 372 height 24
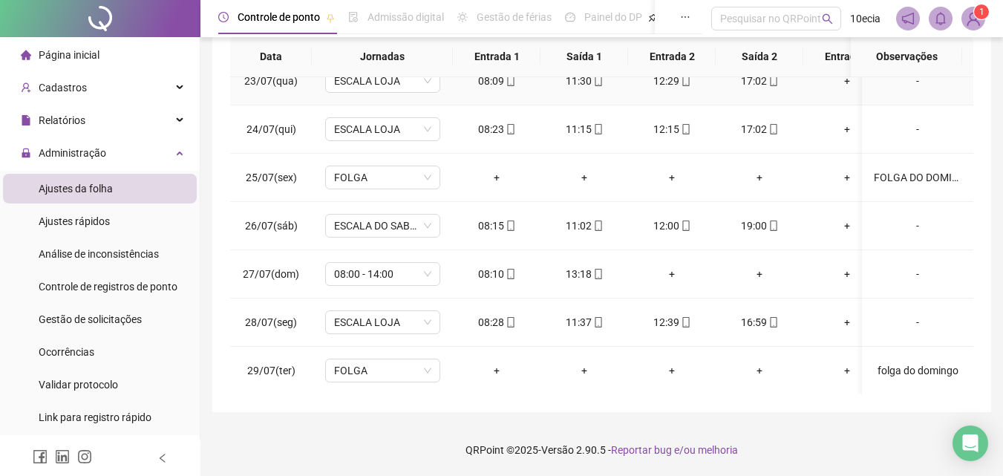
scroll to position [102, 0]
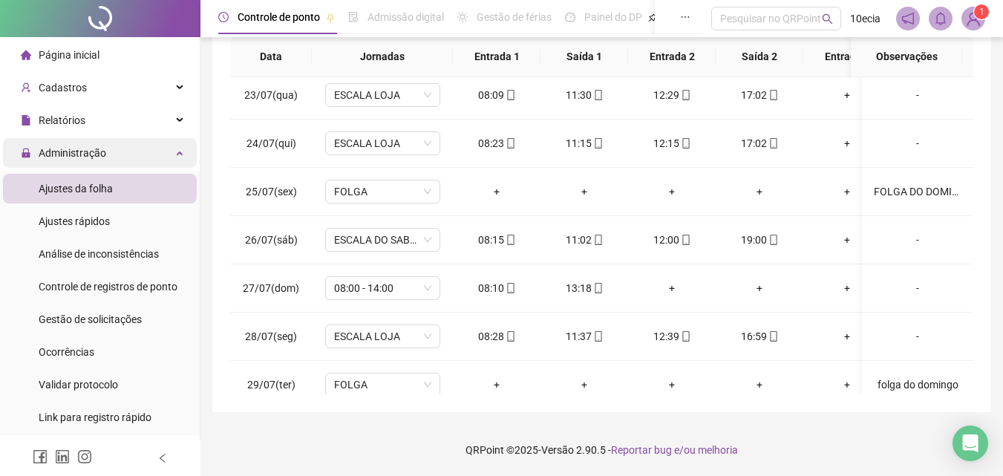
click at [85, 143] on span "Administração" at bounding box center [63, 153] width 85 height 30
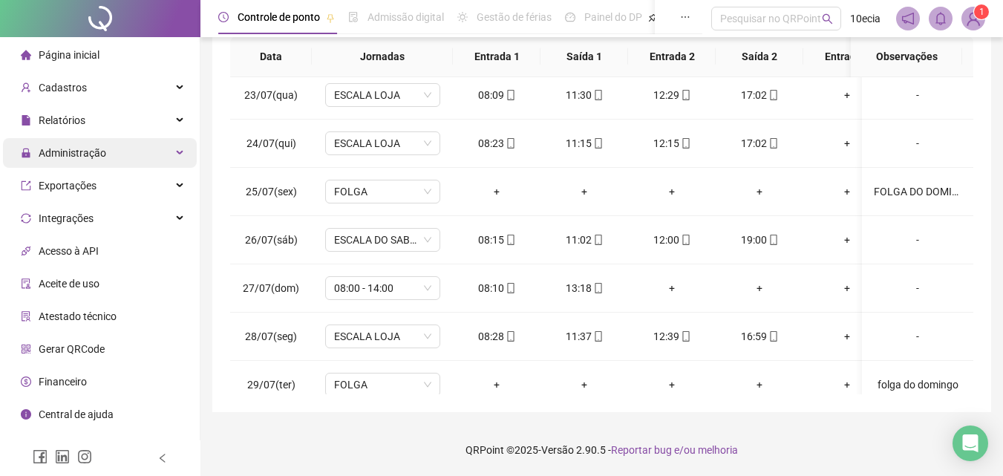
click at [86, 161] on span "Administração" at bounding box center [63, 153] width 85 height 30
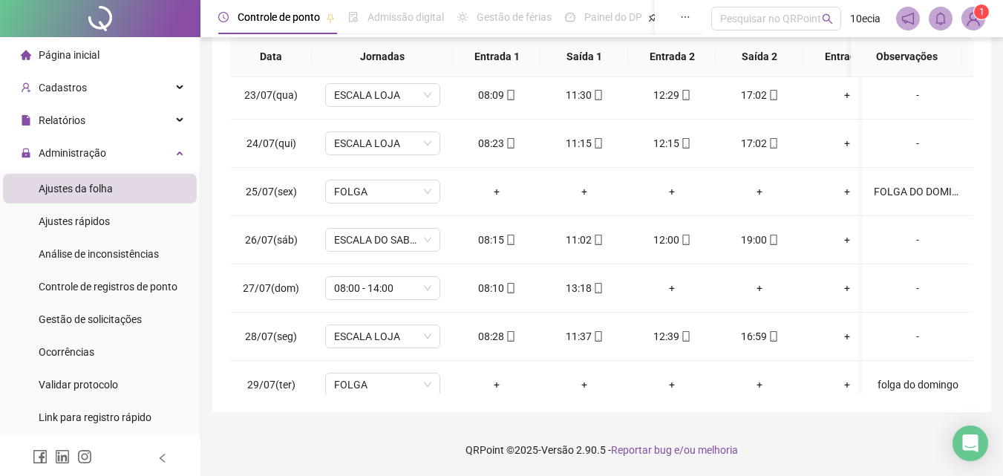
click at [83, 190] on span "Ajustes da folha" at bounding box center [76, 189] width 74 height 12
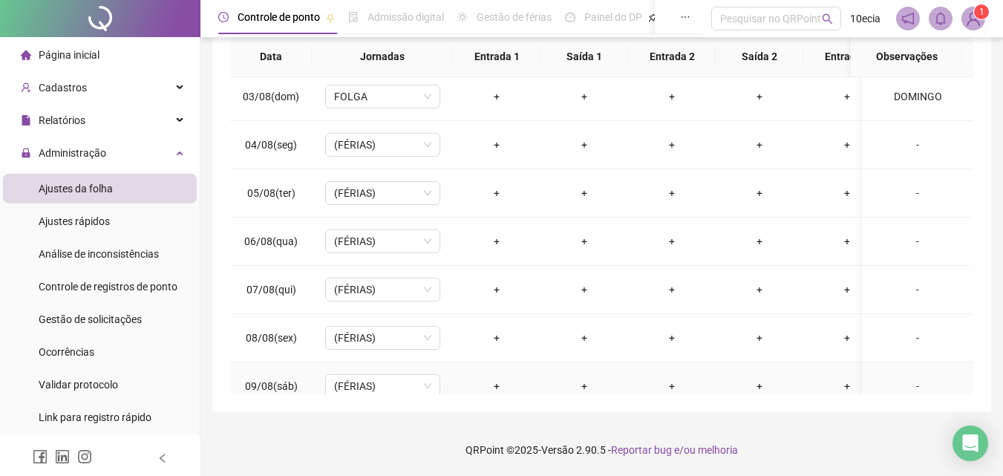
scroll to position [742, 0]
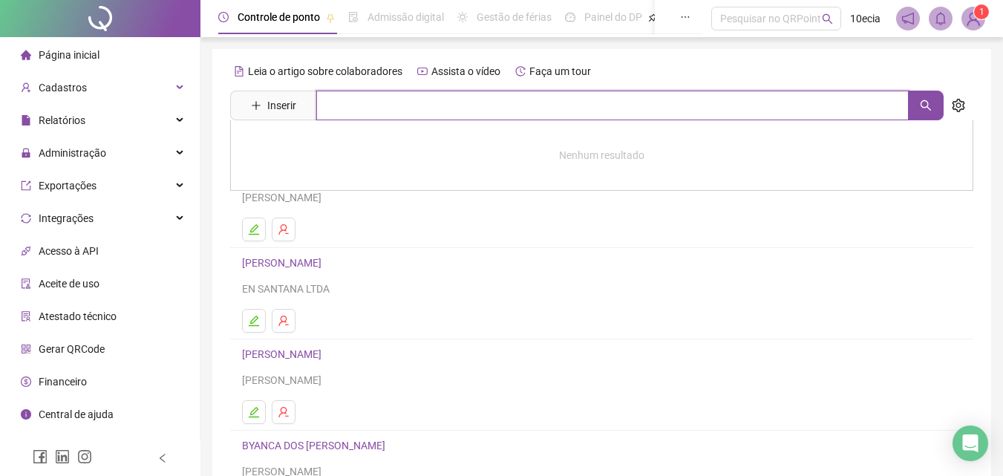
click at [341, 112] on input "text" at bounding box center [612, 106] width 592 height 30
type input "*******"
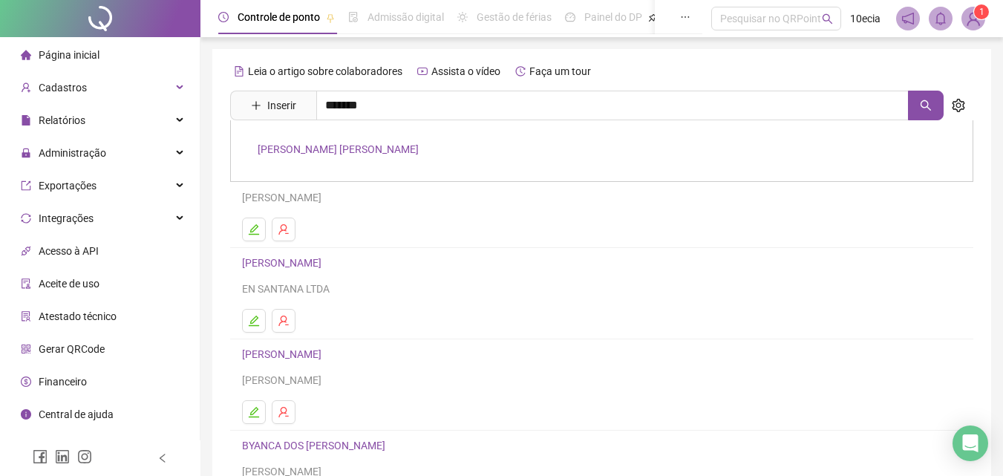
click at [336, 151] on link "[PERSON_NAME] [PERSON_NAME]" at bounding box center [338, 149] width 161 height 12
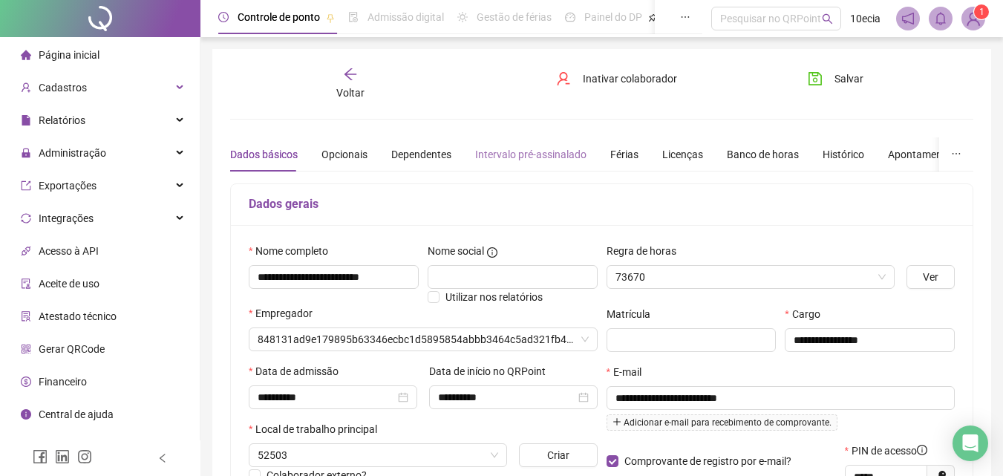
type input "**********"
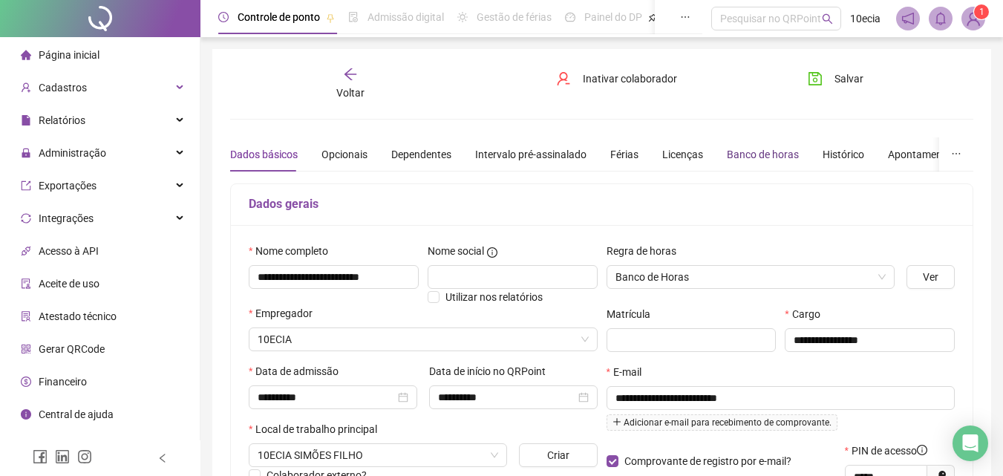
click at [763, 151] on div "Banco de horas" at bounding box center [763, 154] width 72 height 16
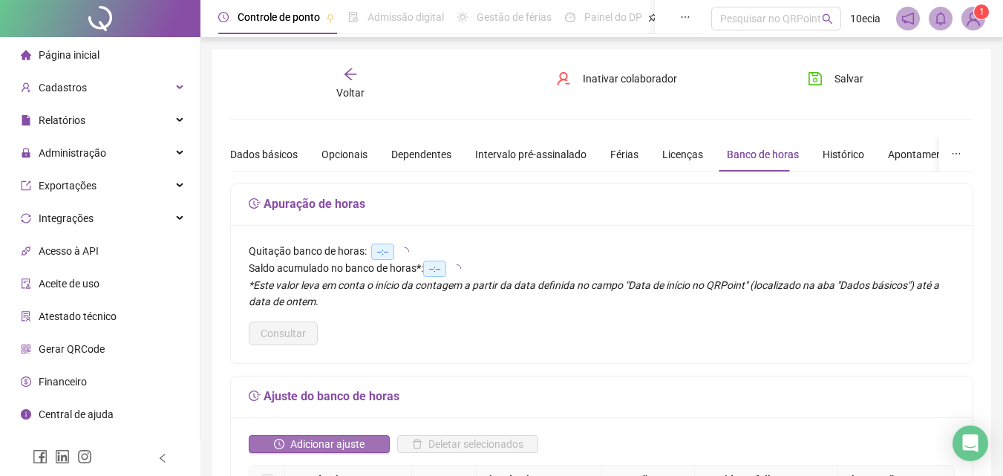
click at [319, 443] on span "Adicionar ajuste" at bounding box center [327, 444] width 74 height 16
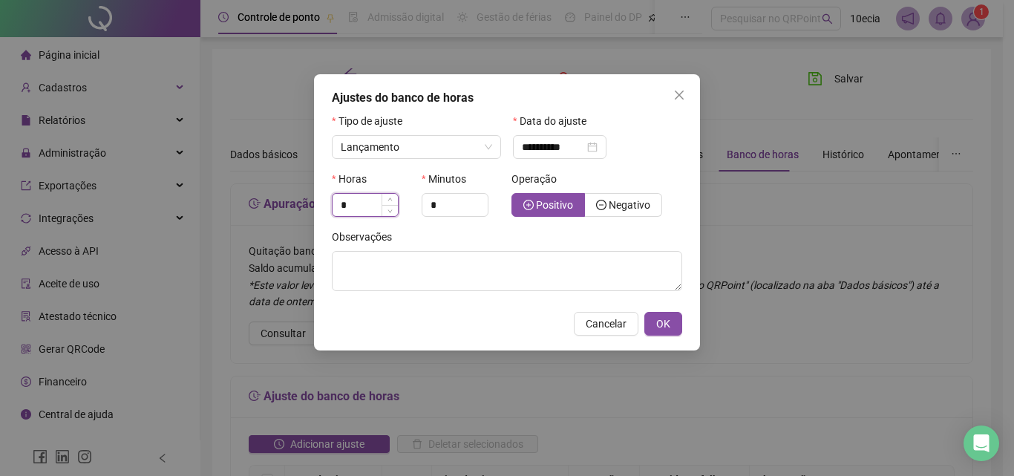
click at [353, 206] on input "*" at bounding box center [365, 205] width 65 height 22
type input "*"
click at [663, 200] on div "Positivo Negativo" at bounding box center [596, 205] width 171 height 24
click at [644, 200] on span "Negativo" at bounding box center [630, 205] width 42 height 12
drag, startPoint x: 502, startPoint y: 302, endPoint x: 499, endPoint y: 295, distance: 8.0
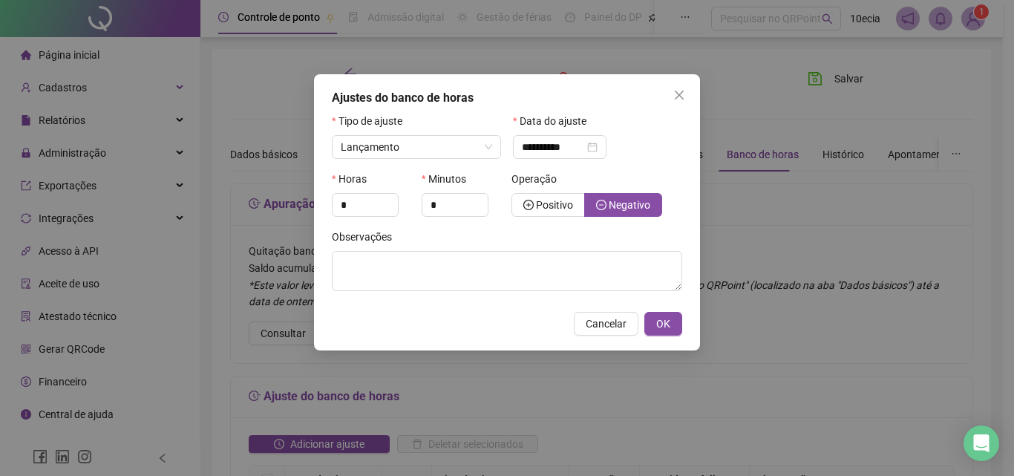
click at [500, 302] on div "Observações" at bounding box center [506, 266] width 359 height 74
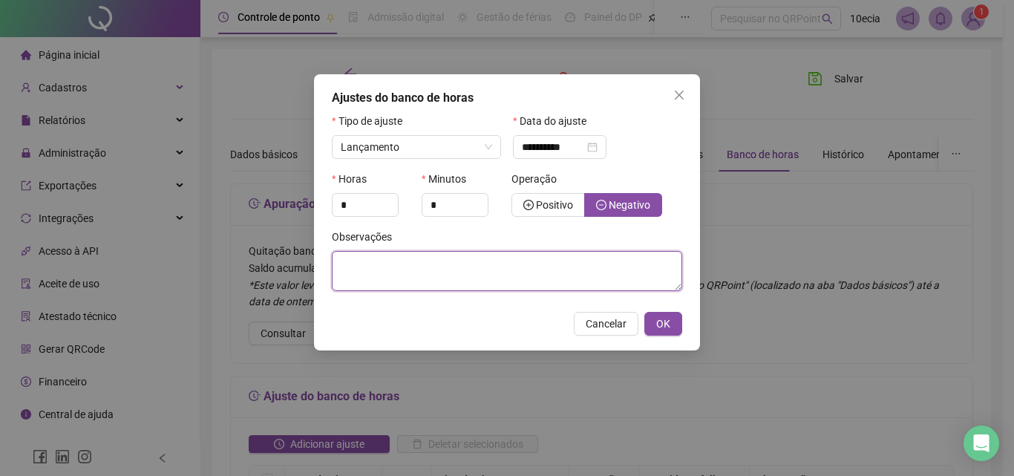
drag, startPoint x: 502, startPoint y: 287, endPoint x: 516, endPoint y: 278, distance: 16.7
click at [502, 286] on textarea at bounding box center [507, 271] width 350 height 40
click at [429, 266] on textarea "**********" at bounding box center [507, 271] width 350 height 40
click at [454, 259] on textarea "**********" at bounding box center [507, 271] width 350 height 40
type textarea "**********"
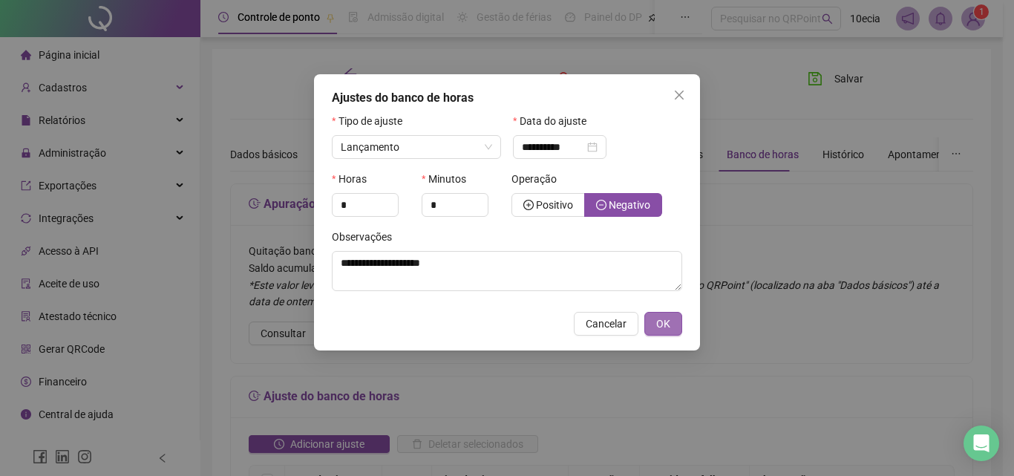
click at [659, 318] on span "OK" at bounding box center [663, 323] width 14 height 16
